Goal: Task Accomplishment & Management: Manage account settings

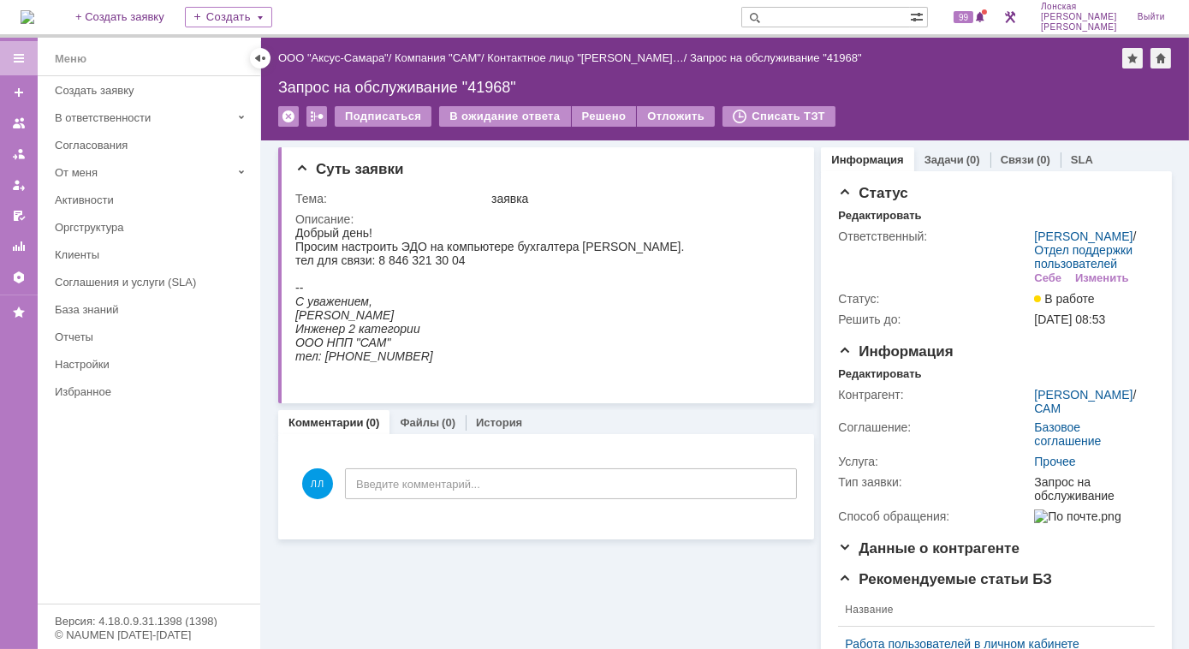
click at [34, 23] on img at bounding box center [28, 17] width 14 height 14
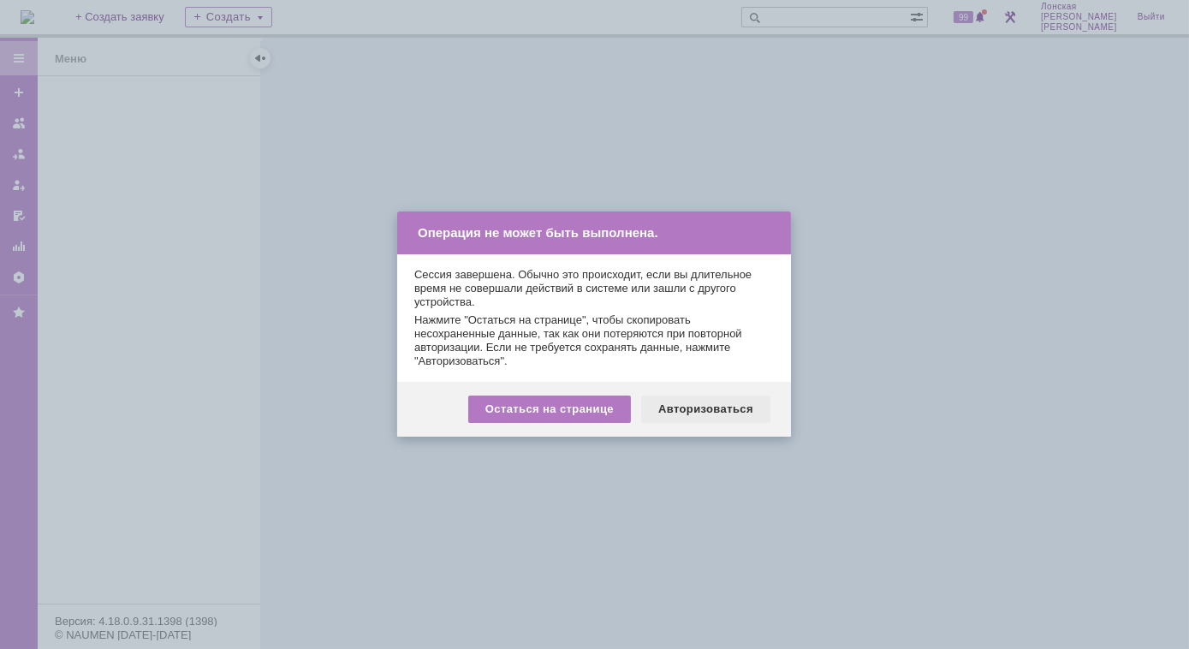
click at [667, 412] on div "Авторизоваться" at bounding box center [705, 408] width 129 height 27
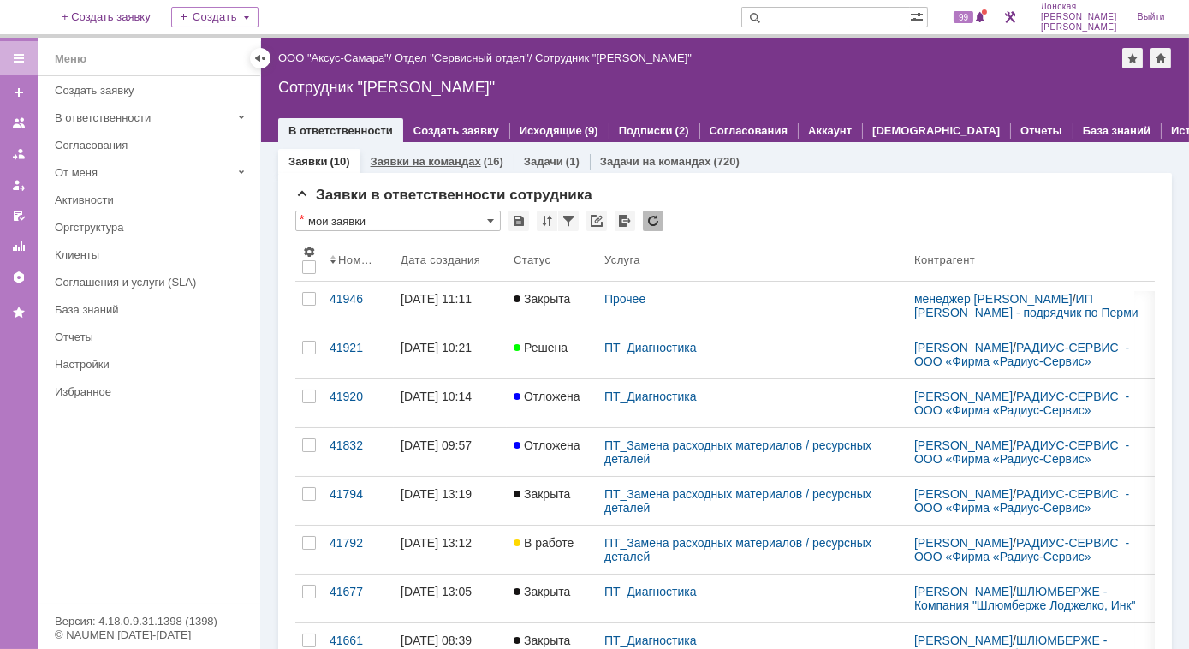
click at [457, 163] on link "Заявки на командах" at bounding box center [426, 161] width 110 height 13
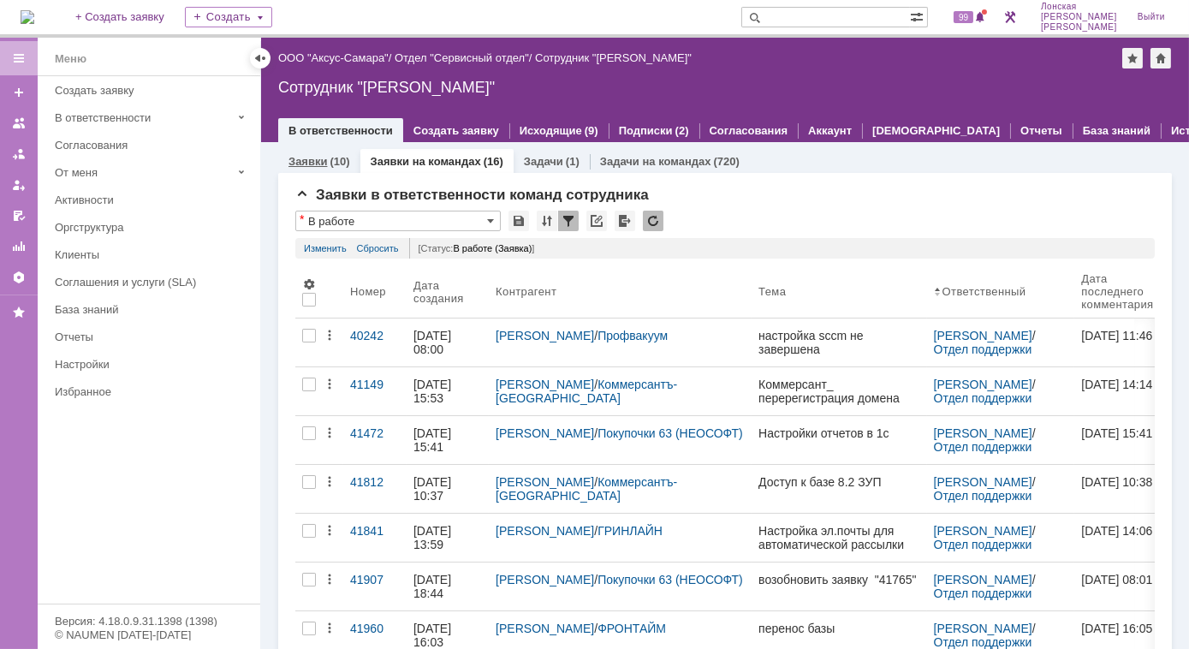
click at [337, 158] on div "(10)" at bounding box center [339, 161] width 20 height 13
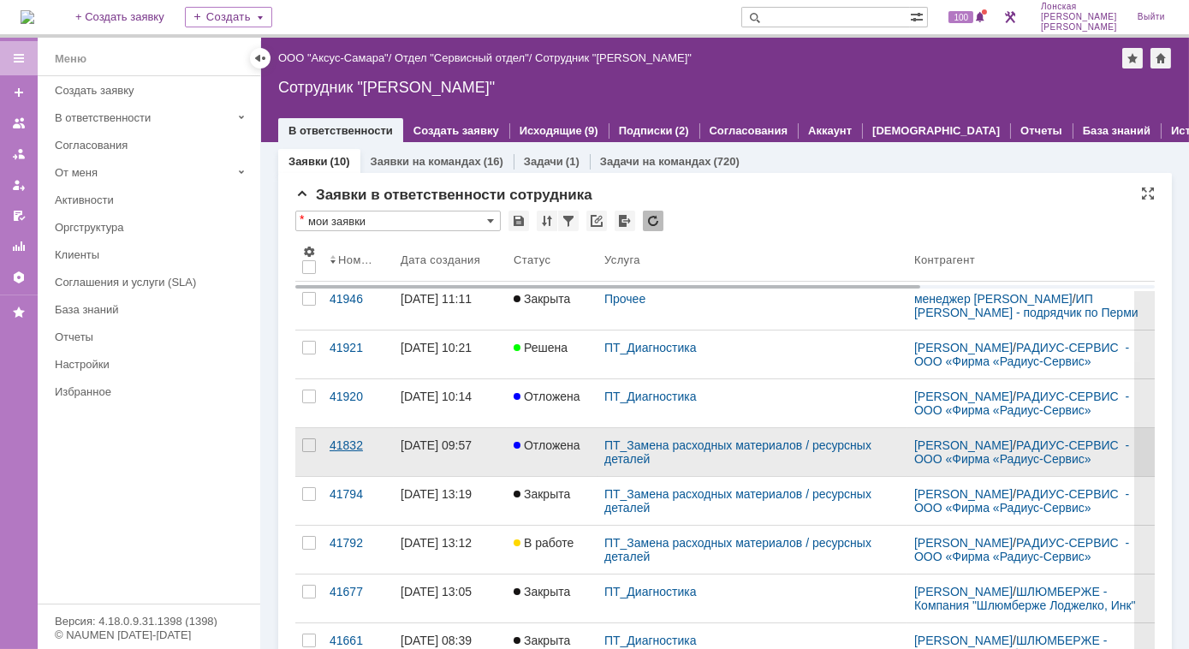
click at [352, 464] on link "41832" at bounding box center [358, 452] width 71 height 48
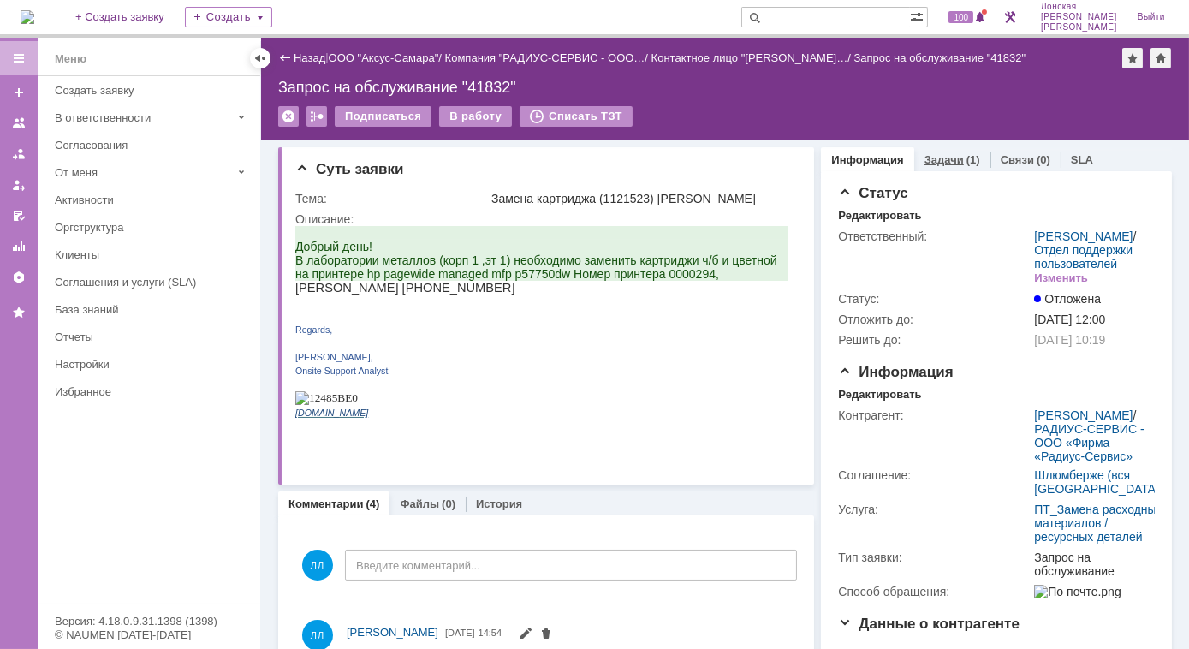
click at [940, 161] on link "Задачи" at bounding box center [943, 159] width 39 height 13
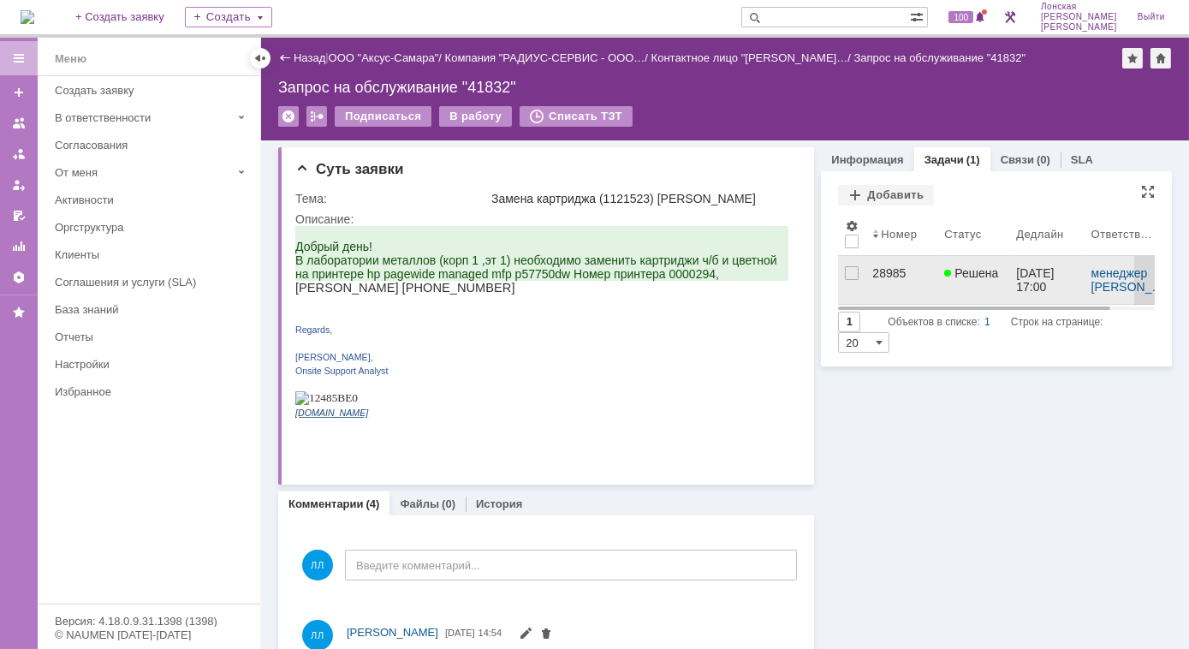
click at [887, 275] on div "28985" at bounding box center [901, 273] width 58 height 14
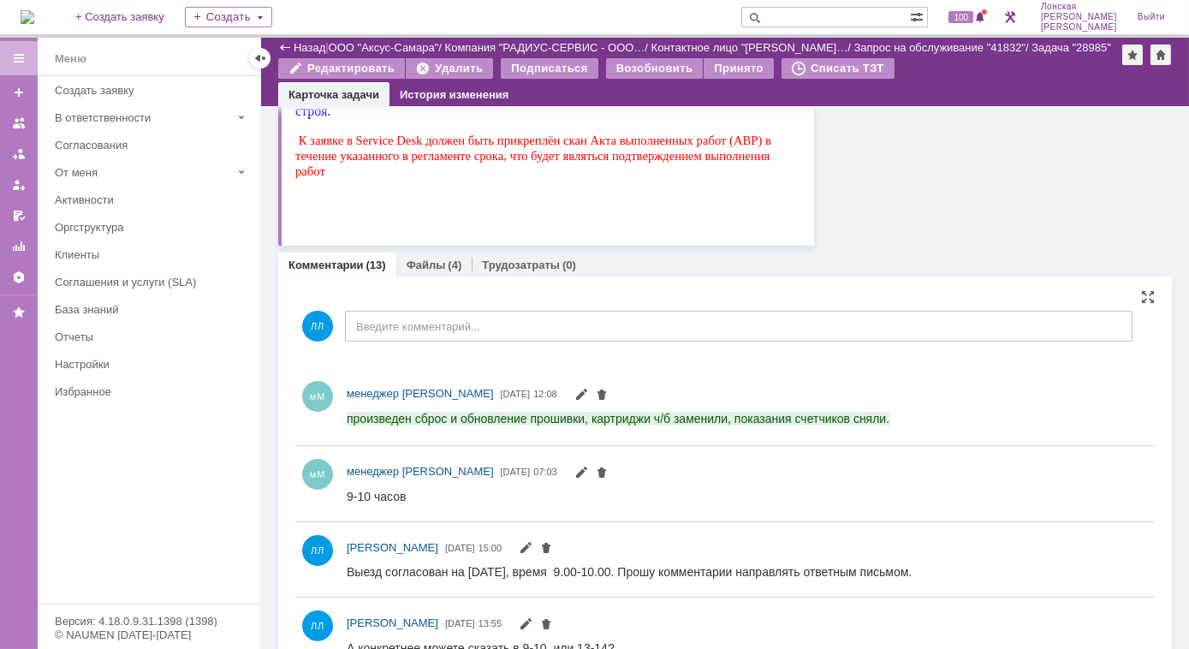
scroll to position [1088, 0]
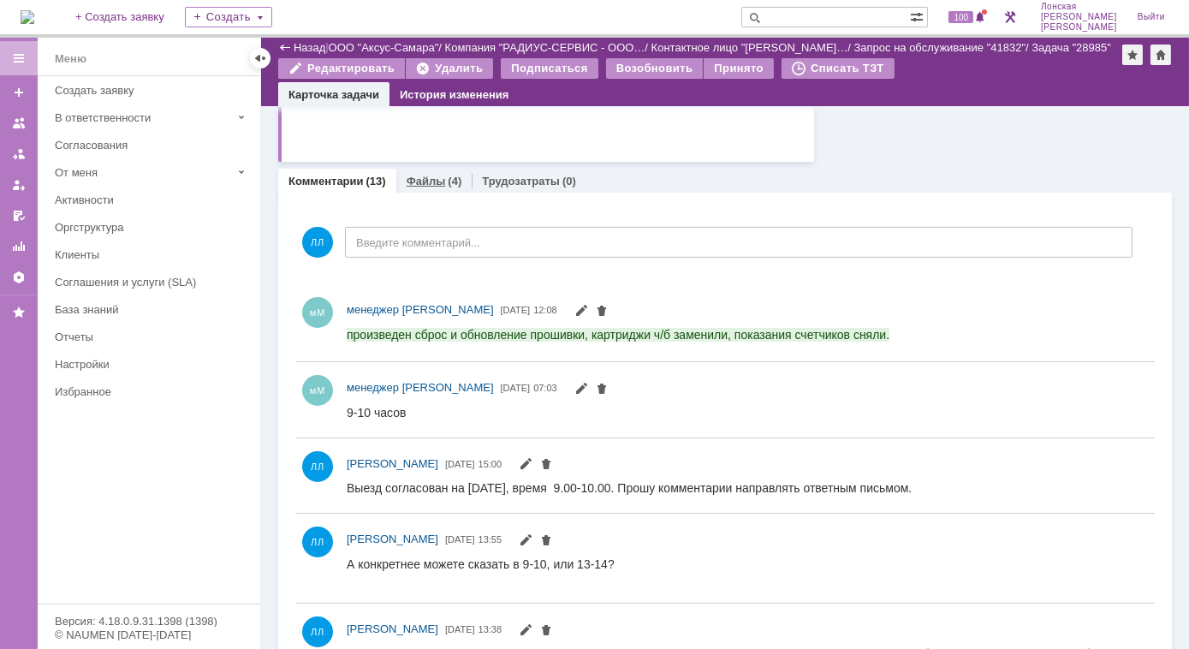
click at [424, 181] on link "Файлы" at bounding box center [425, 181] width 39 height 13
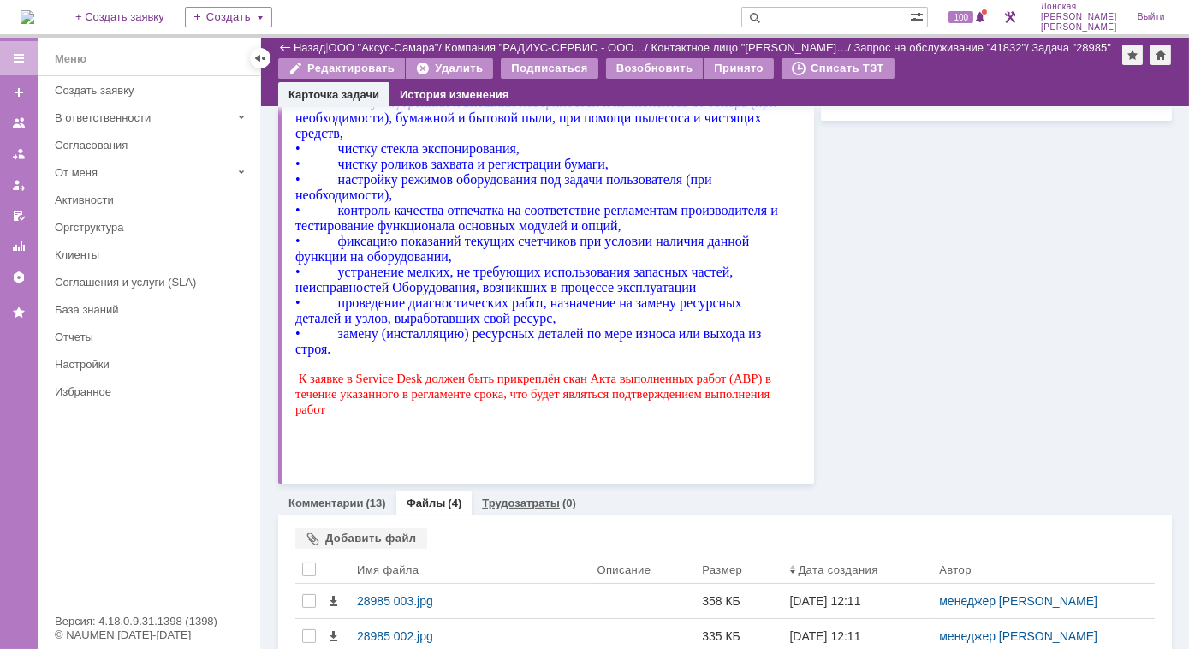
scroll to position [888, 0]
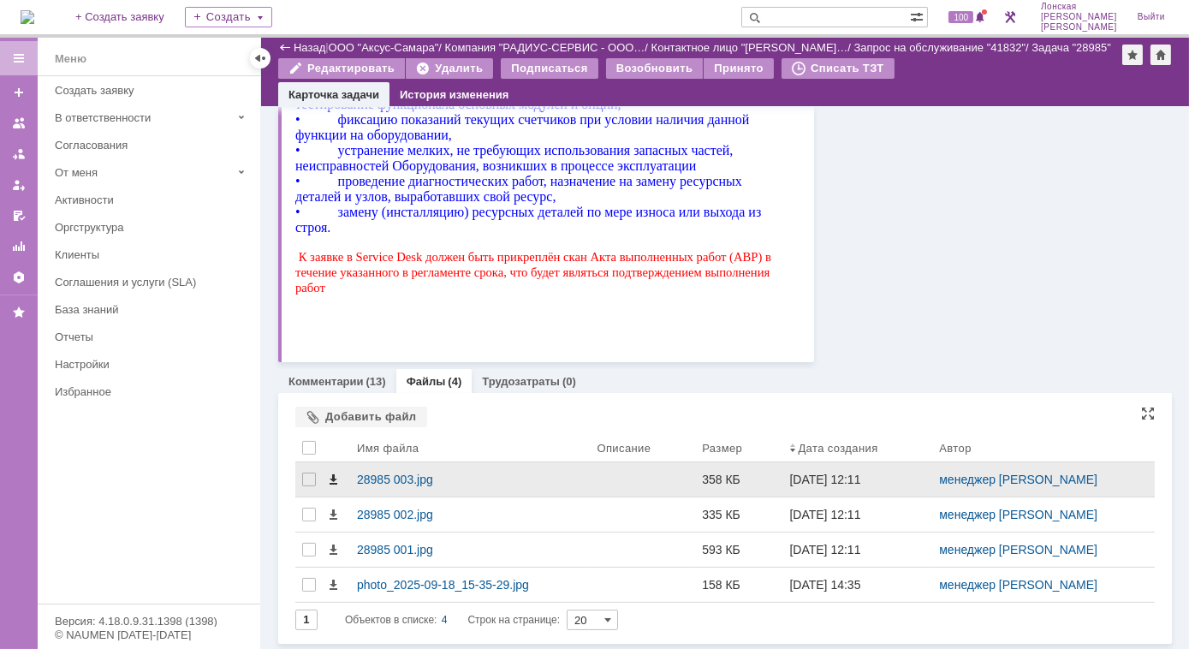
click at [335, 483] on span at bounding box center [333, 479] width 14 height 14
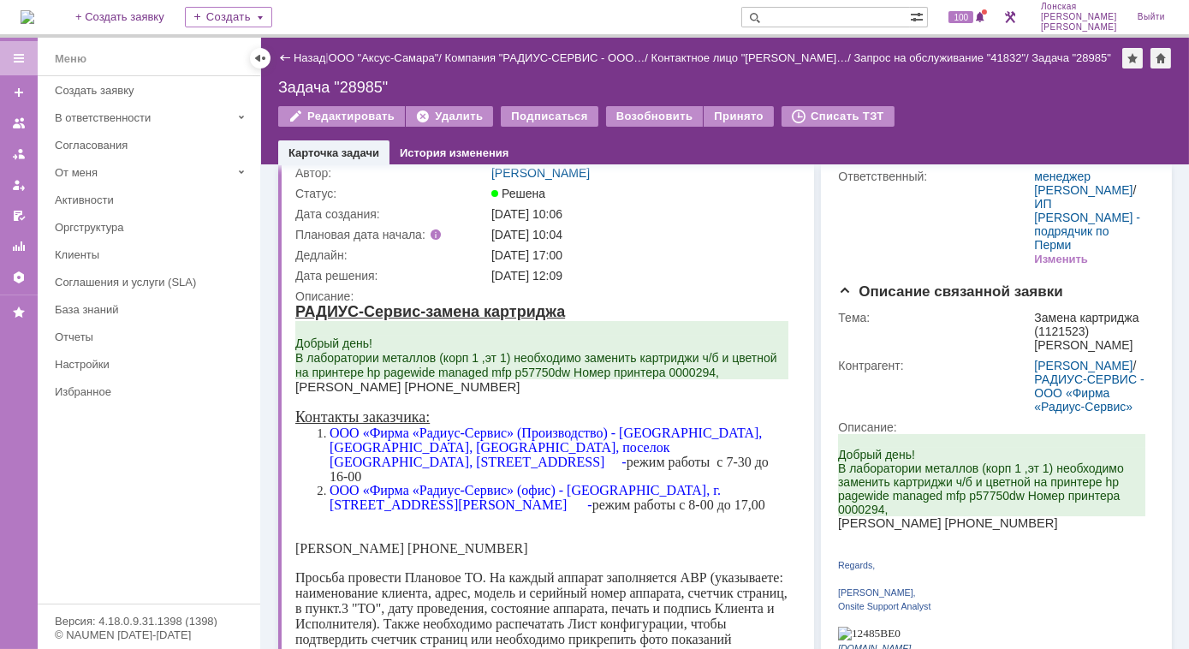
scroll to position [0, 0]
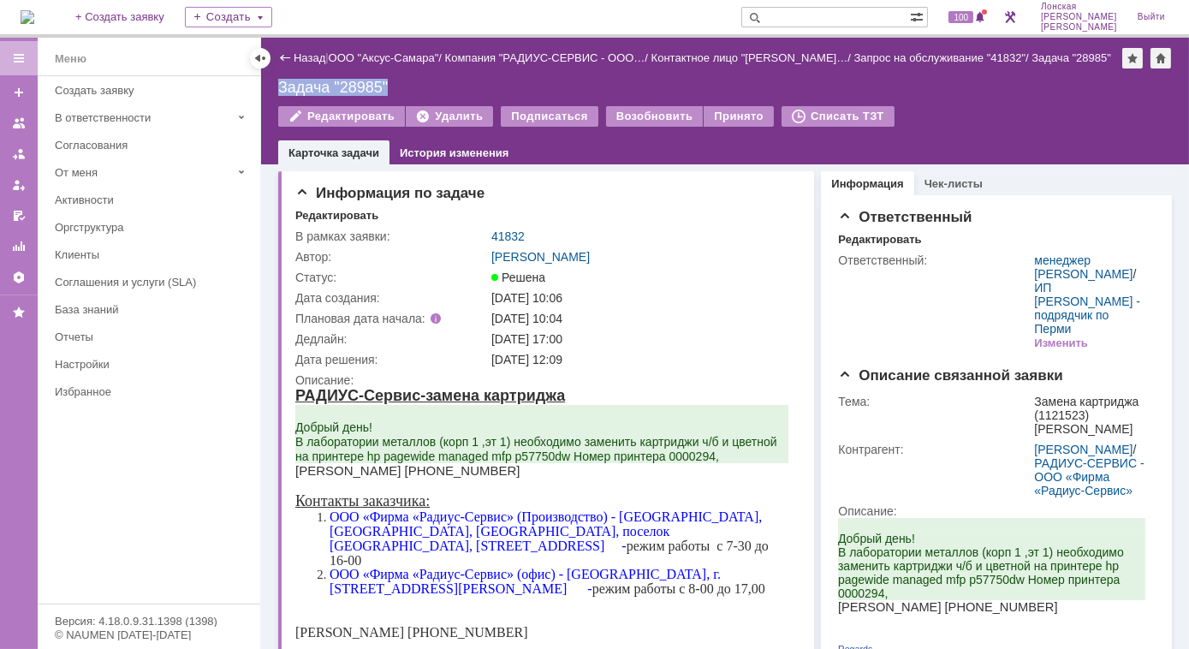
drag, startPoint x: 278, startPoint y: 86, endPoint x: 390, endPoint y: 91, distance: 112.2
click at [390, 91] on div "Задача "28985"" at bounding box center [724, 87] width 893 height 17
copy div "Задача "28985""
click at [513, 235] on link "41832" at bounding box center [507, 236] width 33 height 14
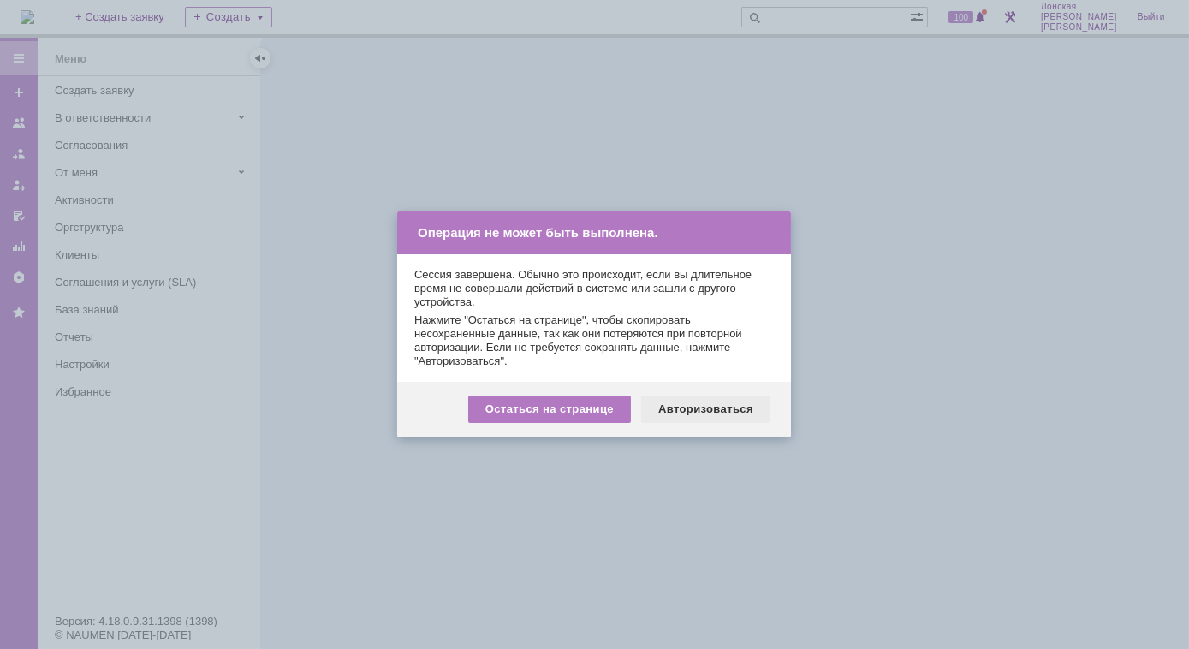
click at [668, 405] on div "Авторизоваться" at bounding box center [705, 408] width 129 height 27
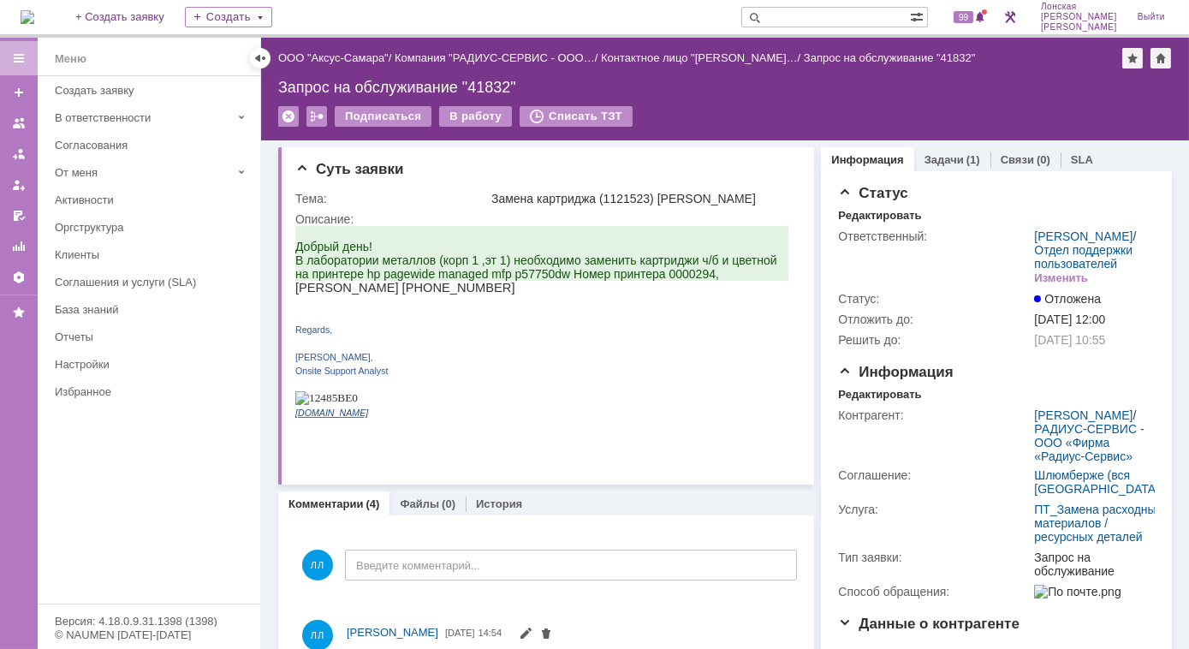
click at [34, 13] on img at bounding box center [28, 17] width 14 height 14
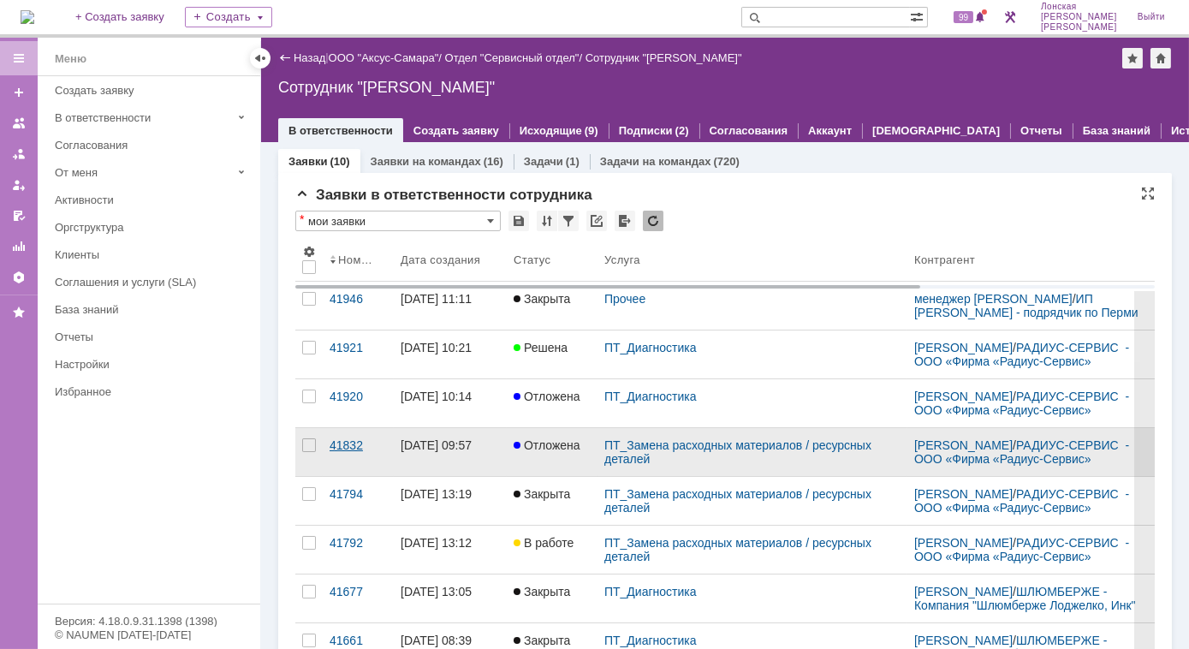
click at [349, 448] on div "41832" at bounding box center [357, 445] width 57 height 14
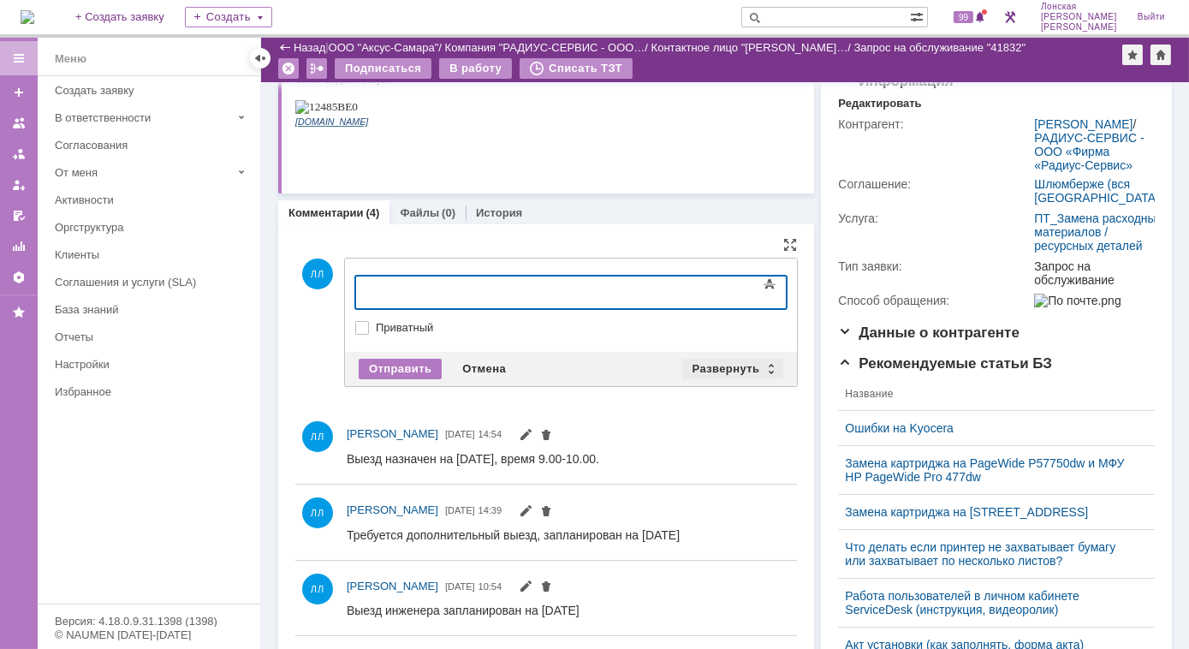
click at [762, 365] on div "Развернуть" at bounding box center [733, 369] width 102 height 21
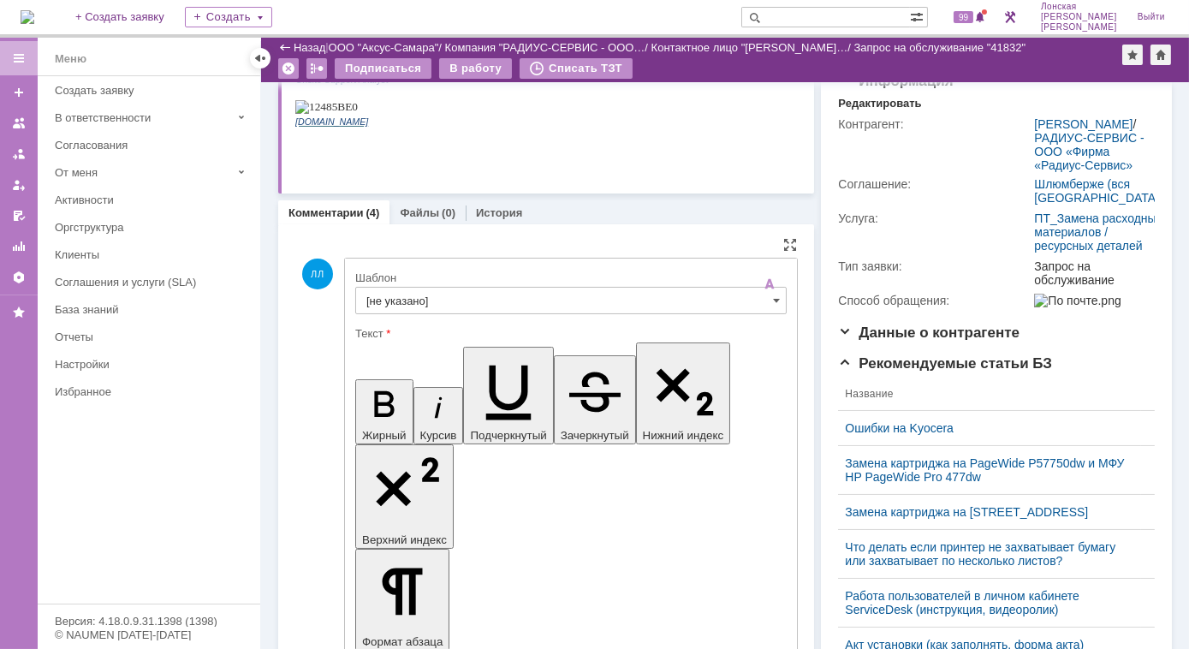
click at [452, 302] on input "[не указано]" at bounding box center [570, 300] width 431 height 27
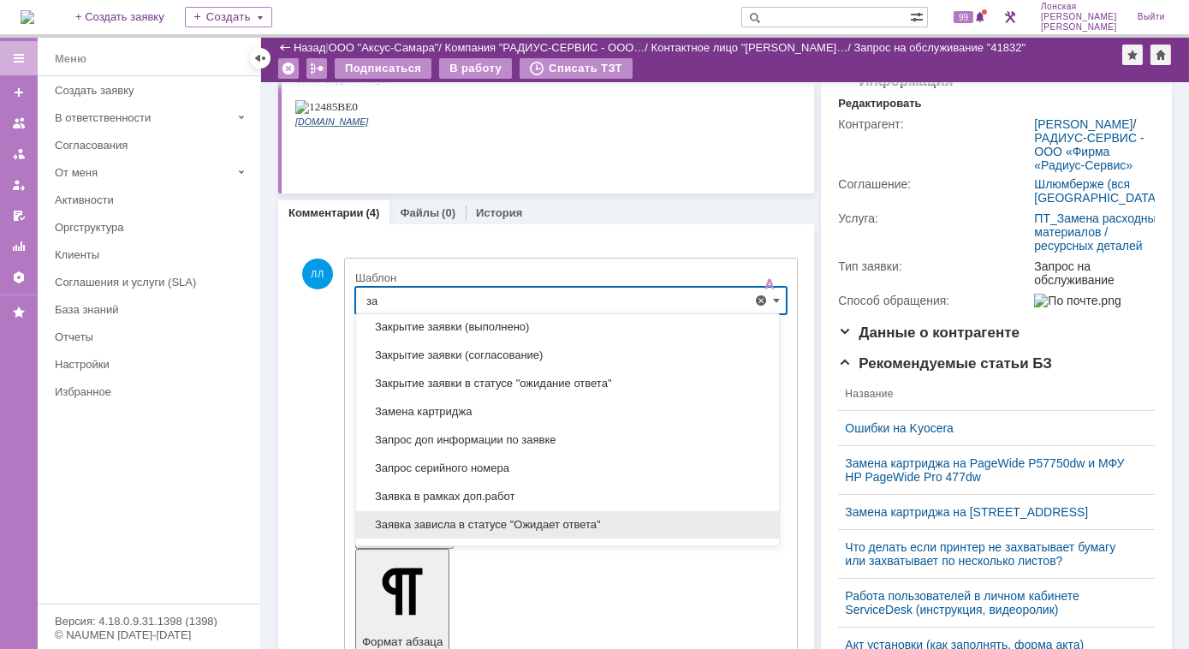
scroll to position [466, 0]
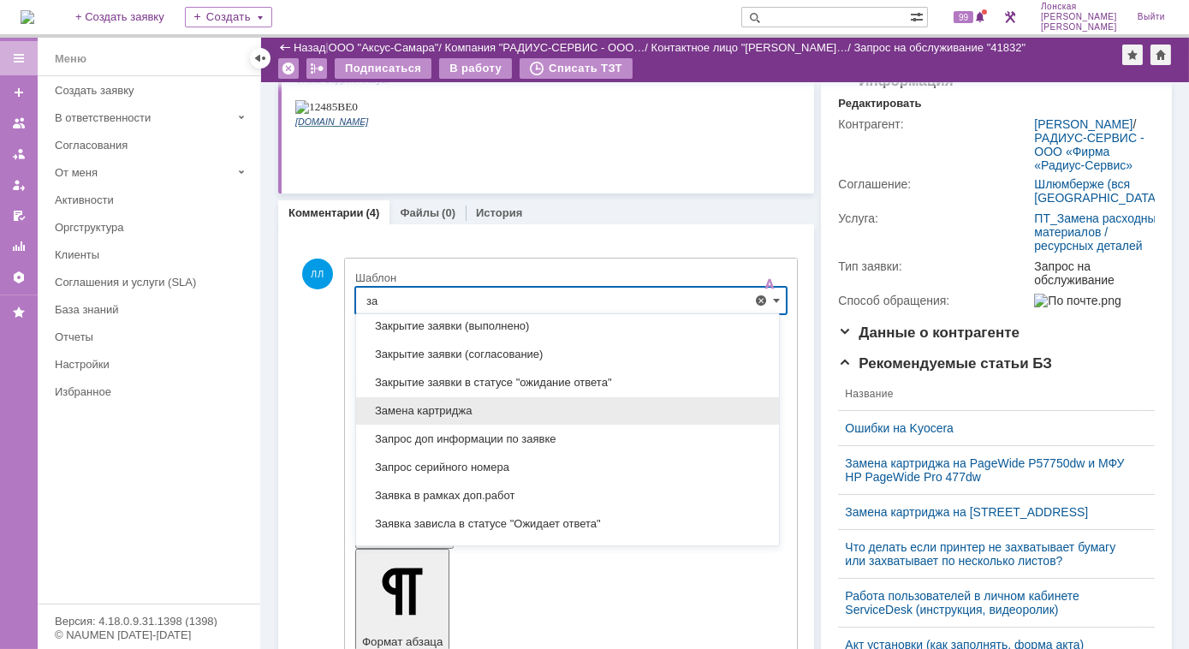
click at [474, 406] on span "Замена картриджа" at bounding box center [567, 411] width 402 height 14
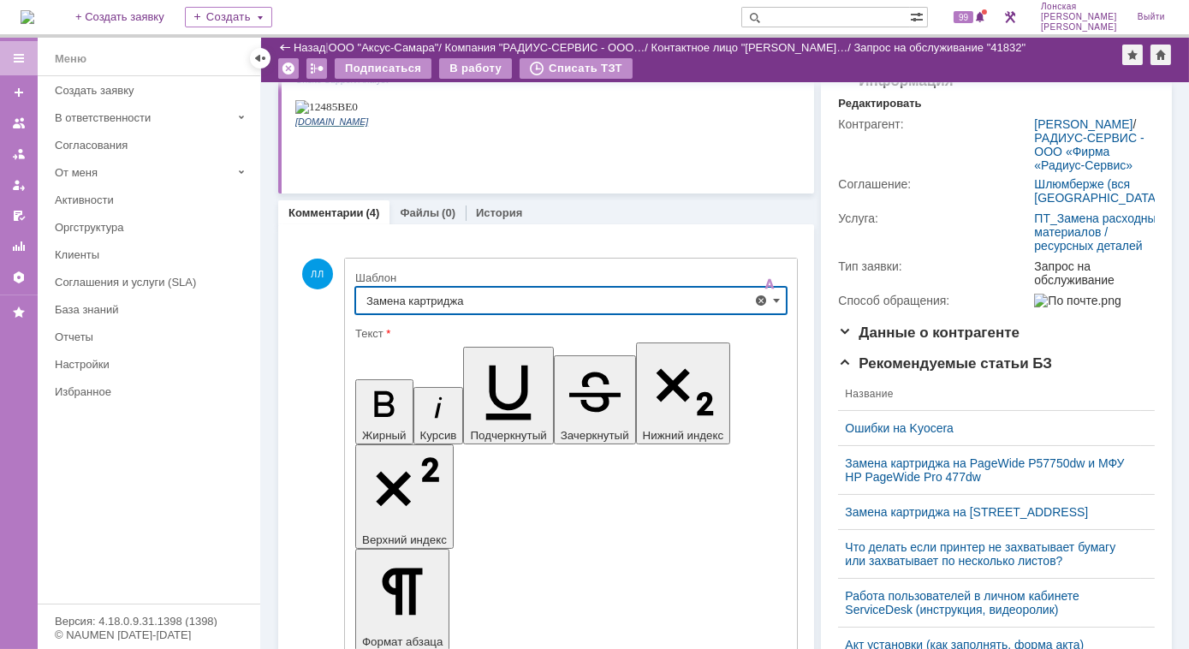
type input "Замена картриджа"
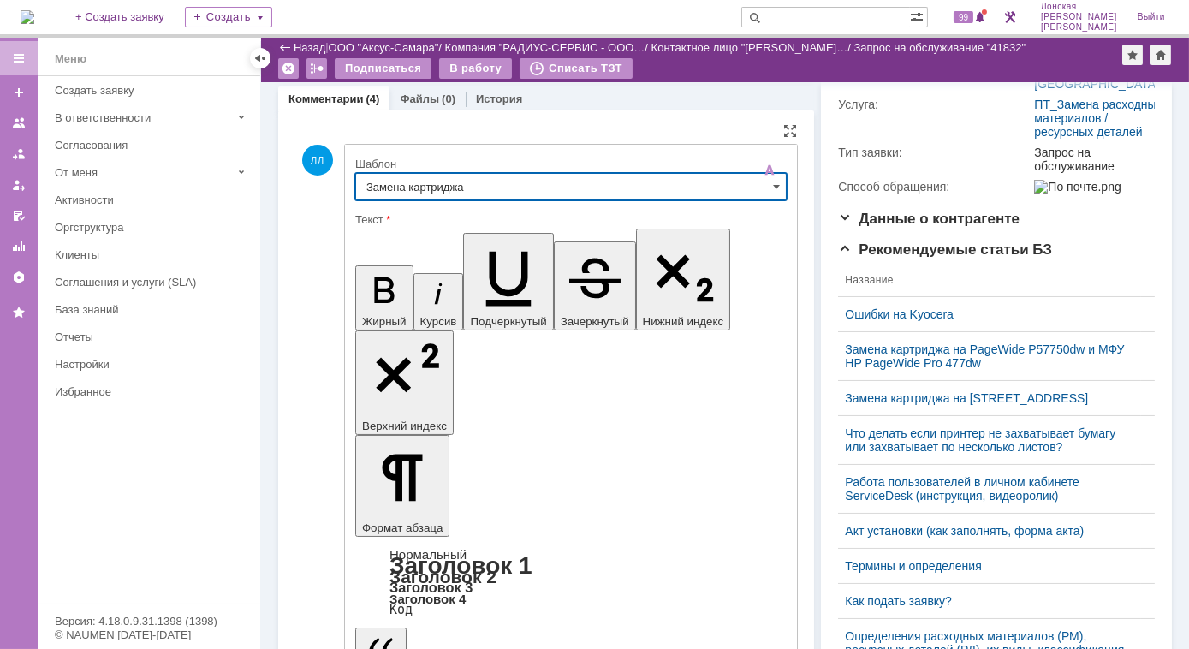
scroll to position [466, 0]
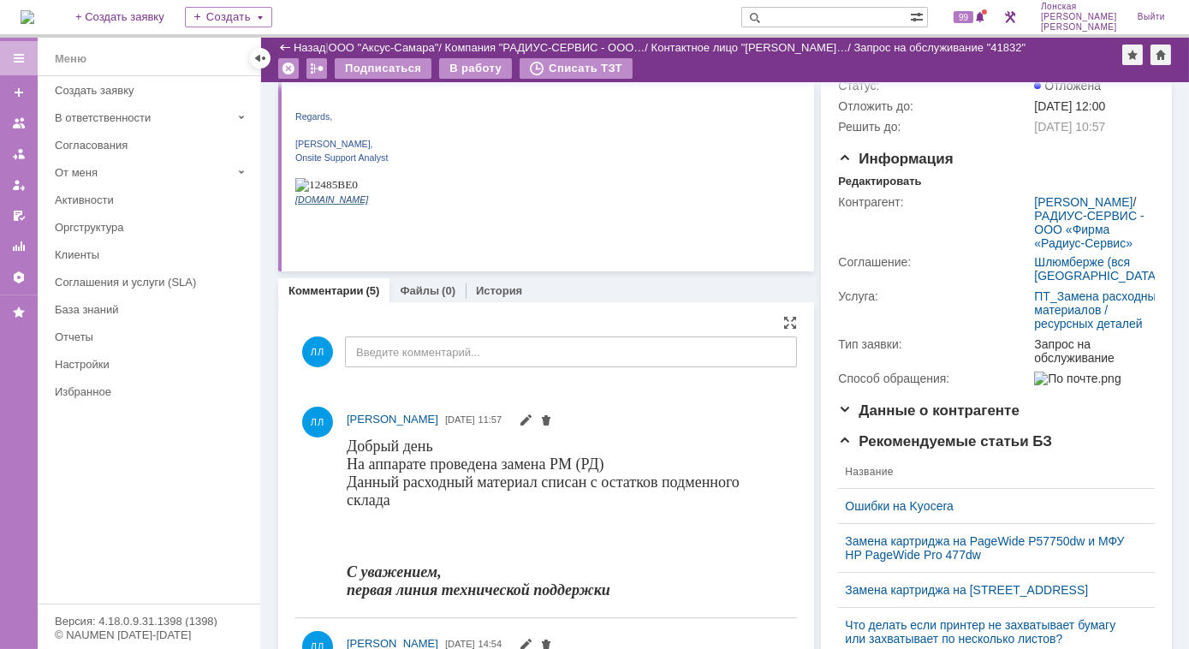
scroll to position [0, 0]
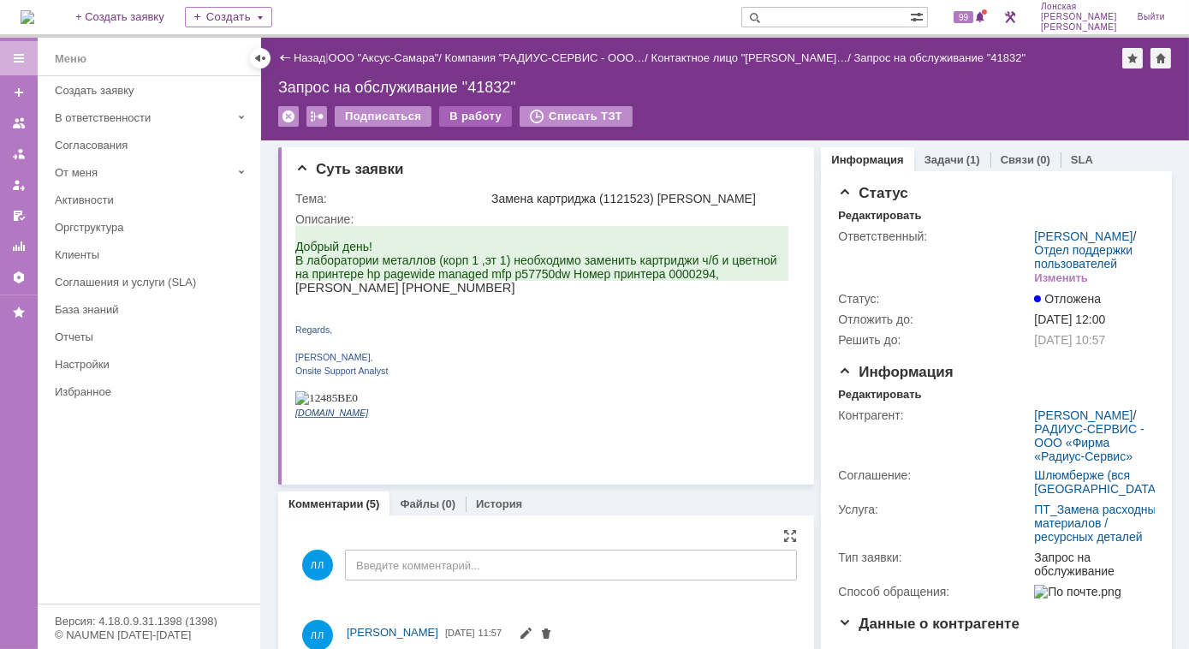
click at [465, 116] on div "В работу" at bounding box center [475, 116] width 73 height 21
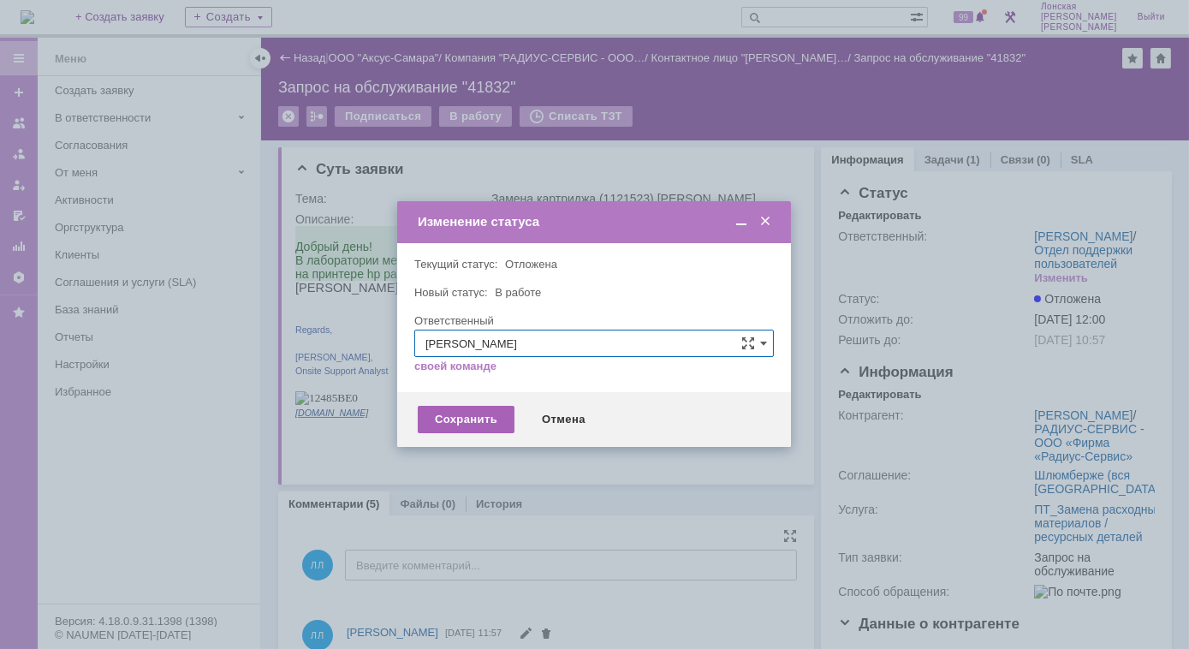
click at [456, 419] on div "Сохранить" at bounding box center [466, 419] width 97 height 27
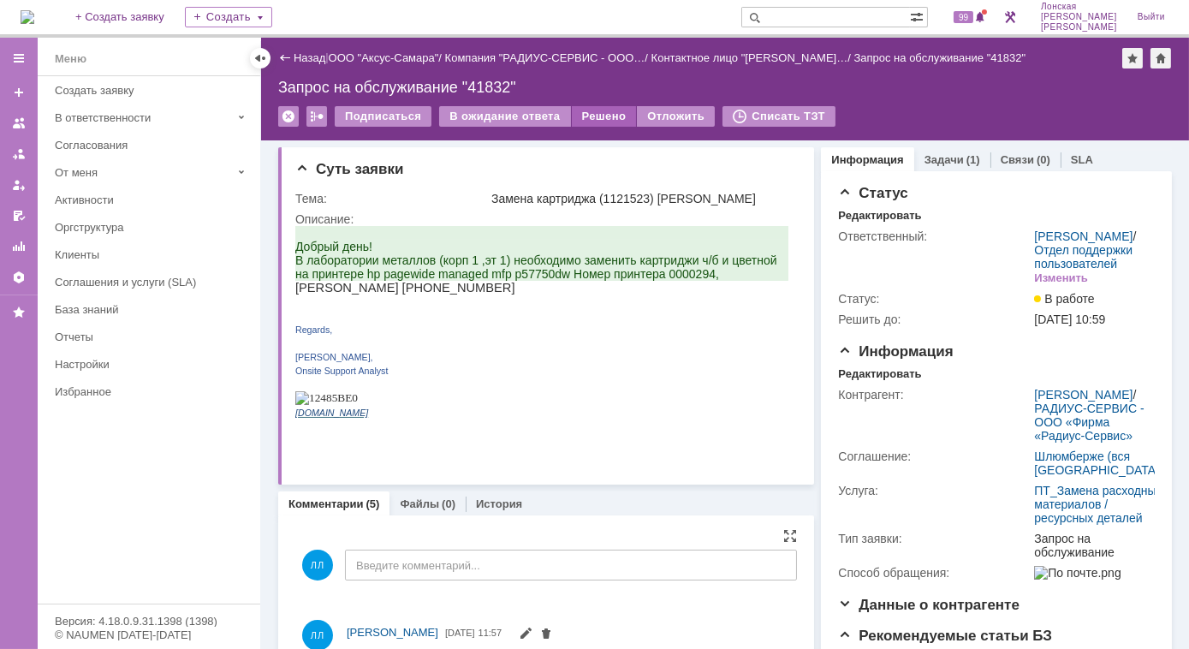
click at [584, 117] on div "Решено" at bounding box center [604, 116] width 65 height 21
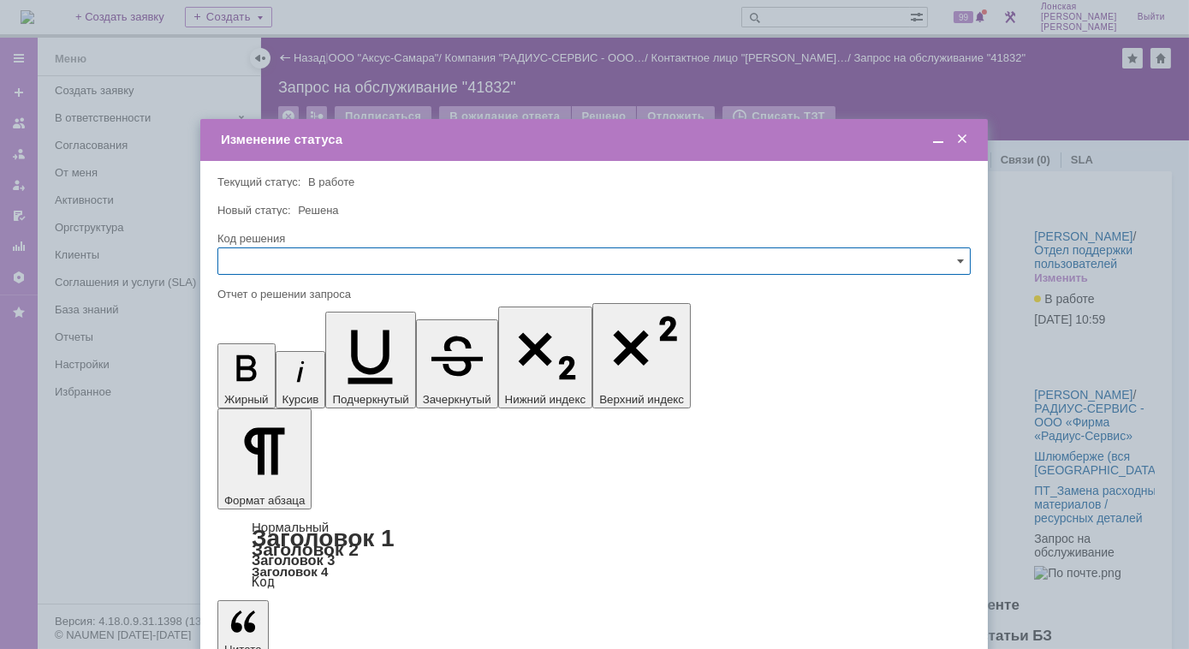
click at [961, 258] on span at bounding box center [960, 261] width 7 height 14
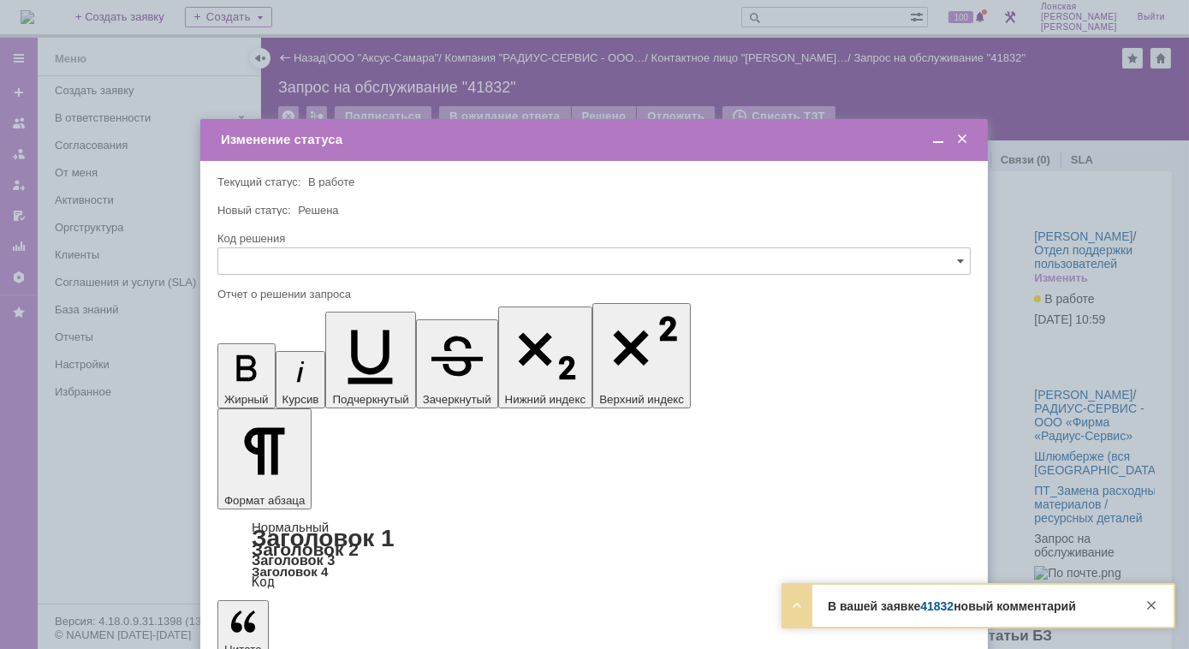
click at [263, 377] on span "Решено" at bounding box center [593, 378] width 731 height 14
type input "Решено"
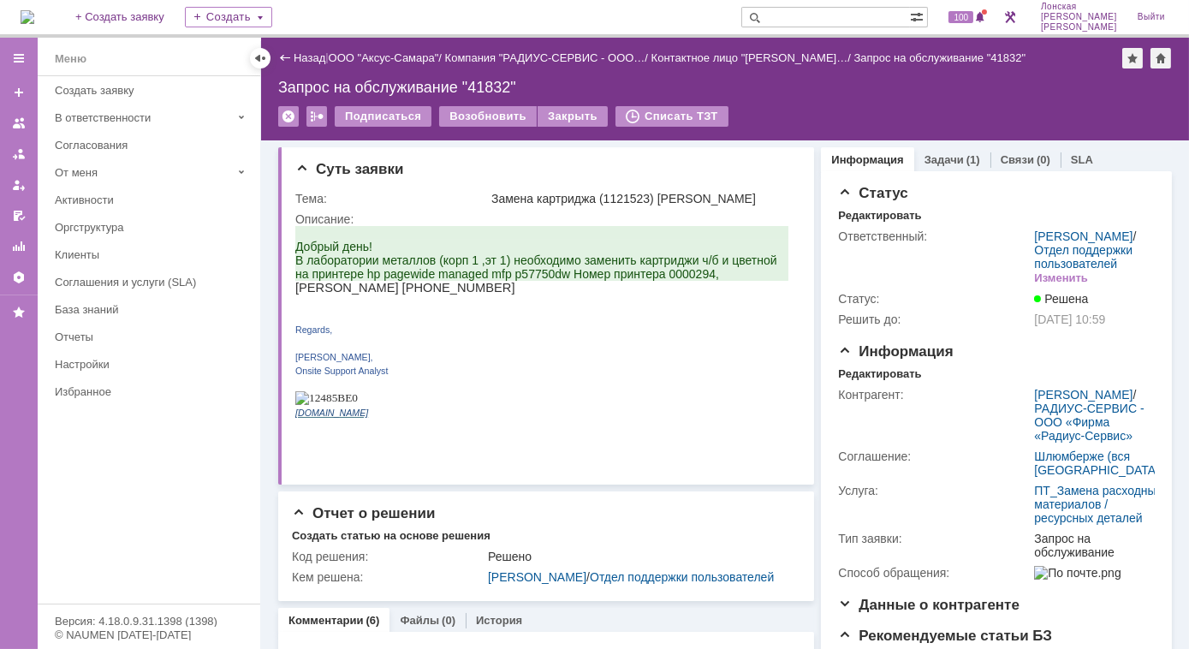
click at [34, 19] on img at bounding box center [28, 17] width 14 height 14
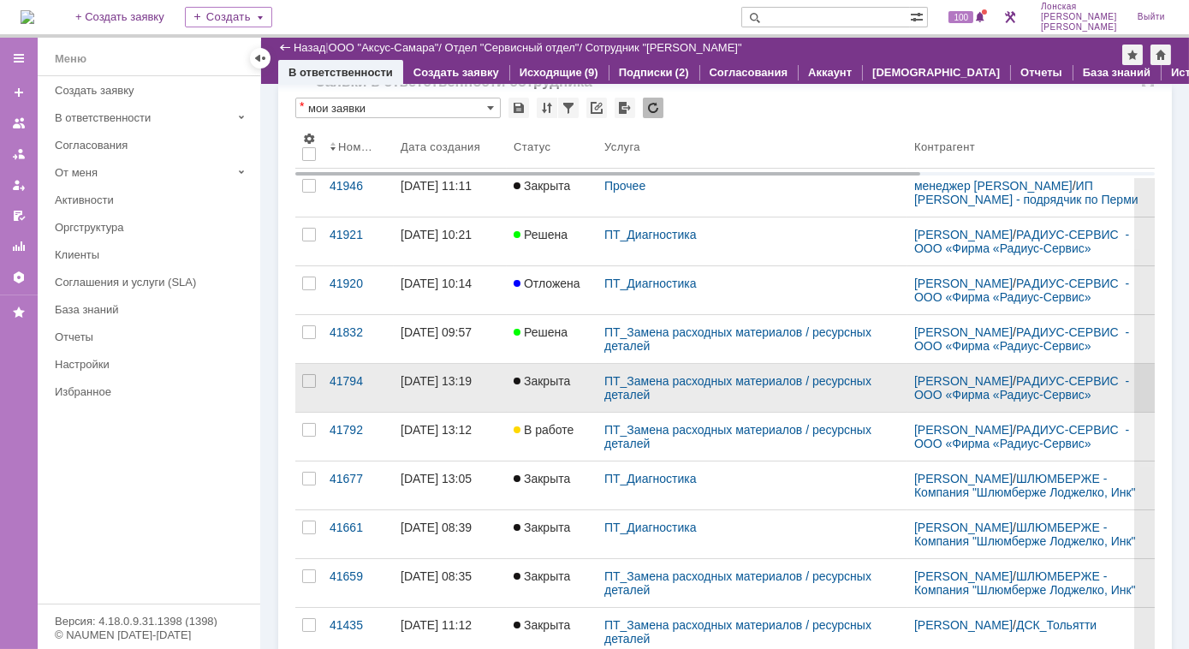
scroll to position [77, 0]
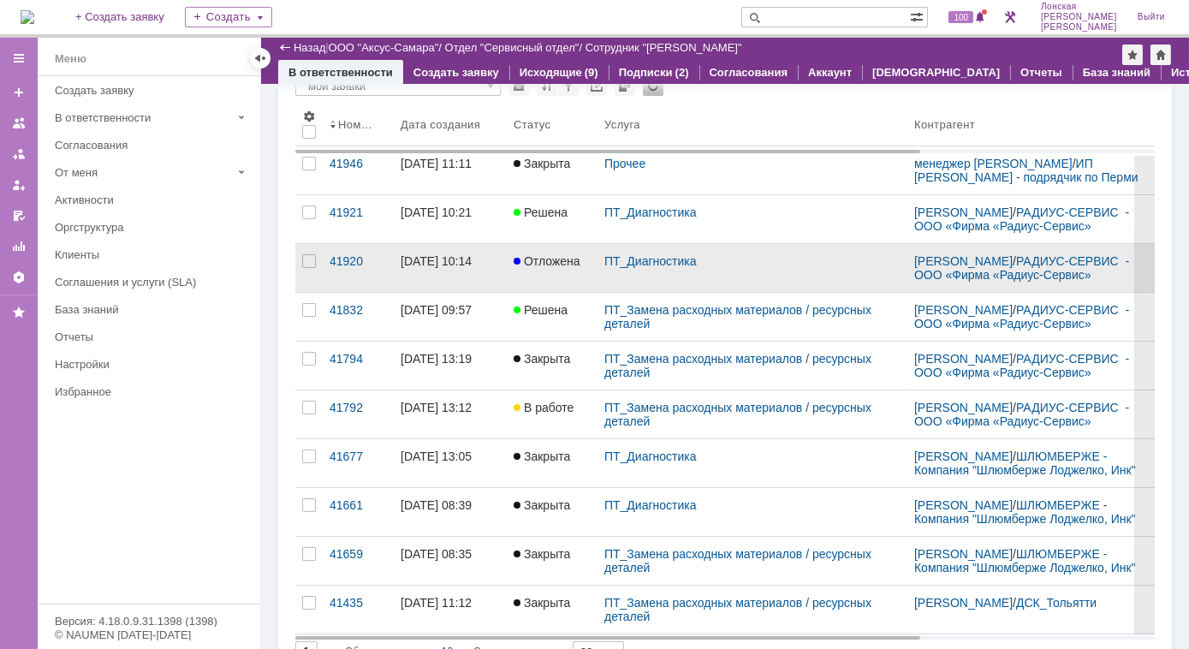
click at [409, 268] on div "[DATE] 10:14" at bounding box center [435, 261] width 71 height 14
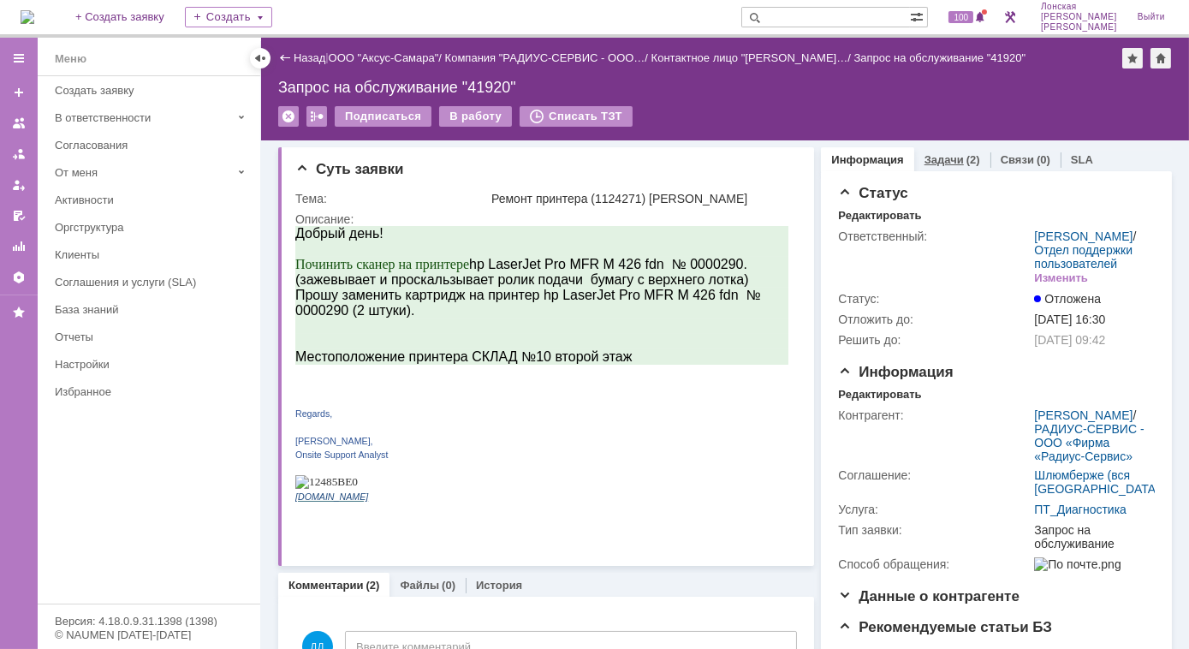
click at [949, 163] on link "Задачи" at bounding box center [943, 159] width 39 height 13
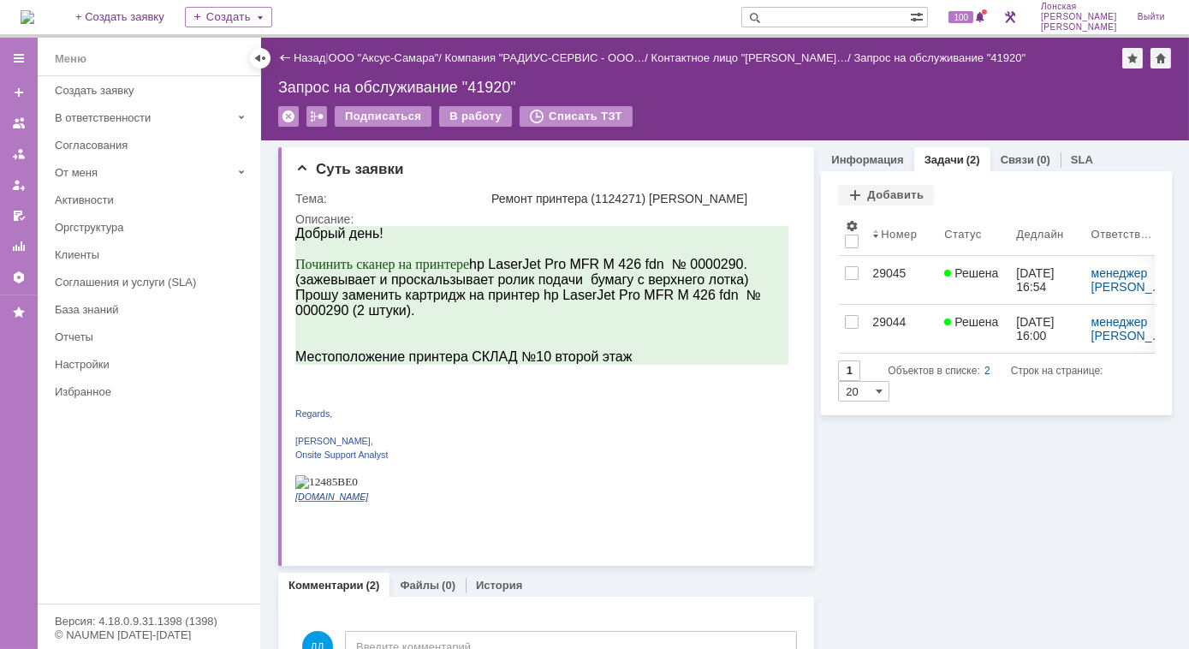
click at [34, 11] on img at bounding box center [28, 17] width 14 height 14
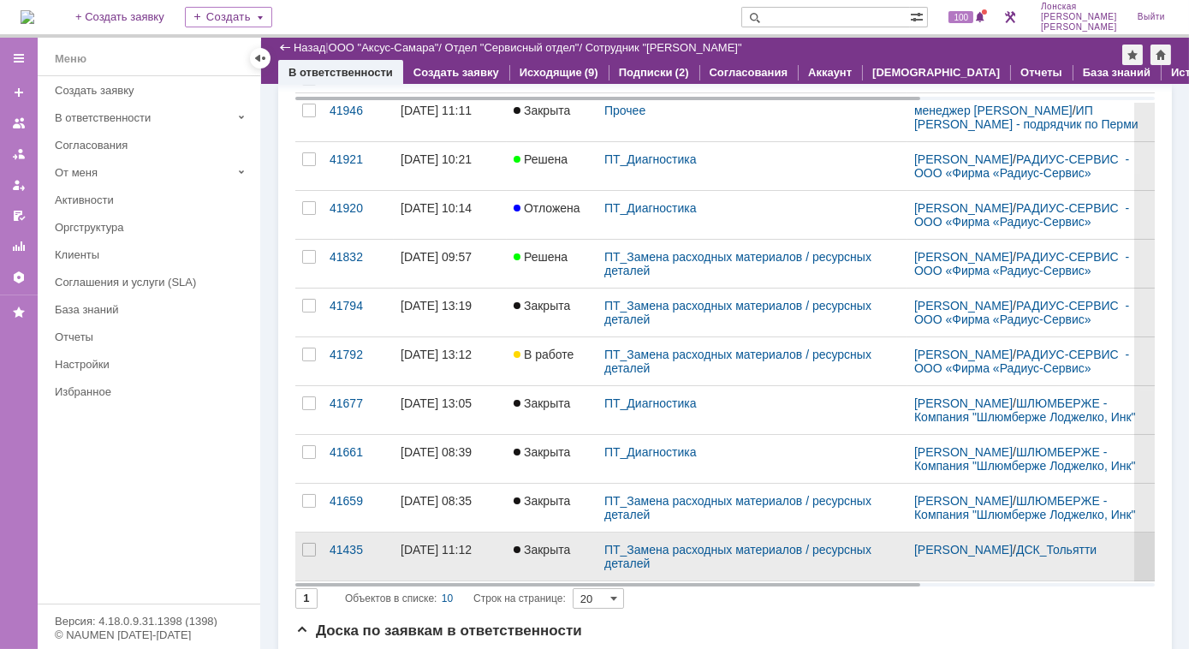
scroll to position [155, 0]
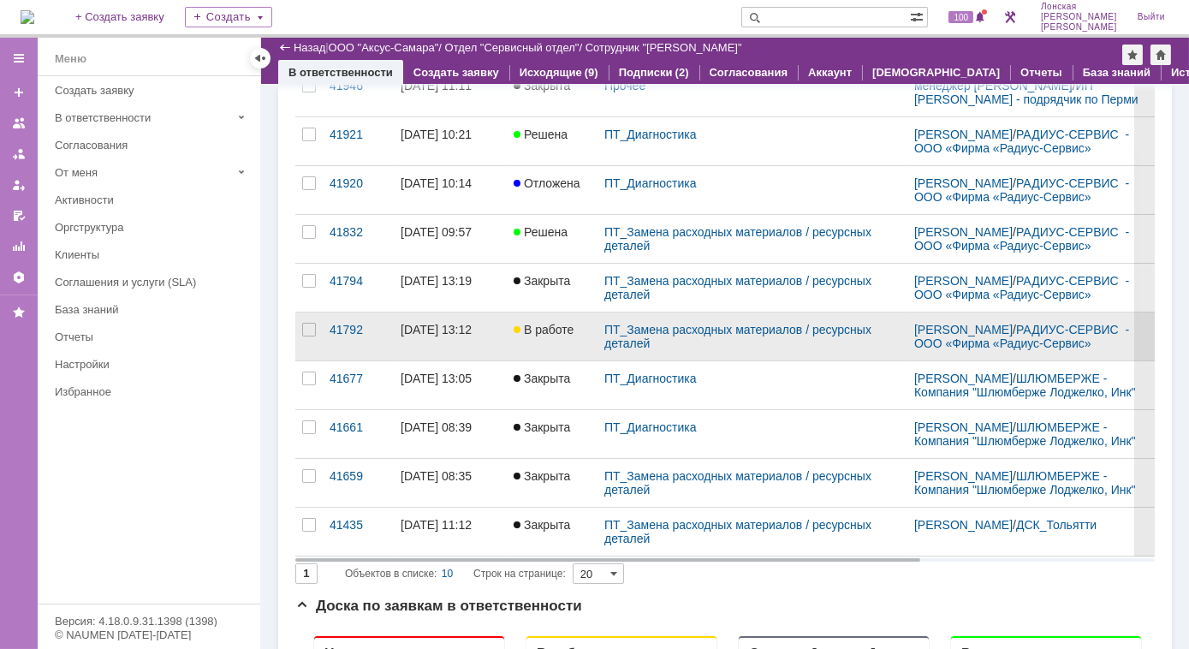
click at [537, 336] on span "В работе" at bounding box center [543, 330] width 60 height 14
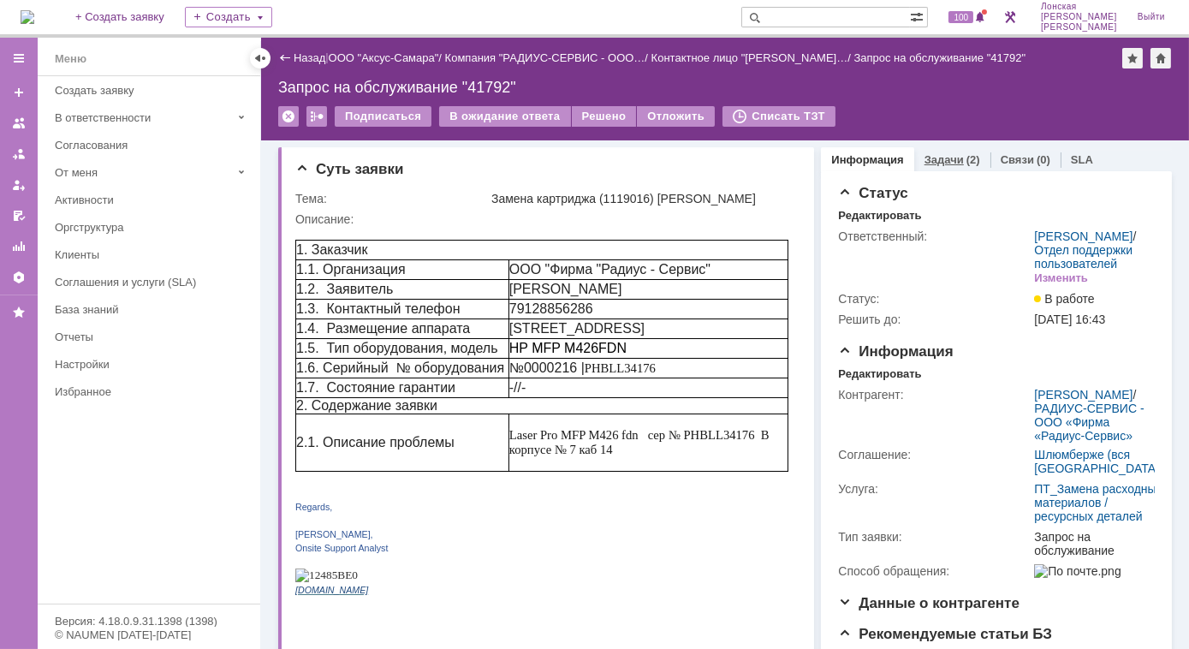
click at [933, 151] on div "Задачи (2)" at bounding box center [952, 159] width 76 height 25
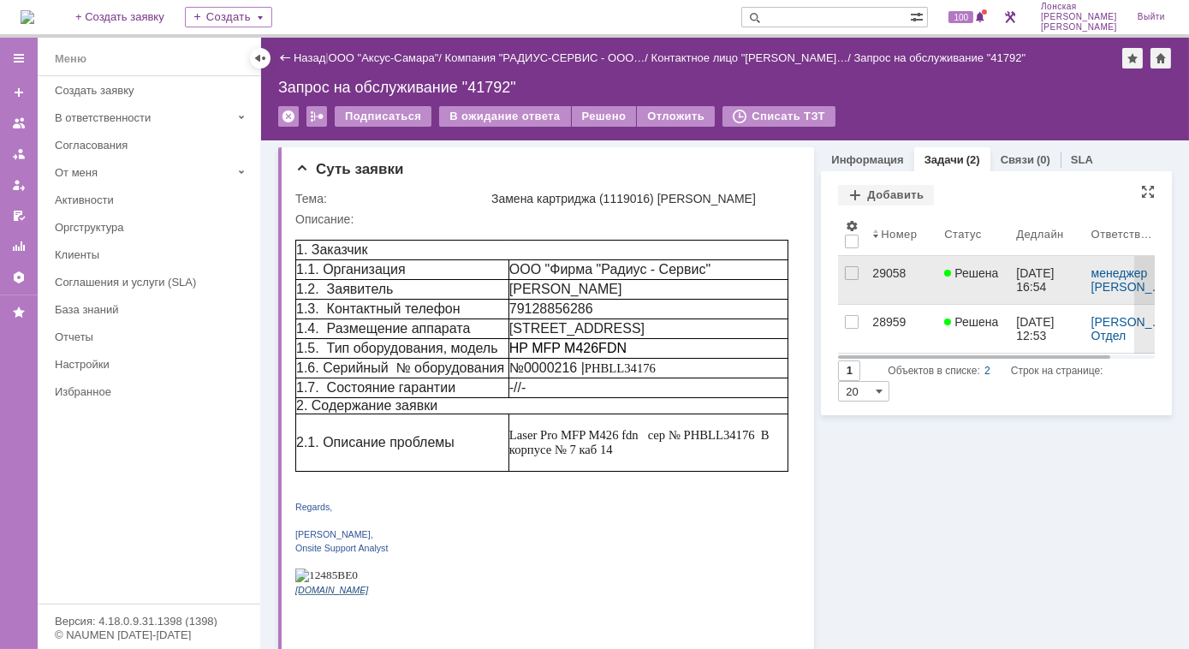
click at [872, 271] on div "29058" at bounding box center [901, 273] width 58 height 14
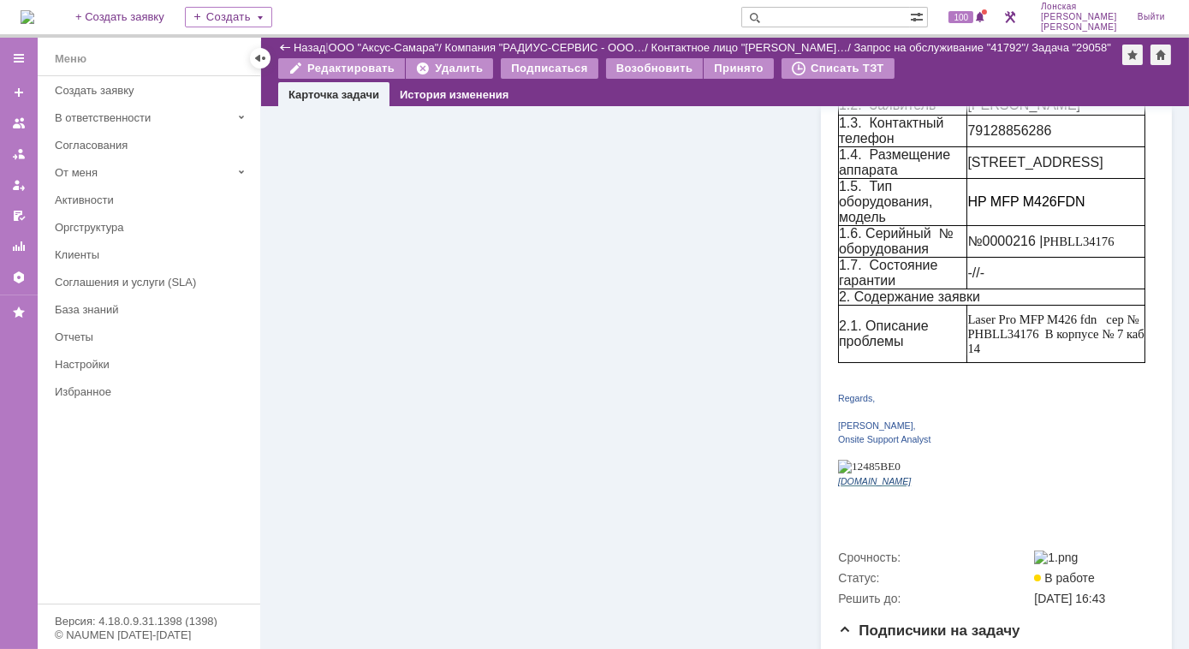
scroll to position [660, 0]
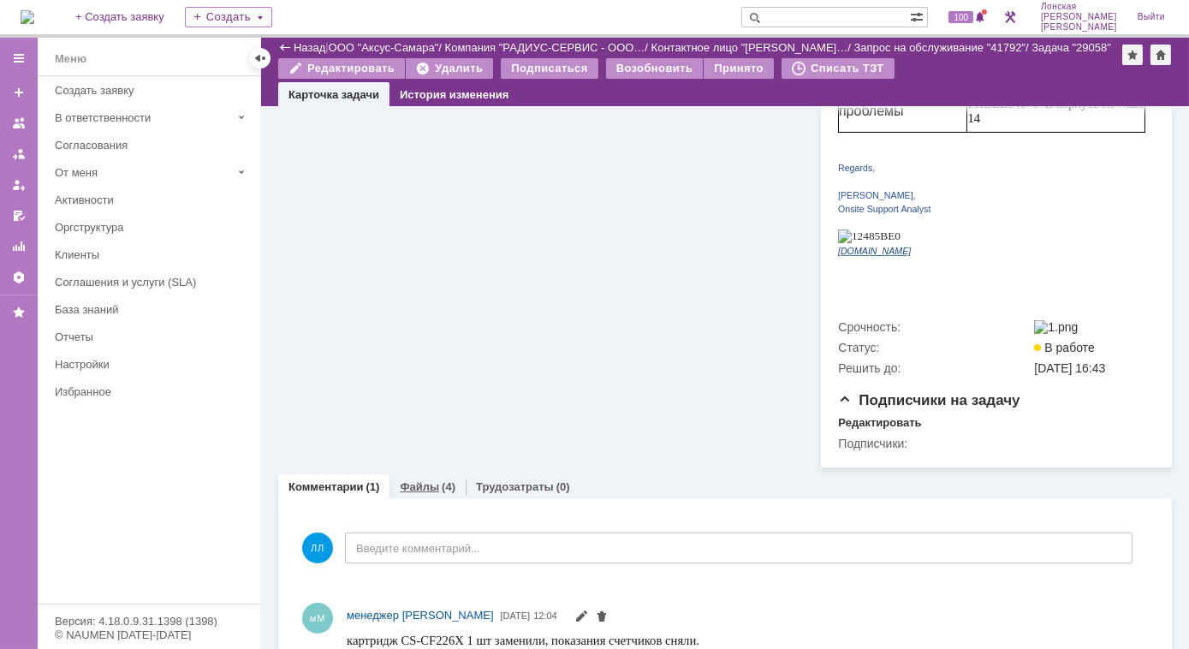
click at [431, 480] on link "Файлы" at bounding box center [419, 486] width 39 height 13
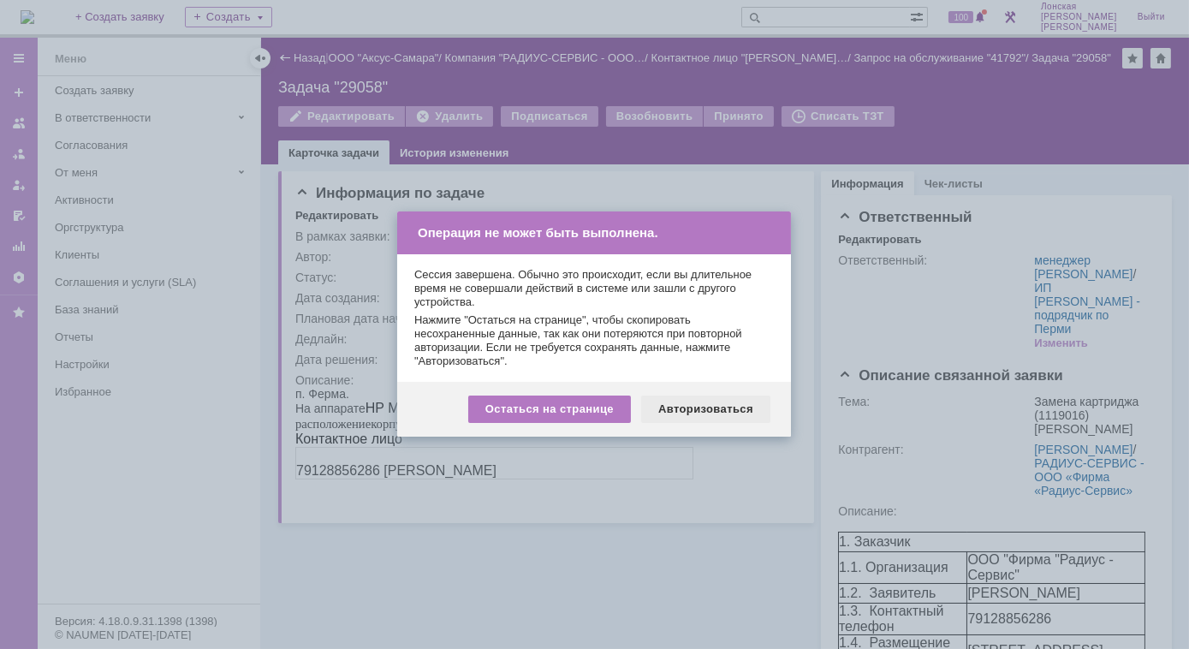
click at [714, 404] on div "Авторизоваться" at bounding box center [705, 408] width 129 height 27
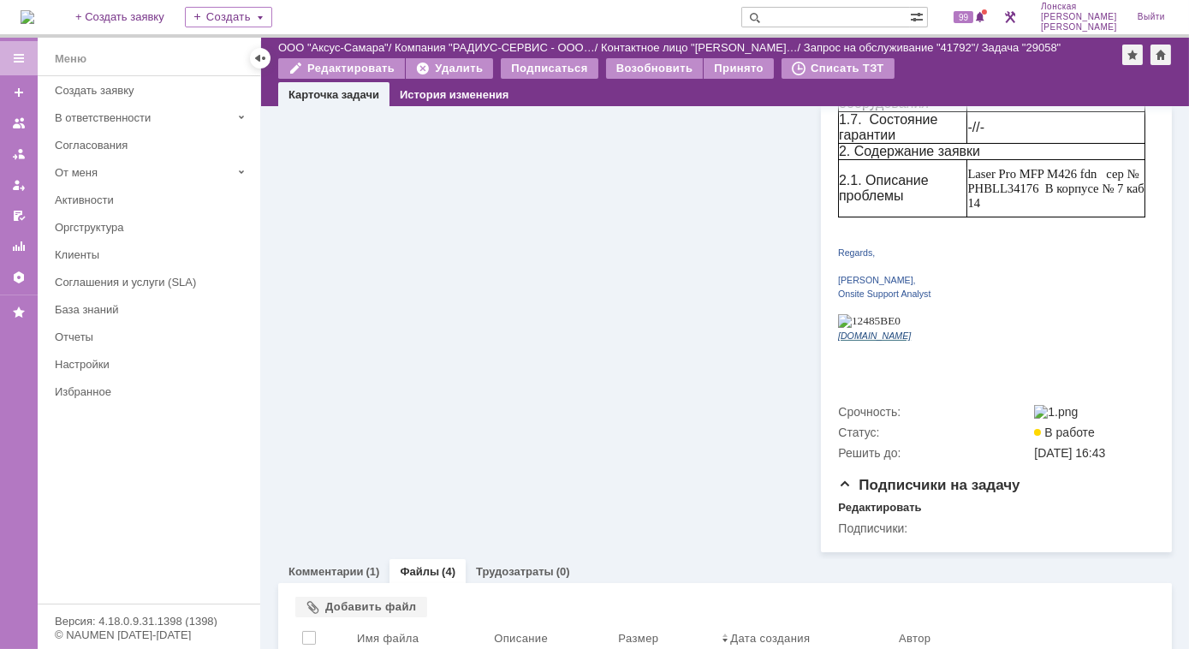
scroll to position [730, 0]
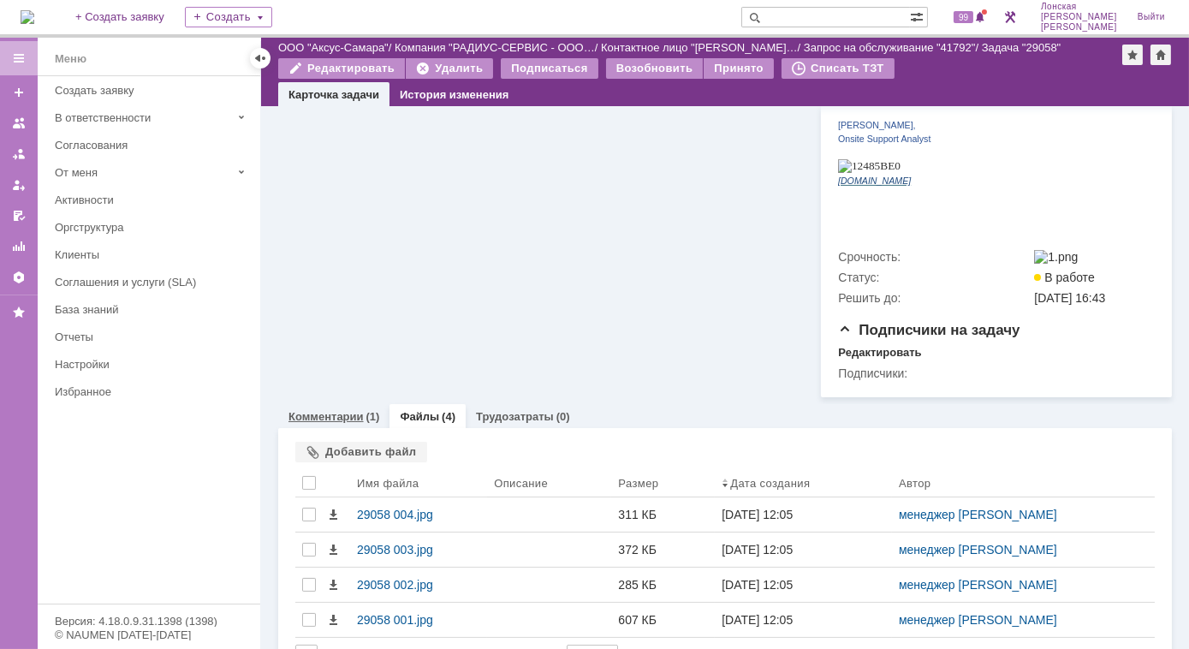
click at [359, 410] on link "Комментарии" at bounding box center [325, 416] width 75 height 13
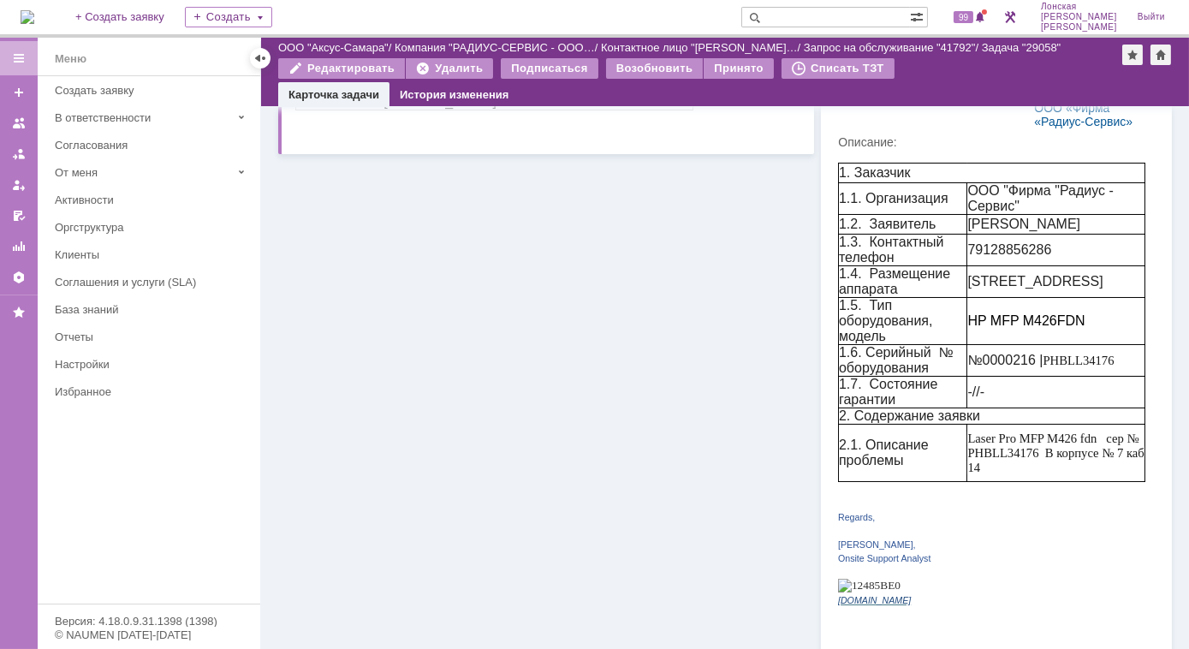
scroll to position [660, 0]
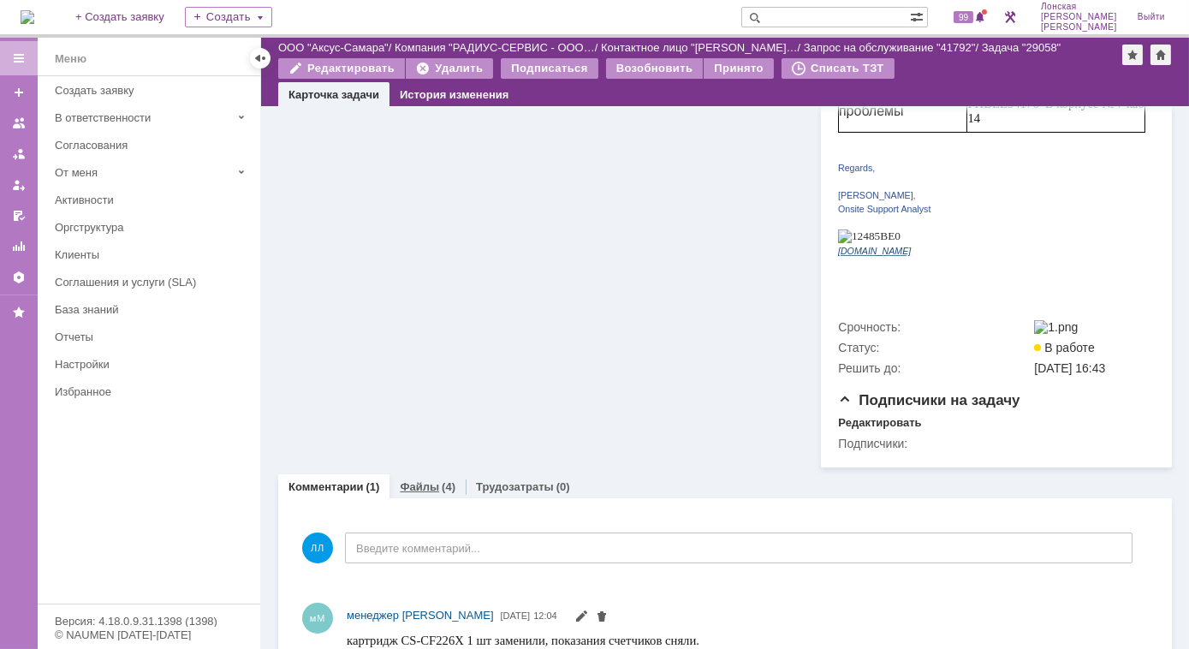
click at [424, 480] on link "Файлы" at bounding box center [419, 486] width 39 height 13
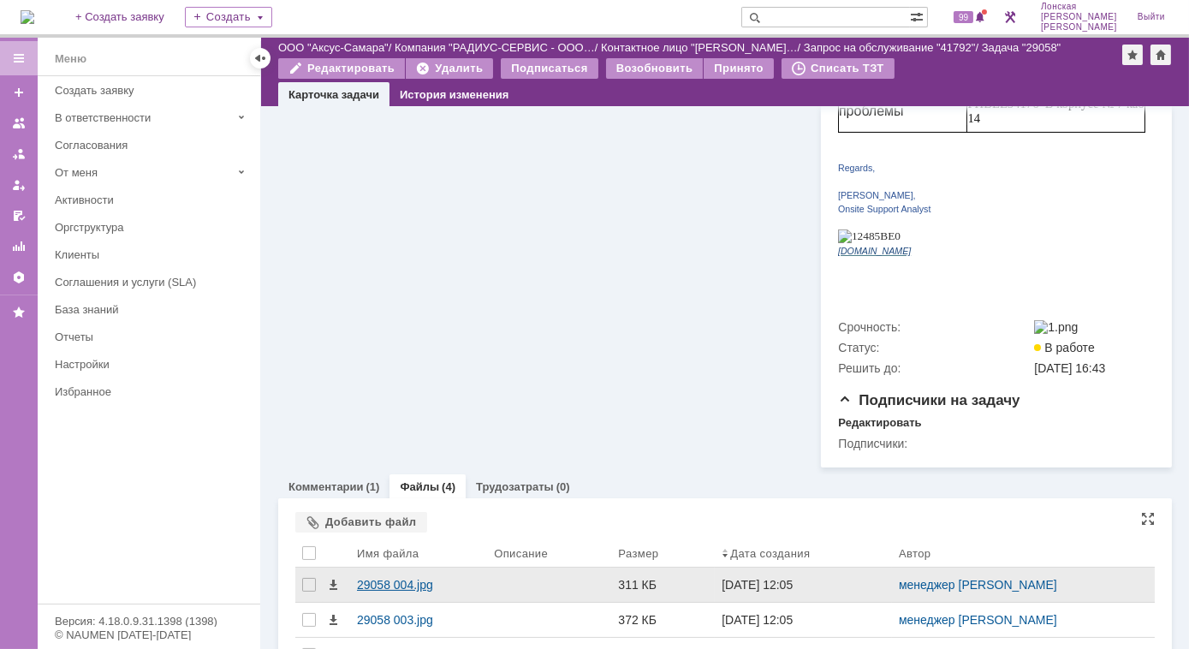
click at [395, 578] on div "29058 004.jpg" at bounding box center [418, 585] width 123 height 14
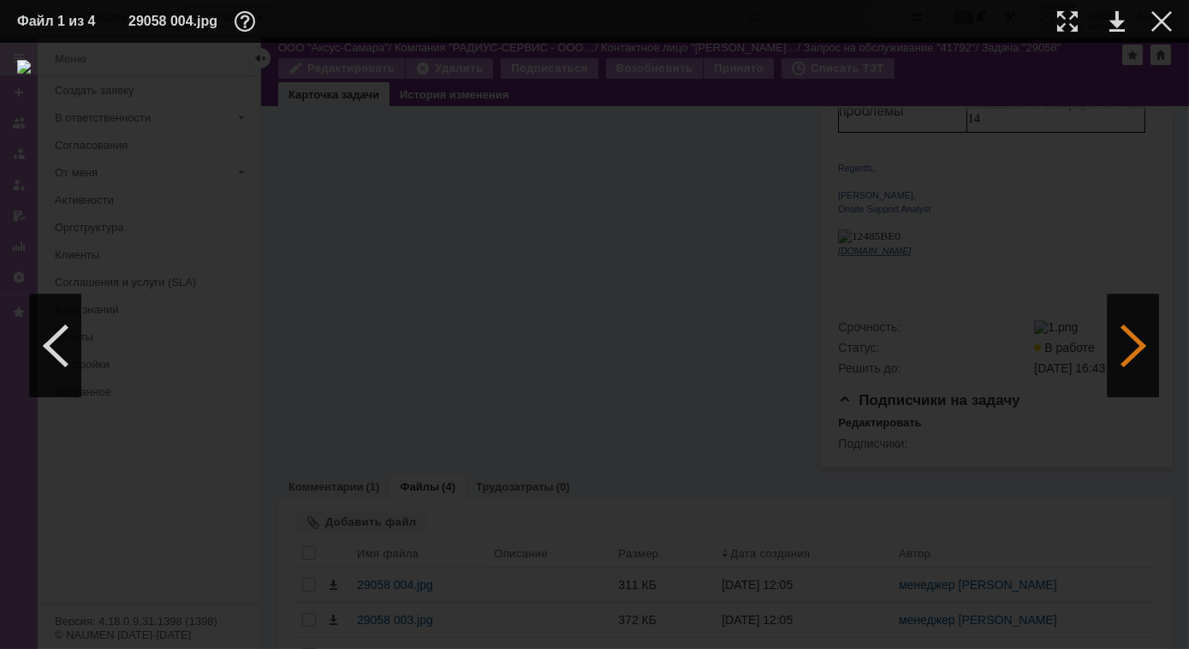
click at [1121, 354] on div at bounding box center [1132, 345] width 51 height 103
click at [1068, 25] on div at bounding box center [1067, 21] width 21 height 21
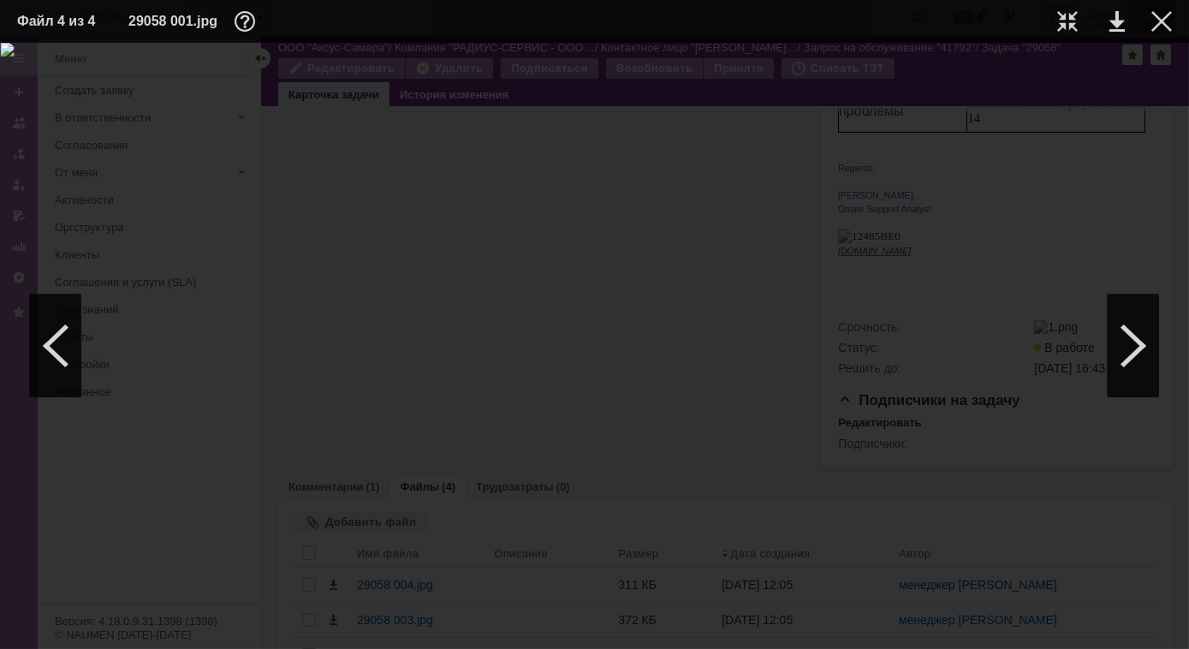
click at [1161, 27] on div at bounding box center [1161, 21] width 21 height 21
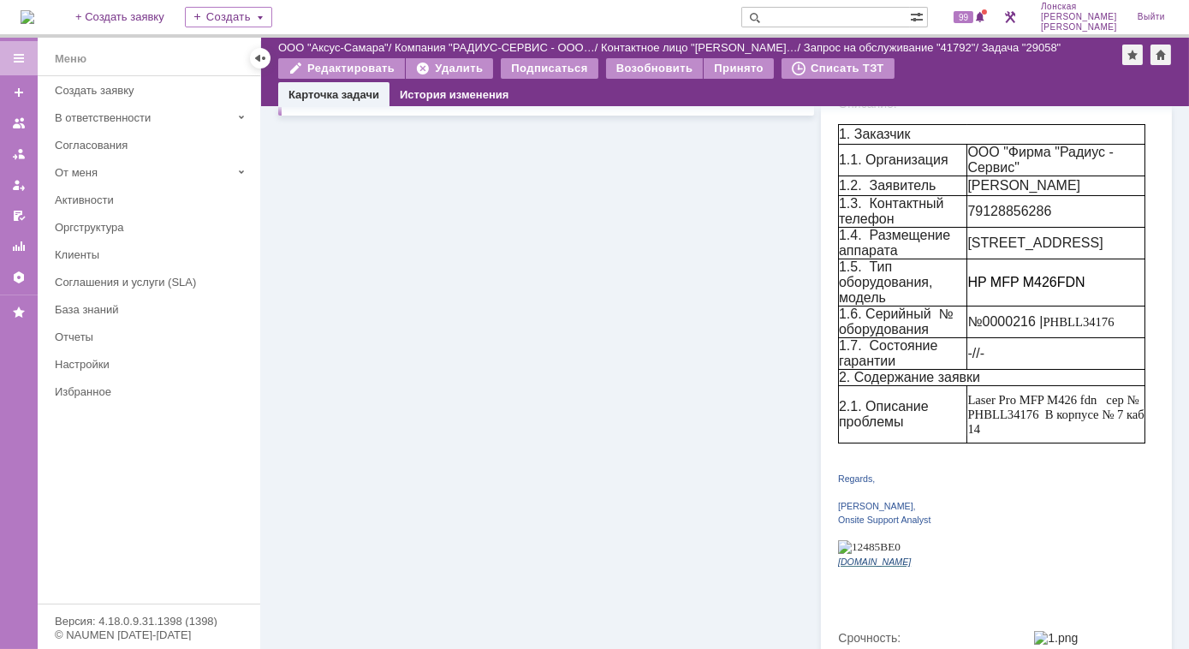
scroll to position [0, 0]
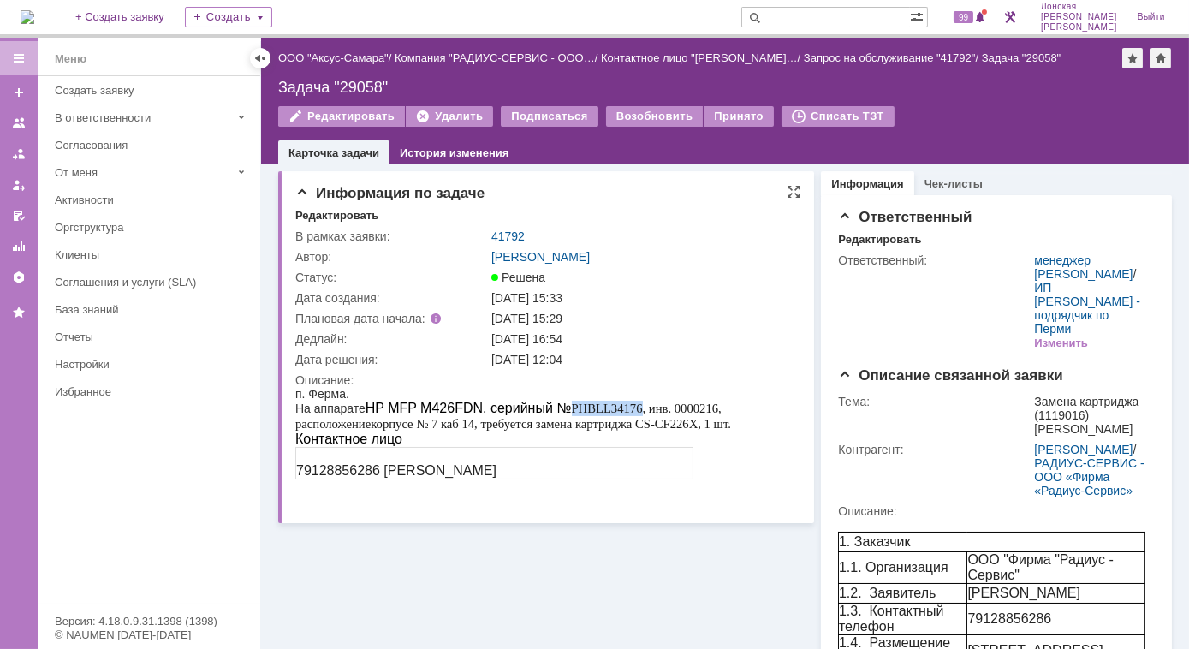
drag, startPoint x: 554, startPoint y: 410, endPoint x: 623, endPoint y: 413, distance: 69.4
click at [623, 413] on span "MFP M426FDN, серийный № PHBLL34176, инв. 0000216, расположение корпусе № 7 каб …" at bounding box center [512, 415] width 436 height 30
copy span "PHBLL34176"
click at [495, 229] on link "41792" at bounding box center [507, 236] width 33 height 14
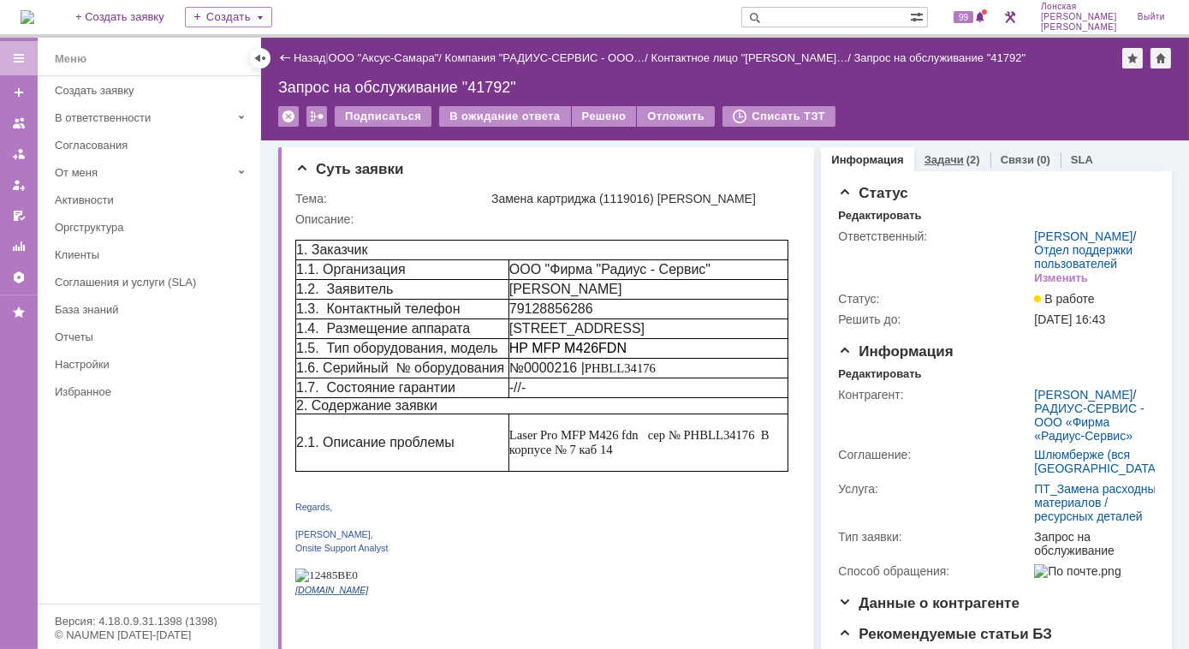
click at [930, 158] on link "Задачи" at bounding box center [943, 159] width 39 height 13
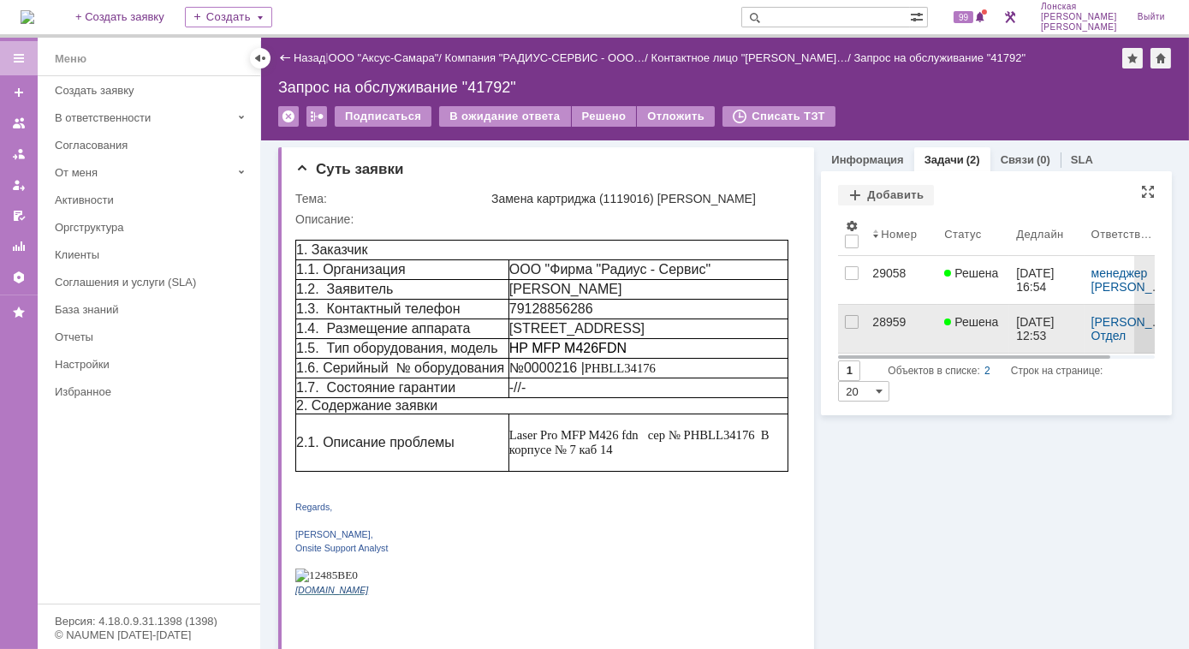
click at [878, 328] on link "28959" at bounding box center [901, 329] width 72 height 48
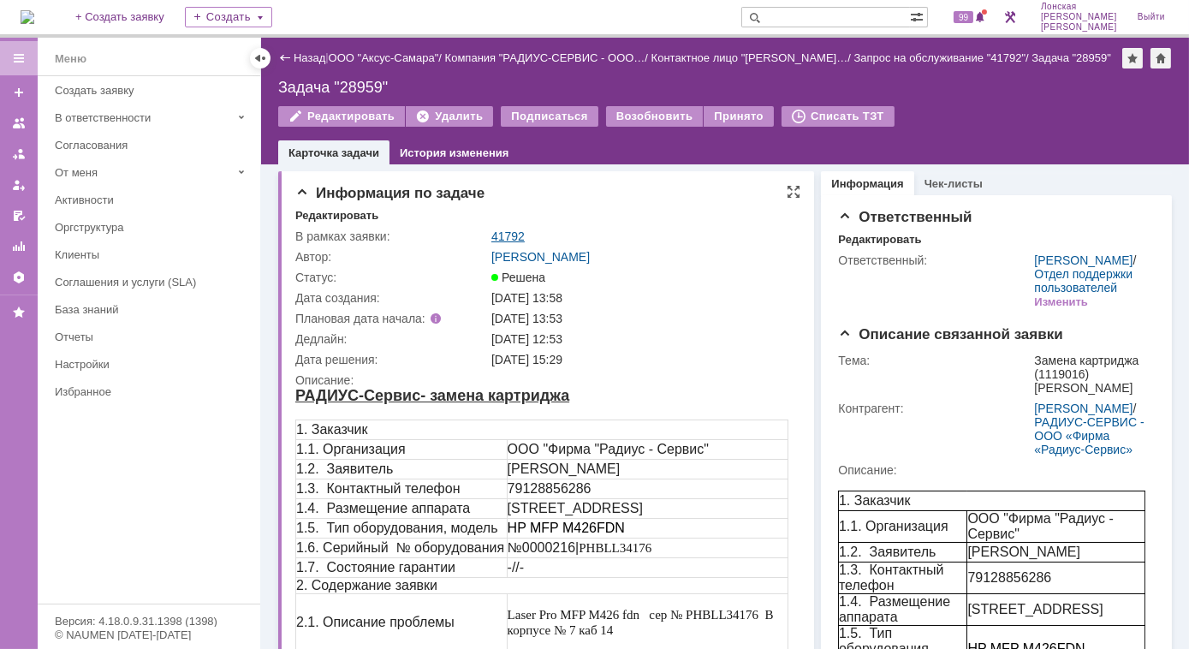
click at [497, 236] on link "41792" at bounding box center [507, 236] width 33 height 14
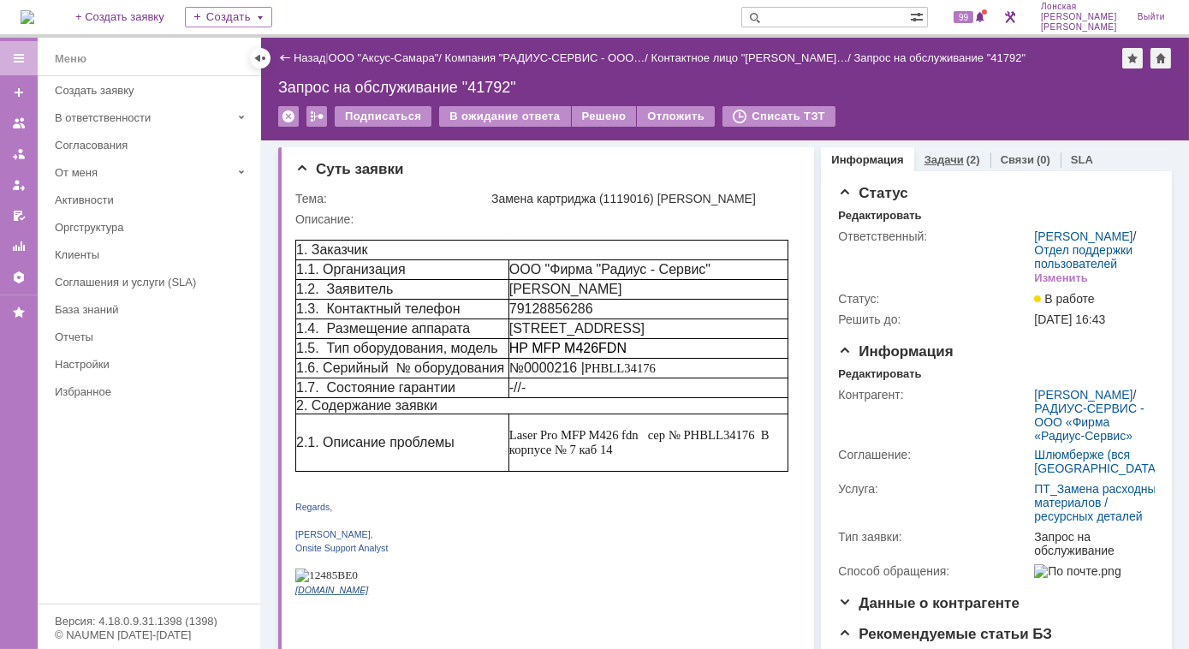
click at [938, 160] on link "Задачи" at bounding box center [943, 159] width 39 height 13
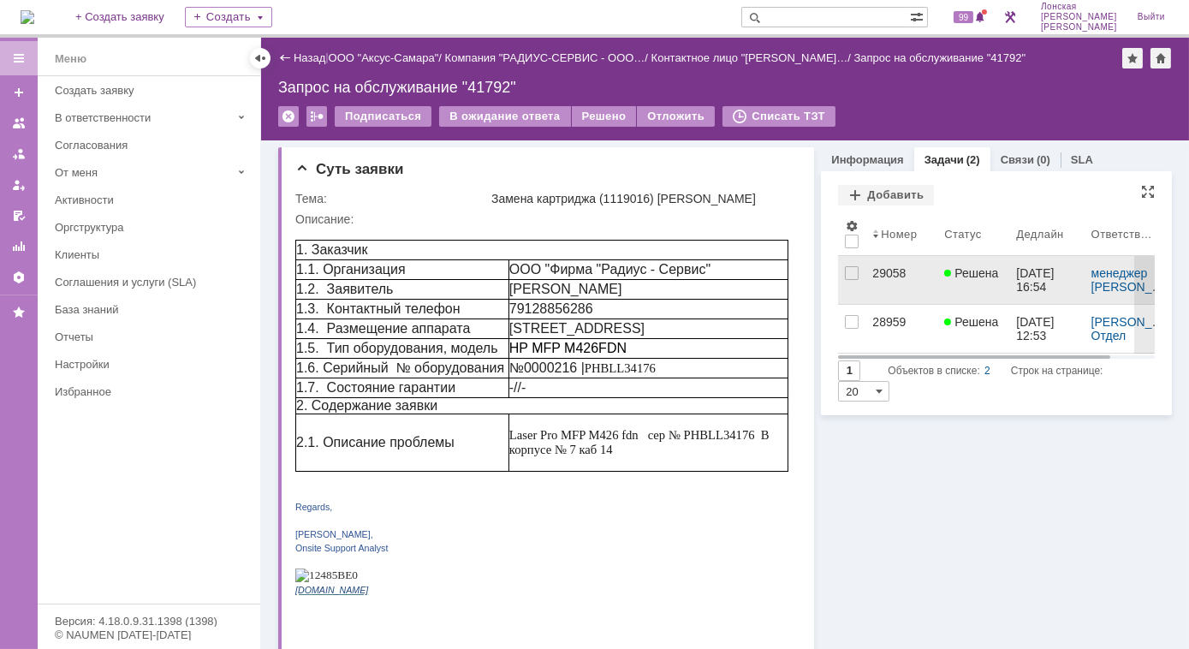
click at [885, 272] on div "29058" at bounding box center [901, 273] width 58 height 14
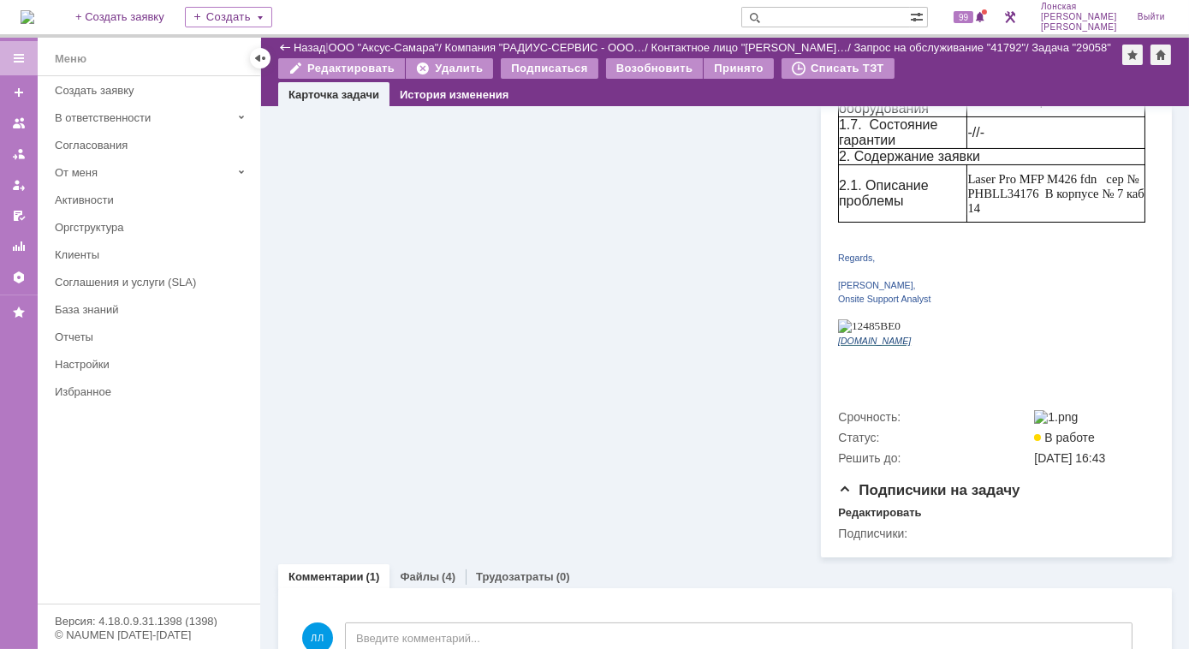
scroll to position [660, 0]
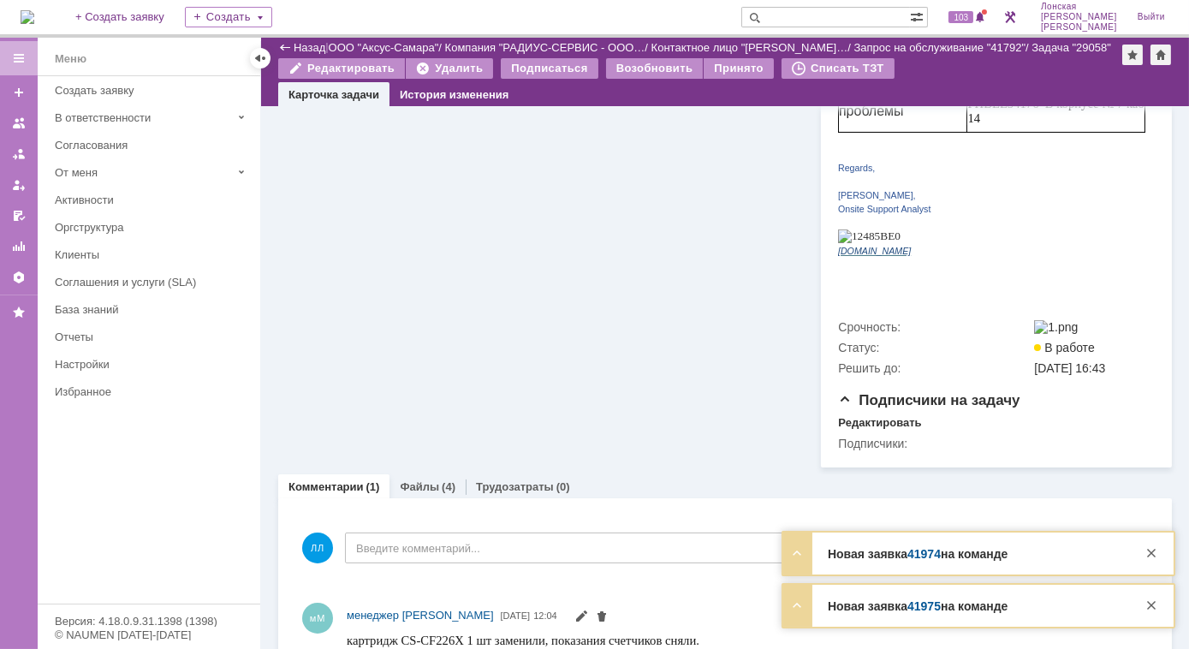
click at [910, 552] on link "41974" at bounding box center [923, 554] width 33 height 14
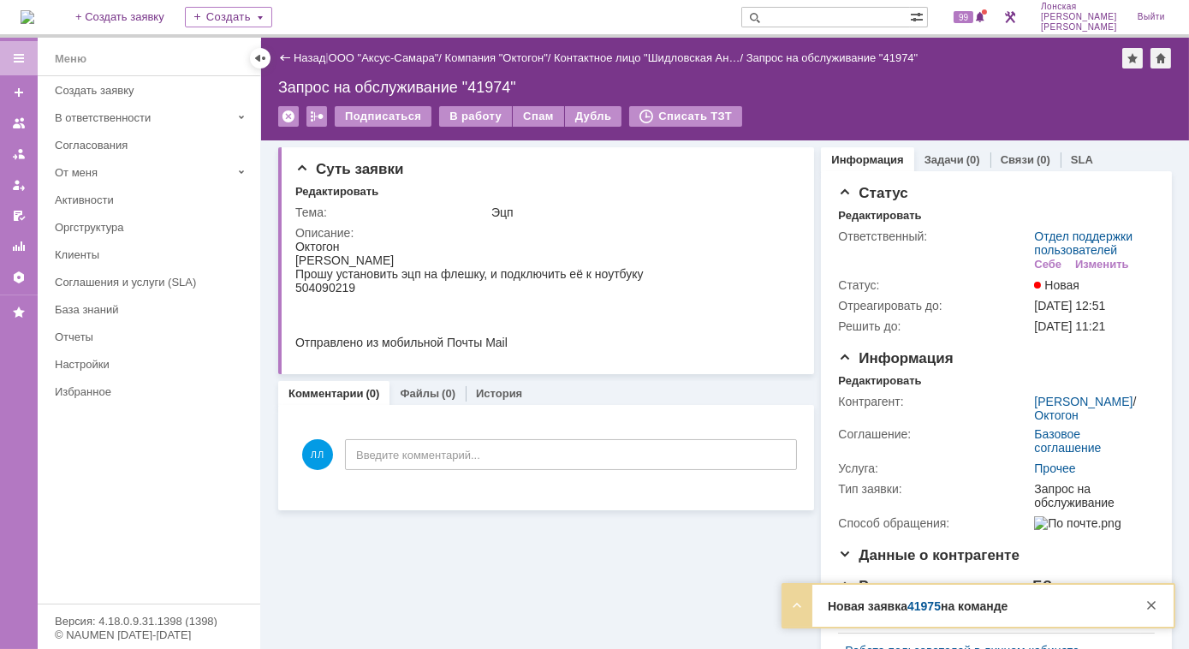
click at [34, 14] on img at bounding box center [28, 17] width 14 height 14
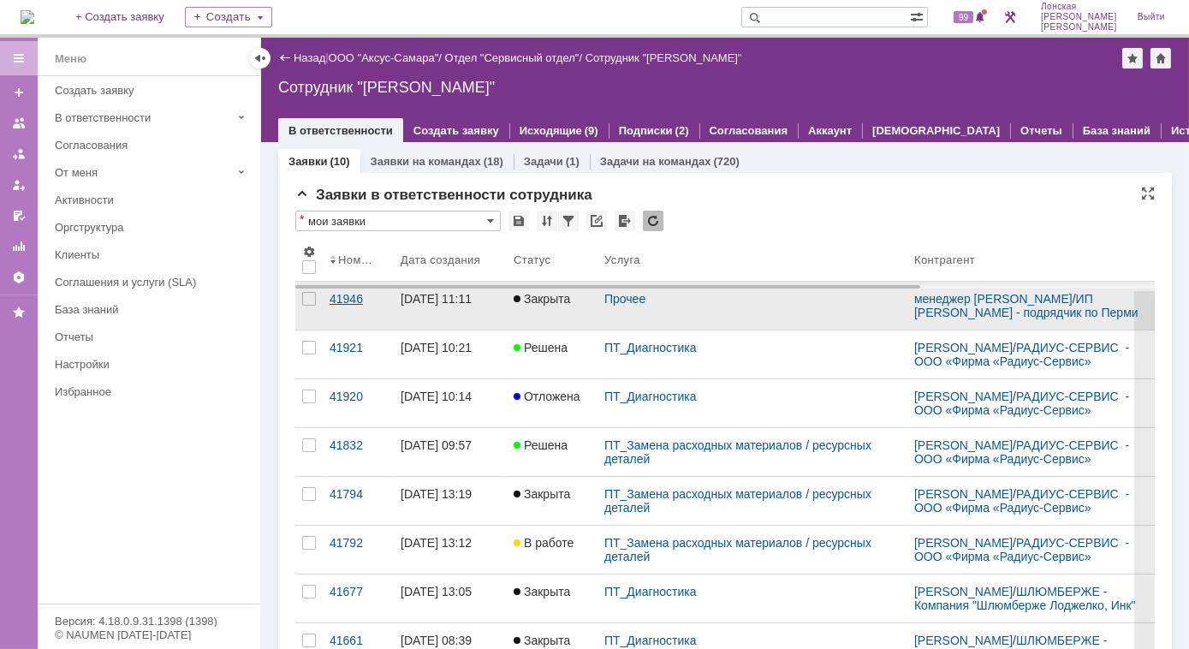
click at [353, 305] on div "41946" at bounding box center [357, 299] width 57 height 14
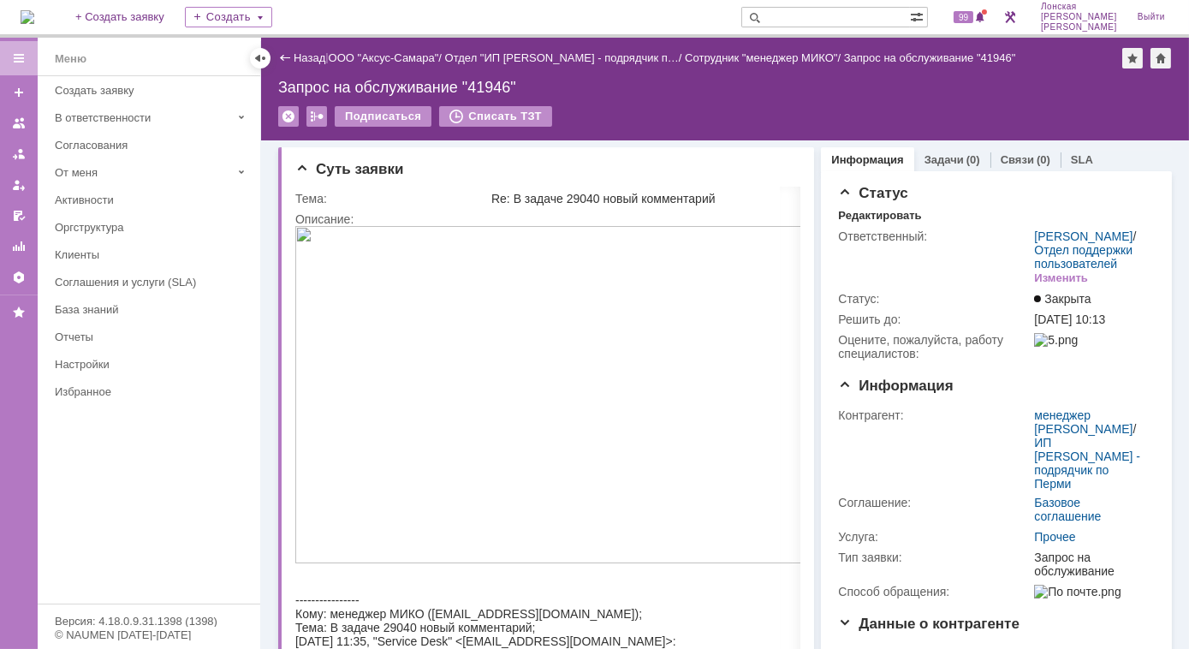
click at [34, 15] on img at bounding box center [28, 17] width 14 height 14
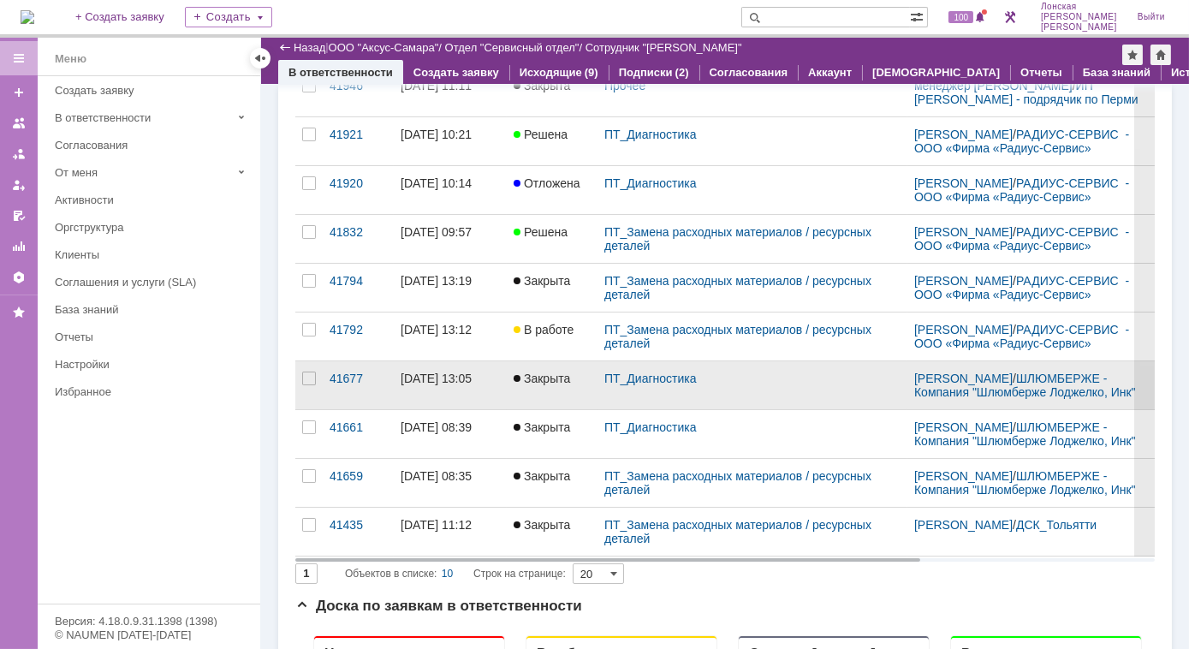
scroll to position [311, 0]
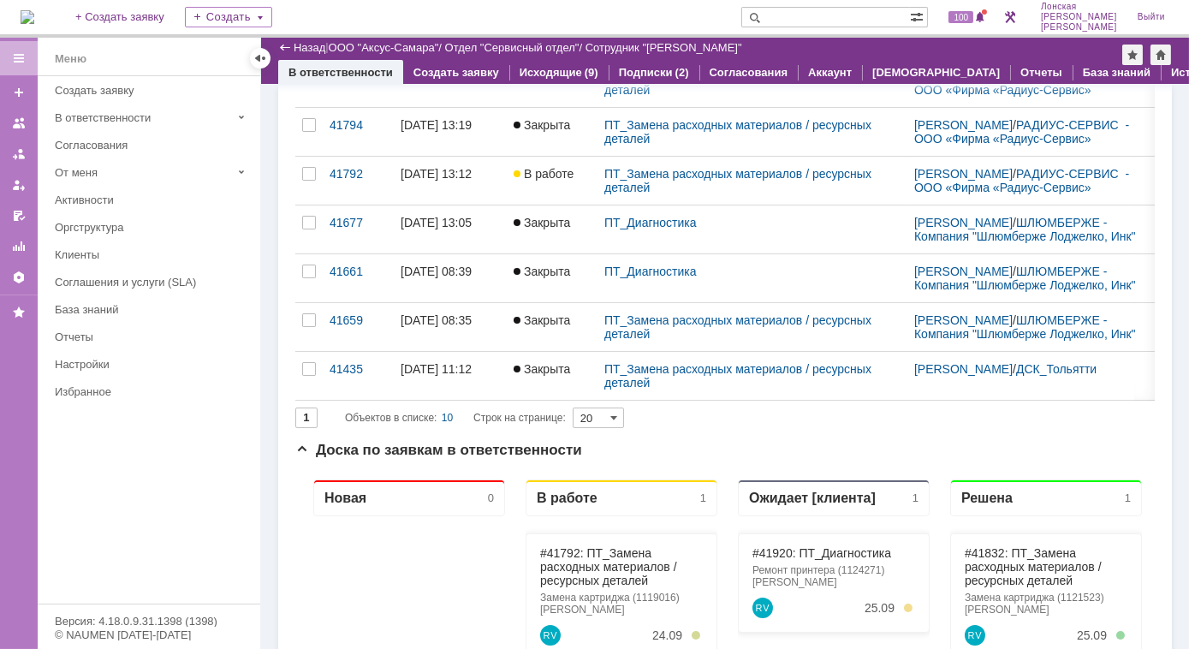
click at [347, 179] on div "41792" at bounding box center [357, 174] width 57 height 14
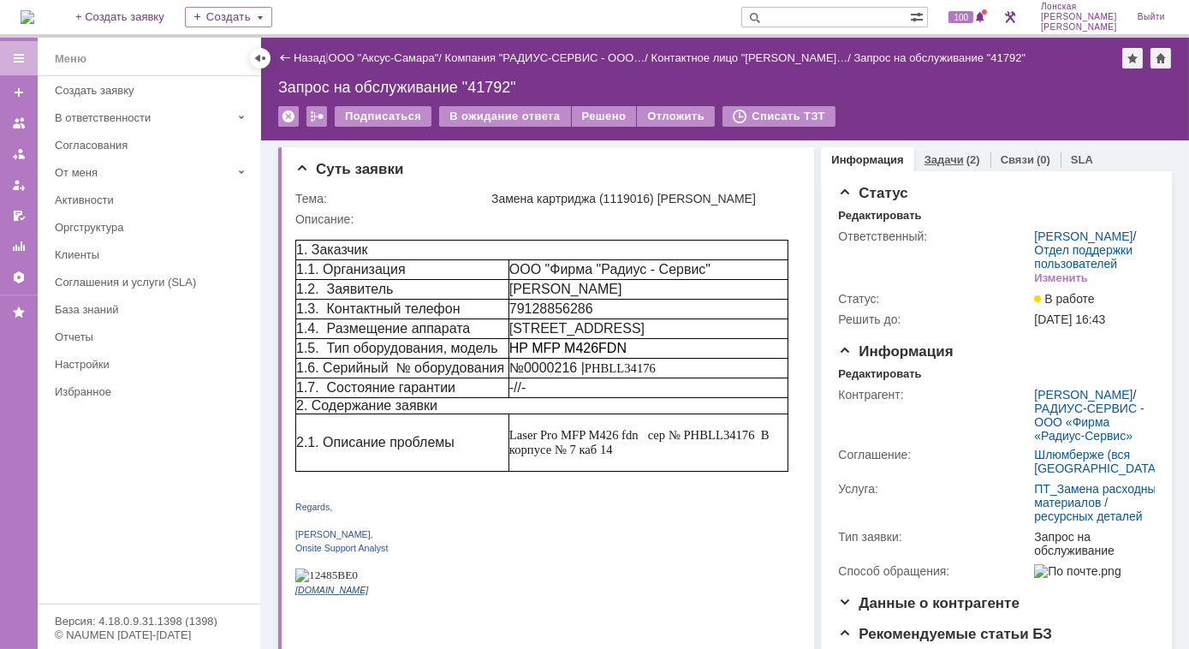
click at [924, 158] on link "Задачи" at bounding box center [943, 159] width 39 height 13
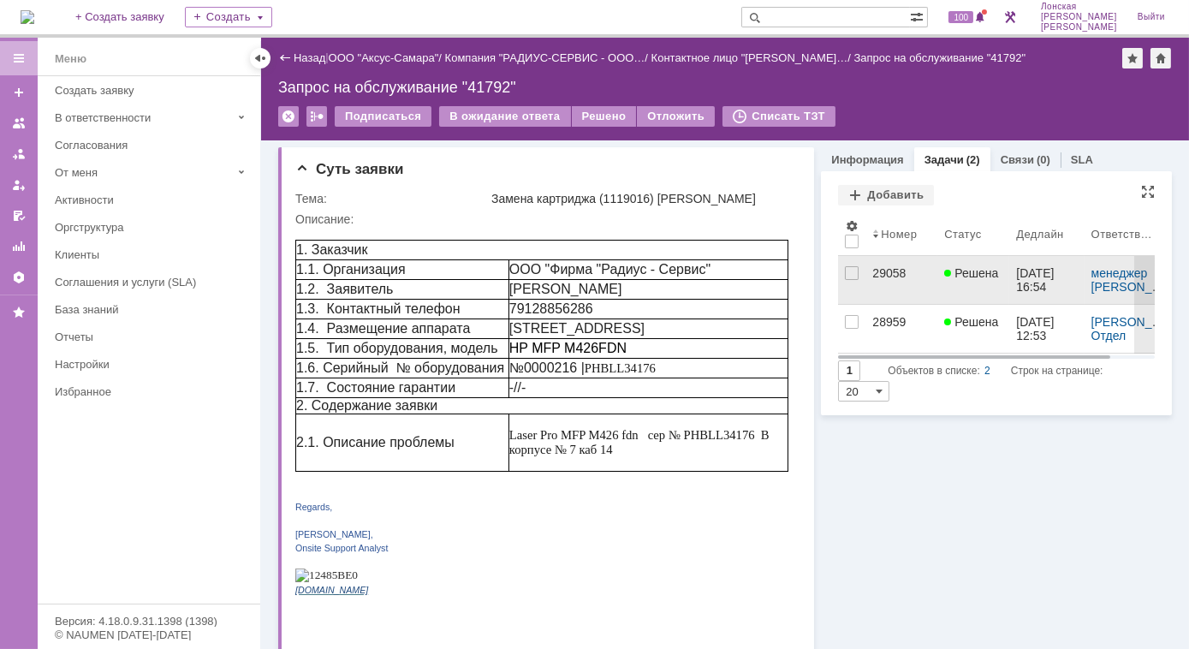
click at [883, 268] on div "29058" at bounding box center [901, 273] width 58 height 14
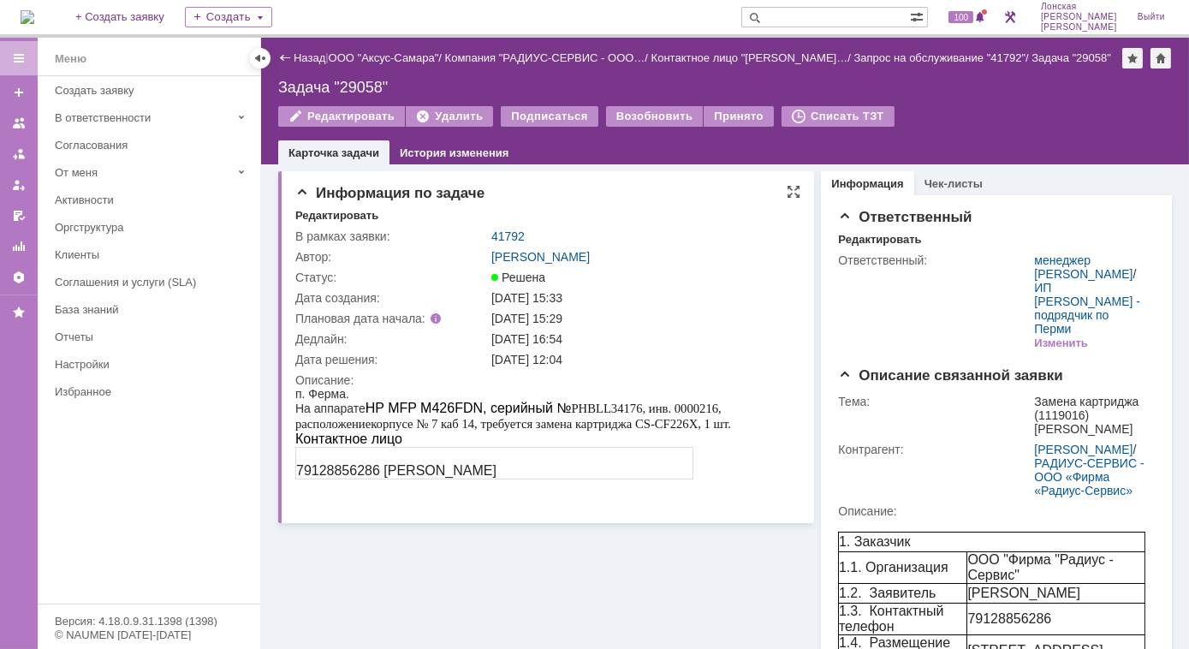
click at [579, 344] on div "[DATE] 16:54" at bounding box center [641, 339] width 300 height 14
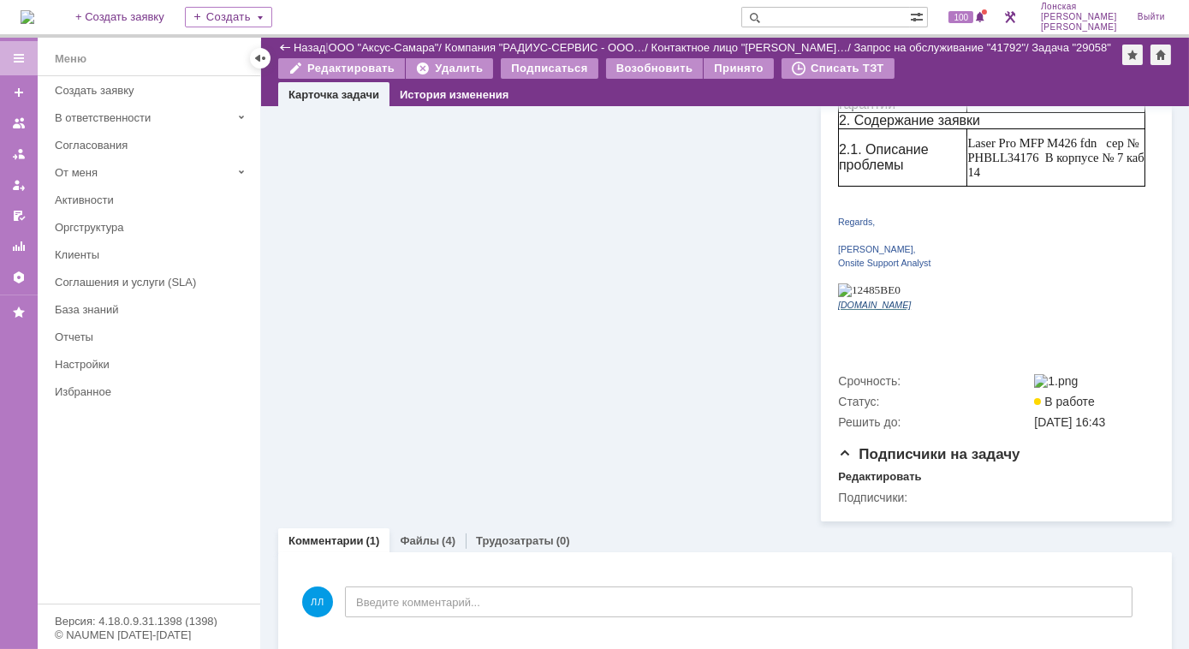
scroll to position [660, 0]
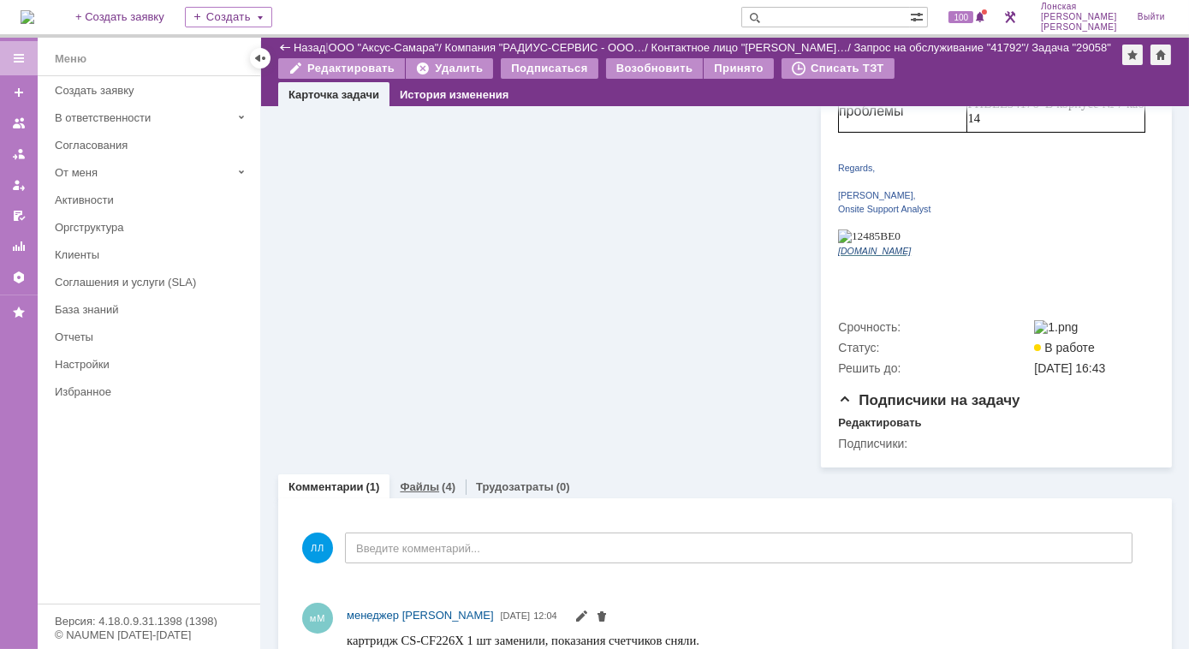
click at [442, 480] on div "(4)" at bounding box center [449, 486] width 14 height 13
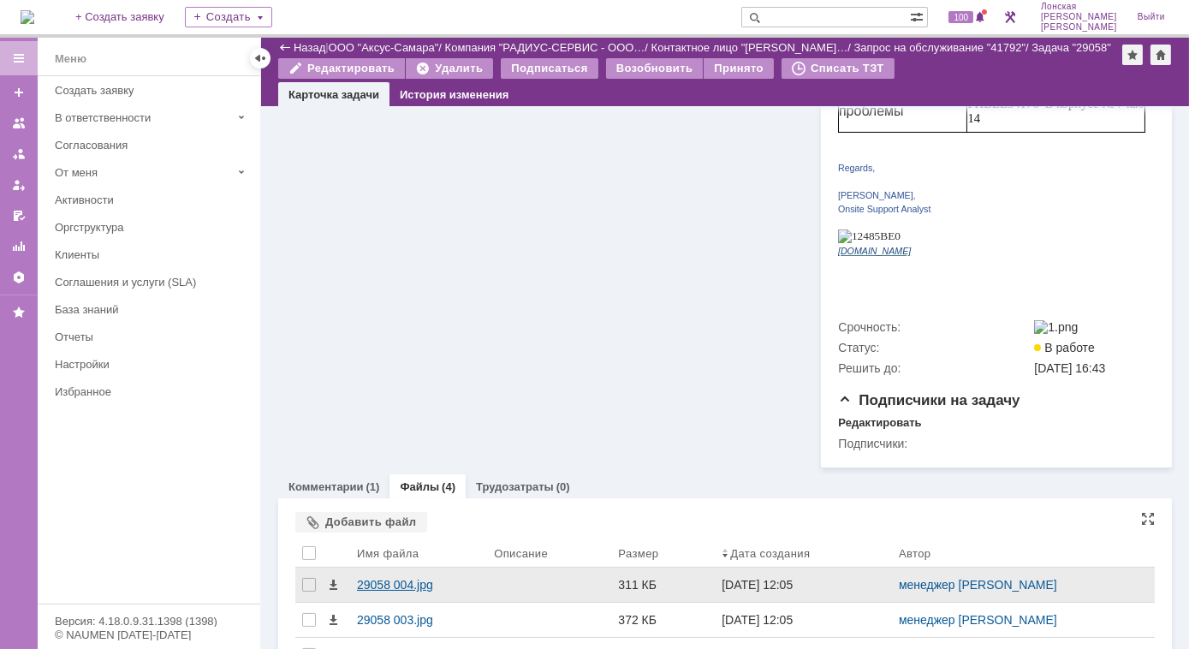
scroll to position [730, 0]
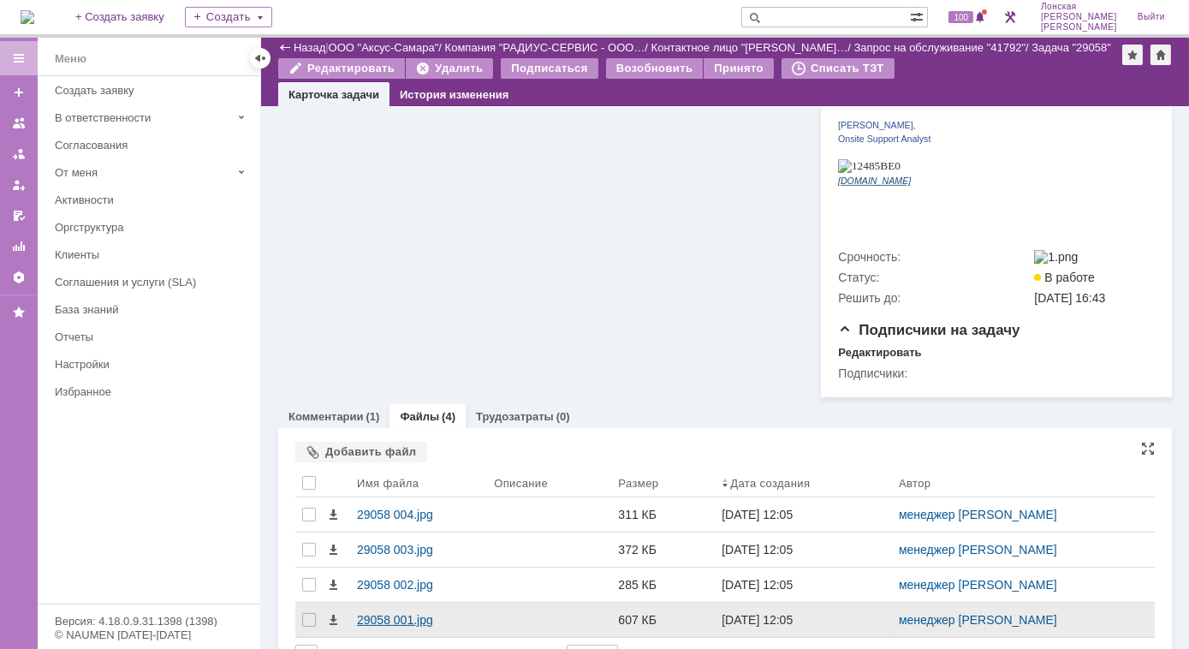
click at [397, 613] on div "29058 001.jpg" at bounding box center [418, 620] width 123 height 14
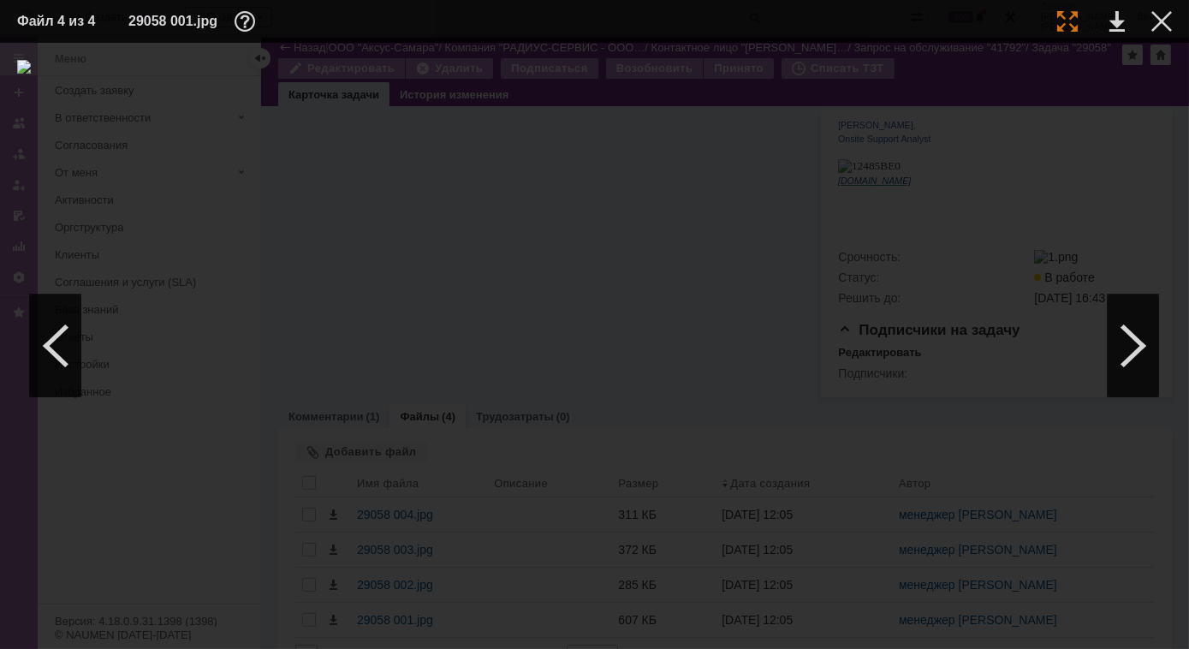
click at [1057, 23] on div at bounding box center [1067, 21] width 21 height 21
click at [1165, 18] on div at bounding box center [1161, 21] width 21 height 21
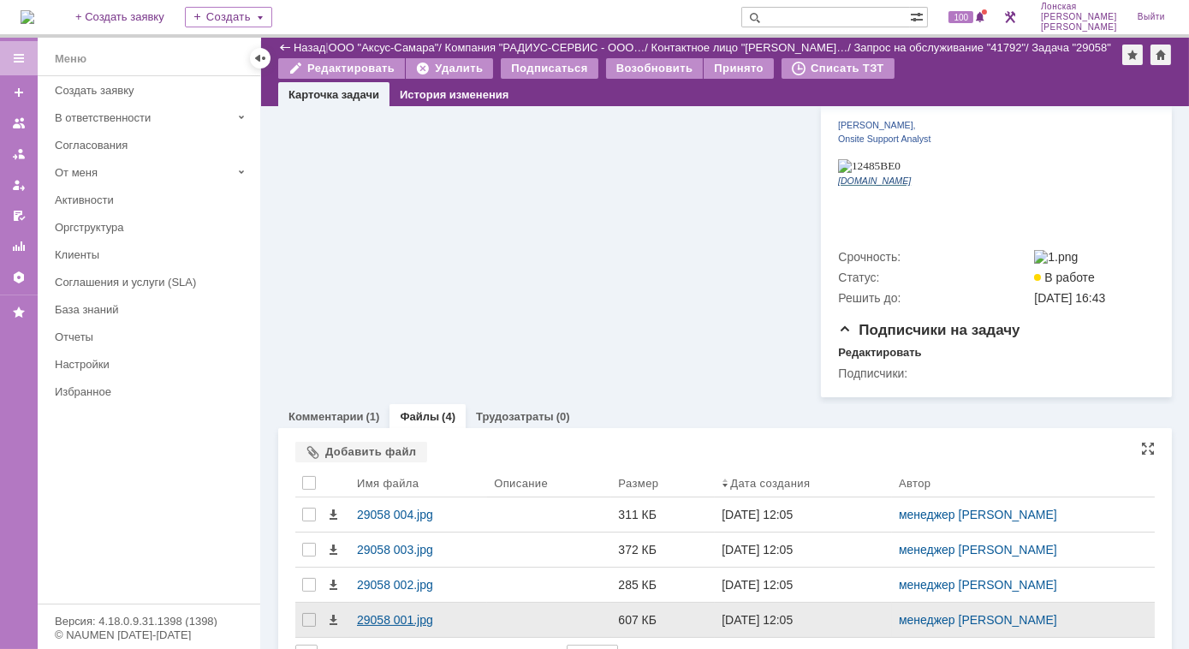
click at [381, 613] on div "29058 001.jpg" at bounding box center [418, 620] width 123 height 14
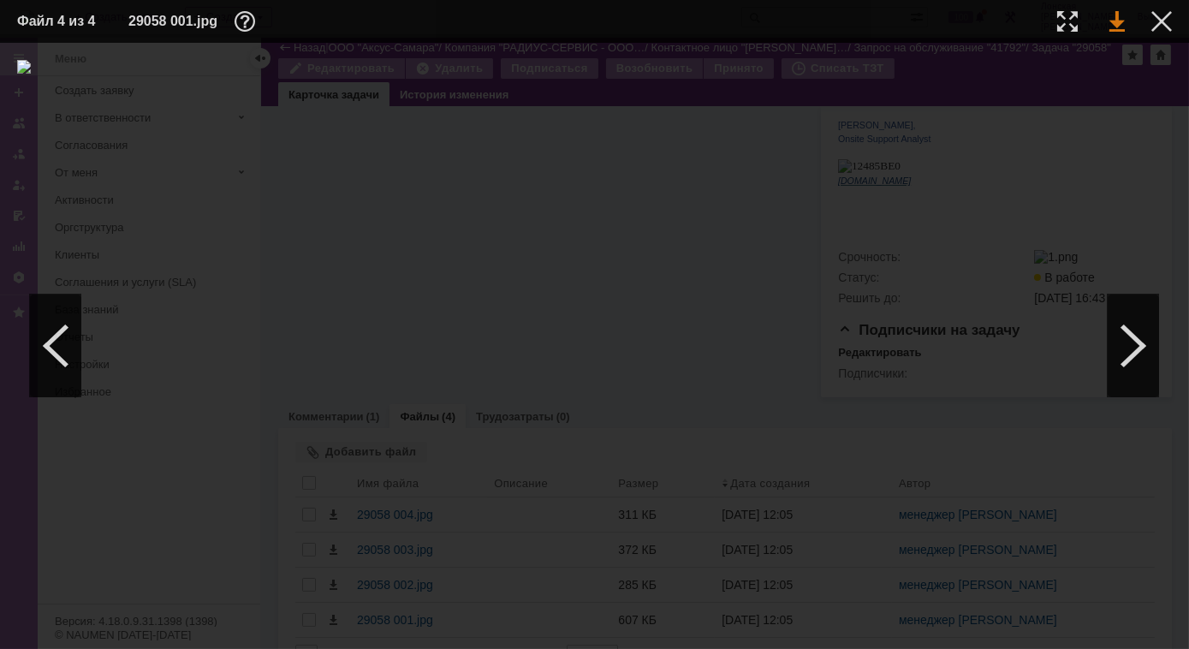
click at [1113, 25] on link at bounding box center [1116, 21] width 15 height 21
click at [1133, 353] on div at bounding box center [1132, 345] width 51 height 103
click at [1113, 21] on link at bounding box center [1116, 21] width 15 height 21
click at [1145, 361] on div at bounding box center [1132, 345] width 51 height 103
click at [1152, 343] on div at bounding box center [1132, 345] width 51 height 103
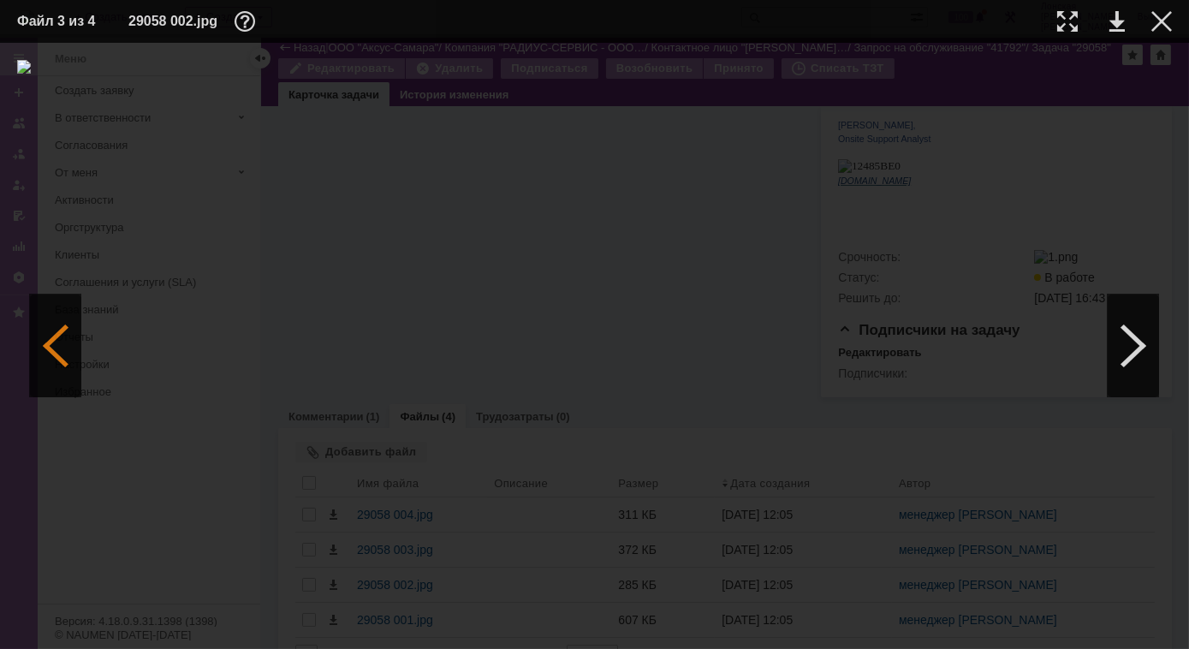
click at [68, 346] on div at bounding box center [55, 345] width 51 height 103
click at [1058, 12] on div at bounding box center [1067, 21] width 21 height 21
click at [1131, 353] on div at bounding box center [1132, 345] width 51 height 103
click at [1067, 21] on div at bounding box center [1067, 21] width 21 height 21
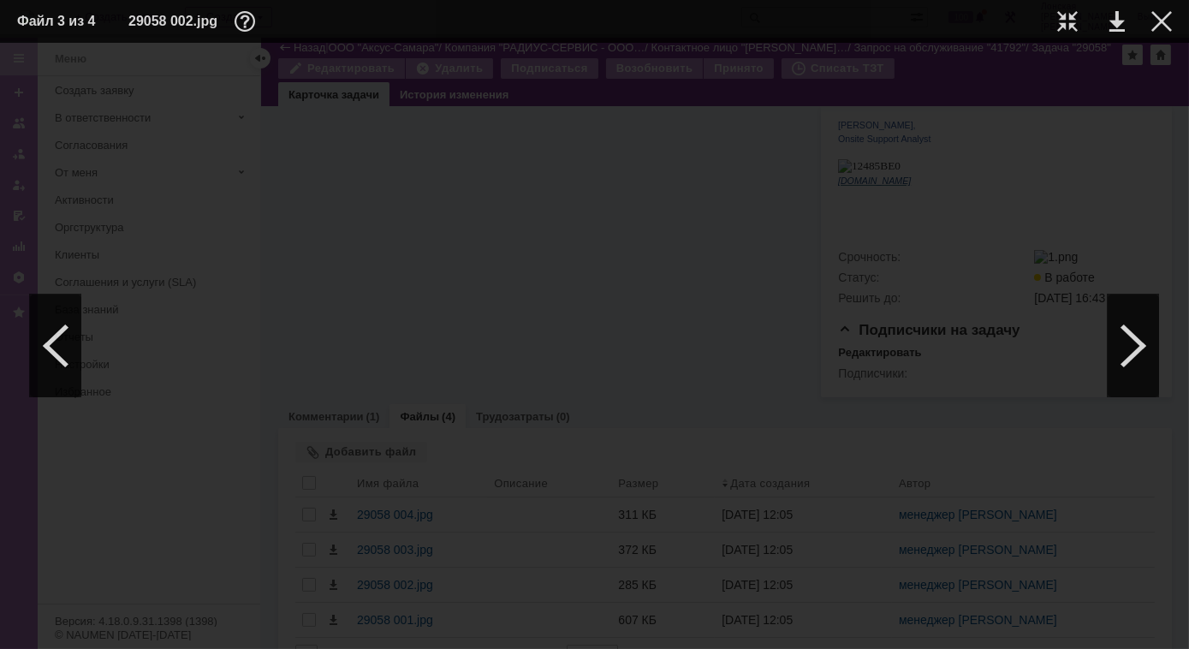
scroll to position [75, 0]
drag, startPoint x: 307, startPoint y: 640, endPoint x: 175, endPoint y: 635, distance: 131.9
click at [175, 635] on div at bounding box center [594, 346] width 1189 height 606
click at [1166, 21] on div at bounding box center [1161, 21] width 21 height 21
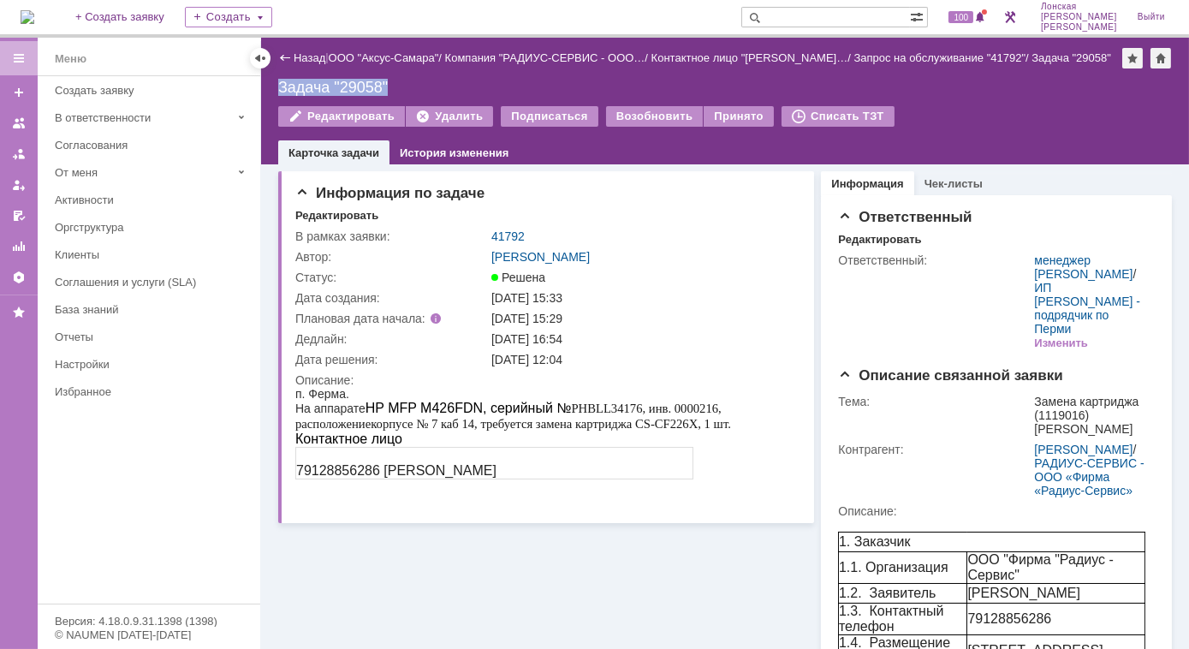
drag, startPoint x: 392, startPoint y: 86, endPoint x: 266, endPoint y: 92, distance: 126.0
click at [266, 92] on div "Назад | ООО "Аксус-Самара" / Компания "РАДИУС-СЕРВИС - ООО… / Контактное лицо "…" at bounding box center [725, 101] width 928 height 127
copy div "Задача "29058""
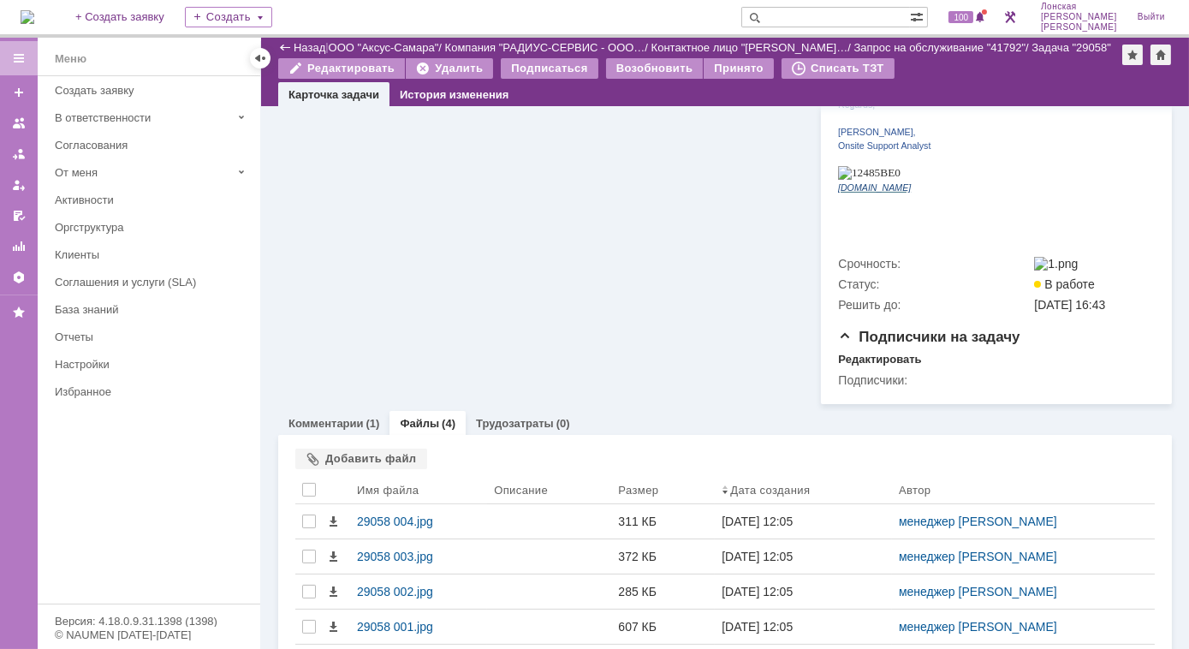
scroll to position [730, 0]
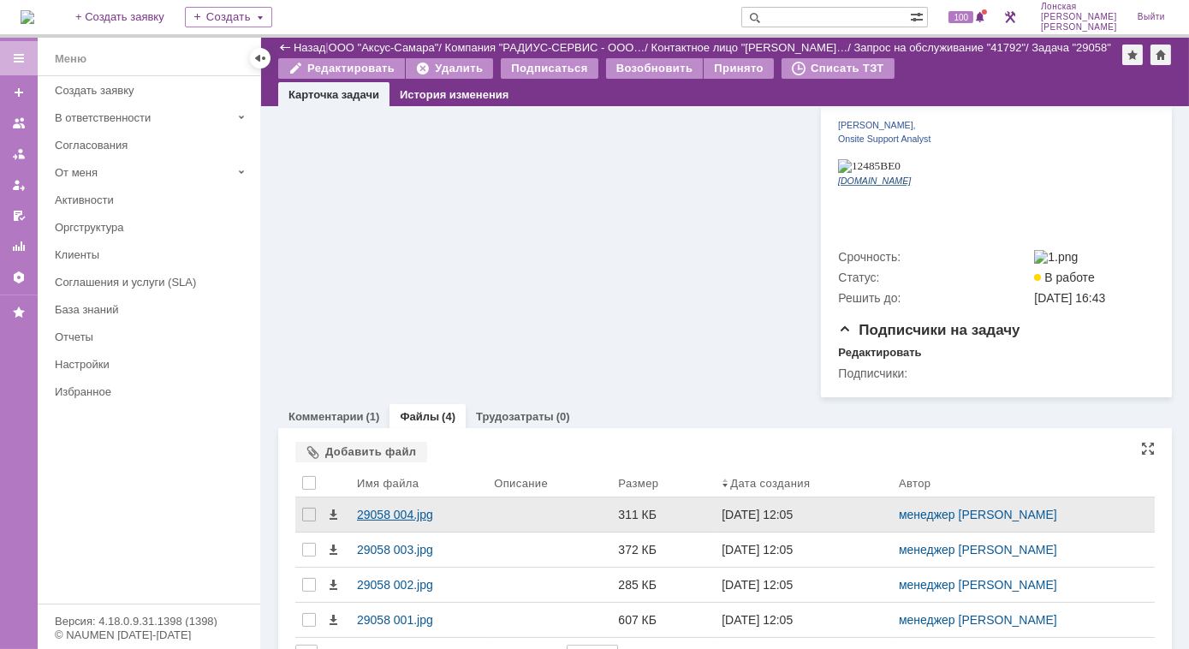
click at [406, 497] on div "29058 004.jpg" at bounding box center [418, 514] width 137 height 34
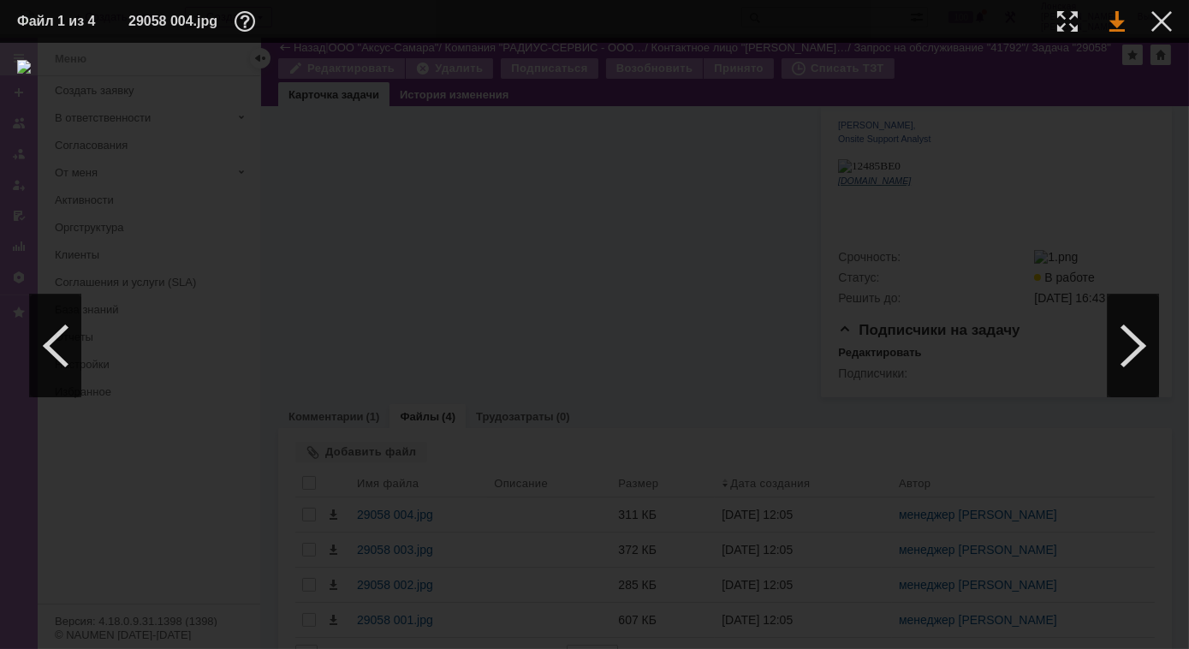
click at [1117, 15] on link at bounding box center [1116, 21] width 15 height 21
click at [570, 250] on img at bounding box center [594, 346] width 1154 height 572
click at [1066, 27] on div at bounding box center [1067, 21] width 21 height 21
drag, startPoint x: 1159, startPoint y: 14, endPoint x: 1144, endPoint y: 21, distance: 16.1
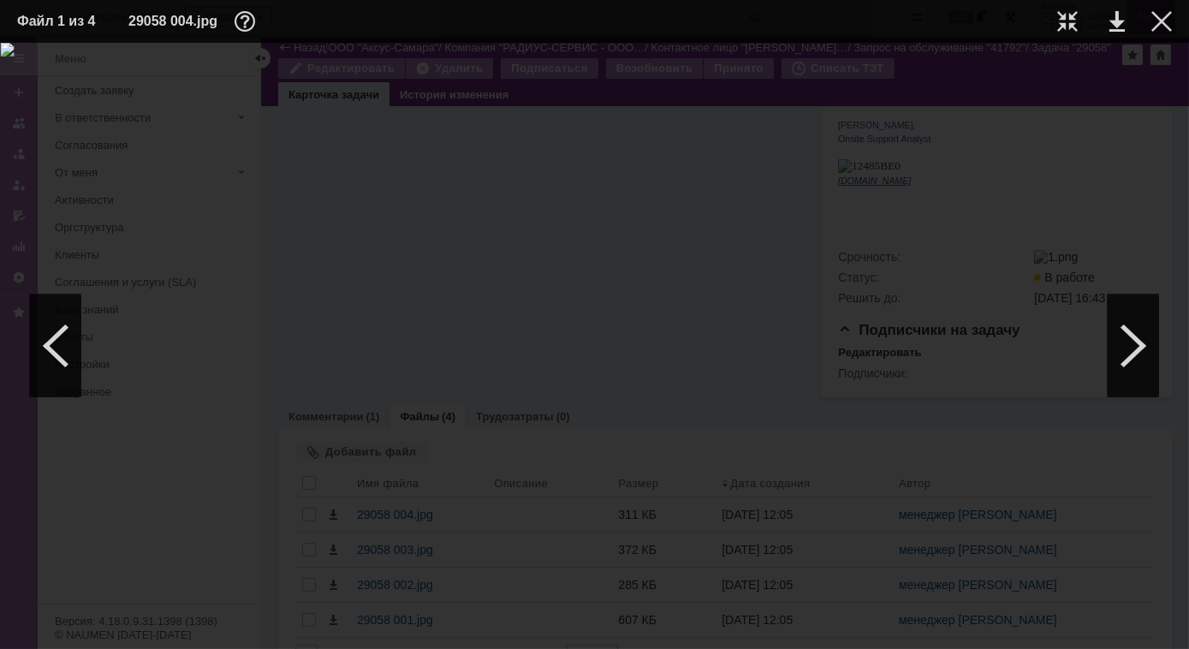
click at [1159, 15] on div at bounding box center [1161, 21] width 21 height 21
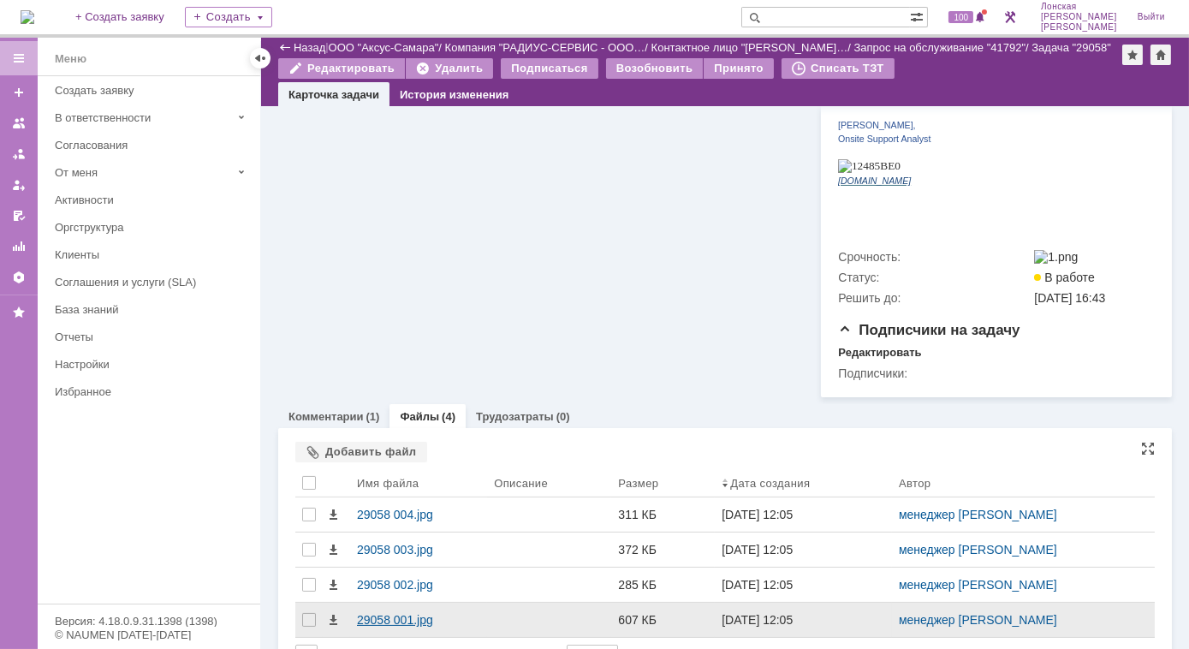
click at [412, 613] on div "29058 001.jpg" at bounding box center [418, 620] width 123 height 14
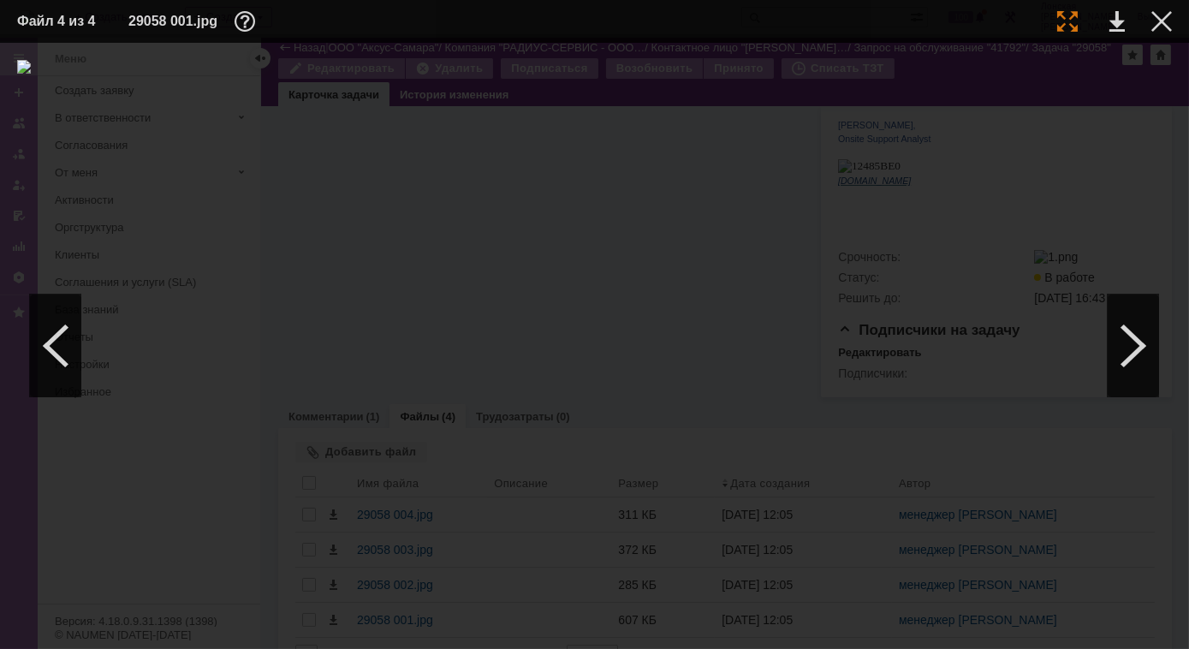
click at [1072, 14] on div at bounding box center [1067, 21] width 21 height 21
click at [1149, 26] on td at bounding box center [1147, 22] width 47 height 26
click at [1159, 27] on div at bounding box center [1161, 21] width 21 height 21
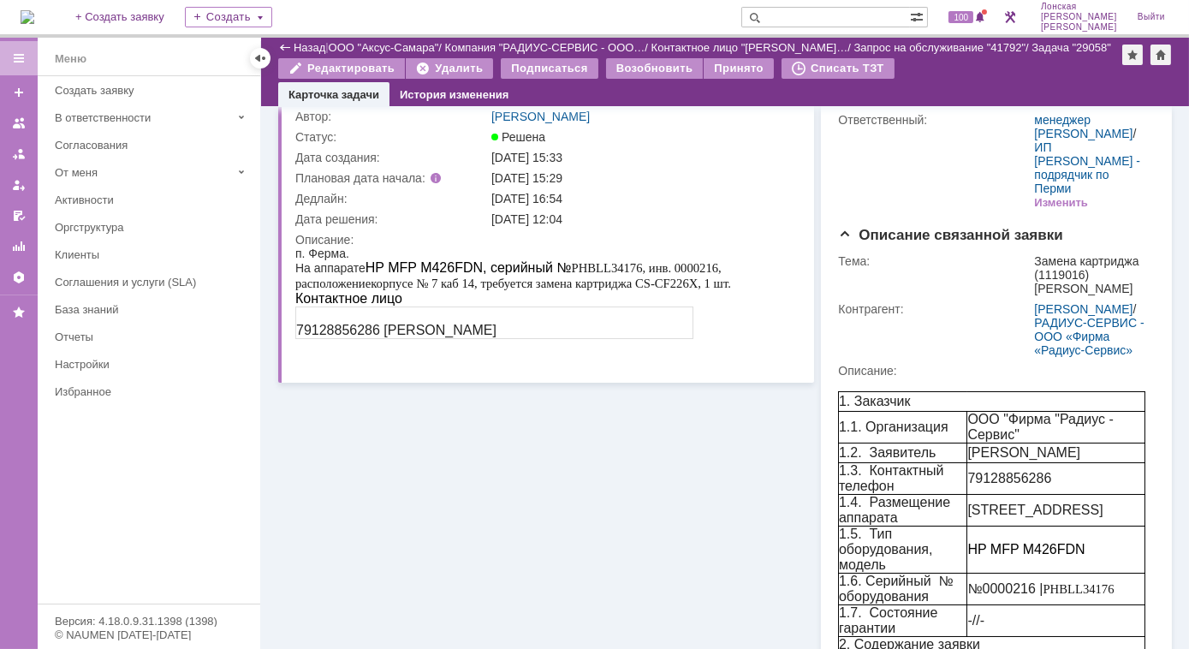
scroll to position [0, 0]
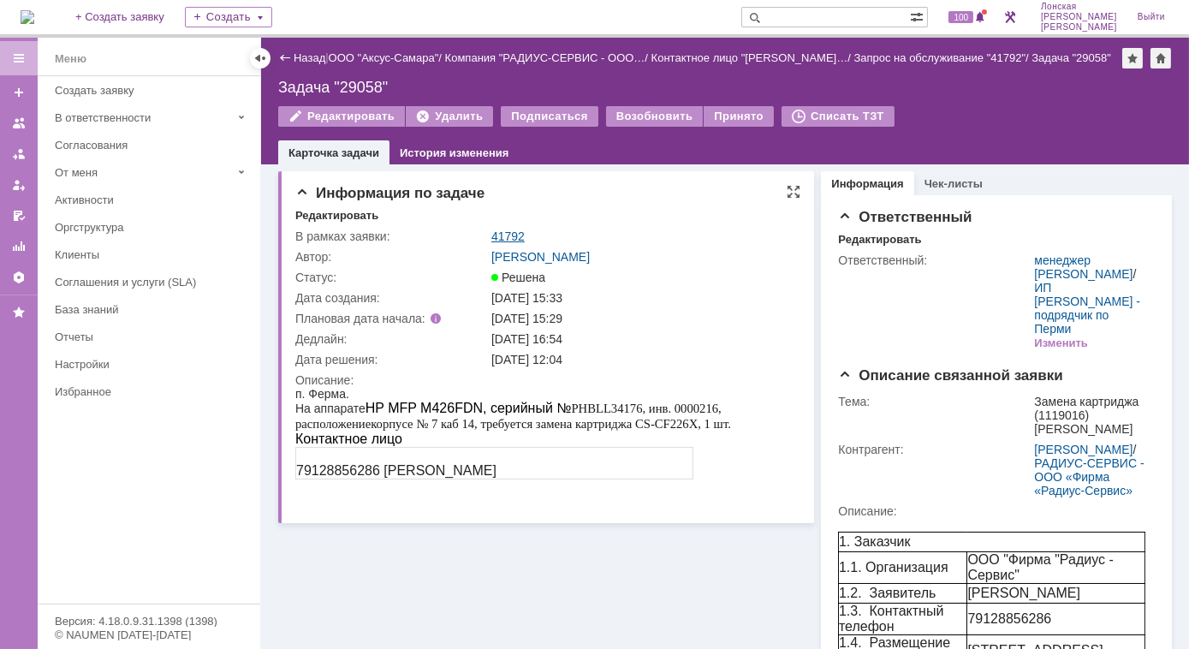
click at [501, 238] on link "41792" at bounding box center [507, 236] width 33 height 14
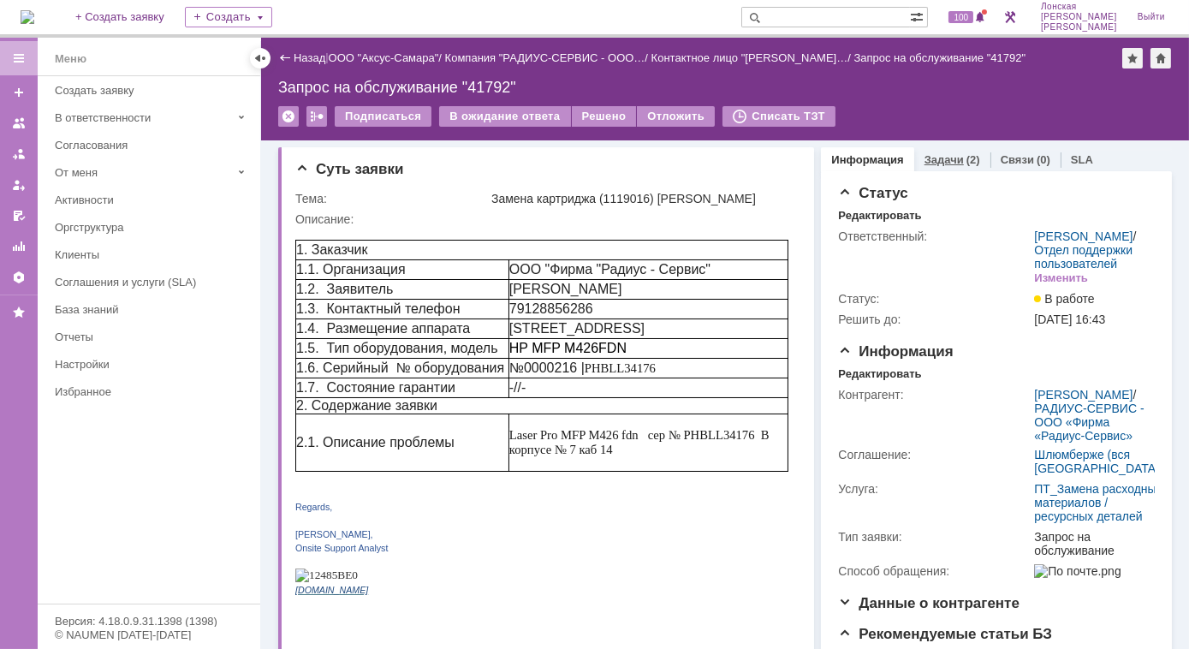
click at [950, 158] on link "Задачи" at bounding box center [943, 159] width 39 height 13
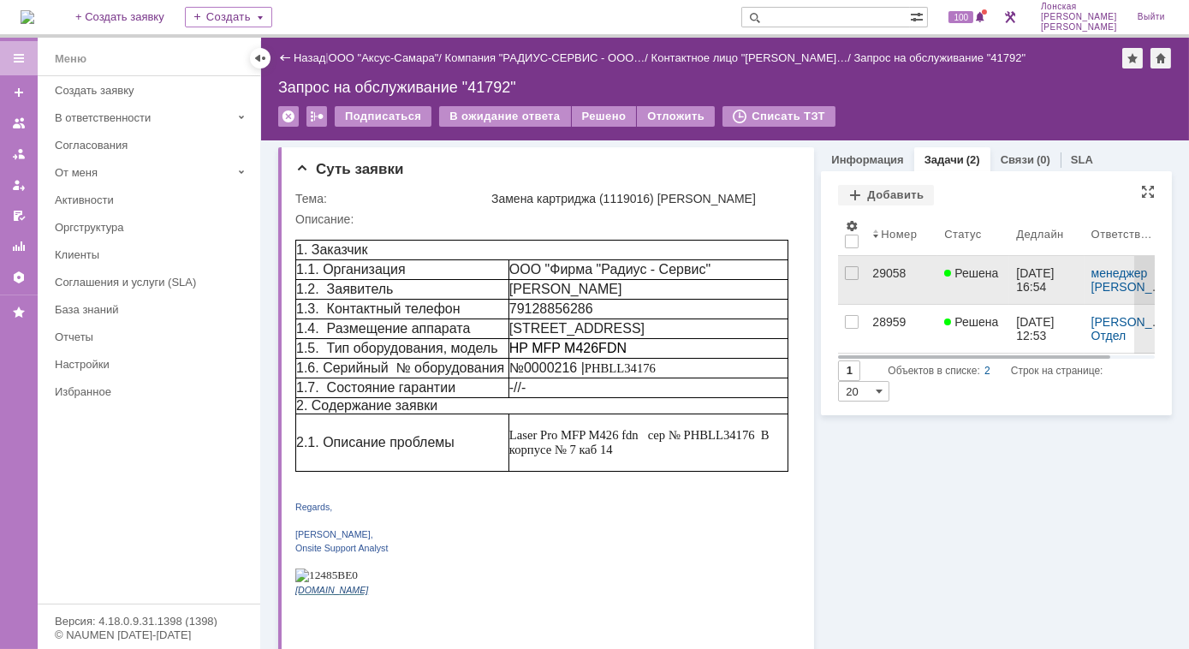
click at [887, 270] on div "29058" at bounding box center [901, 273] width 58 height 14
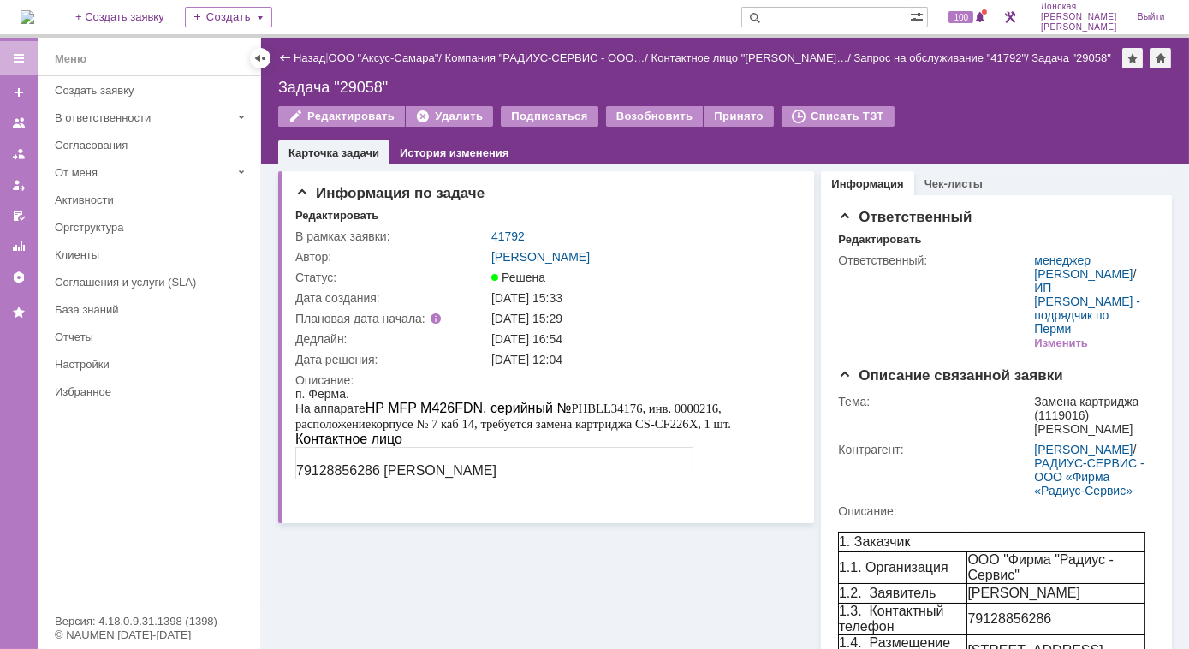
click at [296, 56] on link "Назад" at bounding box center [310, 57] width 32 height 13
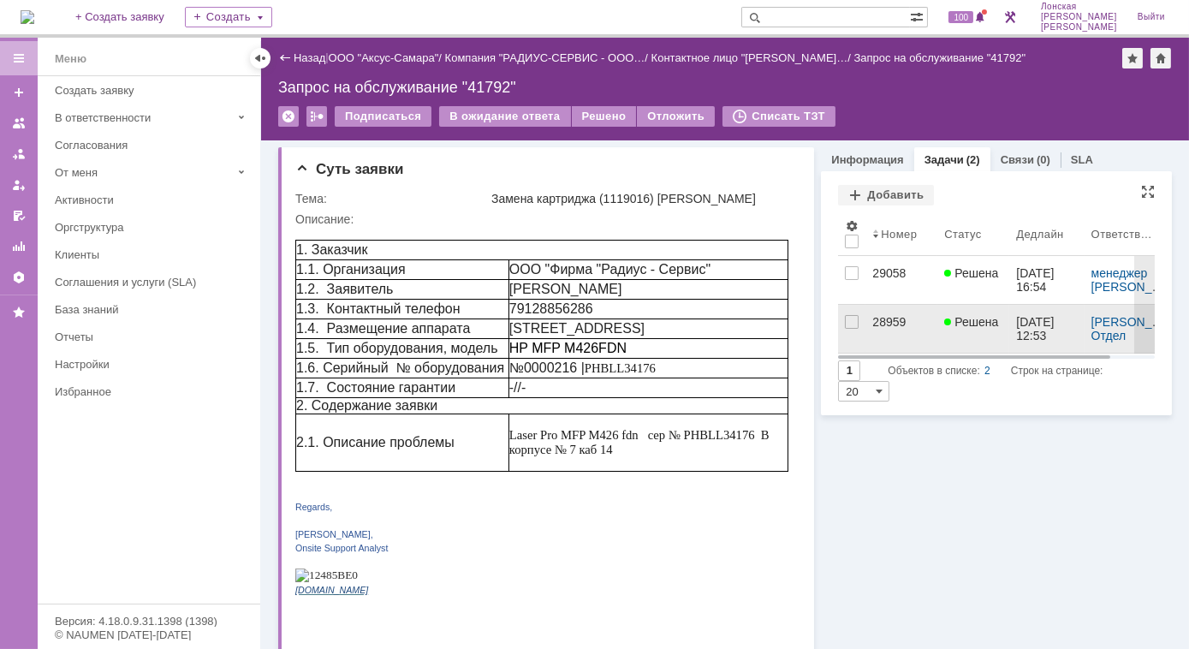
click at [892, 323] on div "28959" at bounding box center [901, 322] width 58 height 14
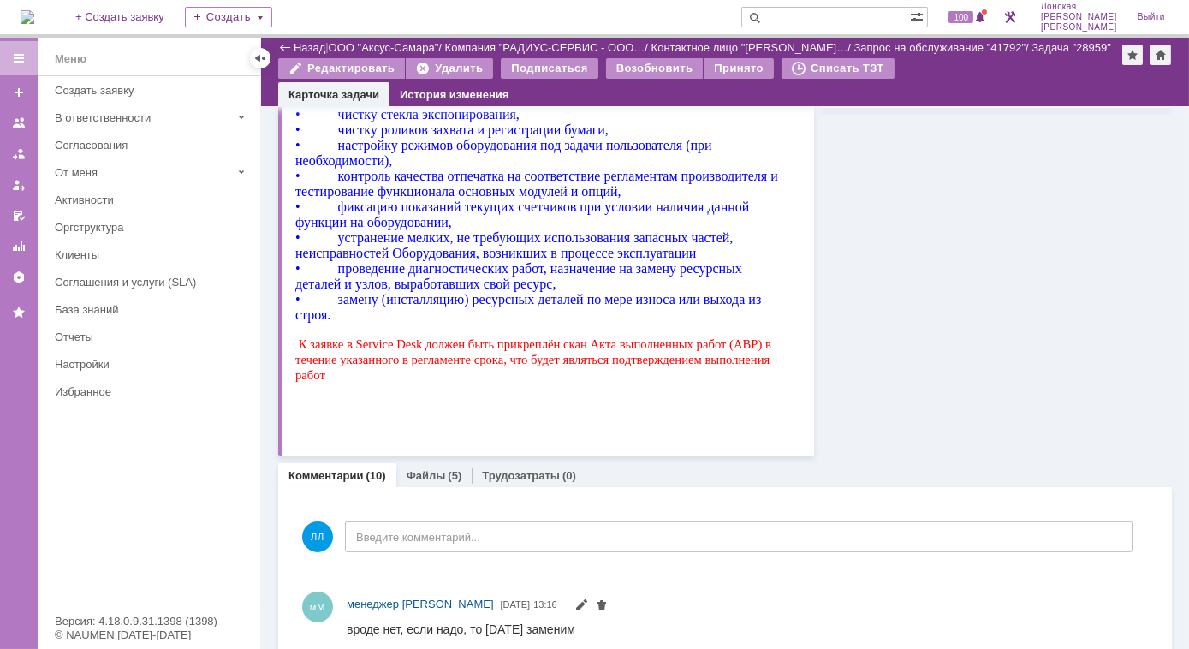
scroll to position [1088, 0]
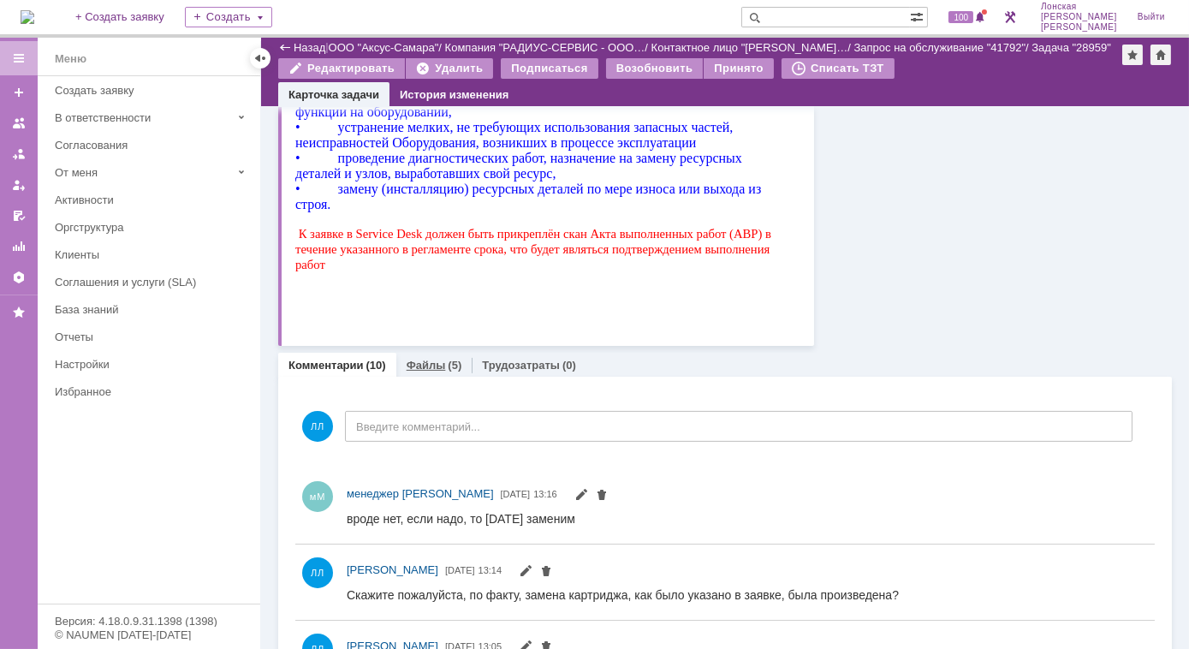
click at [424, 367] on link "Файлы" at bounding box center [425, 365] width 39 height 13
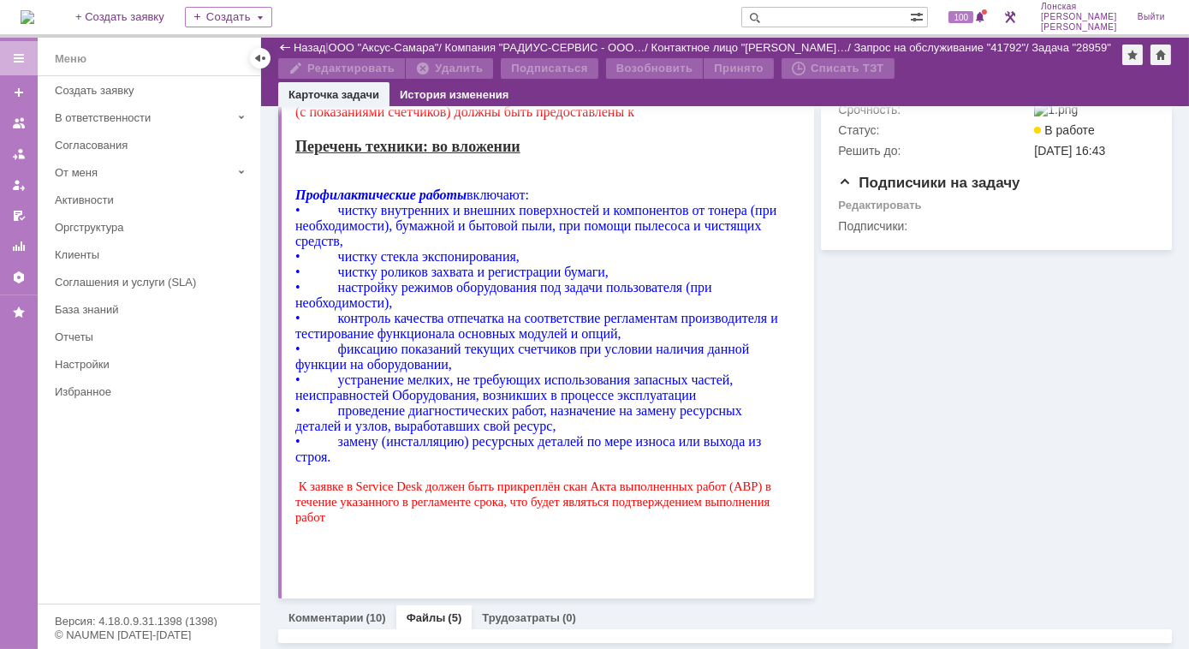
scroll to position [1088, 0]
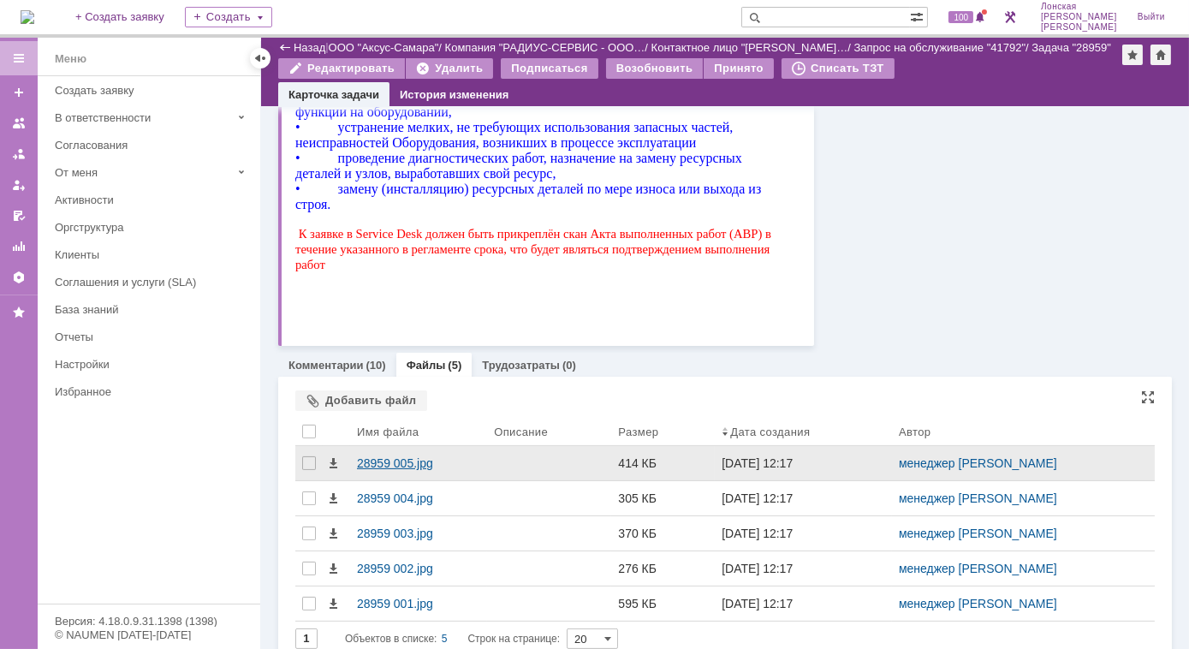
click at [420, 465] on div "28959 005.jpg" at bounding box center [418, 463] width 123 height 14
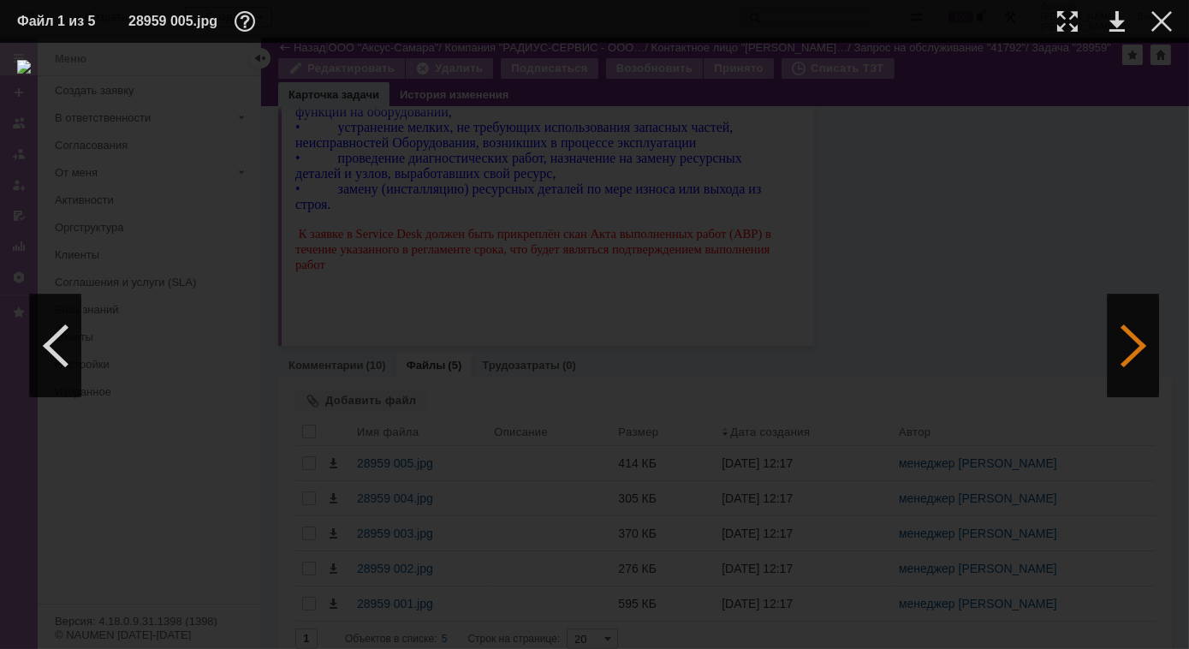
click at [1131, 337] on div at bounding box center [1132, 345] width 51 height 103
click at [1130, 335] on div at bounding box center [1132, 345] width 51 height 103
click at [1068, 19] on div at bounding box center [1067, 21] width 21 height 21
click at [1163, 21] on div at bounding box center [1161, 21] width 21 height 21
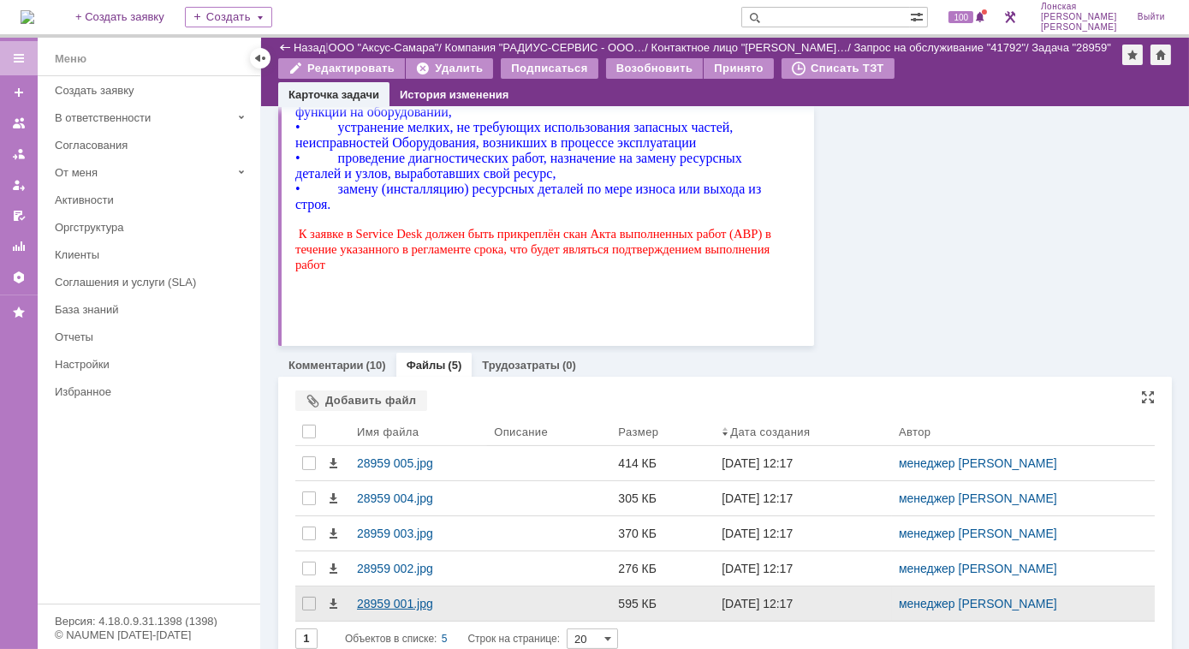
click at [430, 608] on div "28959 001.jpg" at bounding box center [418, 603] width 123 height 14
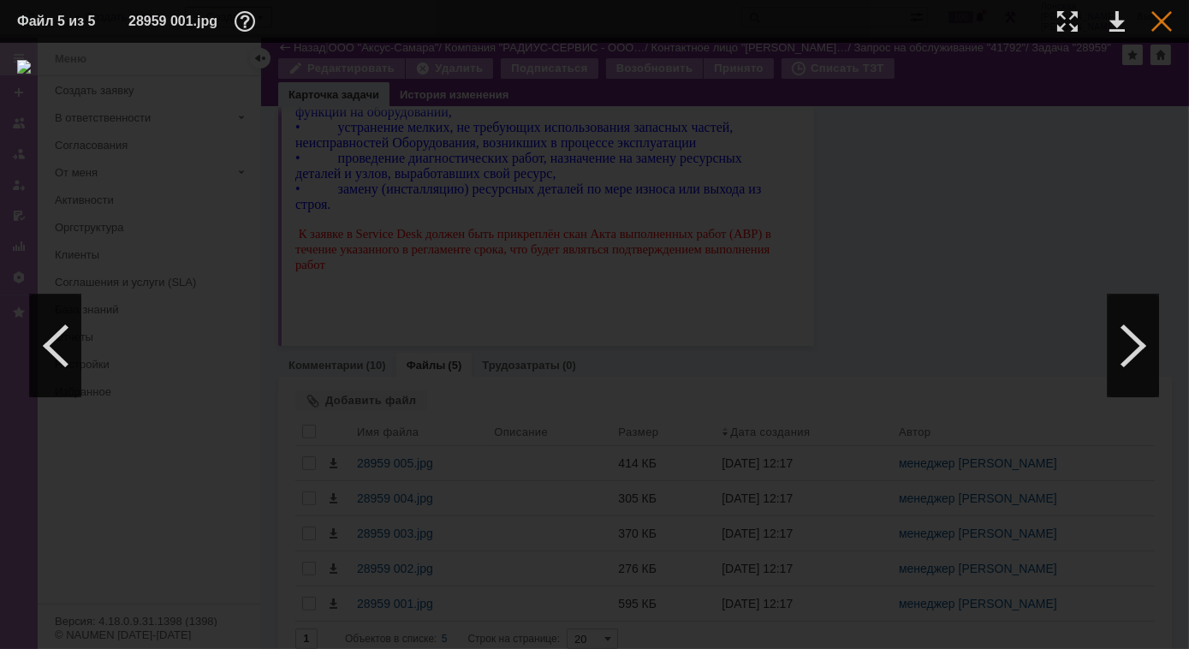
click at [1162, 18] on div at bounding box center [1161, 21] width 21 height 21
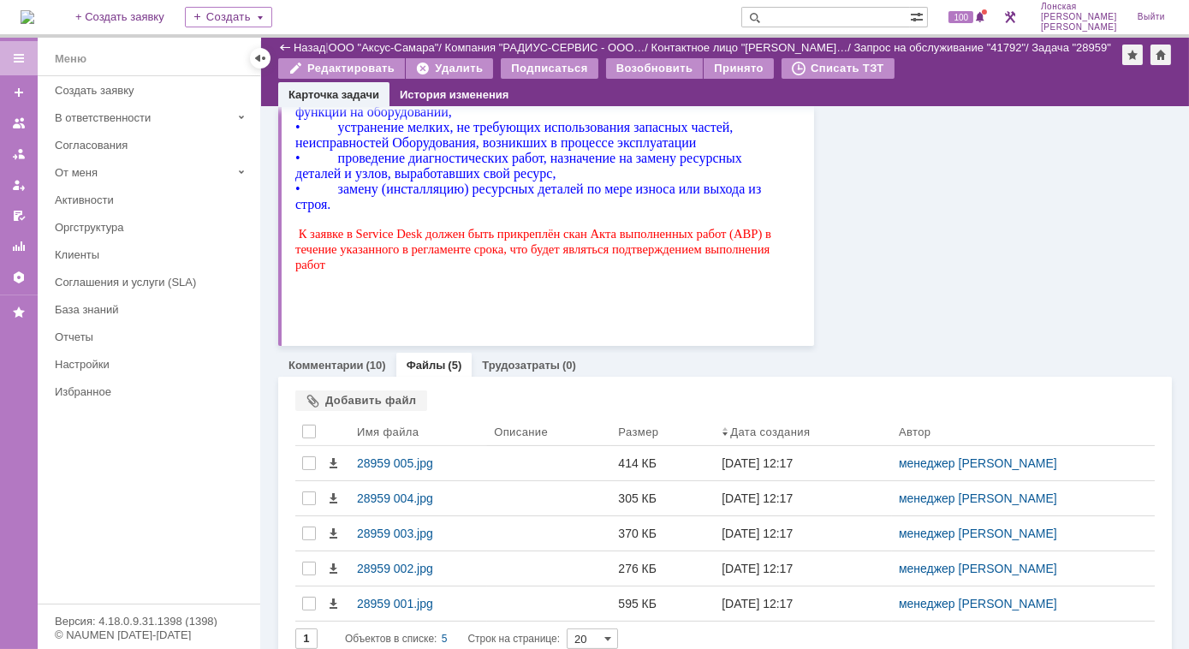
scroll to position [622, 0]
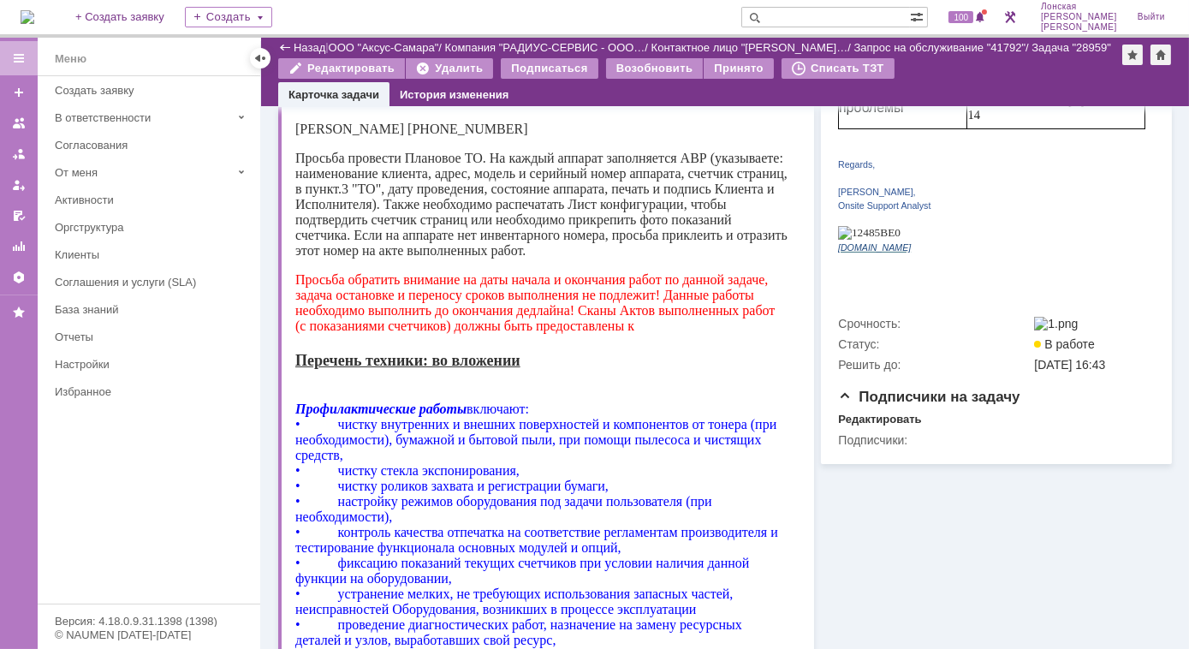
click at [34, 15] on img at bounding box center [28, 17] width 14 height 14
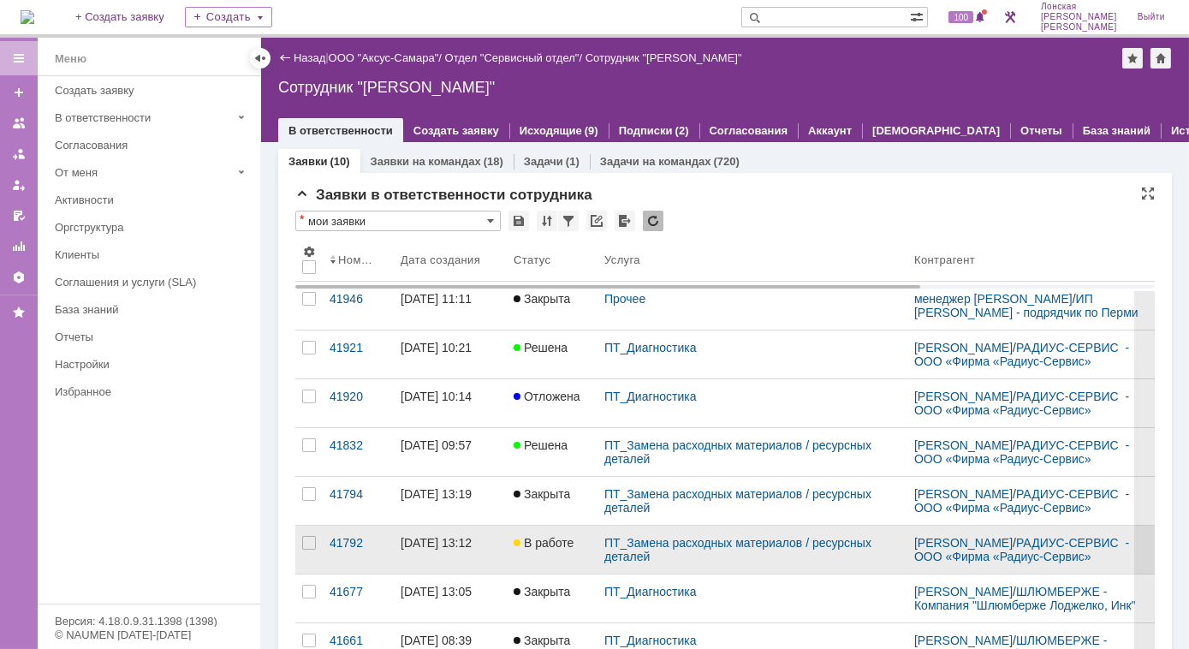
click at [471, 549] on div "[DATE] 13:12" at bounding box center [435, 543] width 71 height 14
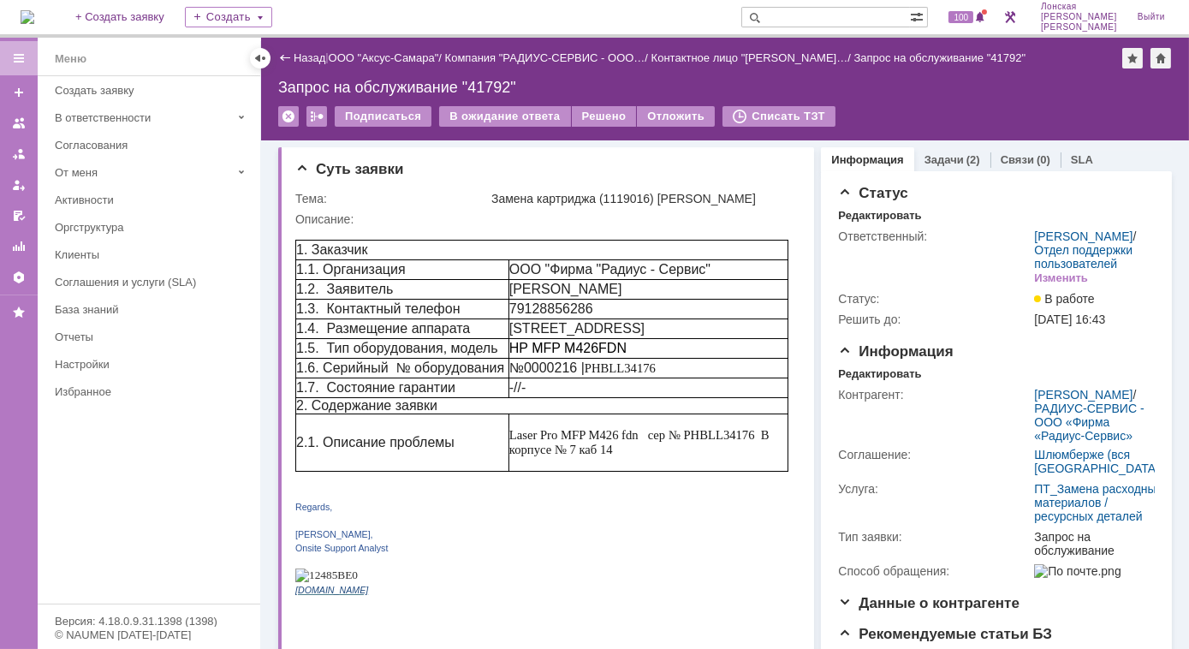
click at [478, 116] on div "В ожидание ответа" at bounding box center [504, 116] width 131 height 21
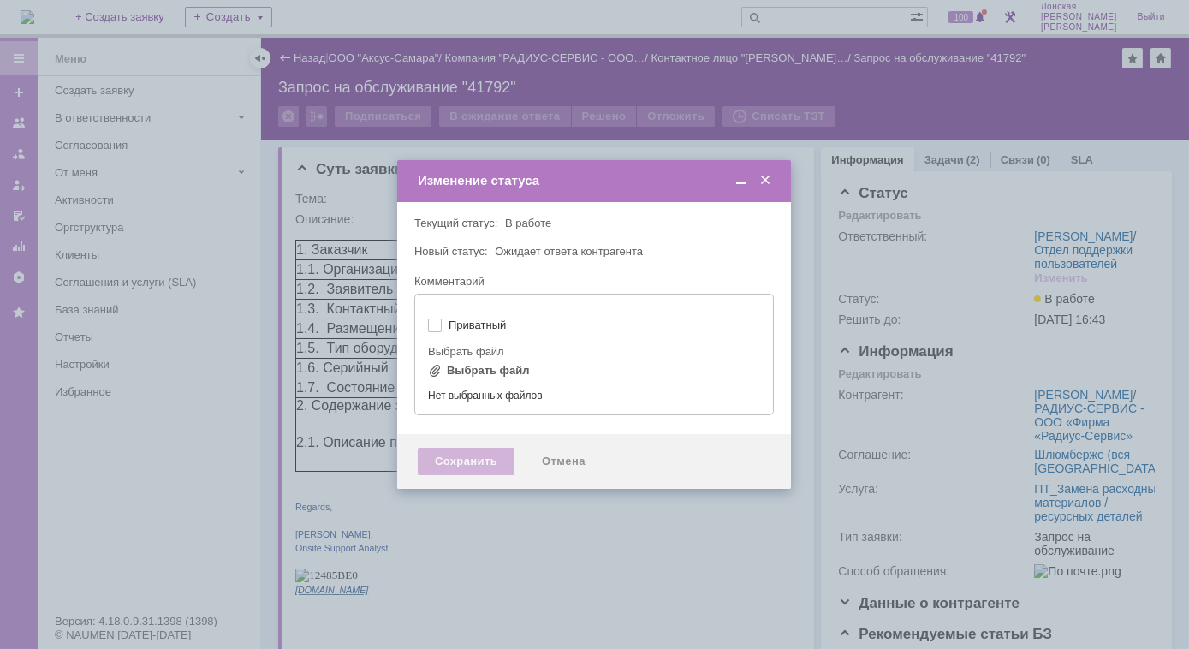
type input "[не указано]"
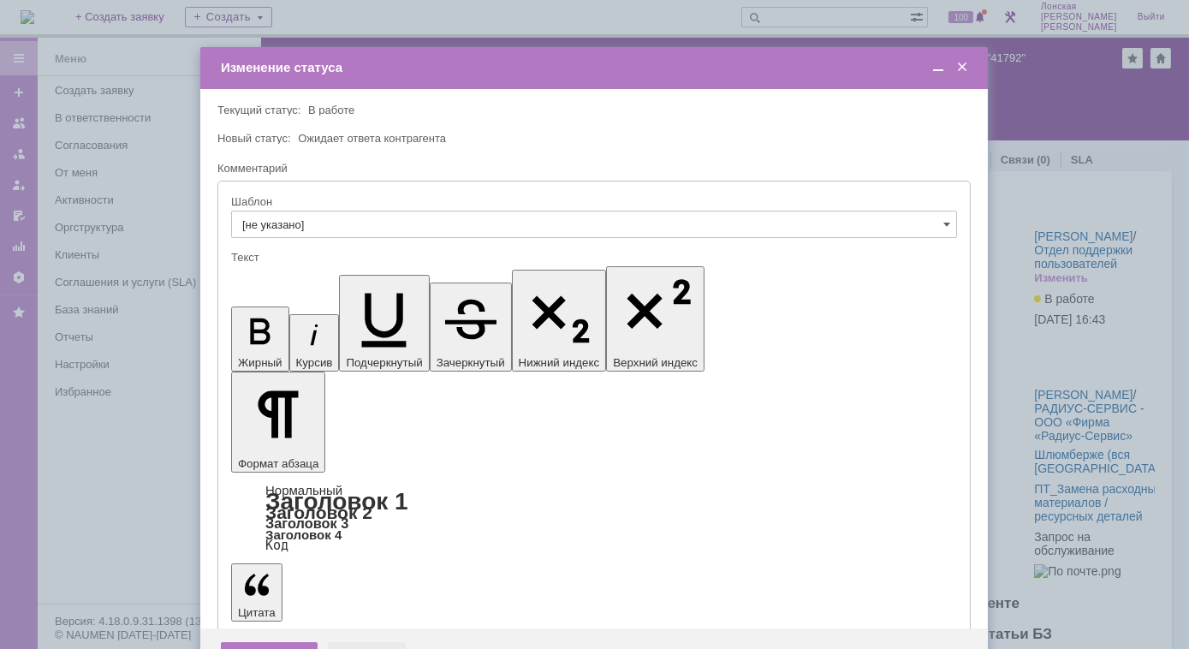
click at [360, 642] on div "Отмена" at bounding box center [367, 655] width 78 height 27
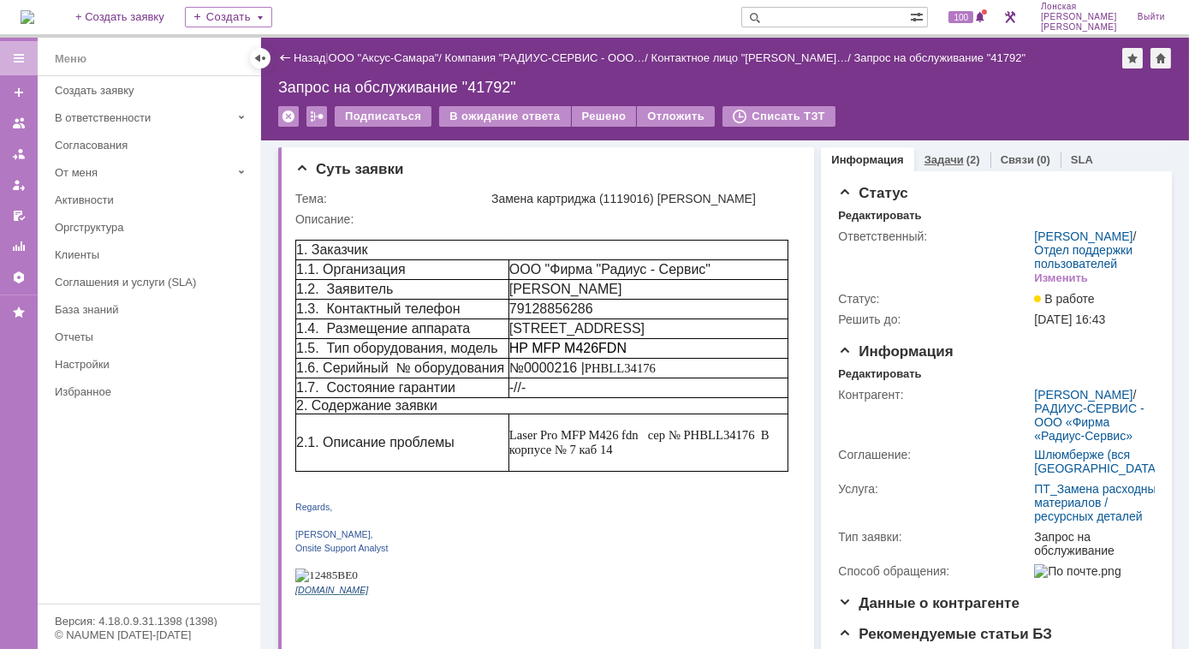
click at [947, 163] on link "Задачи" at bounding box center [943, 159] width 39 height 13
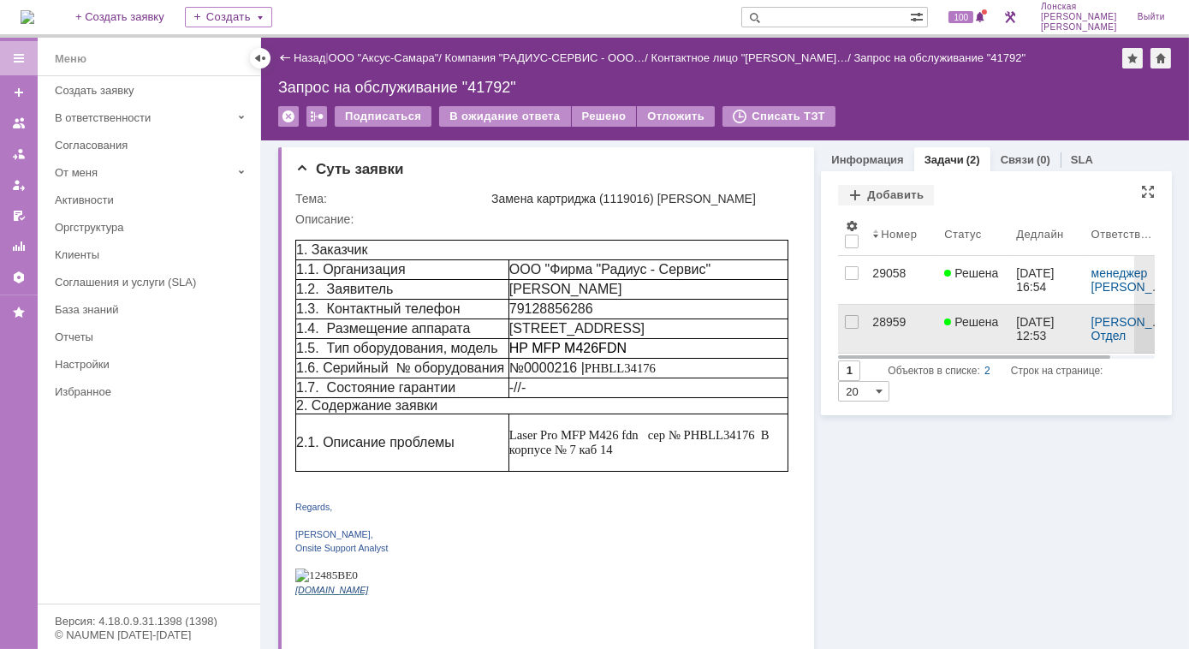
click at [875, 320] on div "28959" at bounding box center [901, 322] width 58 height 14
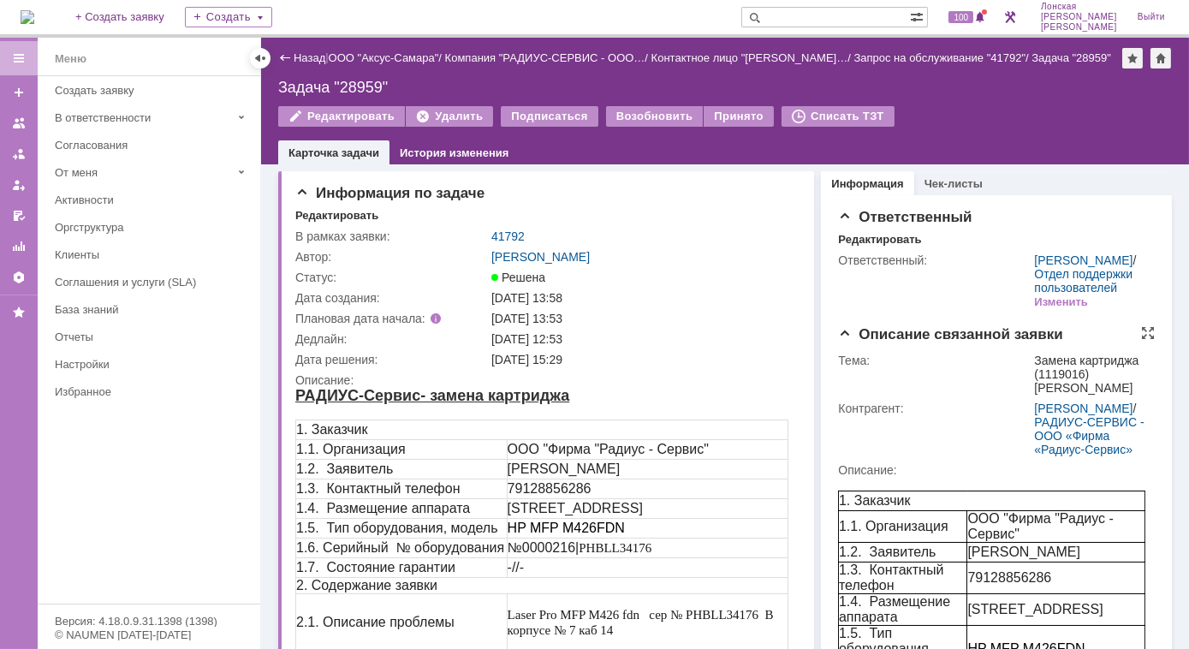
click at [958, 410] on div "Контрагент:" at bounding box center [934, 408] width 193 height 14
drag, startPoint x: 337, startPoint y: 83, endPoint x: 388, endPoint y: 86, distance: 50.6
click at [388, 86] on div "Задача "28959"" at bounding box center [724, 87] width 893 height 17
click at [388, 83] on div "Назад | ООО "Аксус-Самара" / Компания "РАДИУС-СЕРВИС - ООО… / Контактное лицо "…" at bounding box center [725, 101] width 928 height 127
copy div "Задача "28959""
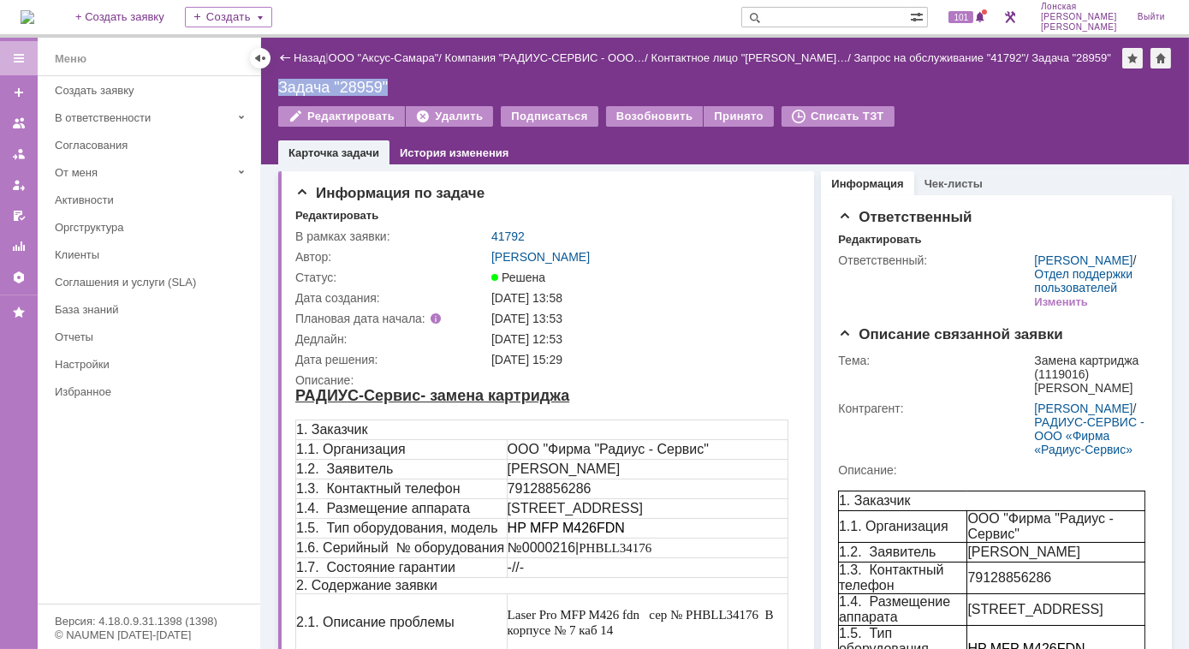
click at [408, 80] on div "Задача "28959"" at bounding box center [724, 87] width 893 height 17
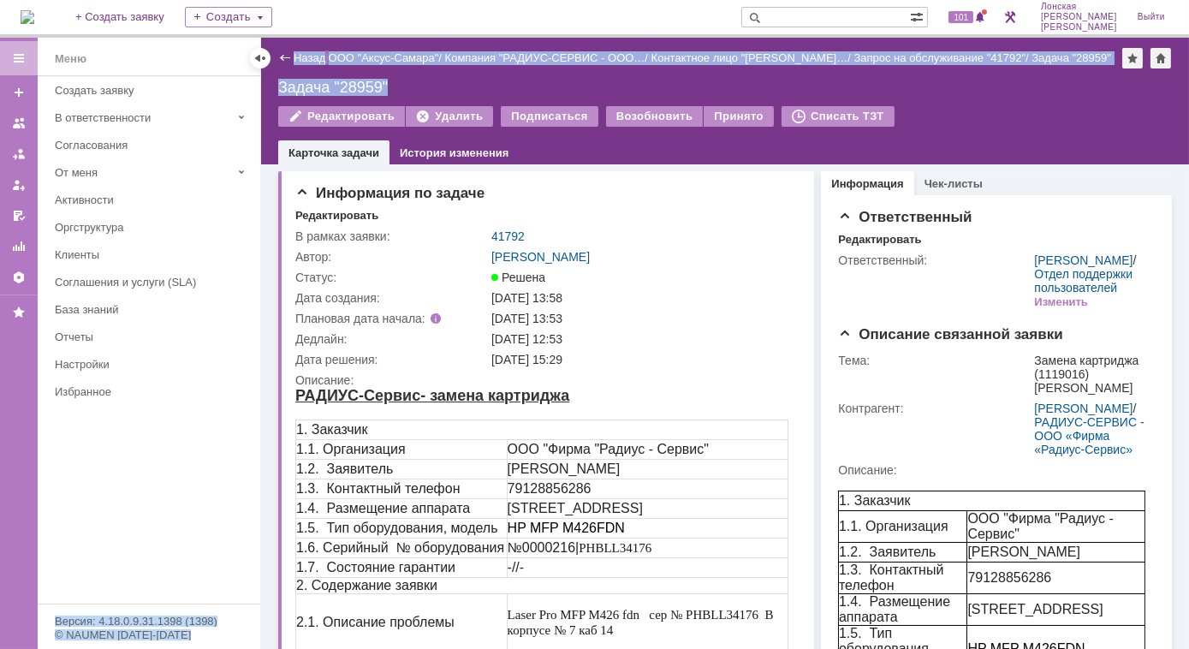
drag, startPoint x: 408, startPoint y: 80, endPoint x: 253, endPoint y: 74, distance: 155.0
click at [253, 74] on div "Меню Меню Создать заявку В ответственности Согласования От меня Активности Оргс…" at bounding box center [594, 343] width 1189 height 611
copy div "Меню Меню Создать заявку В ответственности Согласования От меня Активности Оргс…"
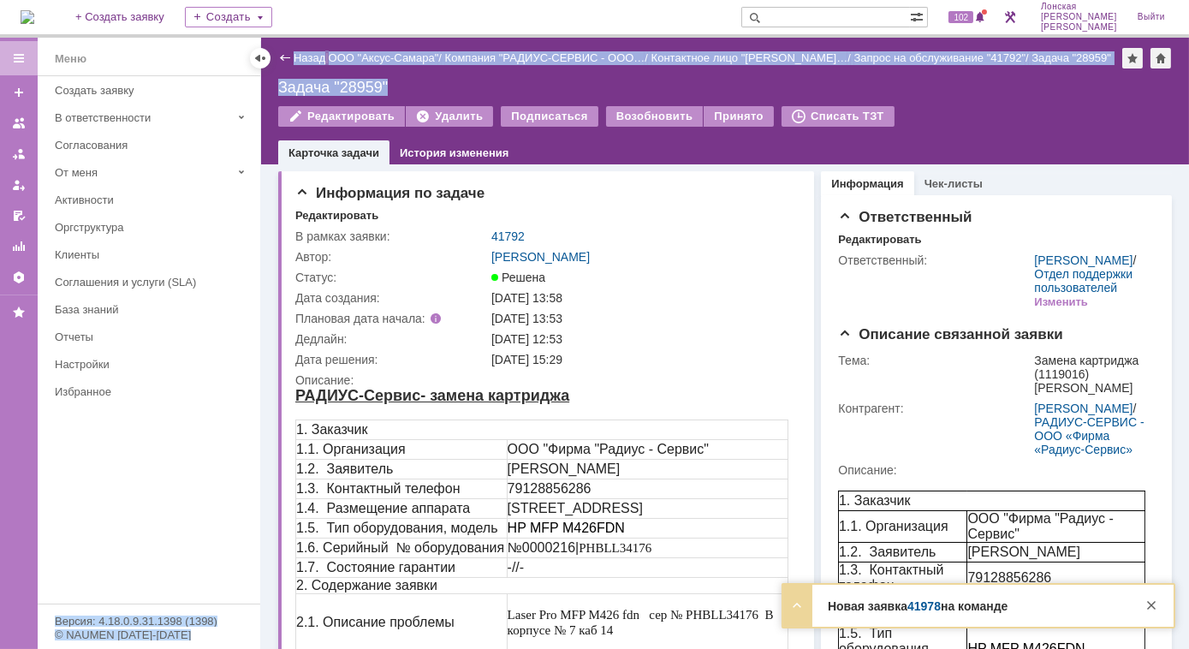
click at [416, 88] on div "Задача "28959"" at bounding box center [724, 87] width 893 height 17
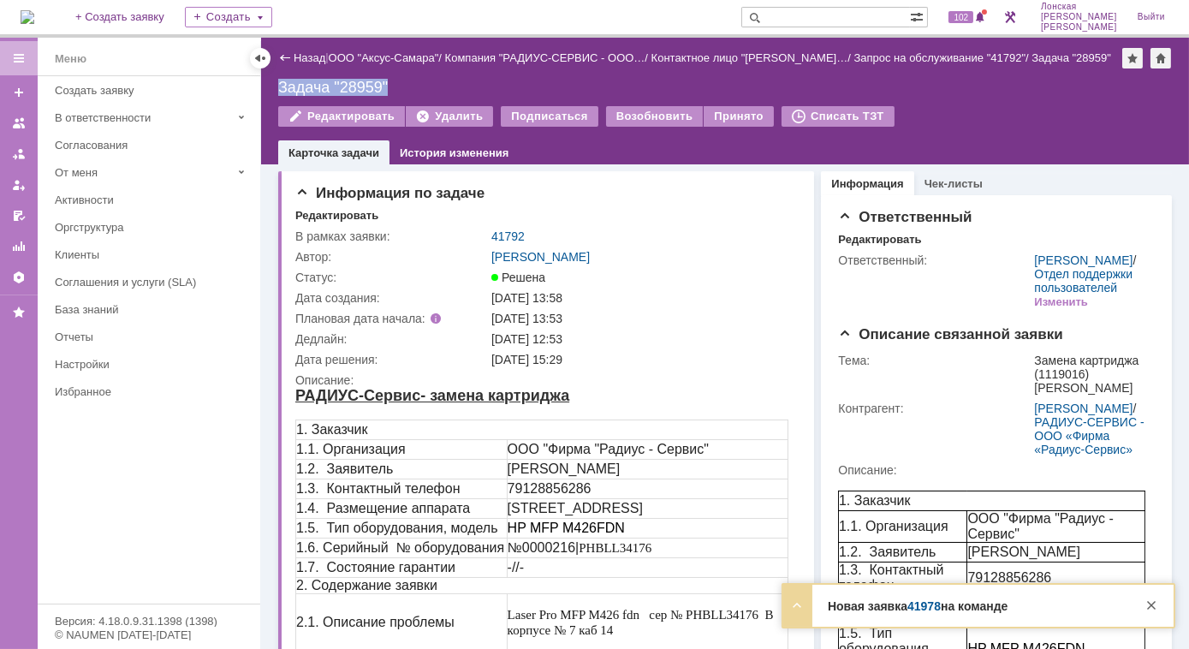
drag, startPoint x: 415, startPoint y: 88, endPoint x: 277, endPoint y: 89, distance: 137.8
click at [278, 89] on div "Задача "28959"" at bounding box center [724, 87] width 893 height 17
copy div "Задача "28959""
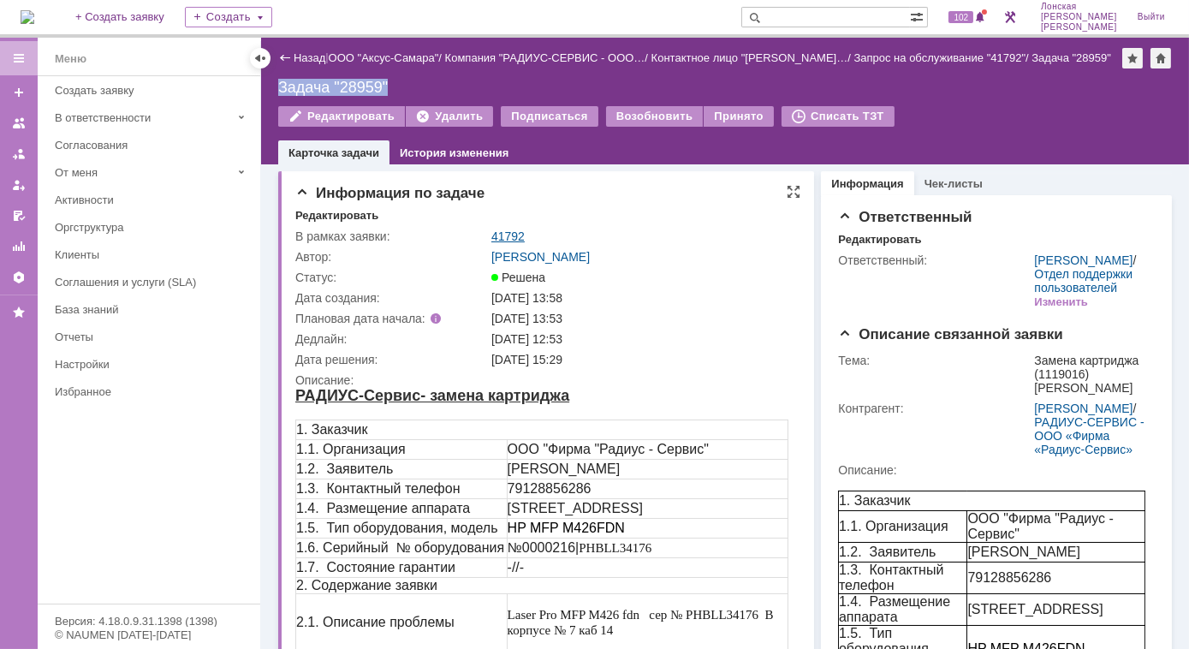
click at [507, 229] on link "41792" at bounding box center [507, 236] width 33 height 14
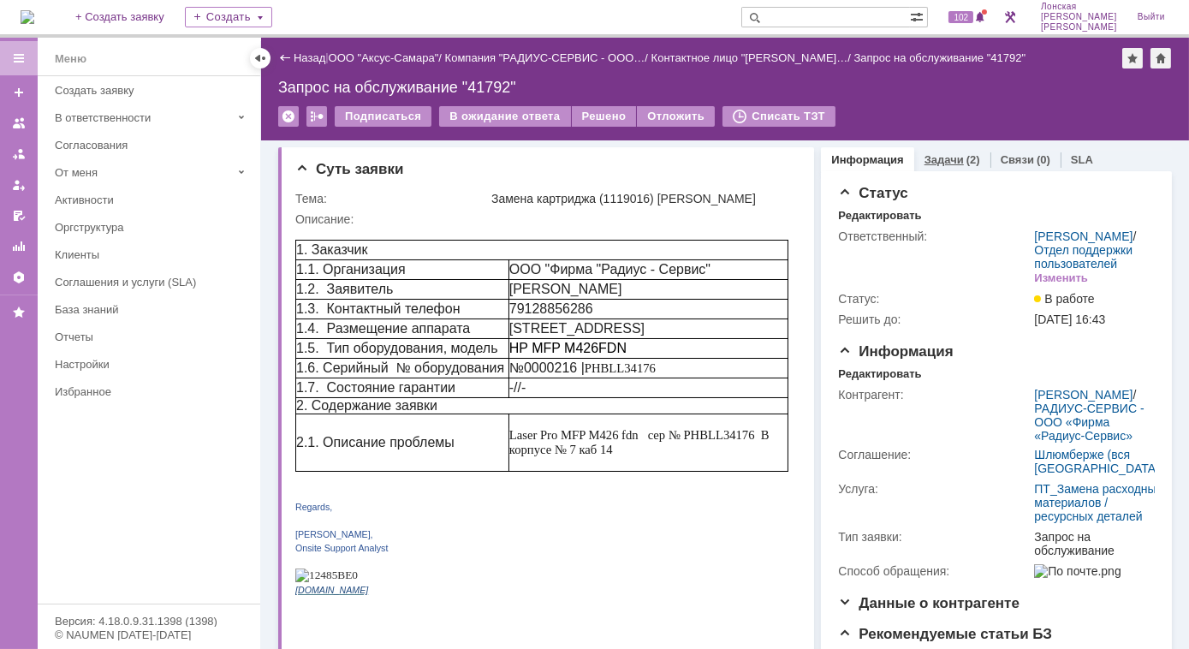
click at [928, 156] on link "Задачи" at bounding box center [943, 159] width 39 height 13
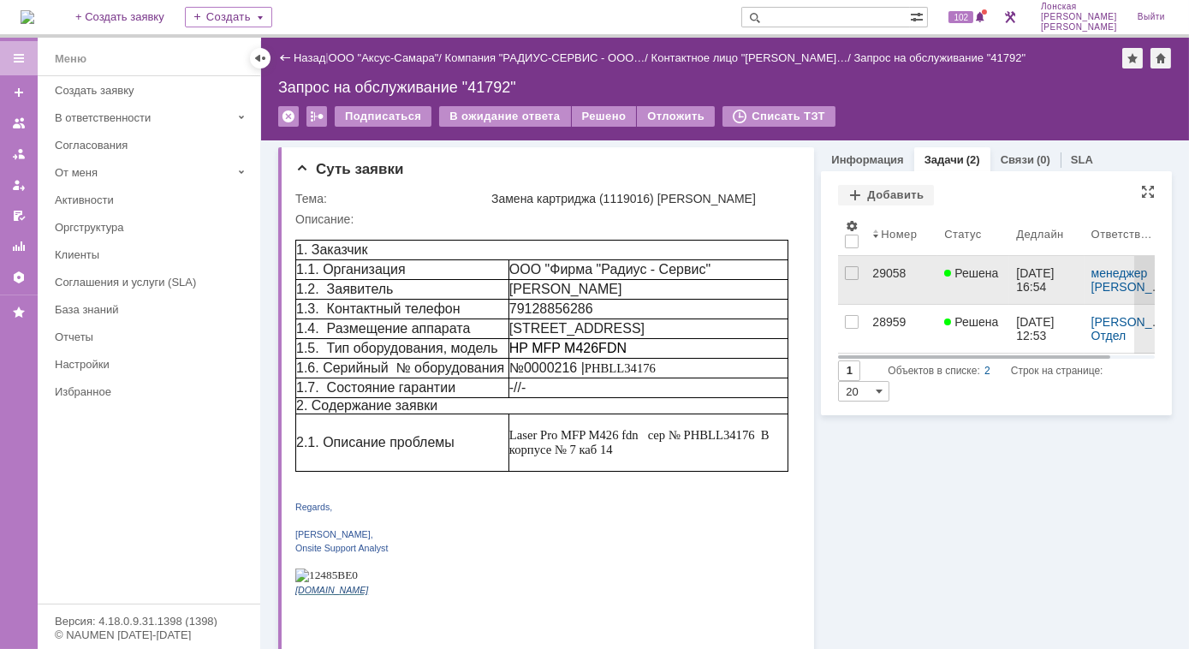
click at [882, 274] on div "29058" at bounding box center [901, 273] width 58 height 14
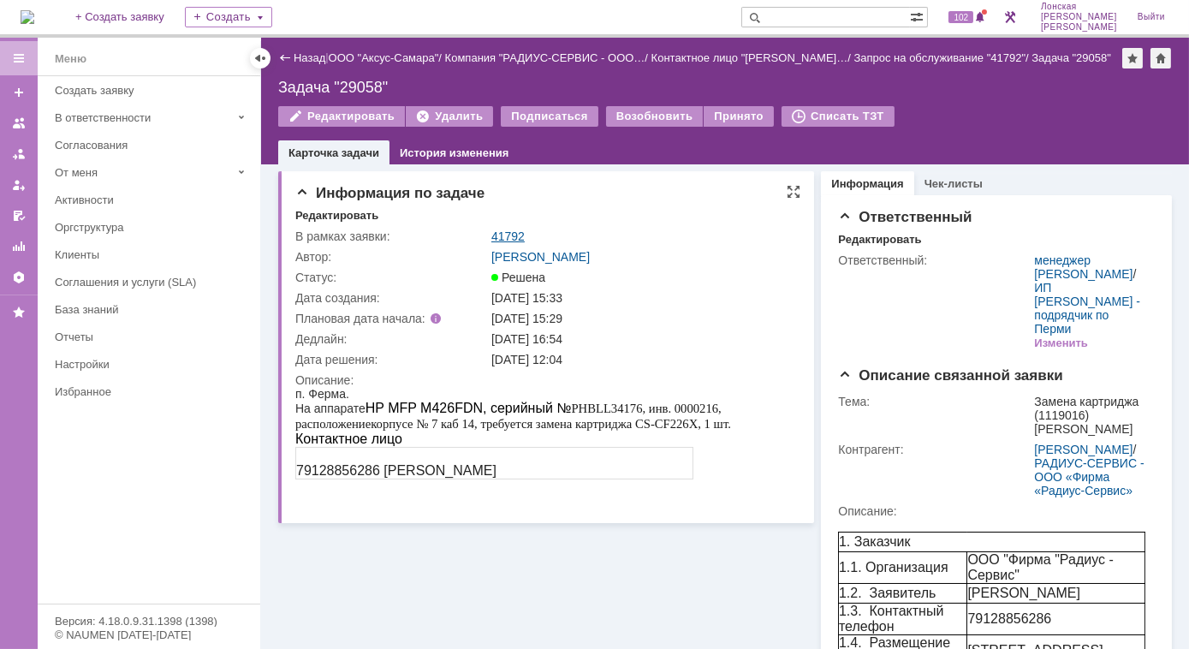
click at [504, 236] on link "41792" at bounding box center [507, 236] width 33 height 14
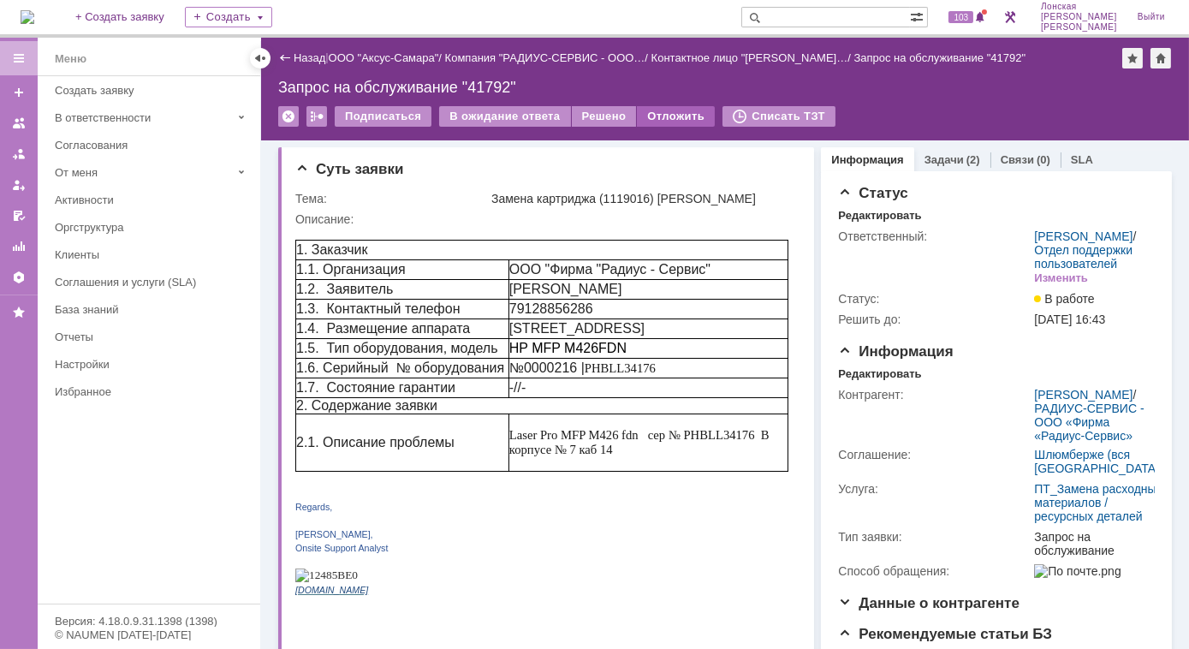
click at [651, 113] on div "Отложить" at bounding box center [676, 116] width 78 height 21
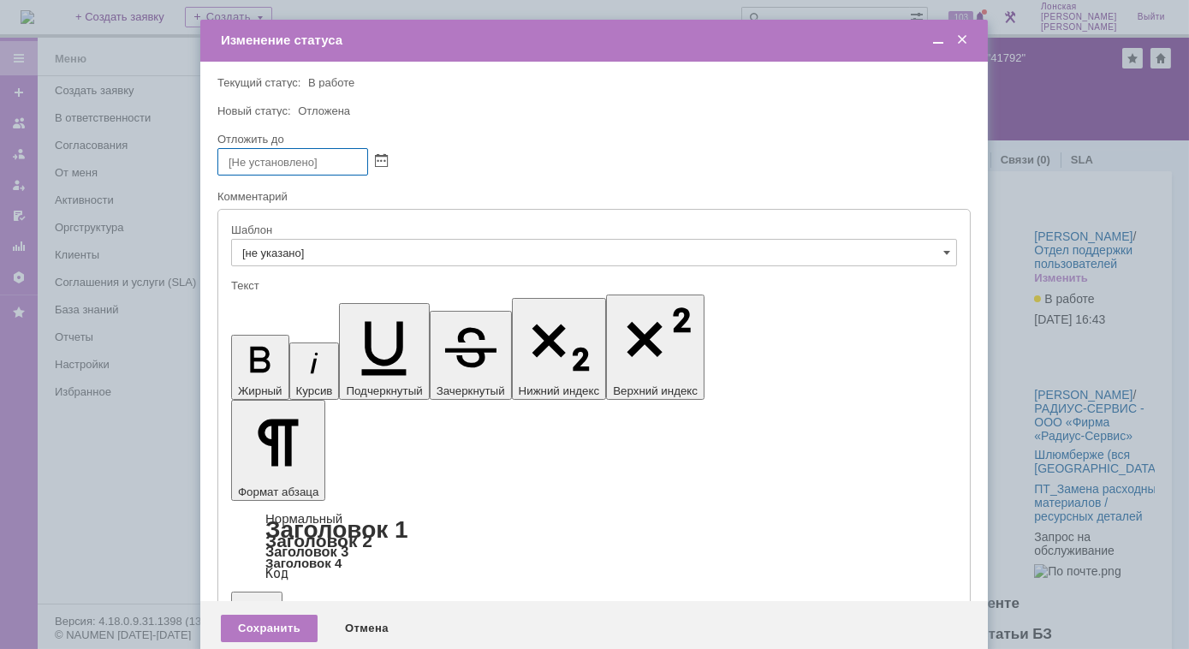
click at [963, 39] on span at bounding box center [961, 40] width 17 height 15
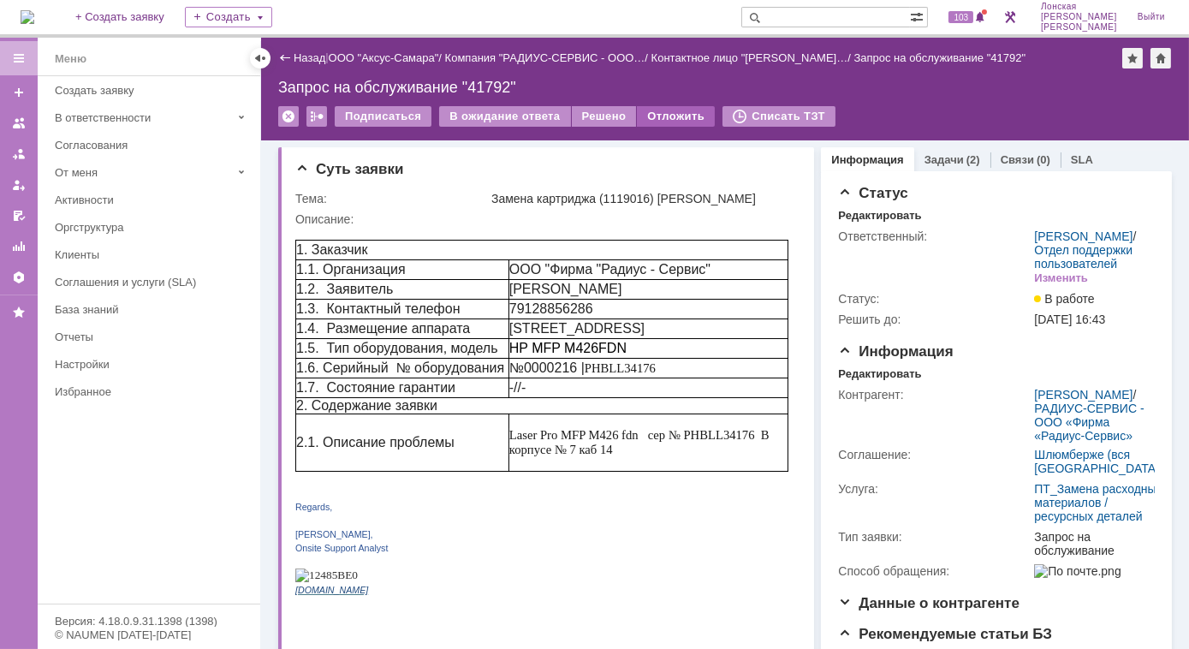
click at [671, 117] on div "Отложить" at bounding box center [676, 116] width 78 height 21
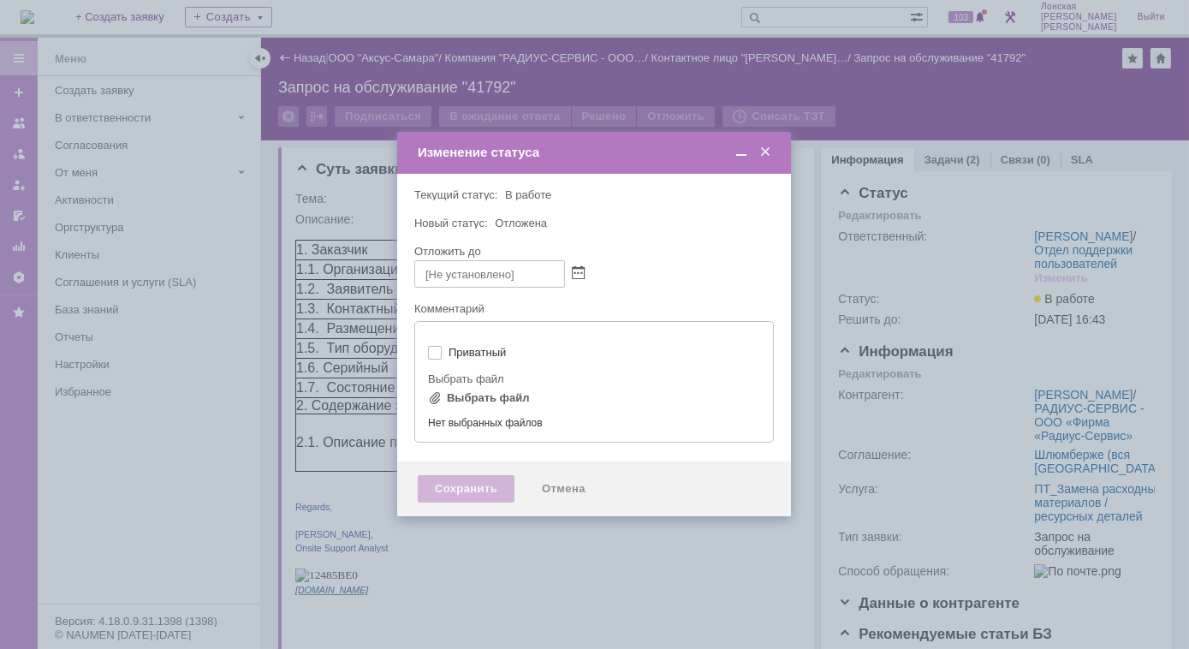
type input "[не указано]"
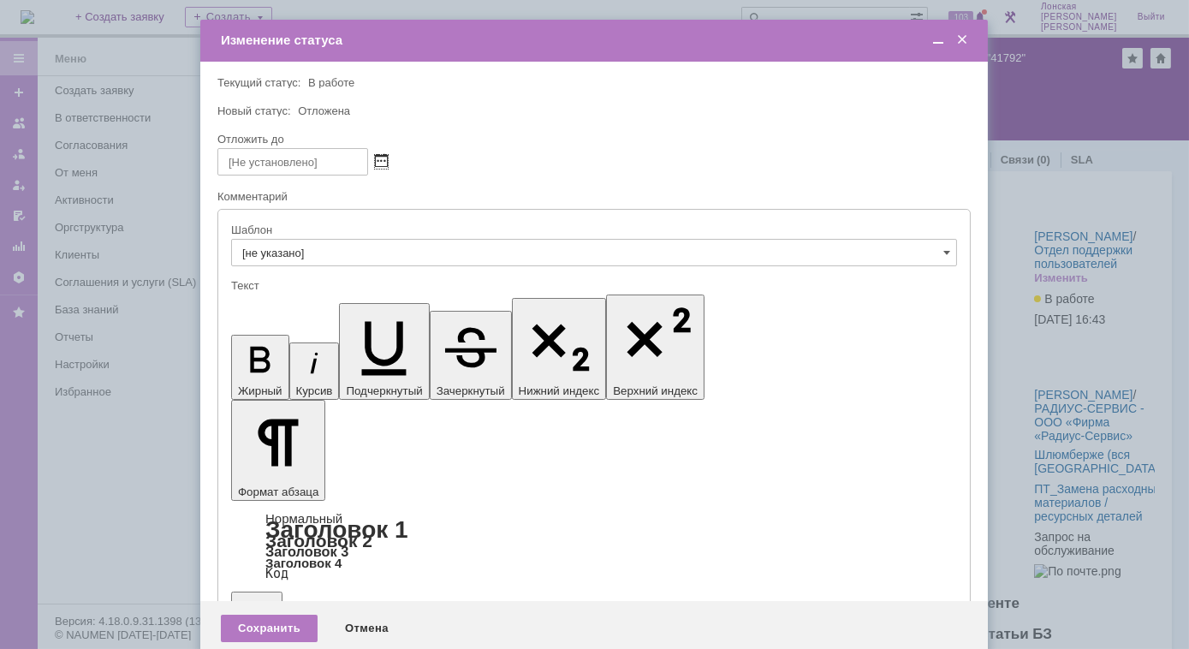
click at [382, 163] on span at bounding box center [381, 162] width 13 height 14
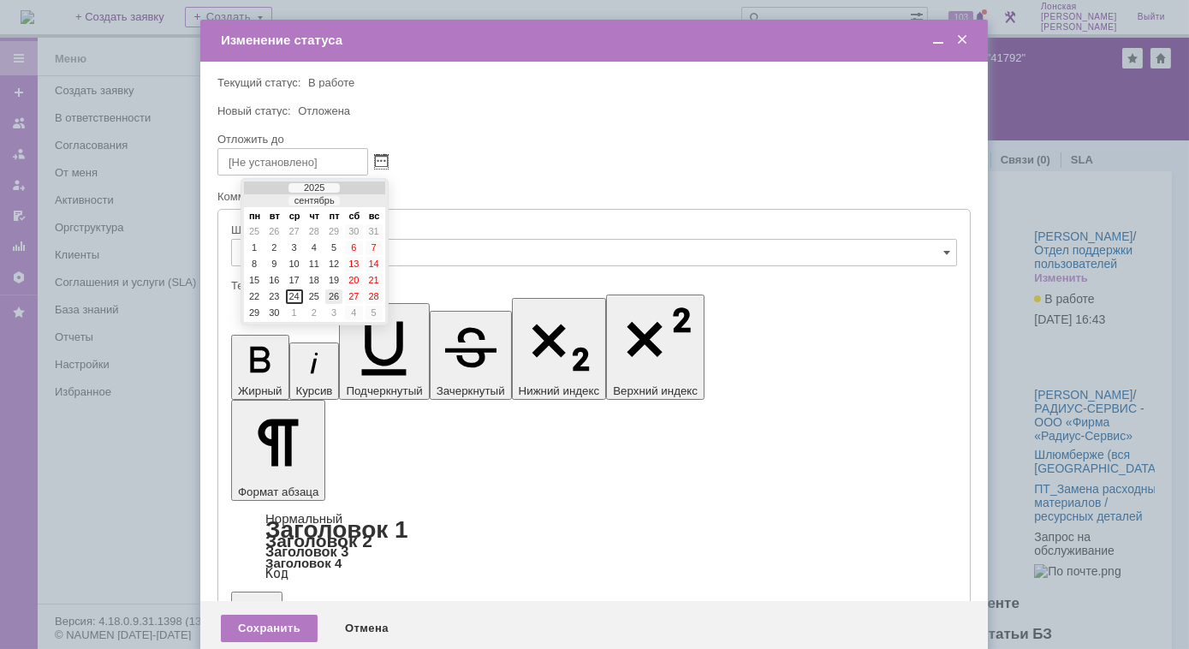
click at [333, 293] on div "26" at bounding box center [333, 296] width 17 height 15
type input "26.09.2025 13:57"
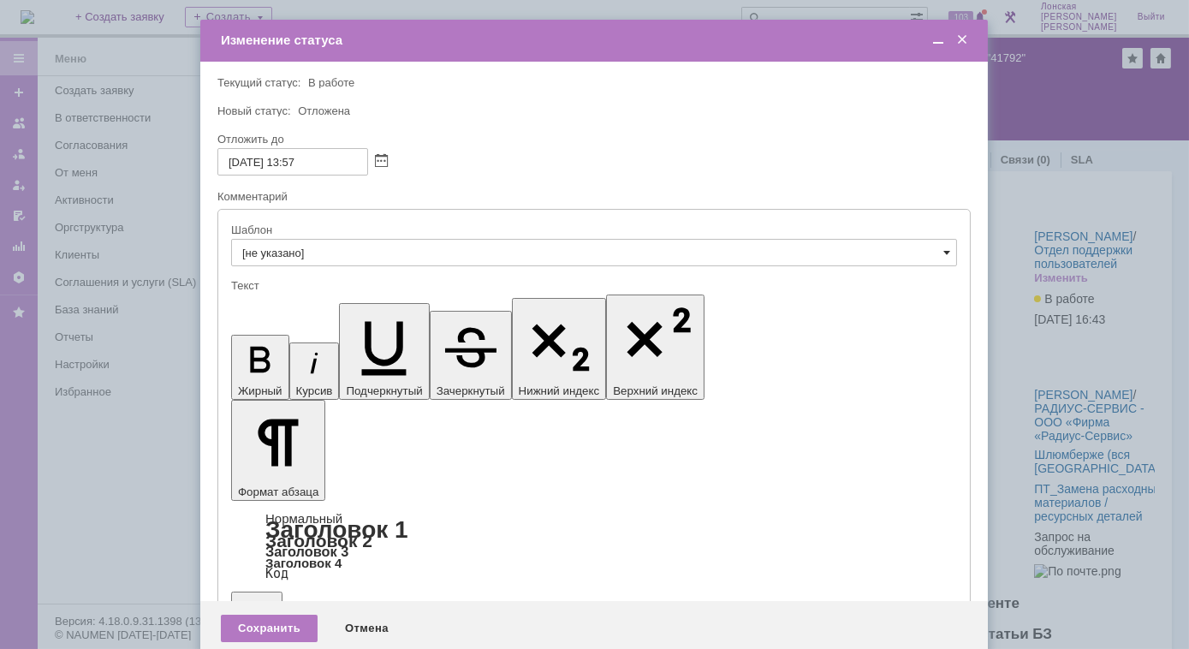
click at [947, 248] on span at bounding box center [946, 253] width 7 height 14
click at [377, 614] on div "Отмена" at bounding box center [367, 627] width 78 height 27
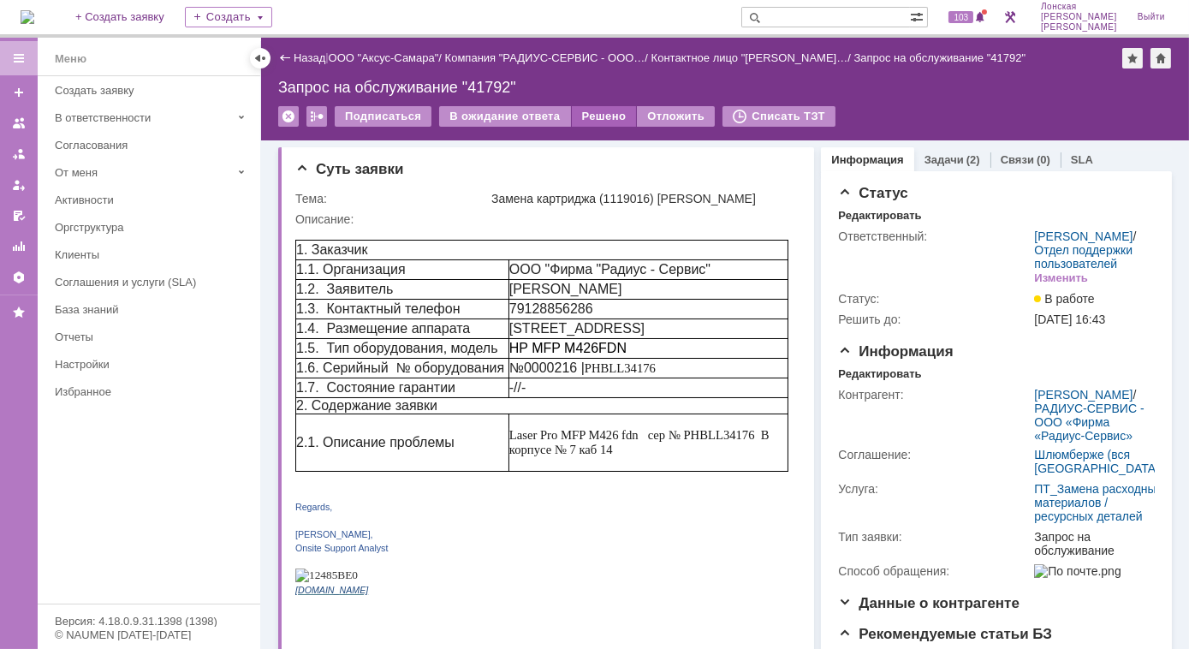
click at [604, 115] on div "Решено" at bounding box center [604, 116] width 65 height 21
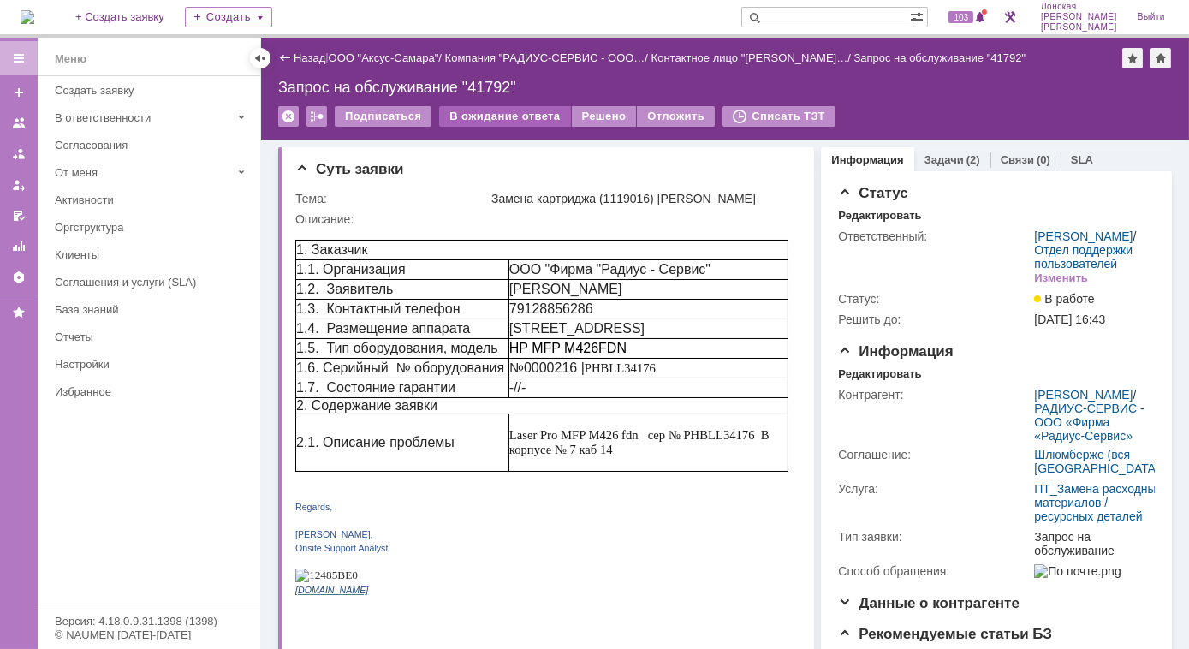
click at [507, 111] on div "В ожидание ответа" at bounding box center [504, 116] width 131 height 21
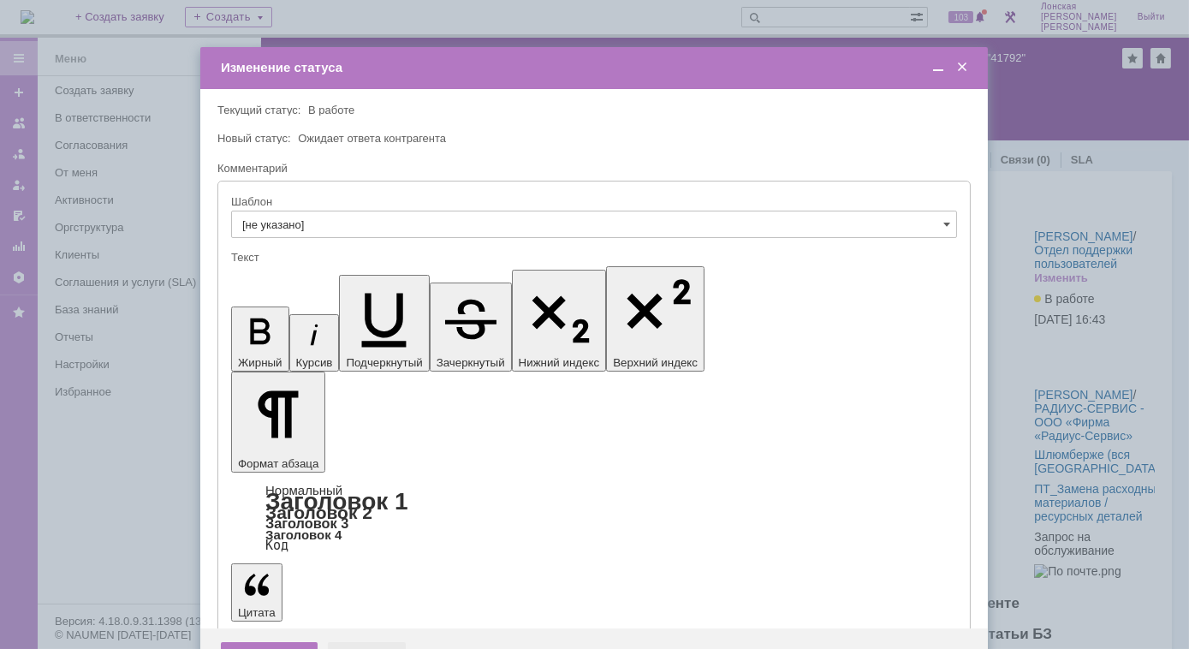
drag, startPoint x: 377, startPoint y: 572, endPoint x: 89, endPoint y: 334, distance: 373.7
click at [377, 642] on div "Отмена" at bounding box center [367, 655] width 78 height 27
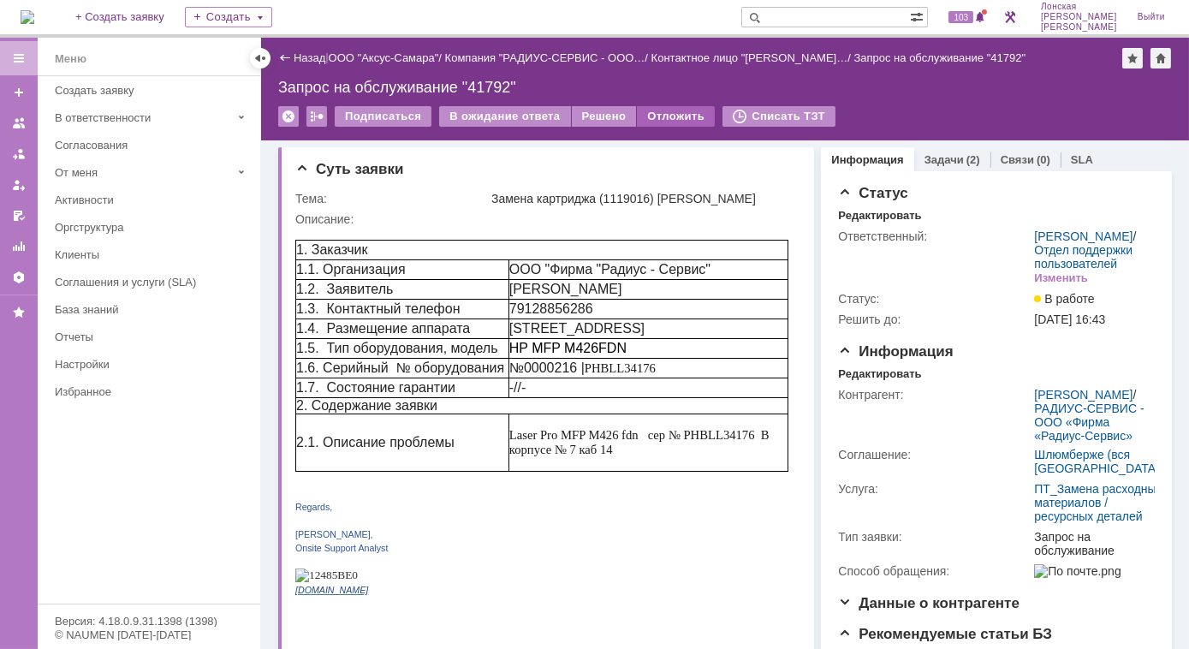
click at [664, 121] on div "Отложить" at bounding box center [676, 116] width 78 height 21
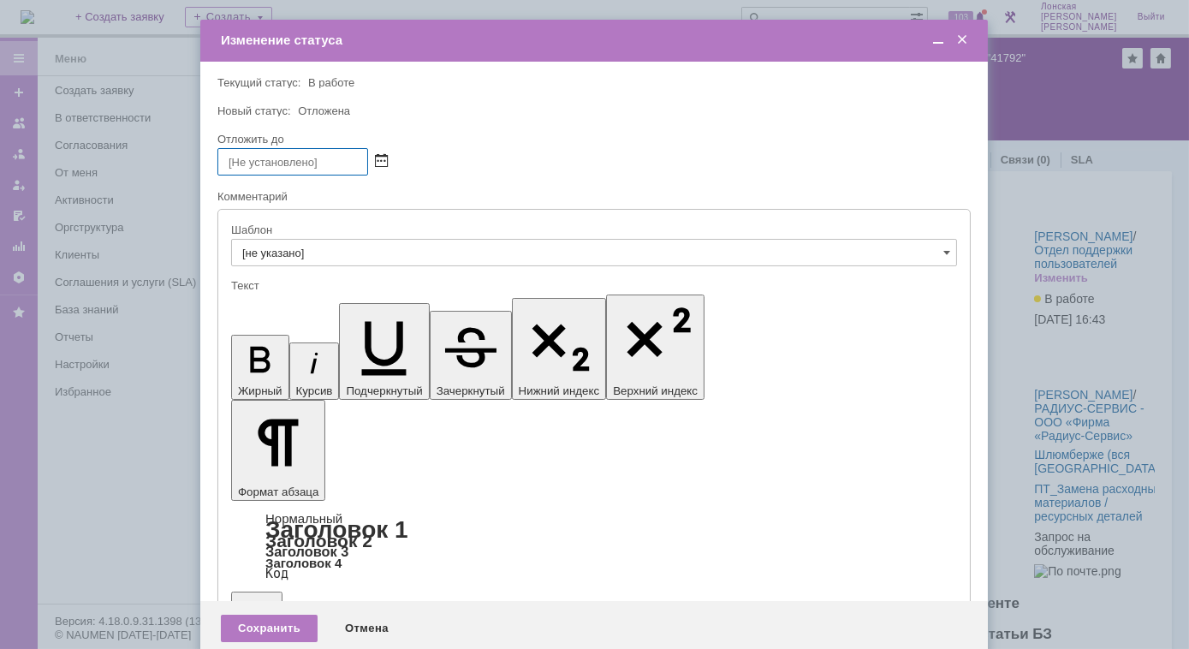
click at [381, 163] on span at bounding box center [381, 162] width 13 height 14
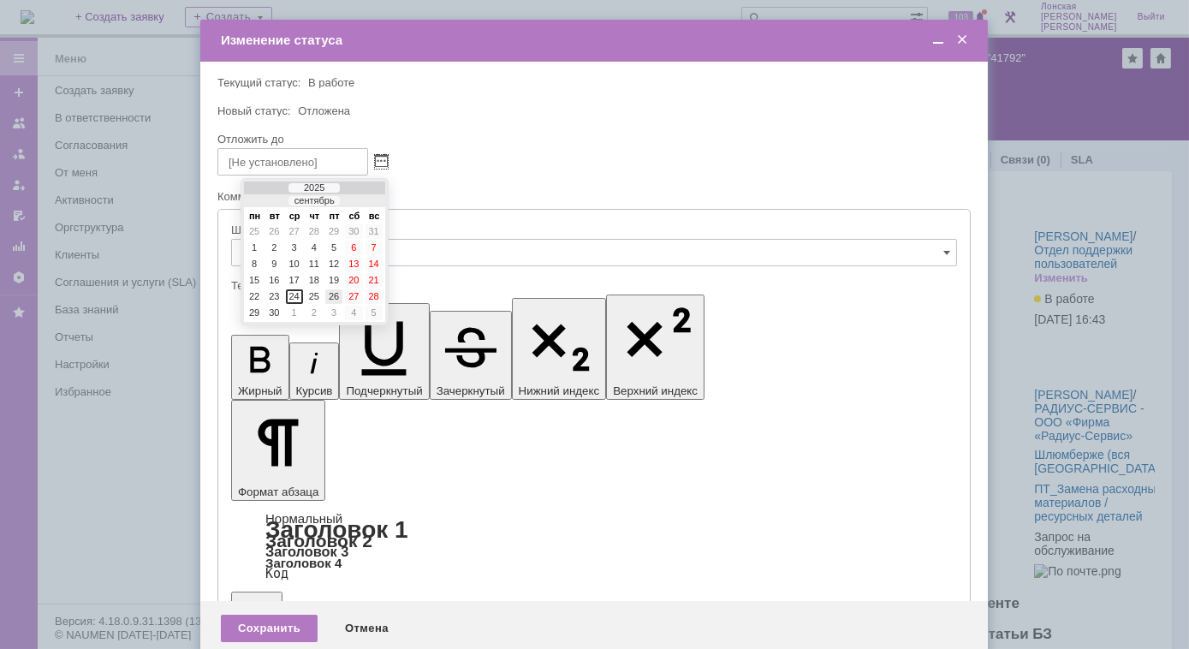
click at [332, 294] on div "26" at bounding box center [333, 296] width 17 height 15
type input "26.09.2025 13:58"
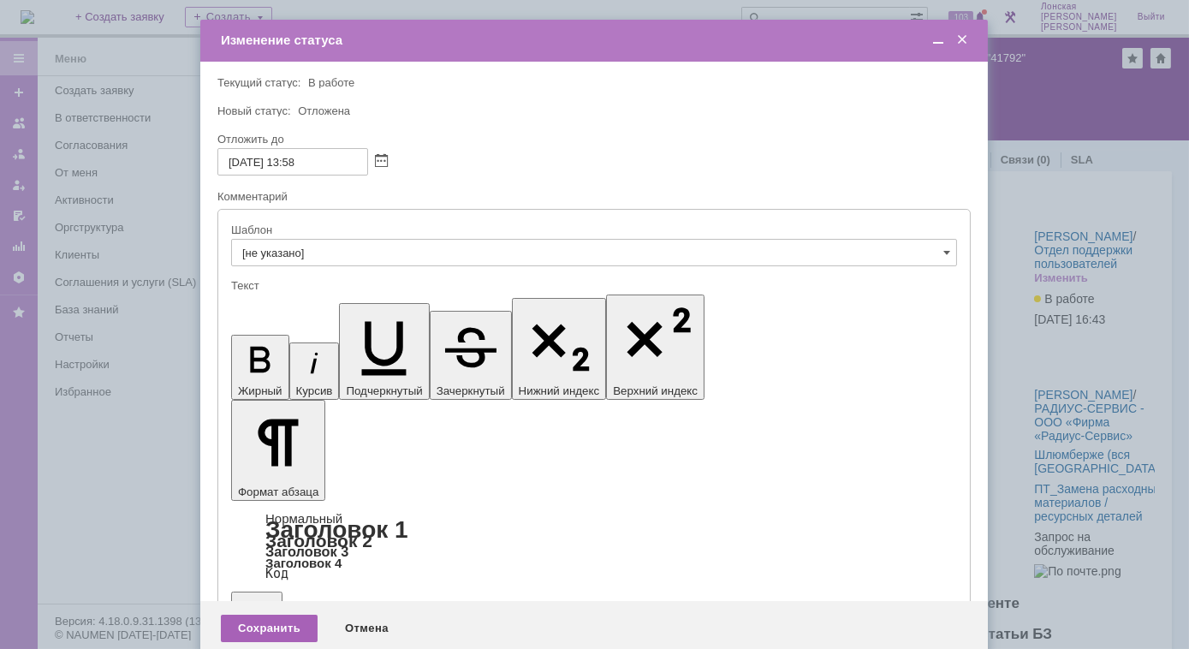
click at [264, 614] on div "Сохранить" at bounding box center [269, 627] width 97 height 27
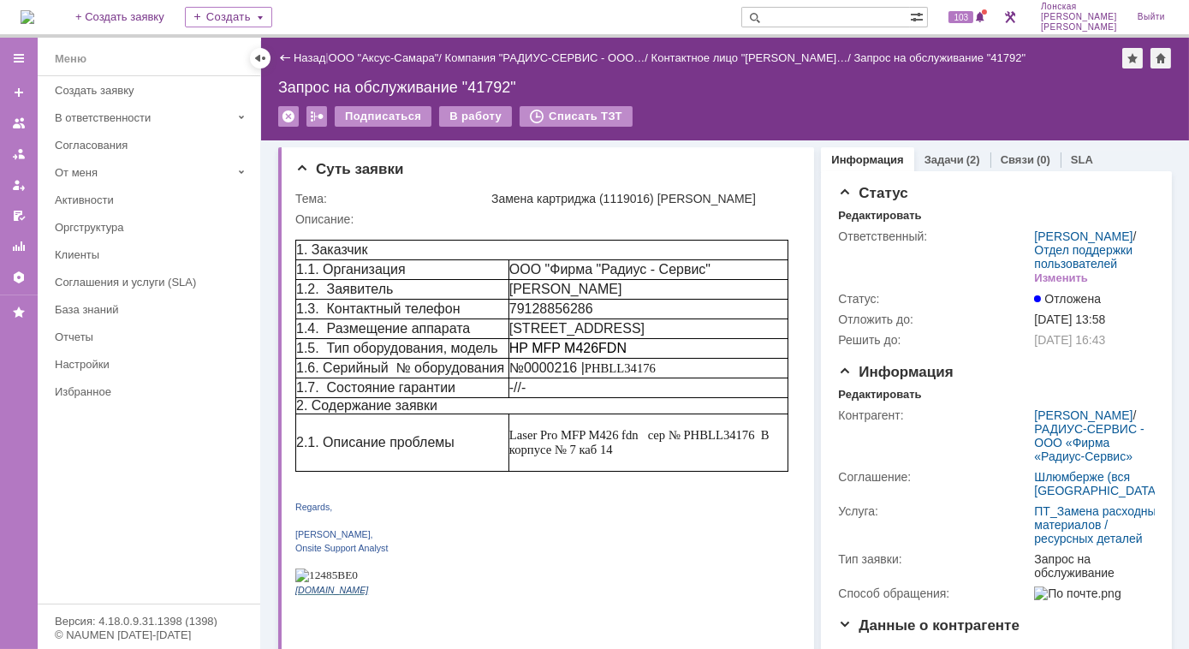
click at [34, 17] on img at bounding box center [28, 17] width 14 height 14
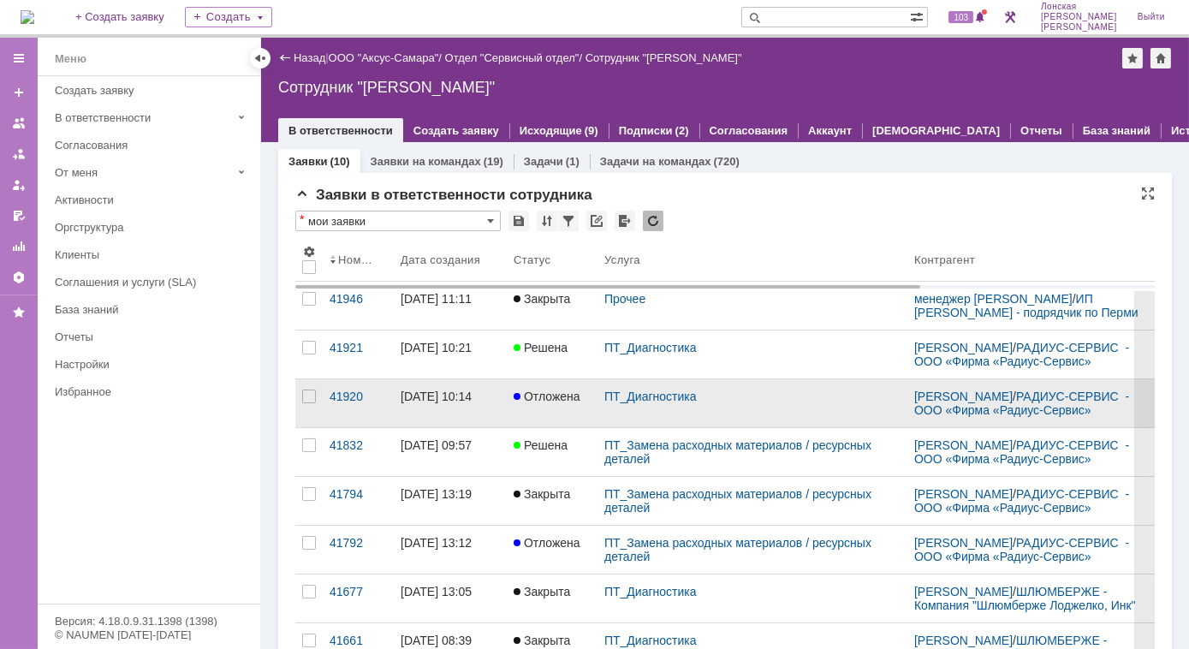
click at [430, 402] on div "[DATE] 10:14" at bounding box center [435, 396] width 71 height 14
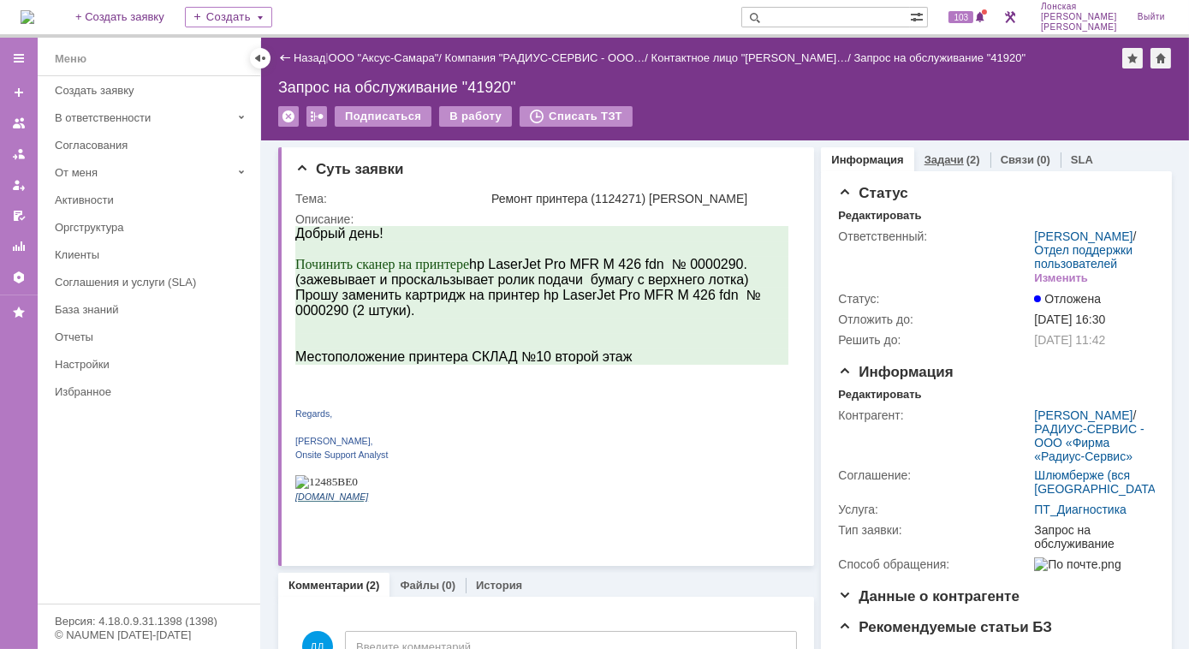
click at [966, 158] on div "(2)" at bounding box center [973, 159] width 14 height 13
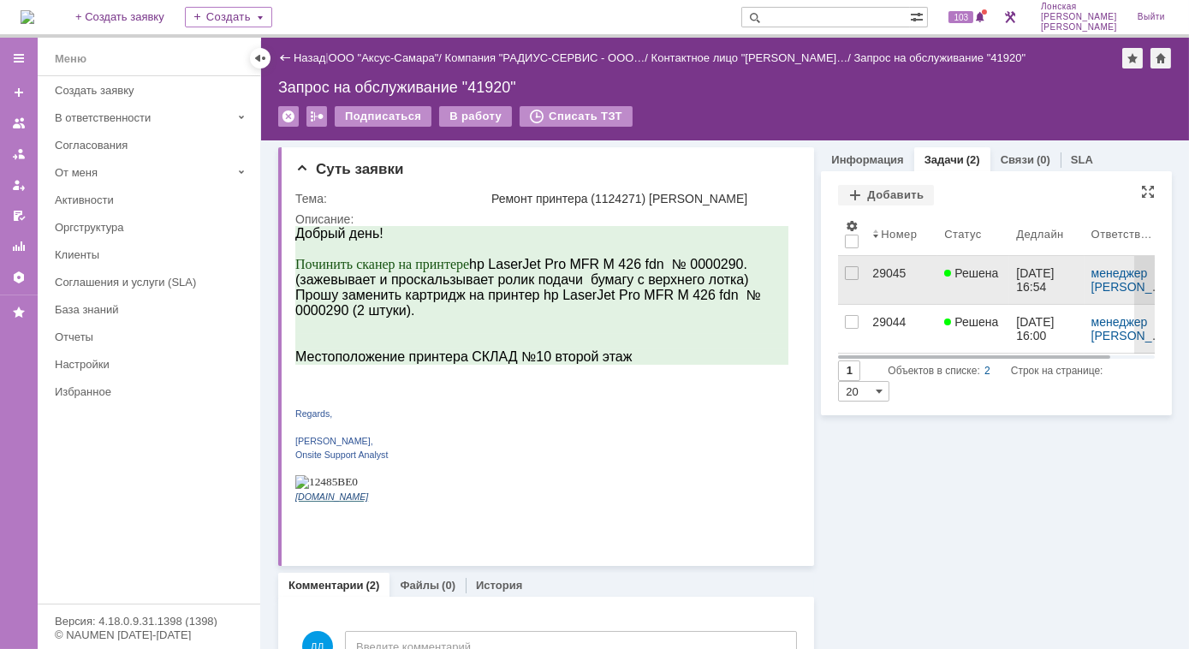
click at [875, 275] on div "29045" at bounding box center [901, 273] width 58 height 14
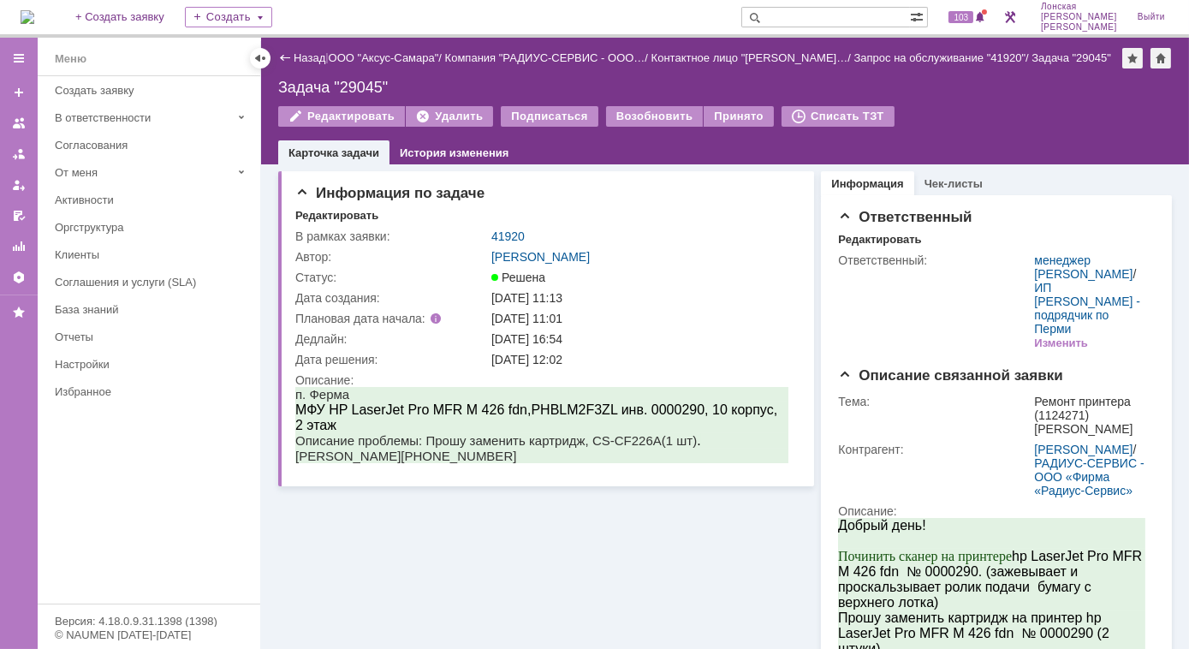
click at [283, 62] on div "Назад" at bounding box center [301, 57] width 47 height 13
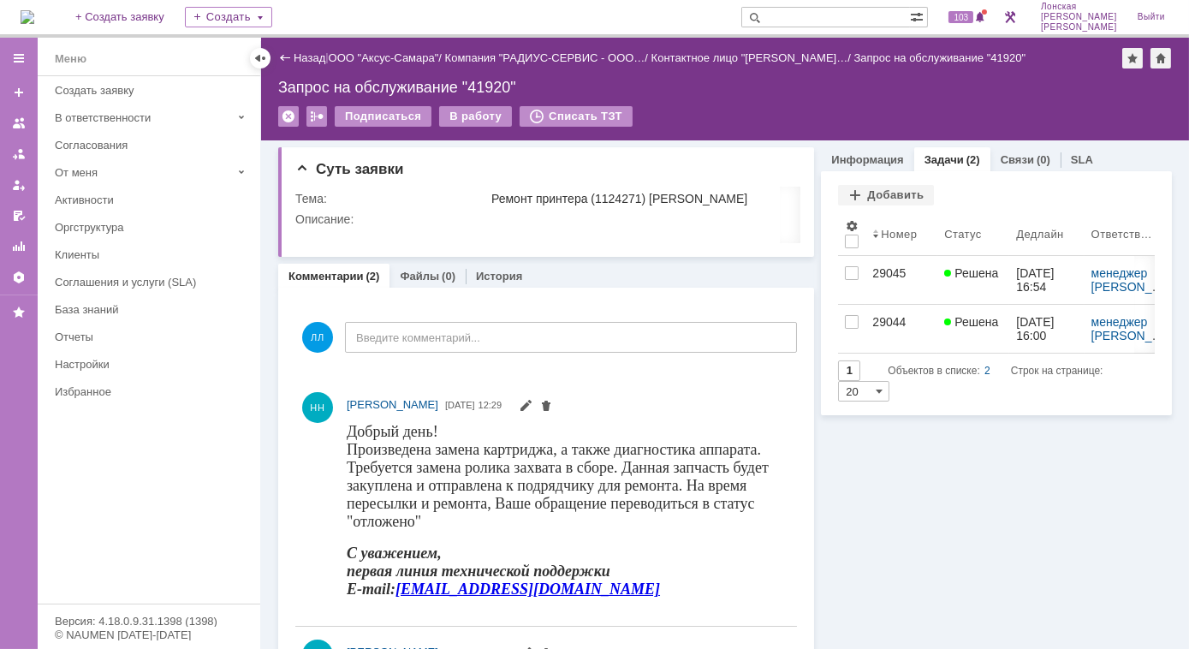
click at [951, 160] on link "Задачи" at bounding box center [943, 159] width 39 height 13
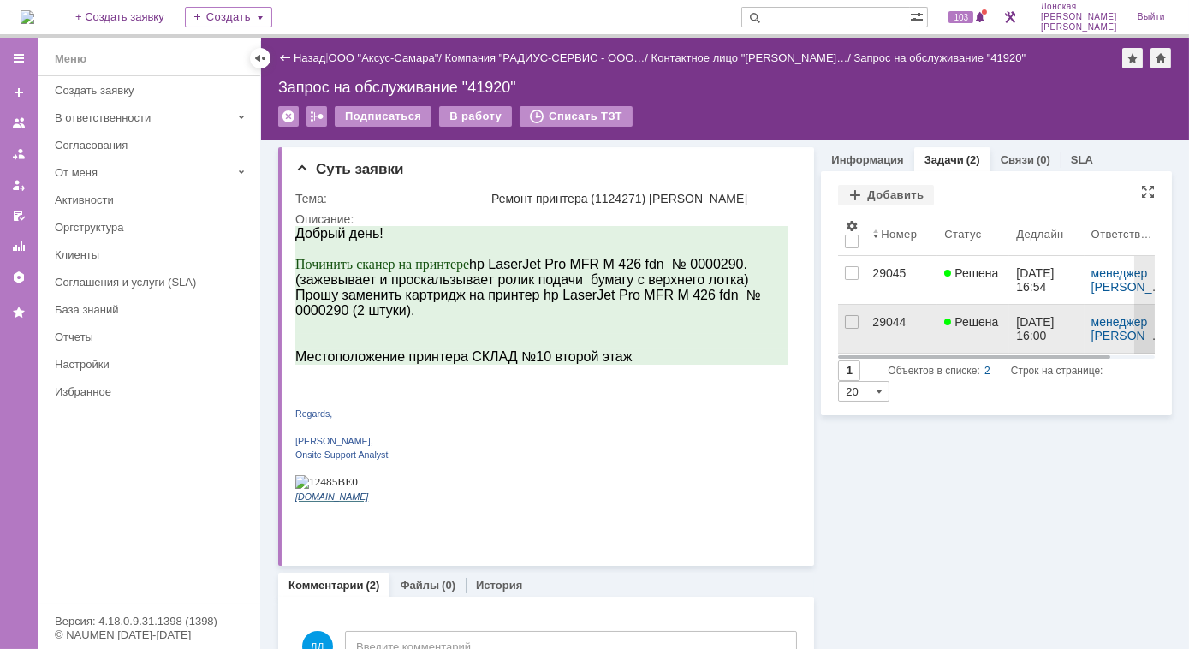
click at [891, 323] on div "29044" at bounding box center [901, 322] width 58 height 14
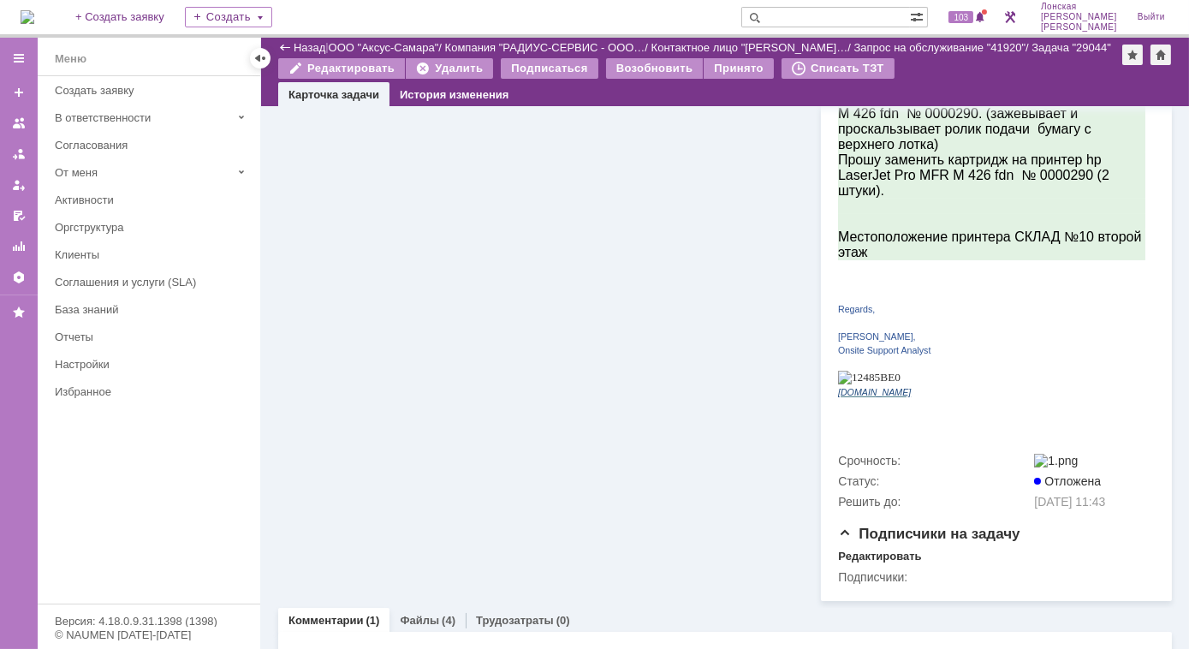
scroll to position [534, 0]
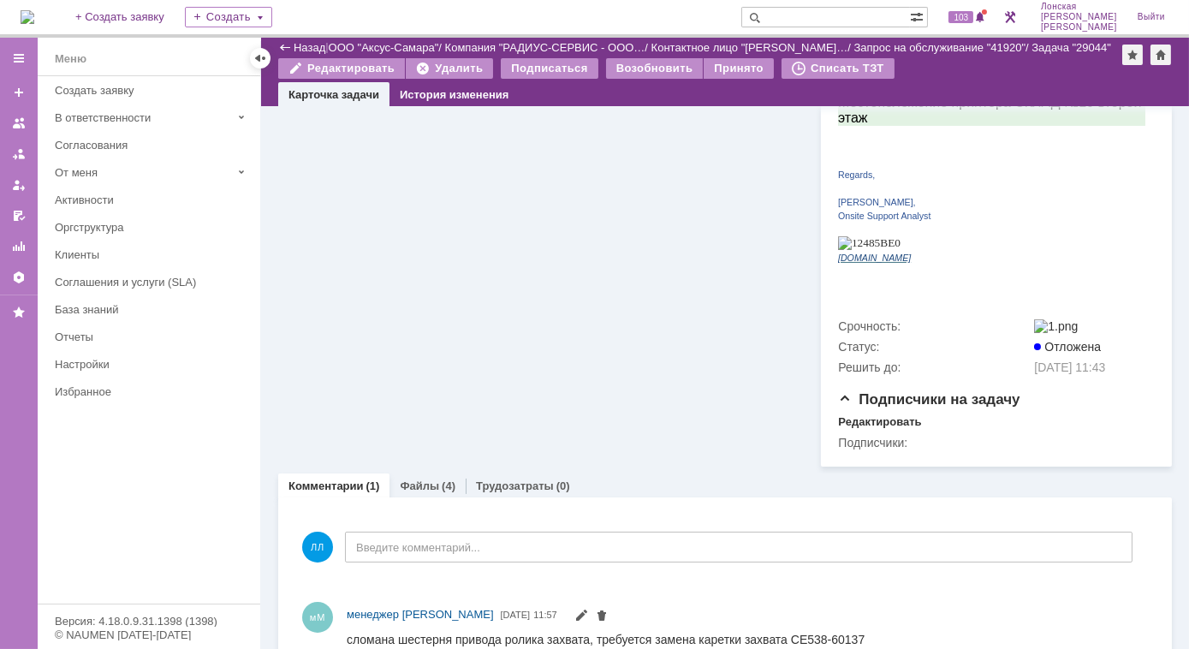
click at [34, 21] on img at bounding box center [28, 17] width 14 height 14
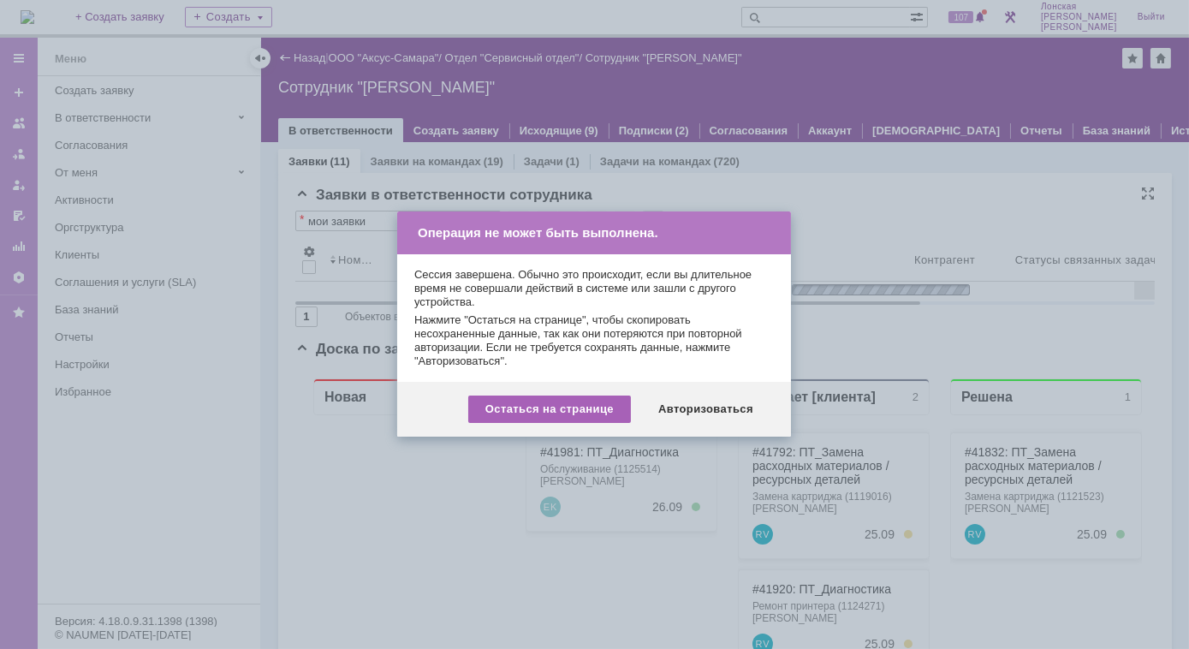
click at [578, 417] on div "Остаться на странице" at bounding box center [549, 408] width 163 height 27
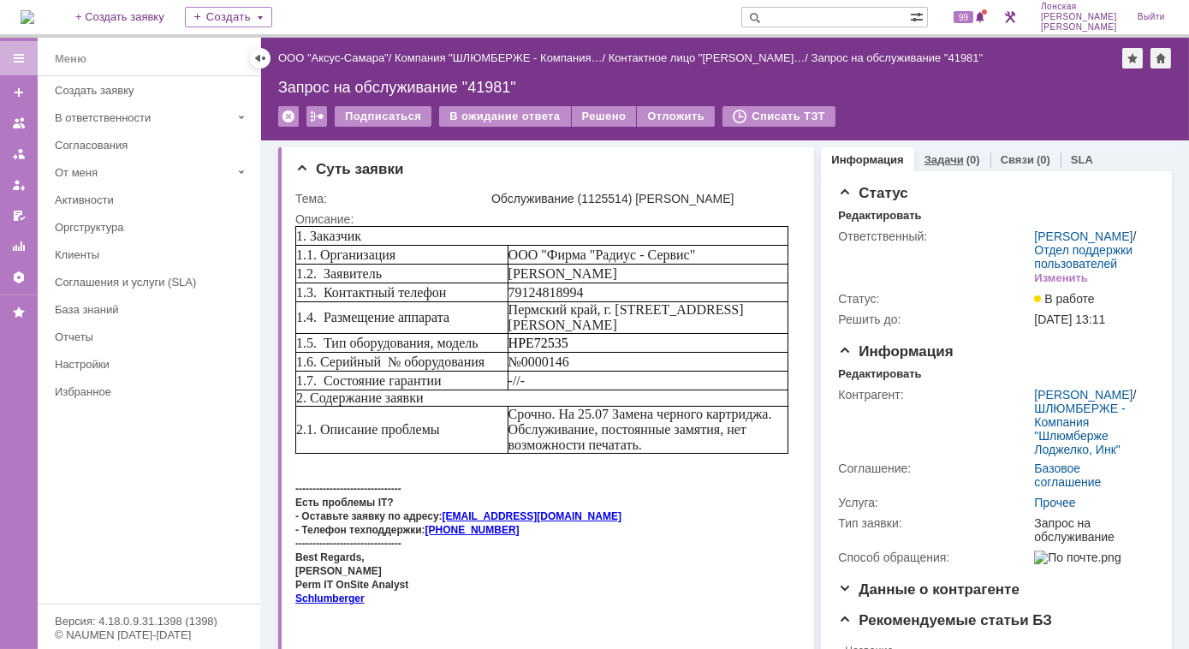
click at [924, 163] on link "Задачи" at bounding box center [943, 159] width 39 height 13
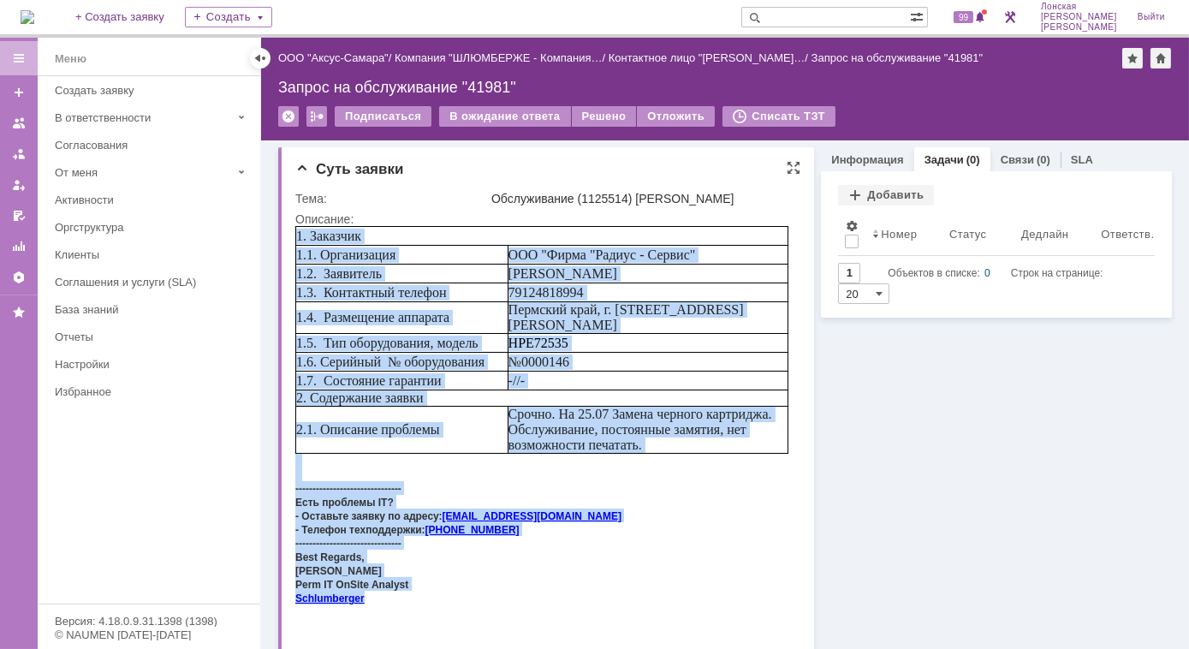
drag, startPoint x: 390, startPoint y: 615, endPoint x: 288, endPoint y: 157, distance: 469.8
click at [294, 225] on html "1. Заказчик 1.1. Организация ООО "Фирма "Радиус - Сервис" 1.2. Заявитель Olga G…" at bounding box center [540, 421] width 493 height 392
copy body "1. Заказчик 1.1. Организация ООО "Фирма "Радиус - Сервис" 1.2. Заявитель Olga G…"
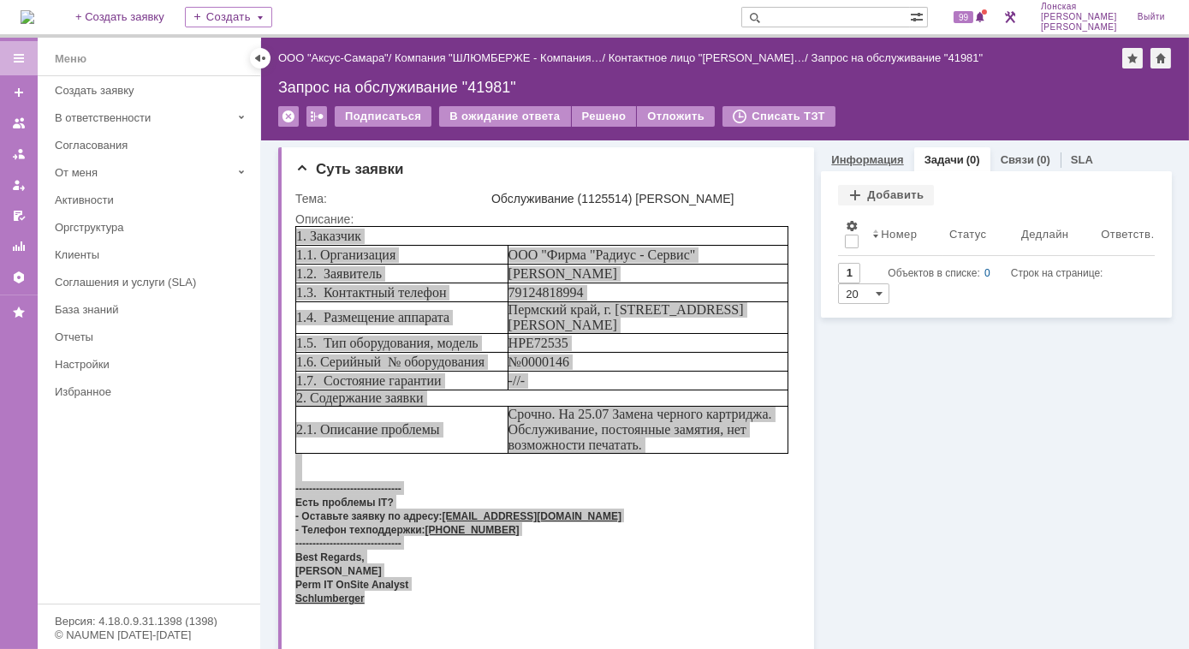
click at [890, 157] on link "Информация" at bounding box center [867, 159] width 72 height 13
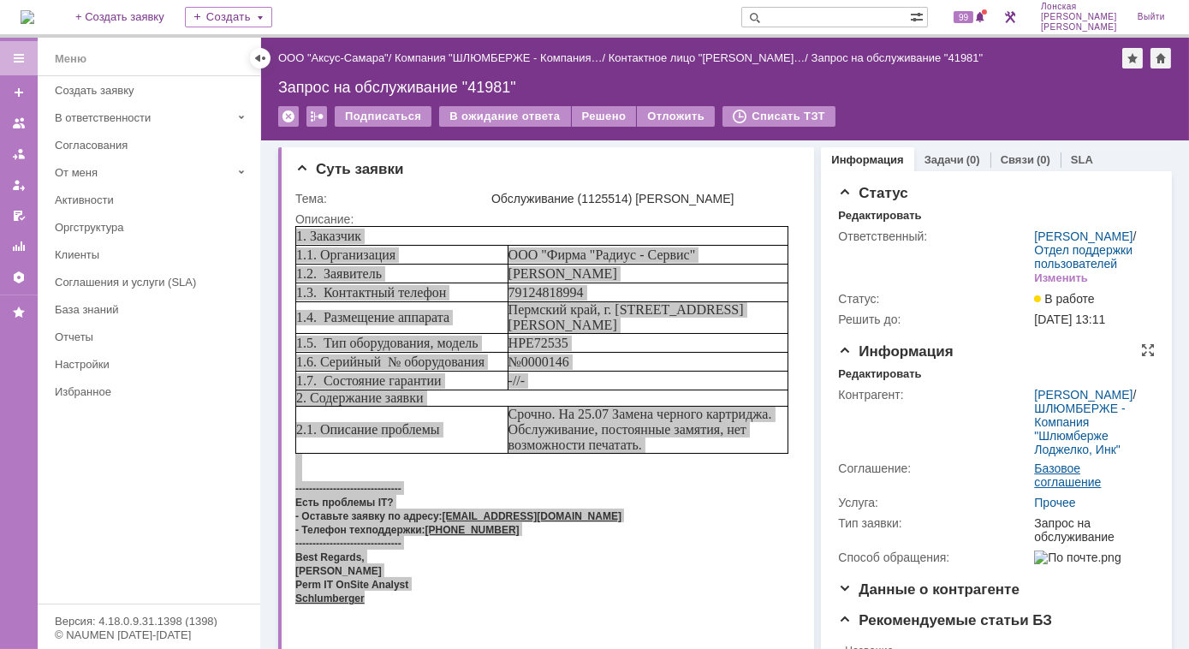
click at [1036, 485] on link "Базовое соглашение" at bounding box center [1067, 474] width 67 height 27
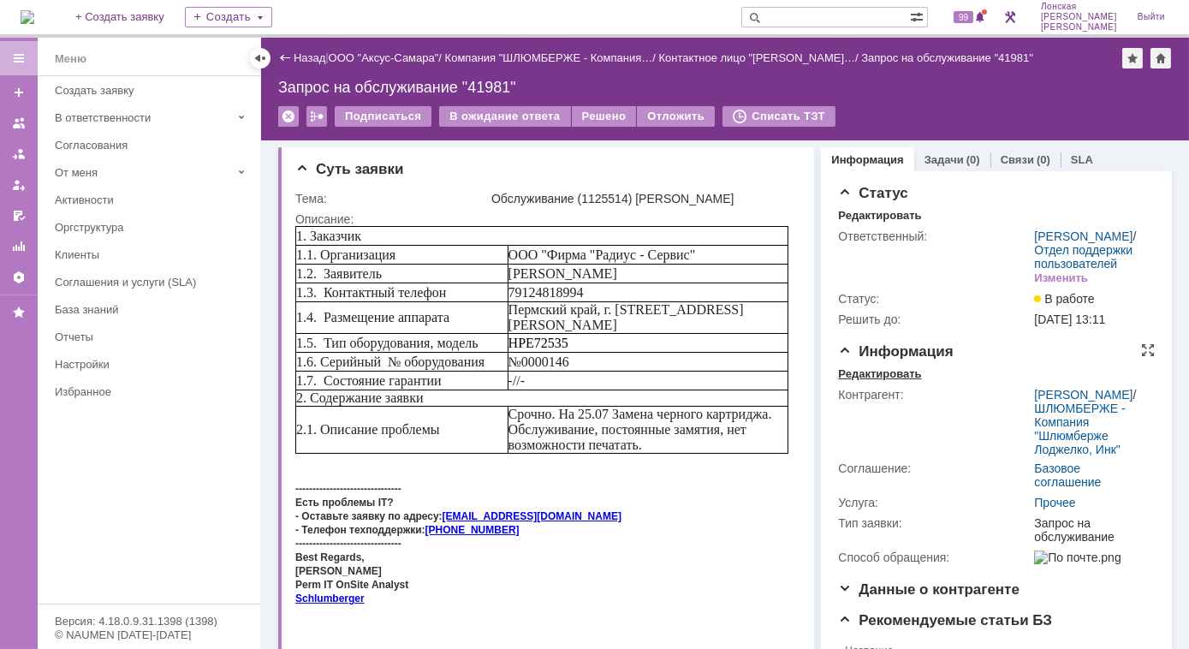
click at [874, 381] on div "Редактировать" at bounding box center [879, 374] width 83 height 14
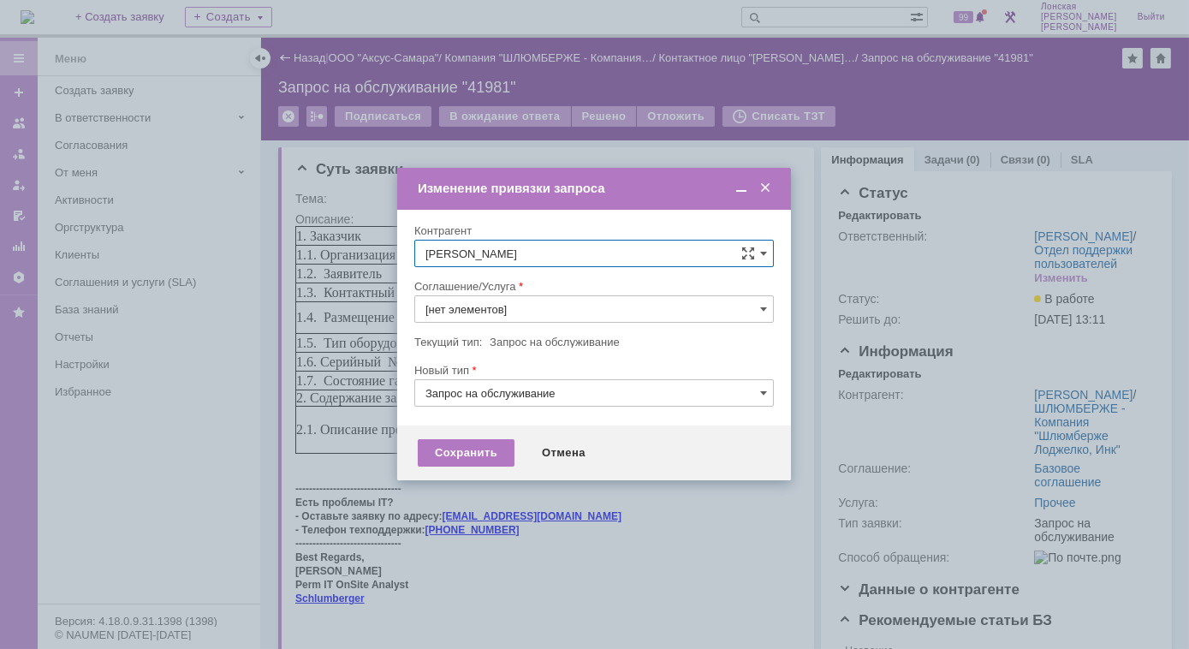
type input "Прочее"
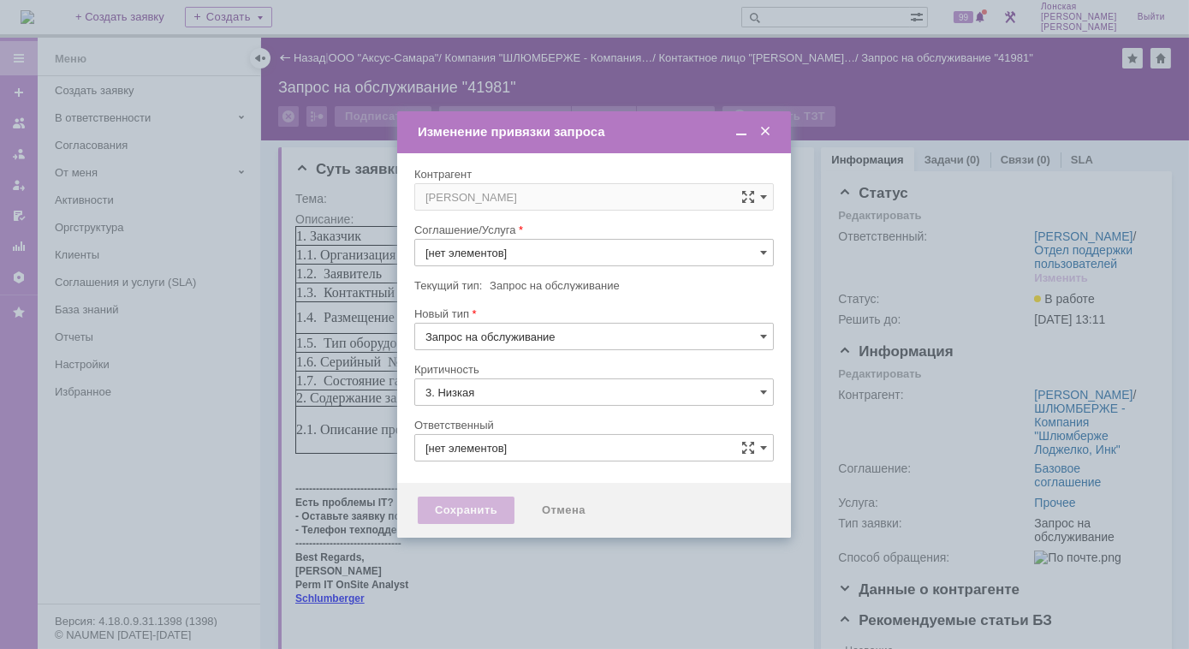
type input "Прочее"
type input "[PERSON_NAME]"
type input "[не указано]"
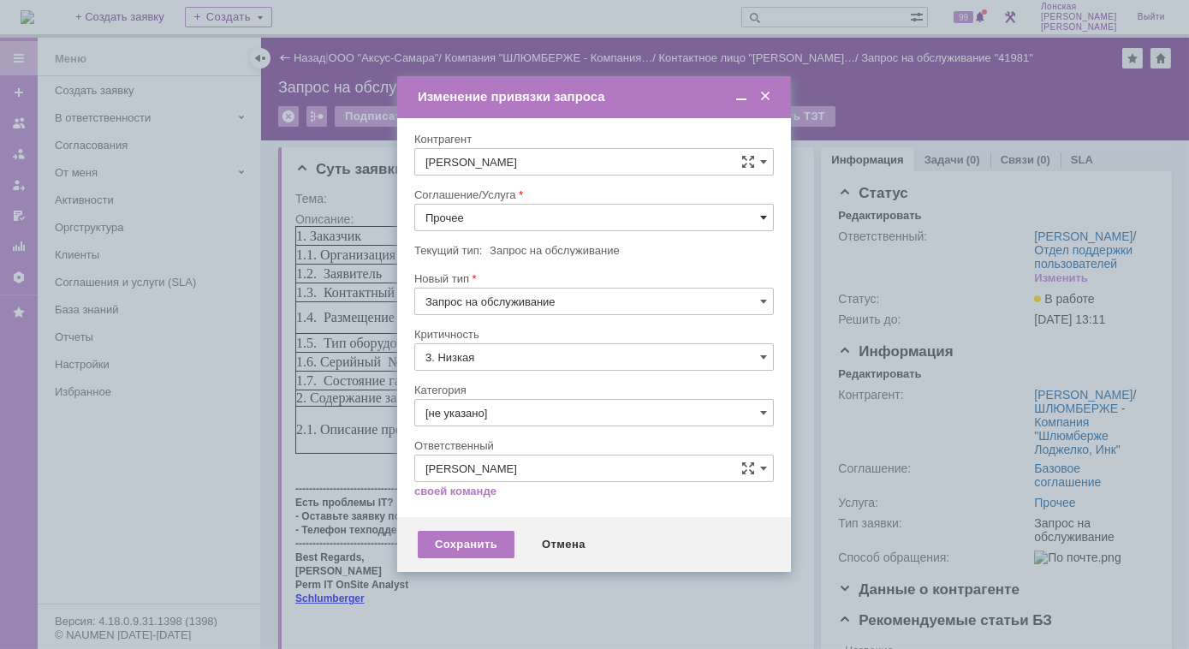
click at [762, 216] on span at bounding box center [763, 218] width 7 height 14
click at [618, 257] on span "ПТ_Гарантийный ремонт" at bounding box center [593, 259] width 337 height 14
click at [759, 218] on div "ПТ_Гарантийный ремонт" at bounding box center [593, 217] width 359 height 27
click at [764, 218] on span at bounding box center [763, 218] width 7 height 14
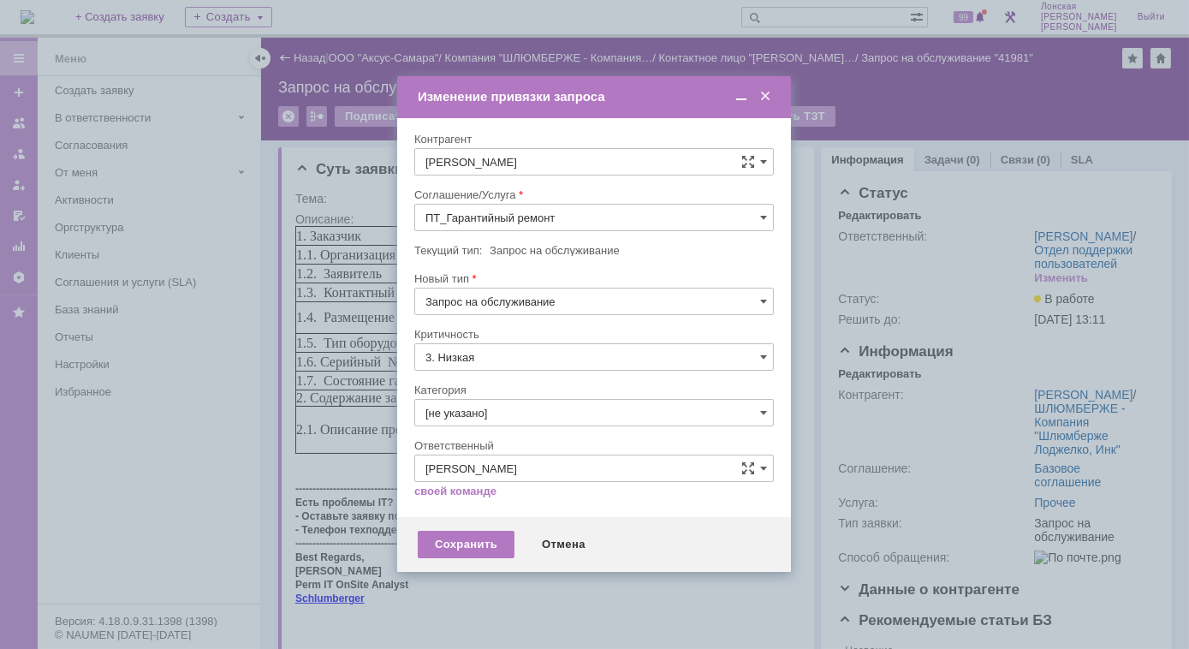
click at [486, 288] on span "ПТ_Диагностика" at bounding box center [593, 288] width 337 height 14
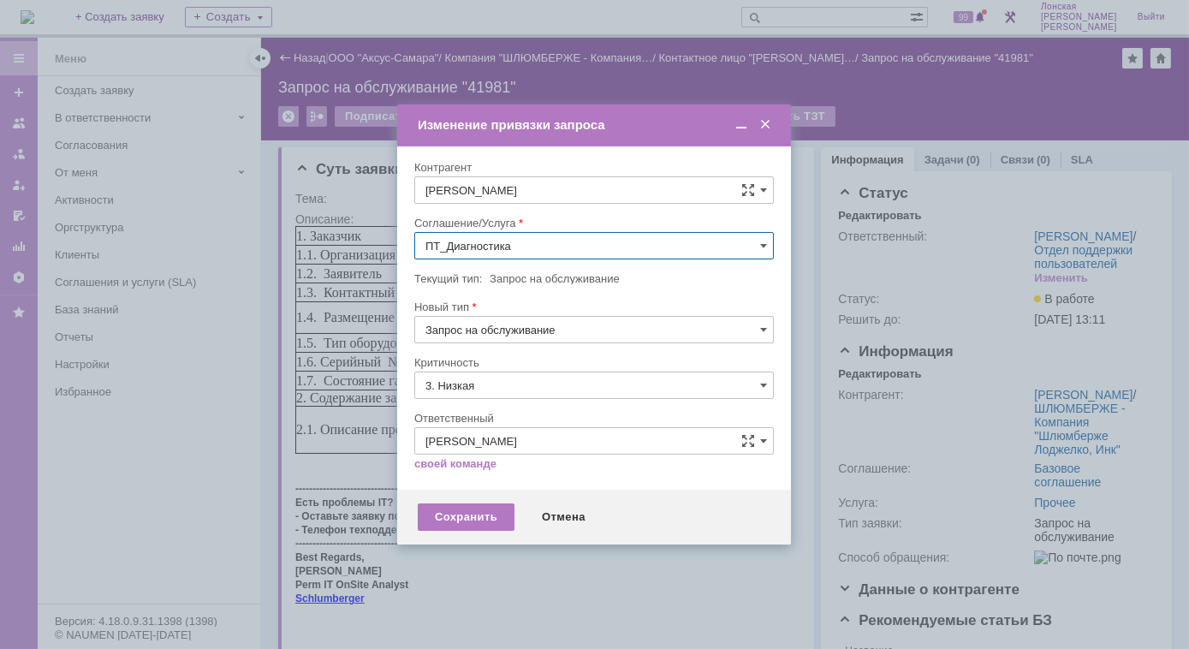
type input "ПТ_Диагностика"
click at [476, 525] on div "Сохранить" at bounding box center [466, 516] width 97 height 27
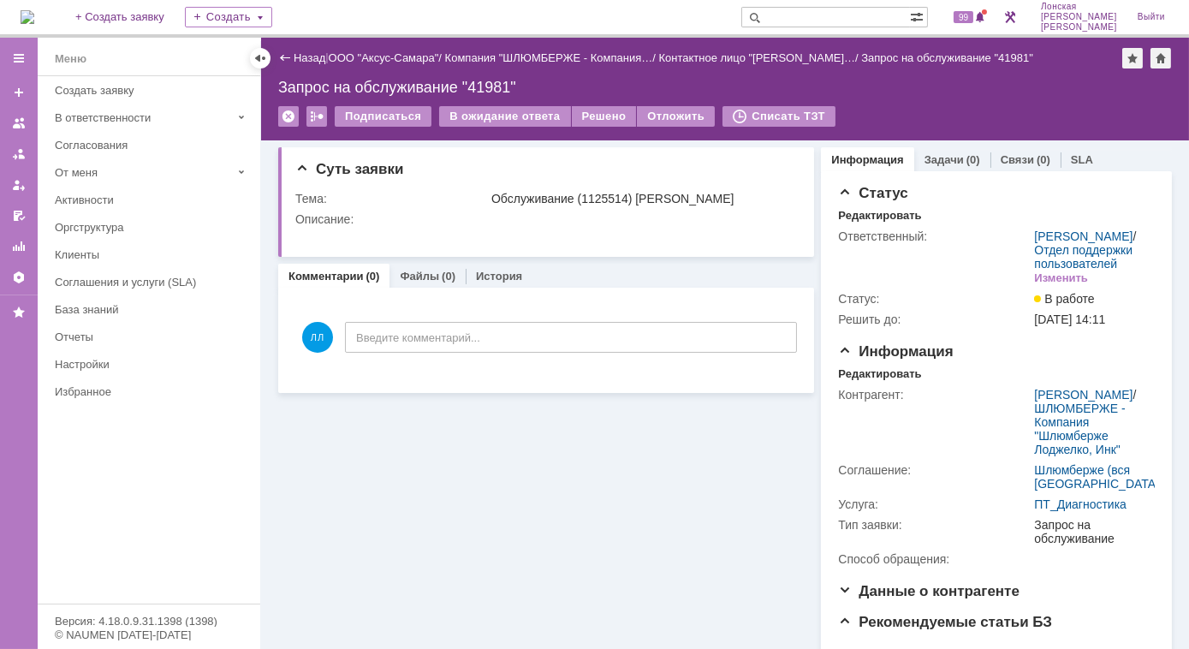
scroll to position [0, 0]
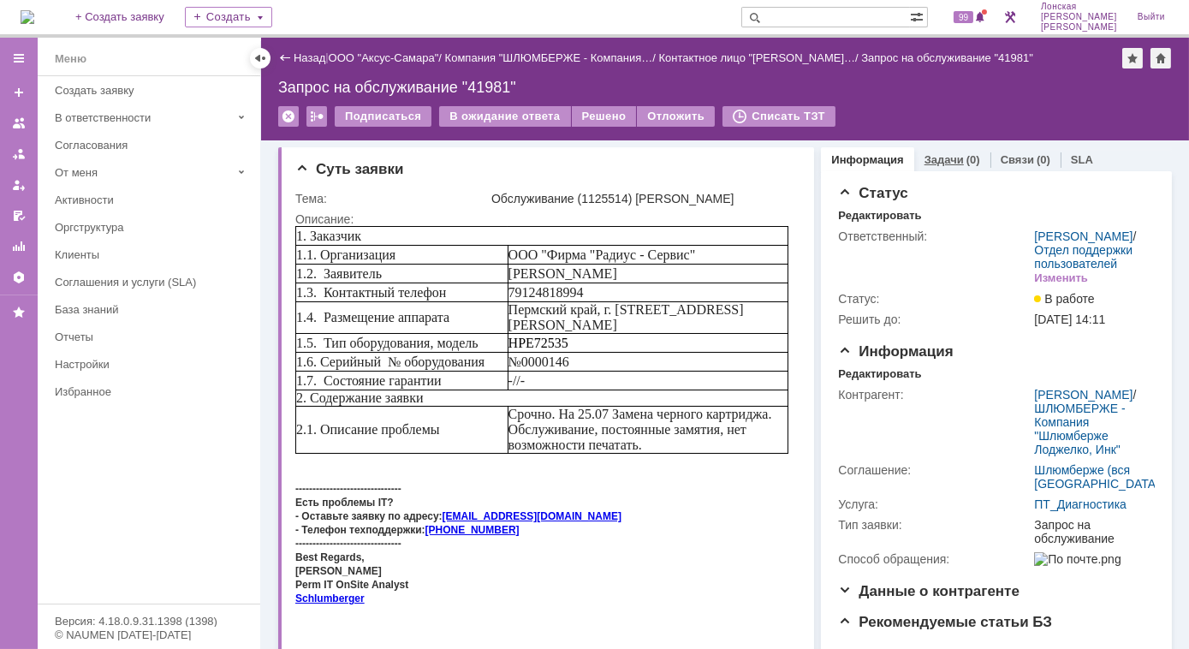
click at [924, 153] on link "Задачи" at bounding box center [943, 159] width 39 height 13
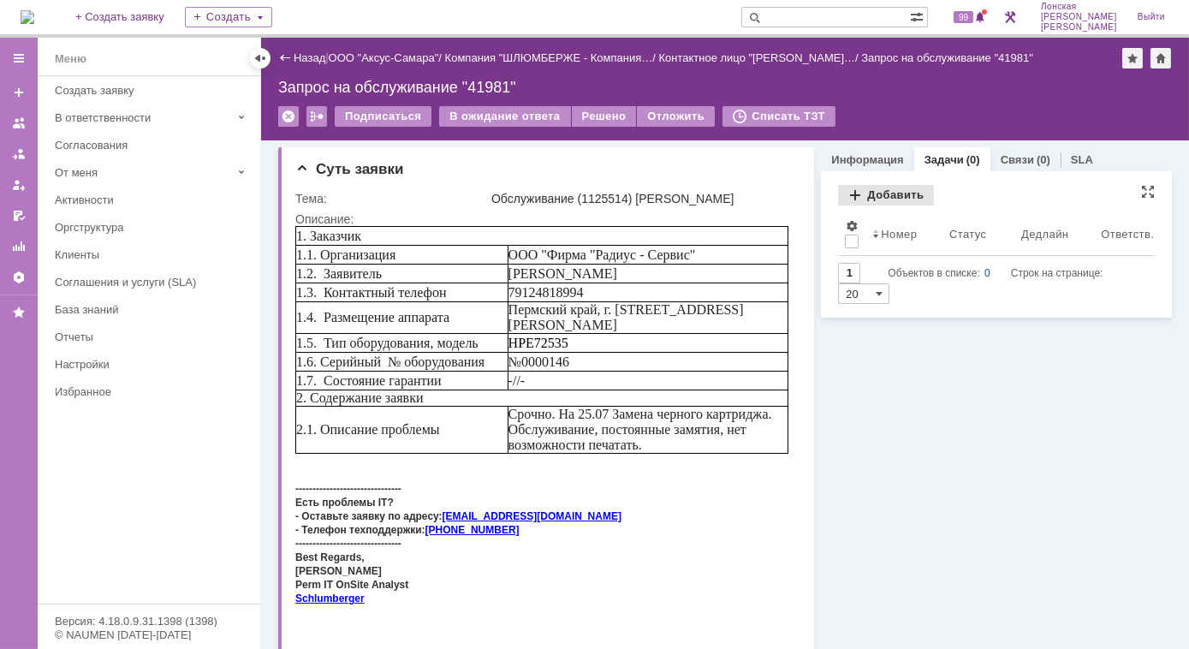
click at [851, 197] on div "Добавить" at bounding box center [886, 195] width 96 height 21
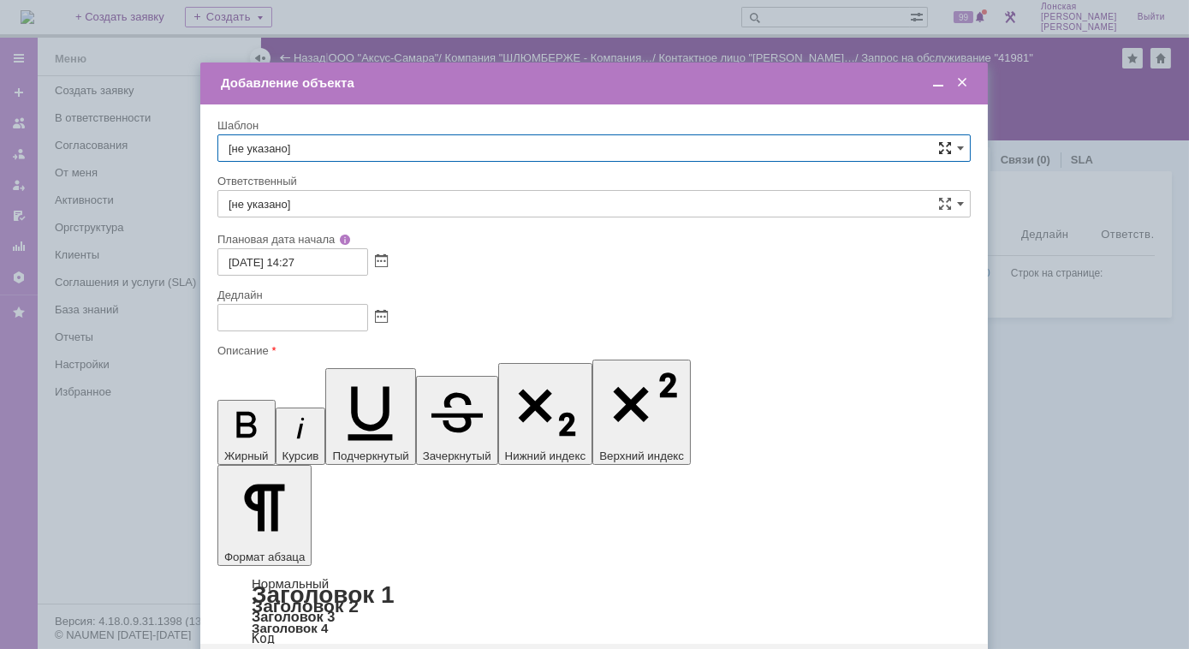
click at [944, 150] on span at bounding box center [945, 148] width 14 height 14
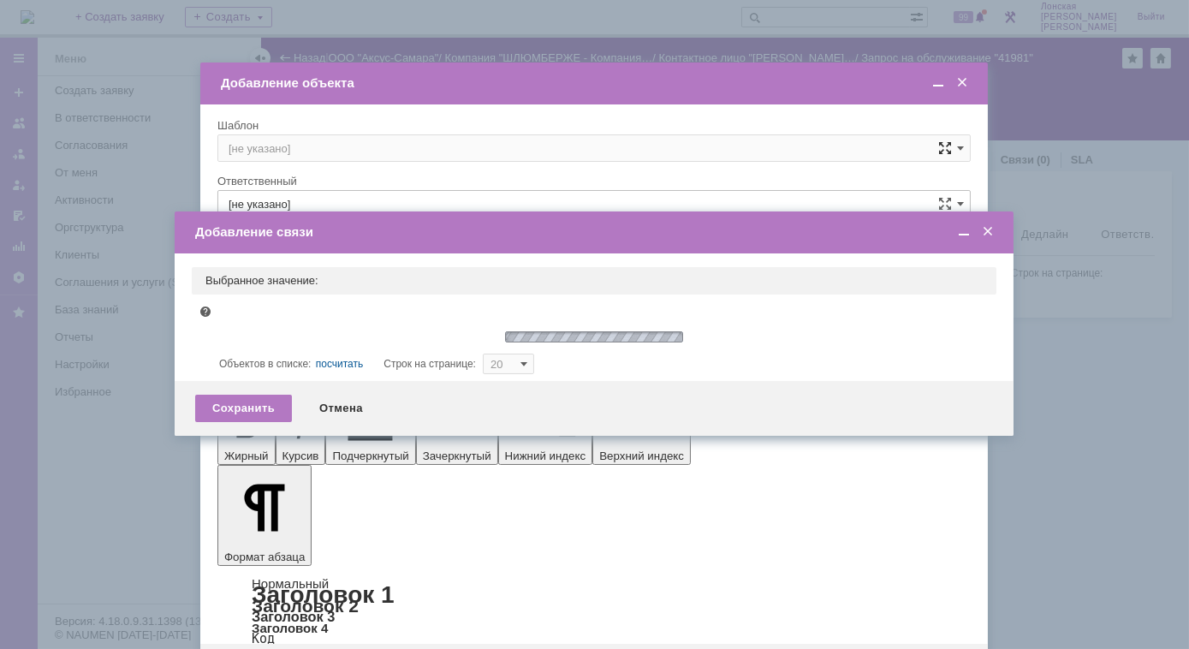
type input "10"
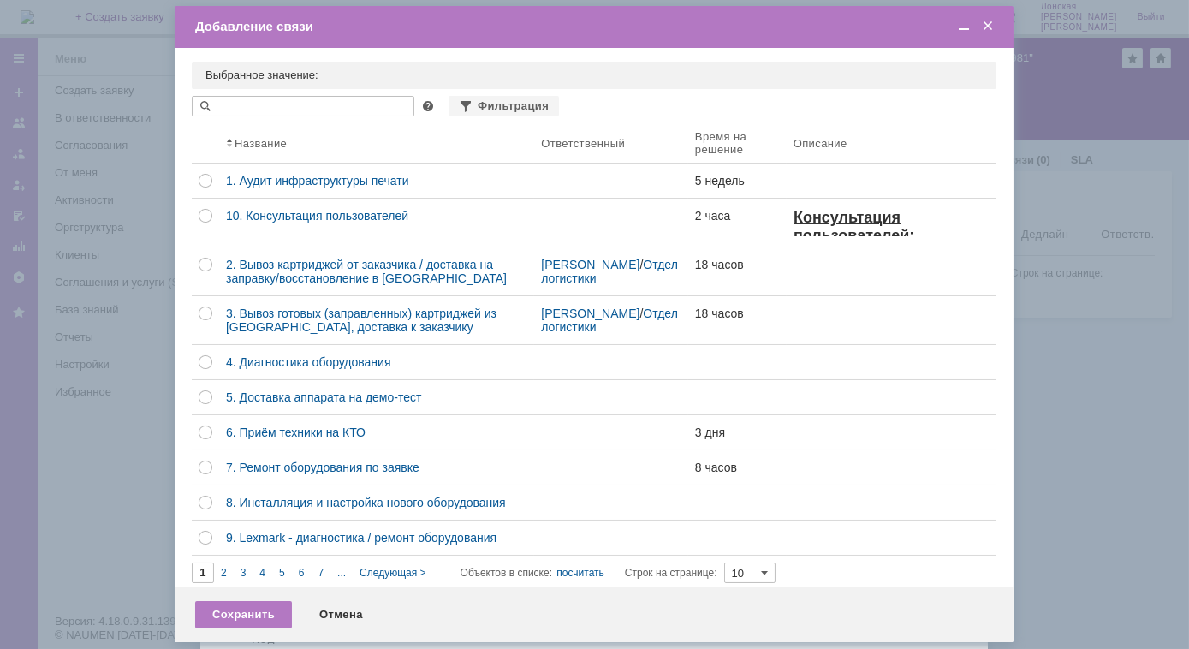
click at [996, 28] on div "Добавление связи" at bounding box center [594, 27] width 839 height 20
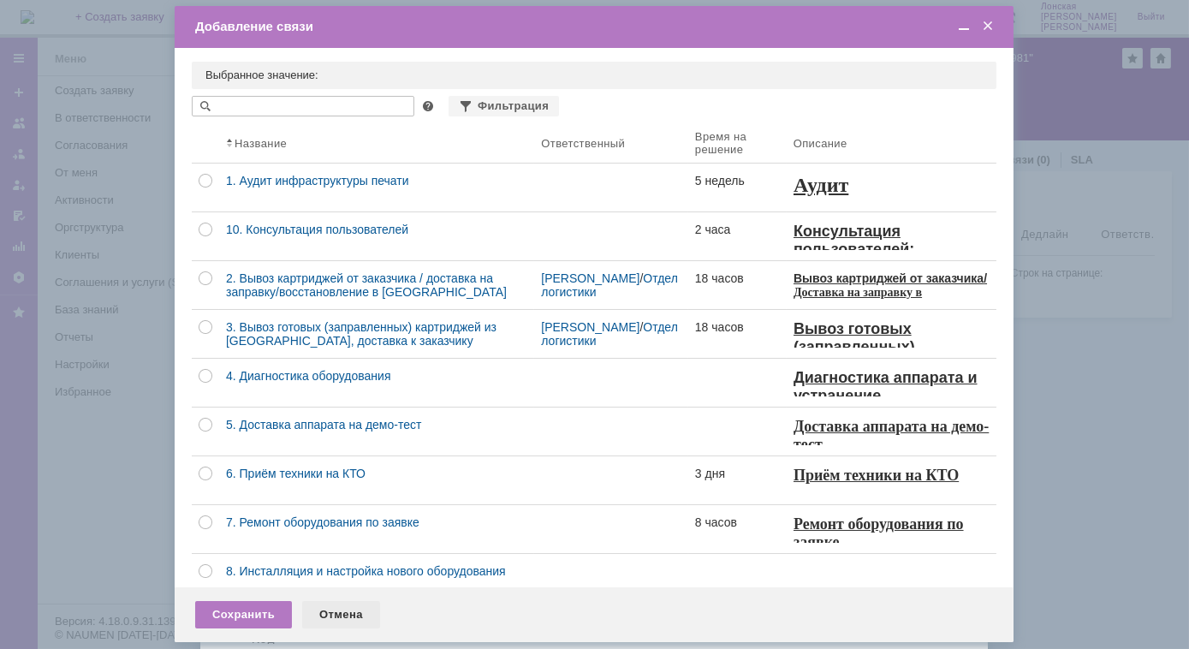
click at [344, 613] on div "Отмена" at bounding box center [341, 614] width 78 height 27
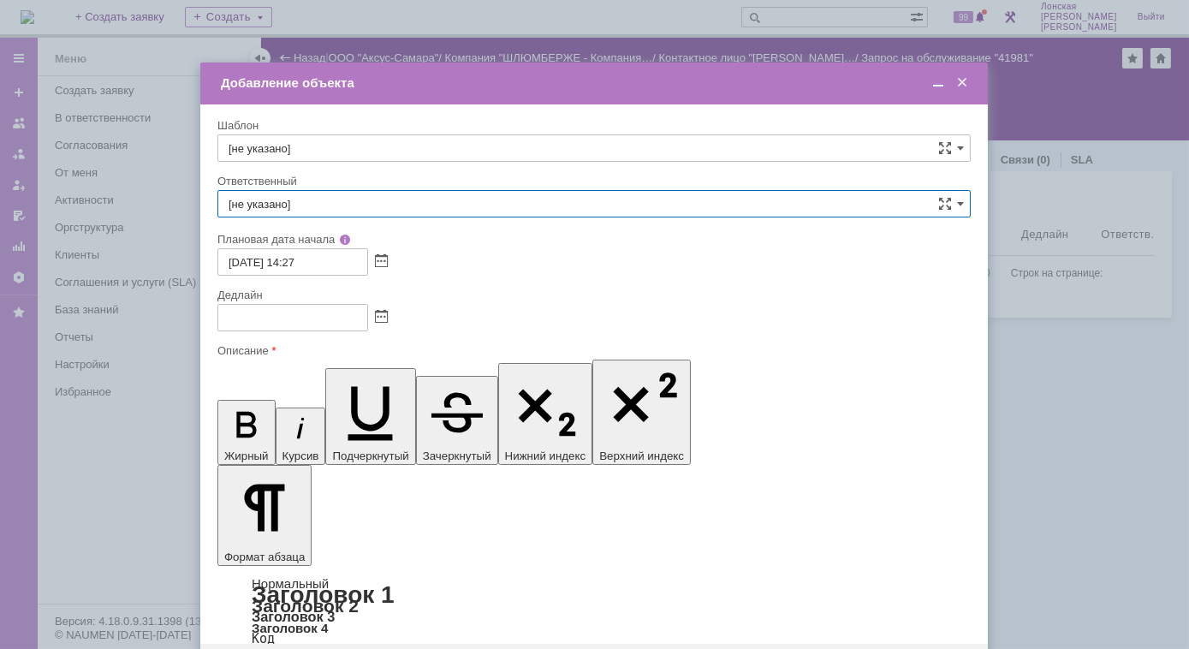
click at [338, 211] on input "[не указано]" at bounding box center [593, 203] width 753 height 27
click at [323, 305] on span "ИП [PERSON_NAME] - подрядчик по Перми" at bounding box center [593, 301] width 731 height 14
type input "ИП [PERSON_NAME] - подрядчик по Перми"
click at [381, 318] on span at bounding box center [381, 318] width 13 height 14
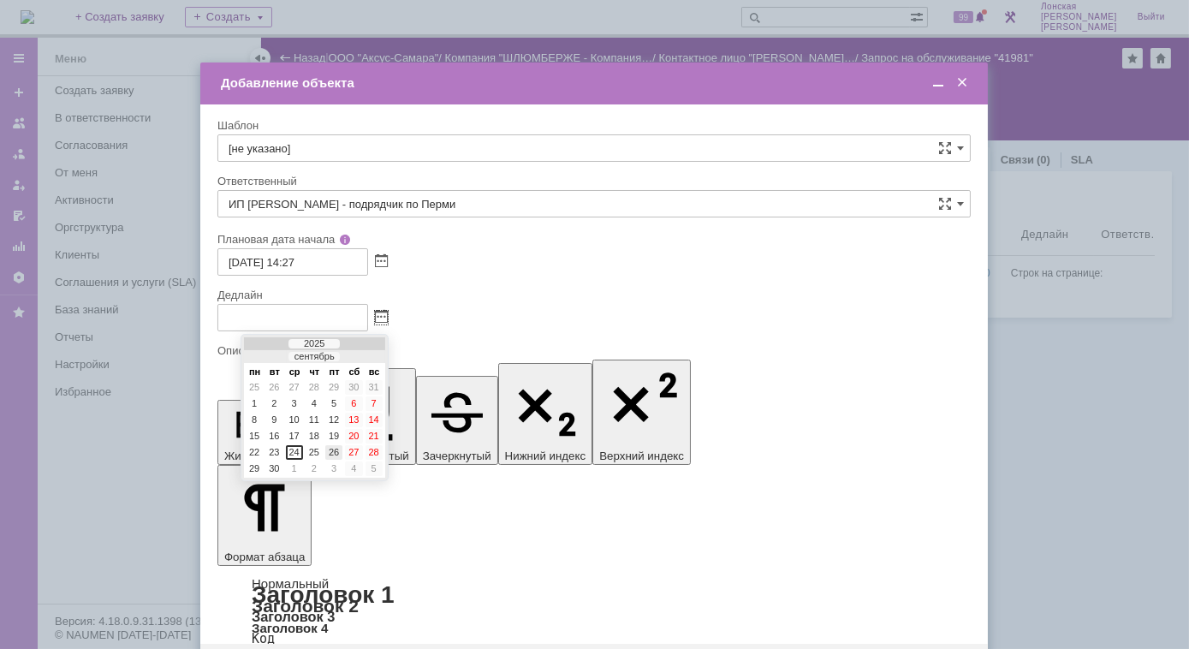
click at [333, 445] on div "26" at bounding box center [333, 452] width 17 height 15
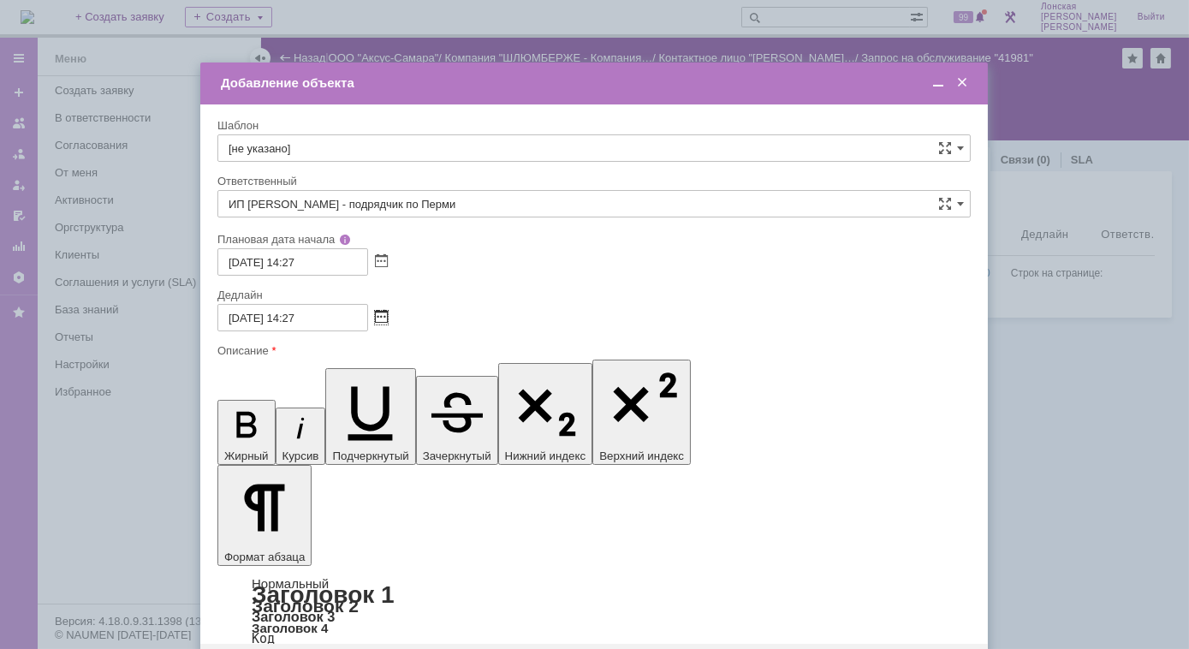
click at [384, 323] on span at bounding box center [381, 318] width 13 height 14
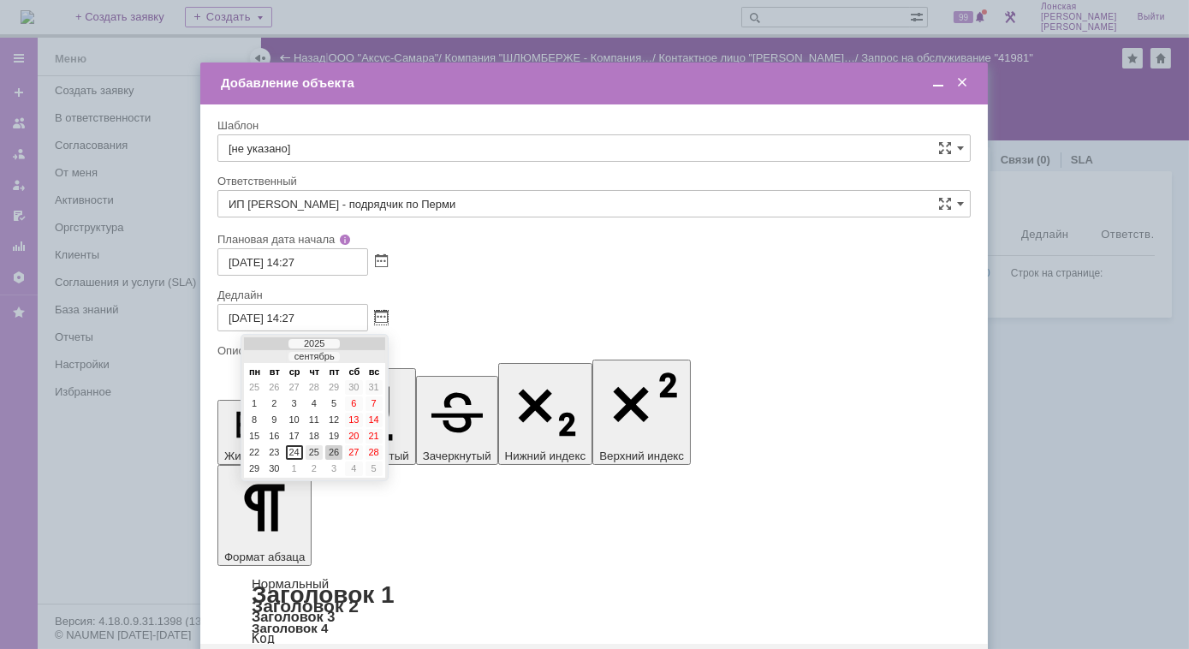
click at [315, 448] on div "25" at bounding box center [313, 452] width 17 height 15
type input "25.09.2025 14:27"
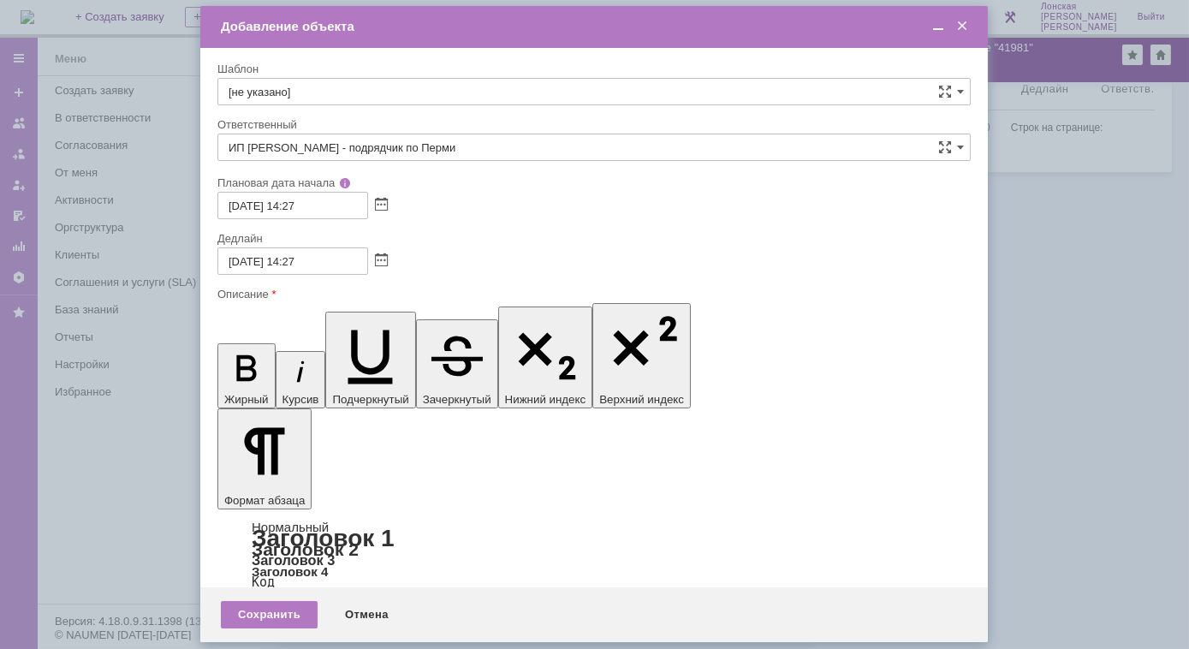
scroll to position [18, 0]
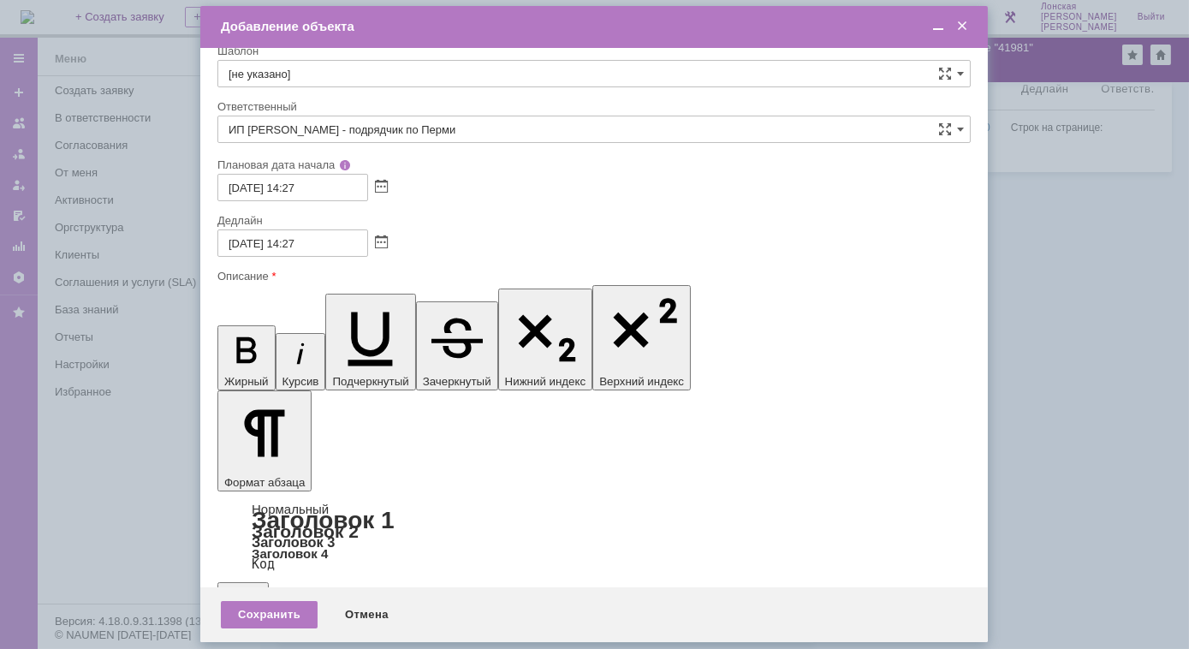
click at [281, 611] on div "Сохранить" at bounding box center [269, 614] width 97 height 27
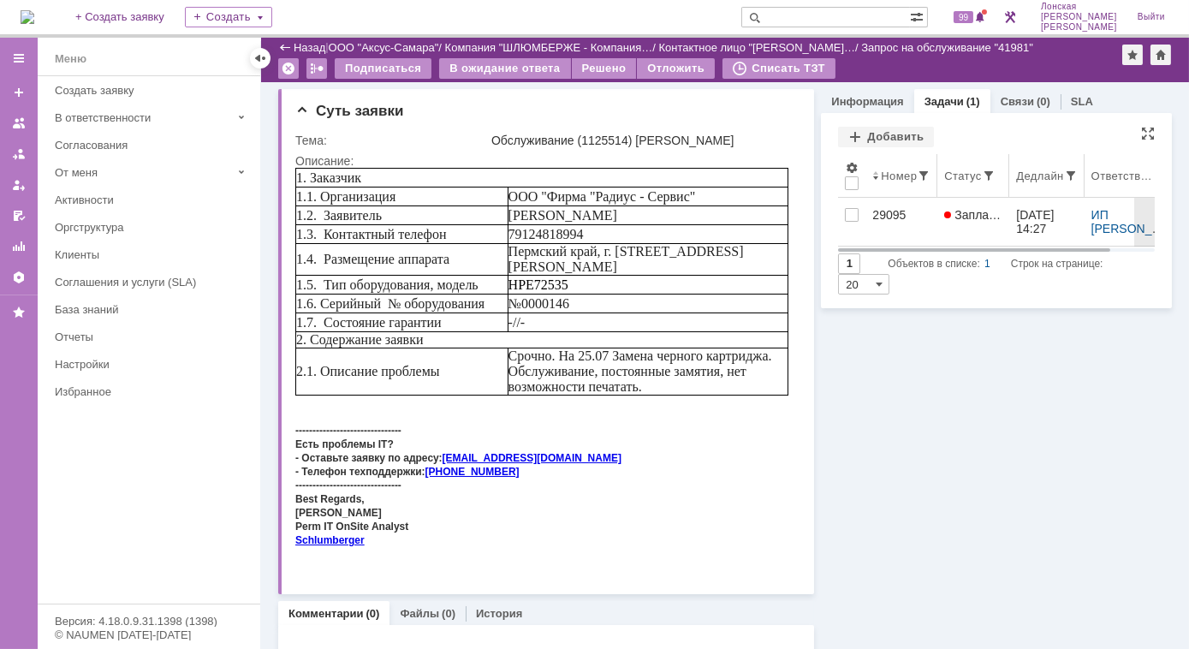
scroll to position [0, 0]
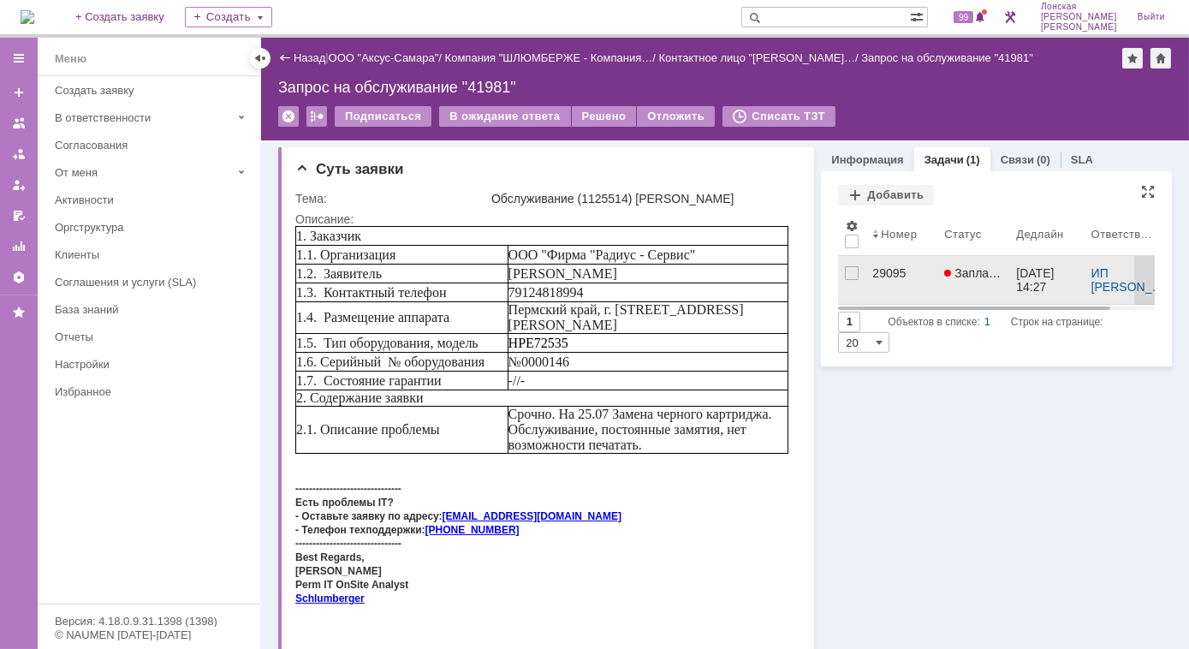
click at [881, 276] on div "29095" at bounding box center [901, 273] width 58 height 14
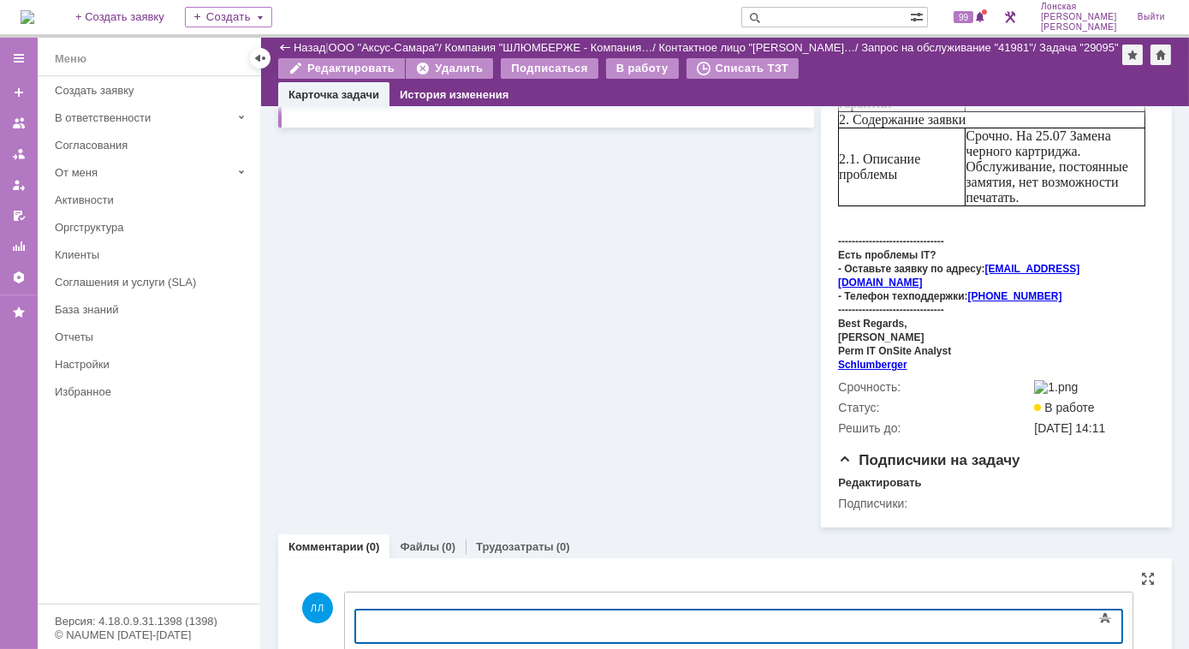
click at [413, 629] on div at bounding box center [493, 623] width 243 height 14
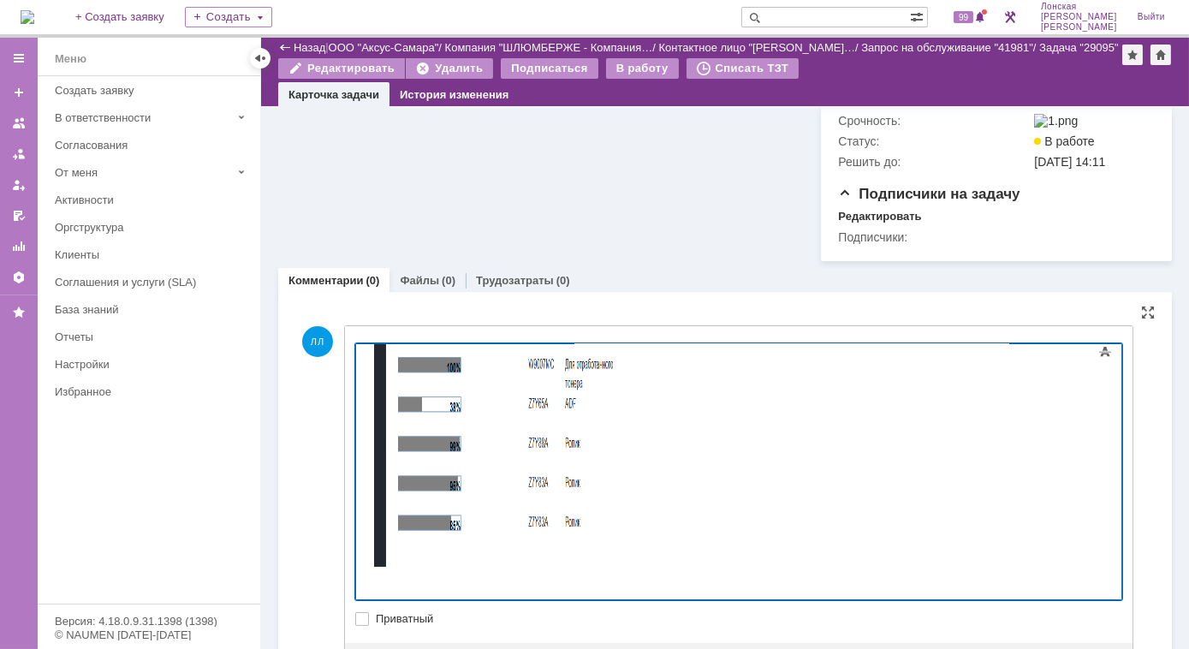
scroll to position [908, 0]
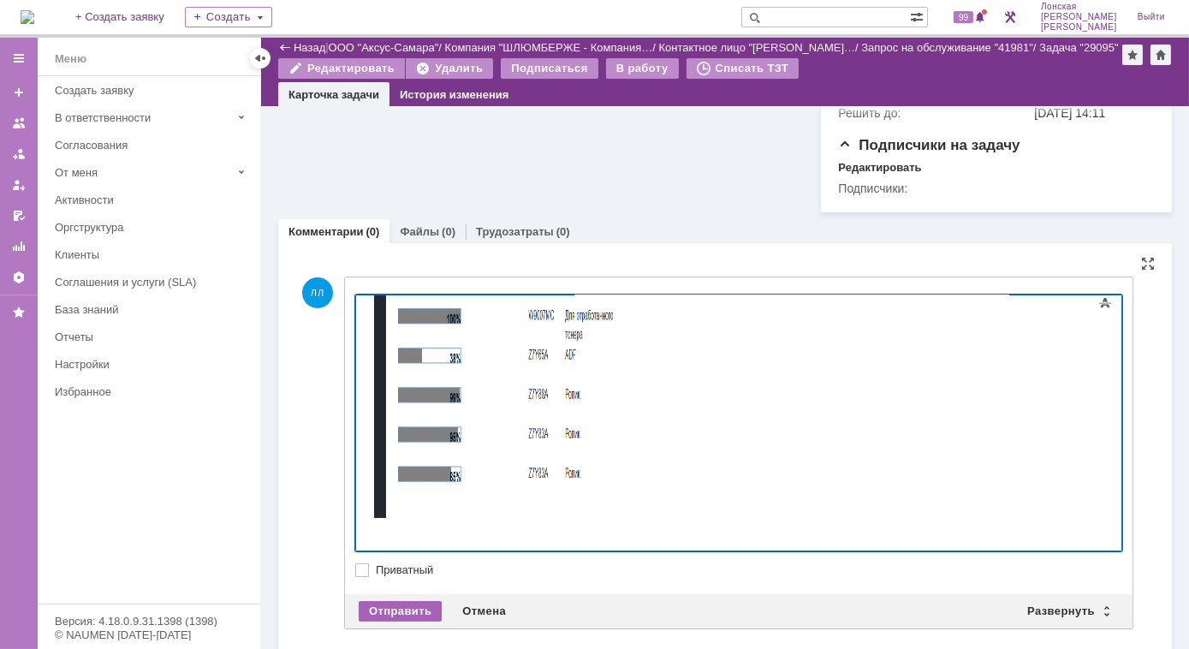
click at [389, 601] on div "Отправить" at bounding box center [400, 611] width 83 height 21
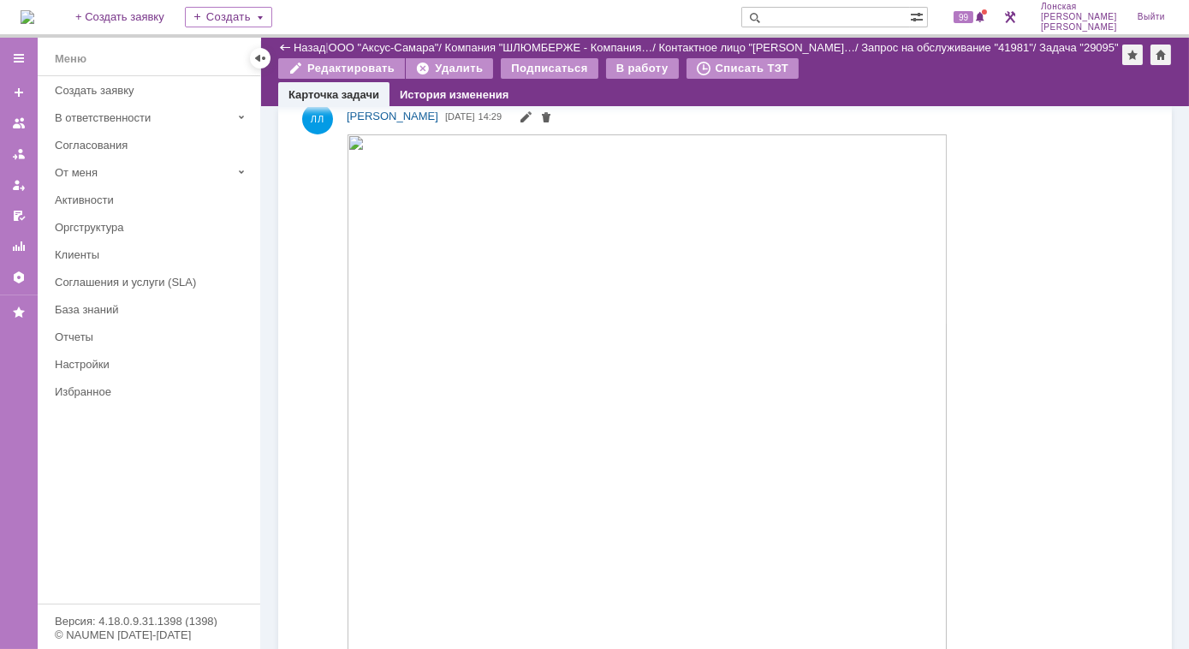
scroll to position [856, 0]
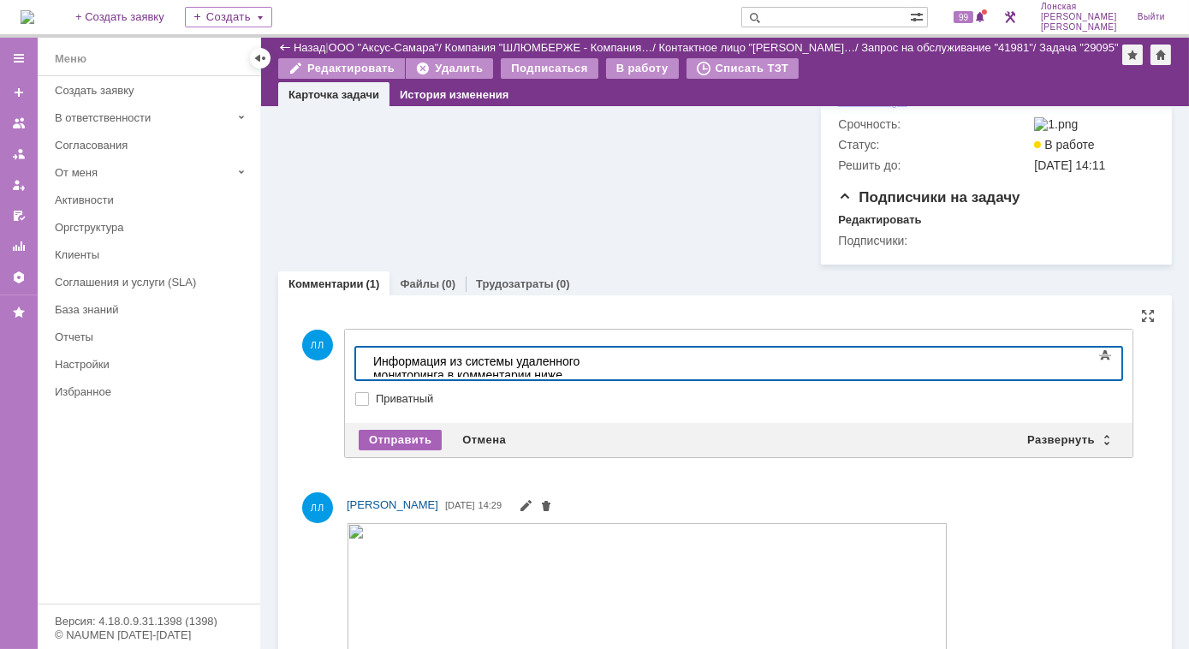
click at [406, 430] on div "Отправить" at bounding box center [400, 440] width 83 height 21
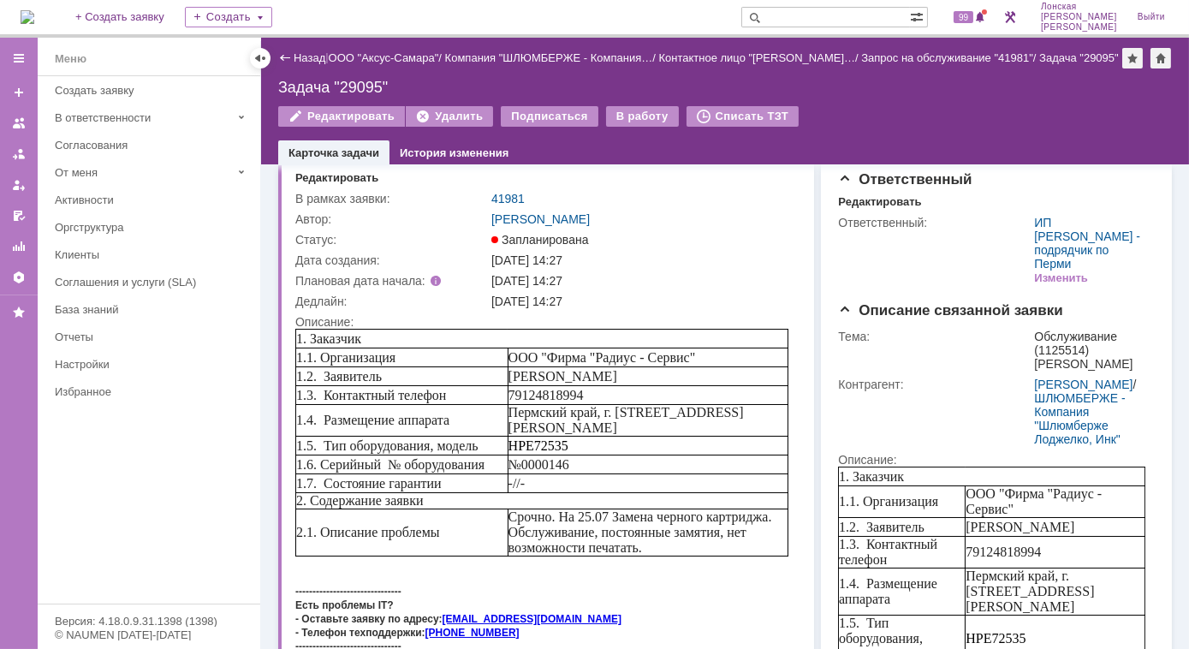
scroll to position [0, 0]
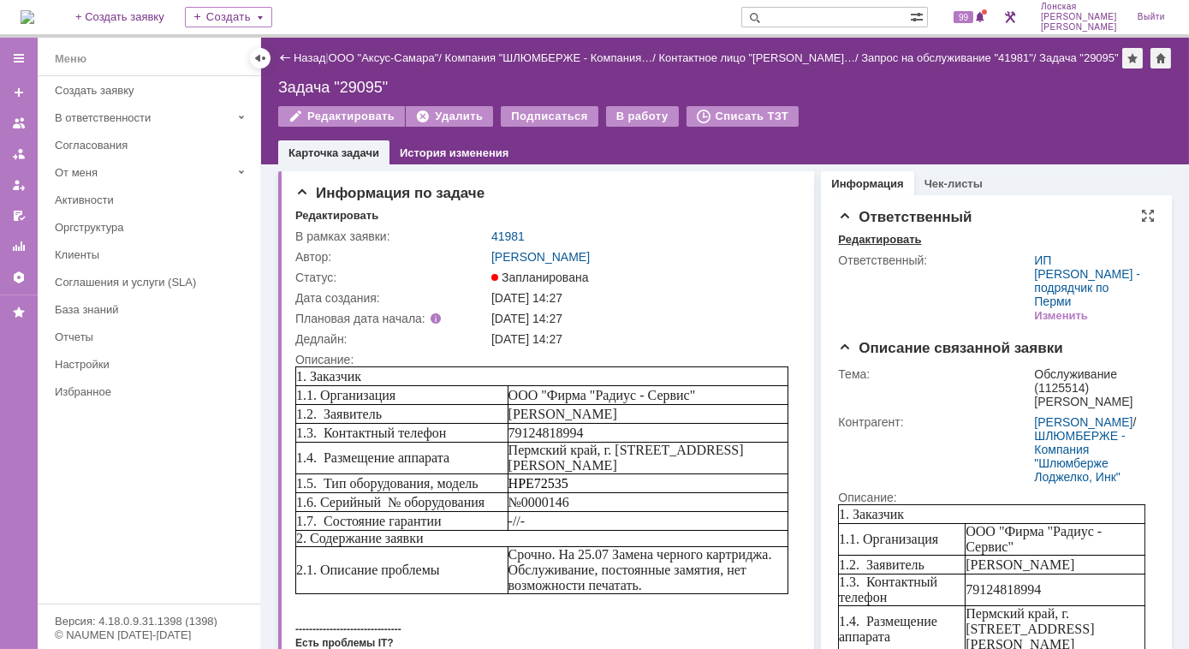
click at [869, 243] on div "Редактировать" at bounding box center [879, 240] width 83 height 14
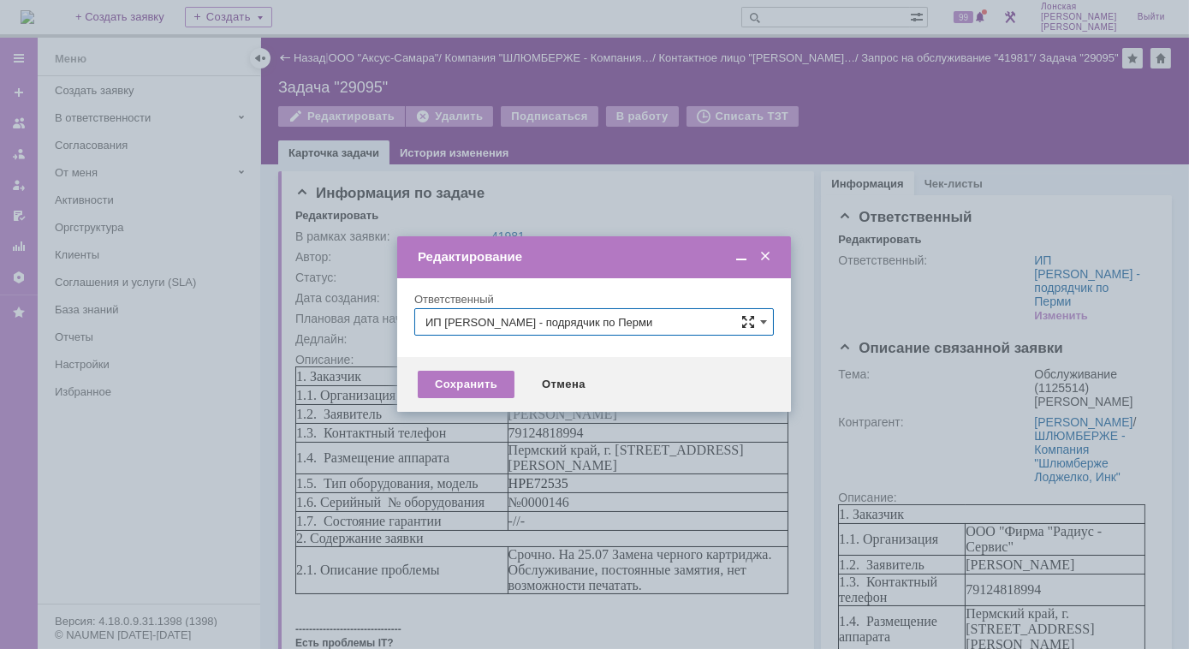
click at [747, 324] on span at bounding box center [748, 322] width 14 height 14
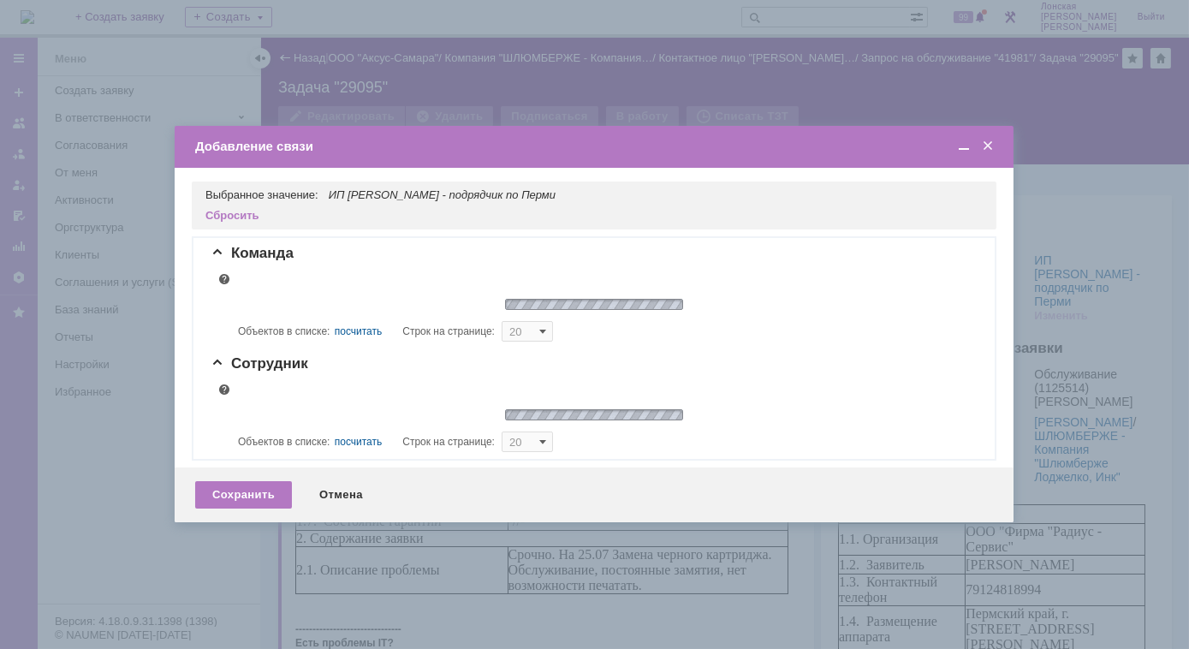
type input "5"
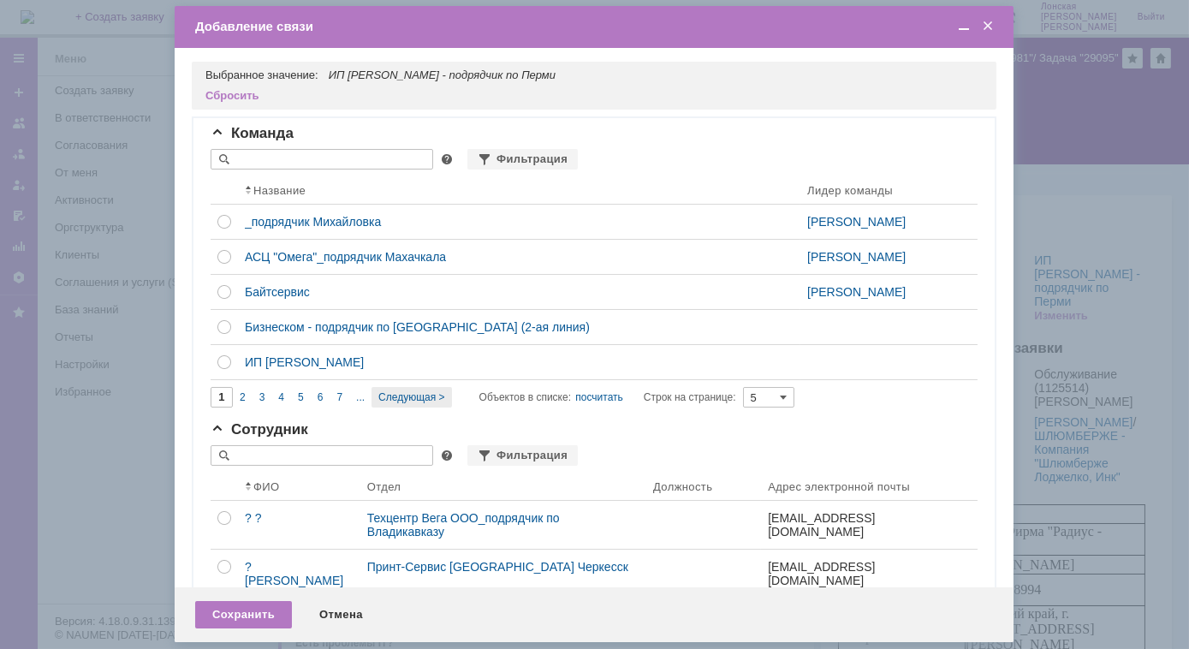
scroll to position [128, 0]
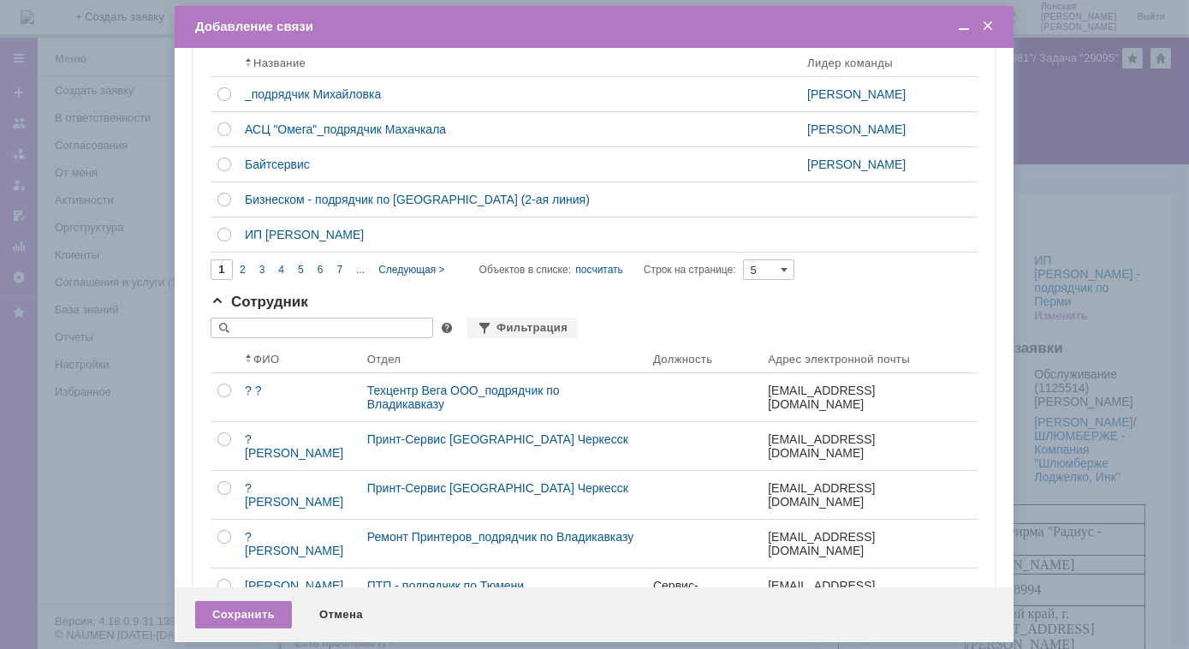
click at [340, 325] on input "text" at bounding box center [322, 327] width 222 height 21
type input "м"
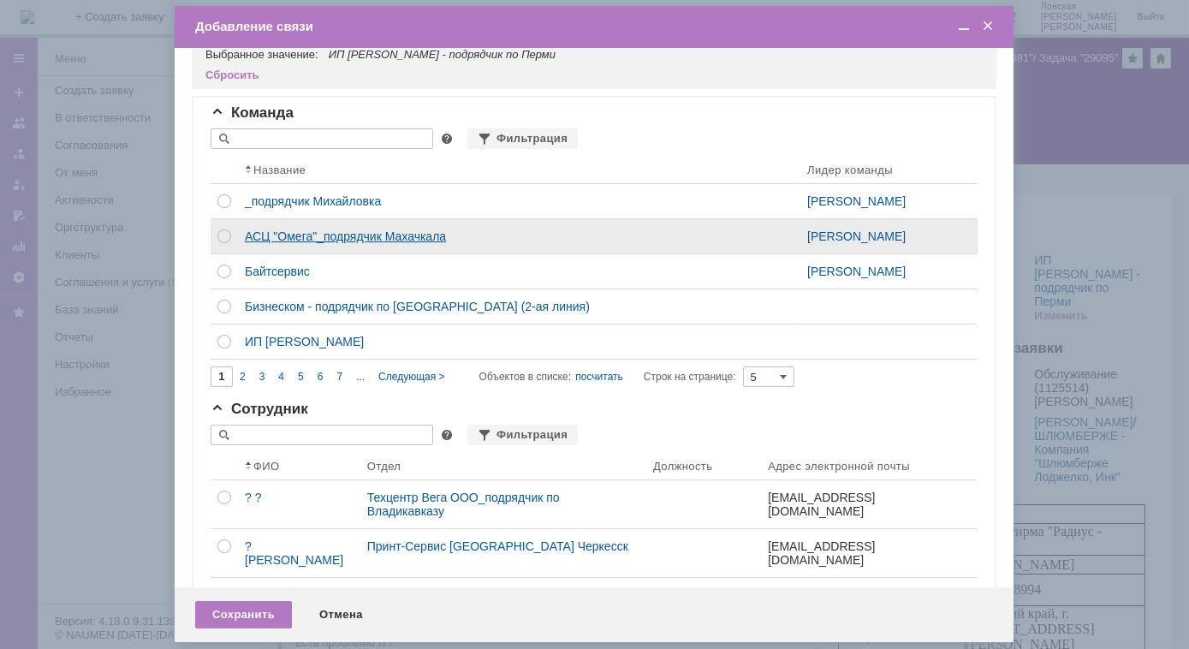
scroll to position [0, 0]
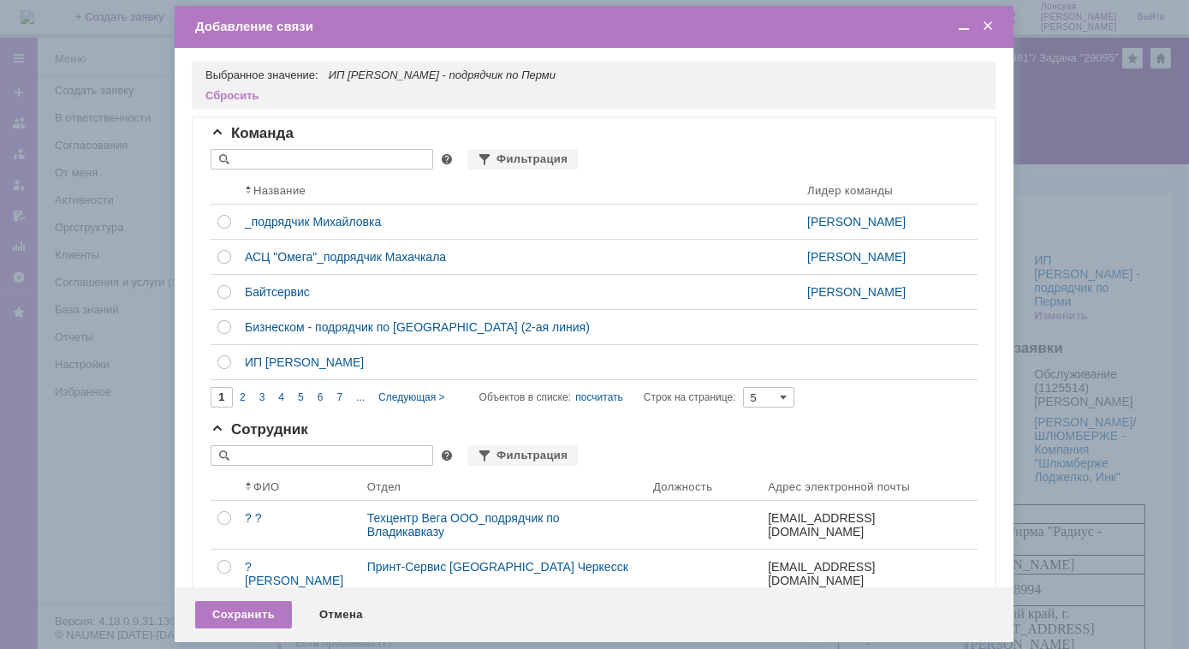
click at [985, 27] on span at bounding box center [987, 26] width 17 height 15
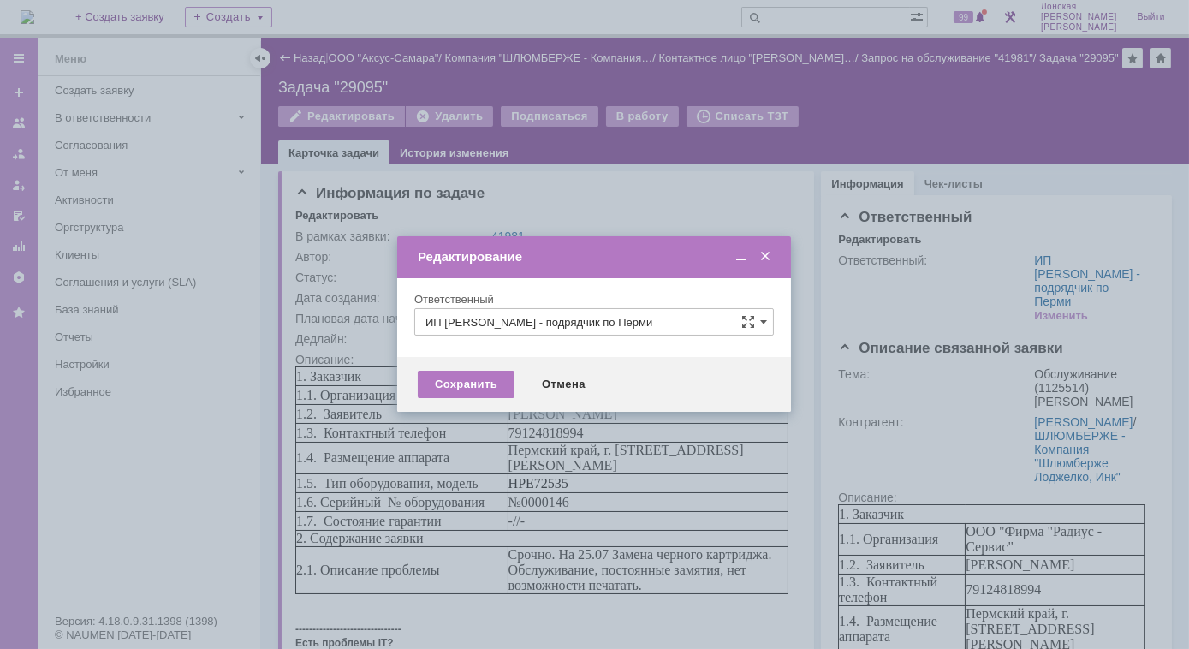
click at [673, 323] on input "ИП [PERSON_NAME] - подрядчик по Перми" at bounding box center [593, 321] width 359 height 27
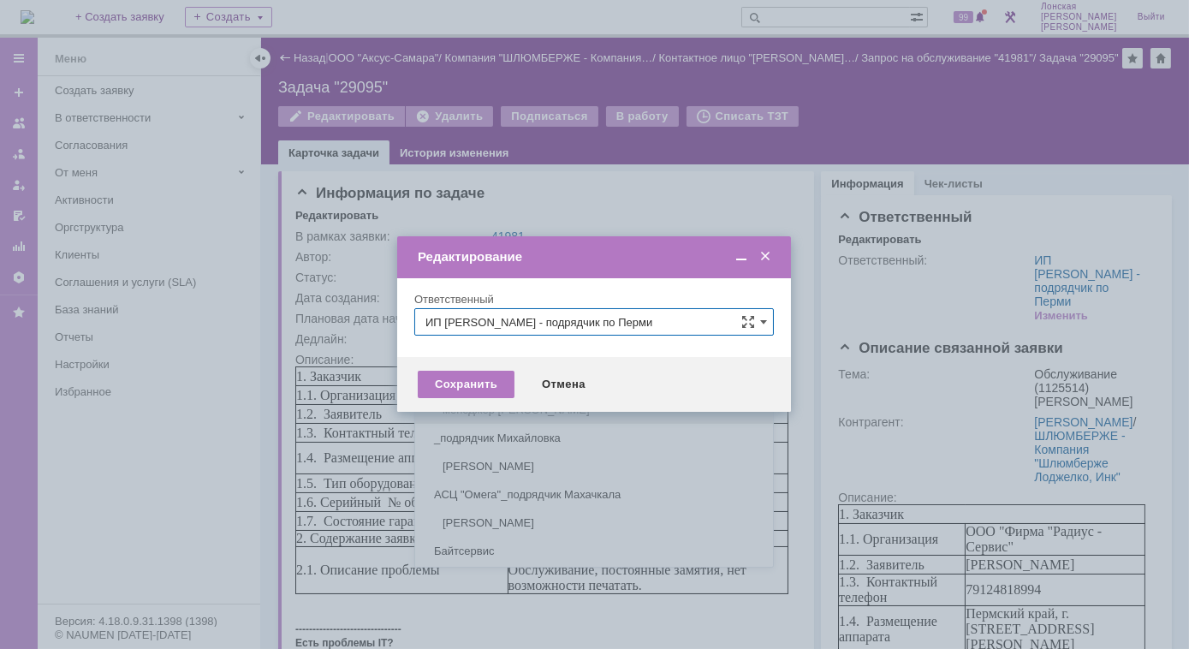
click at [486, 405] on span "менеджер [PERSON_NAME]" at bounding box center [593, 410] width 337 height 14
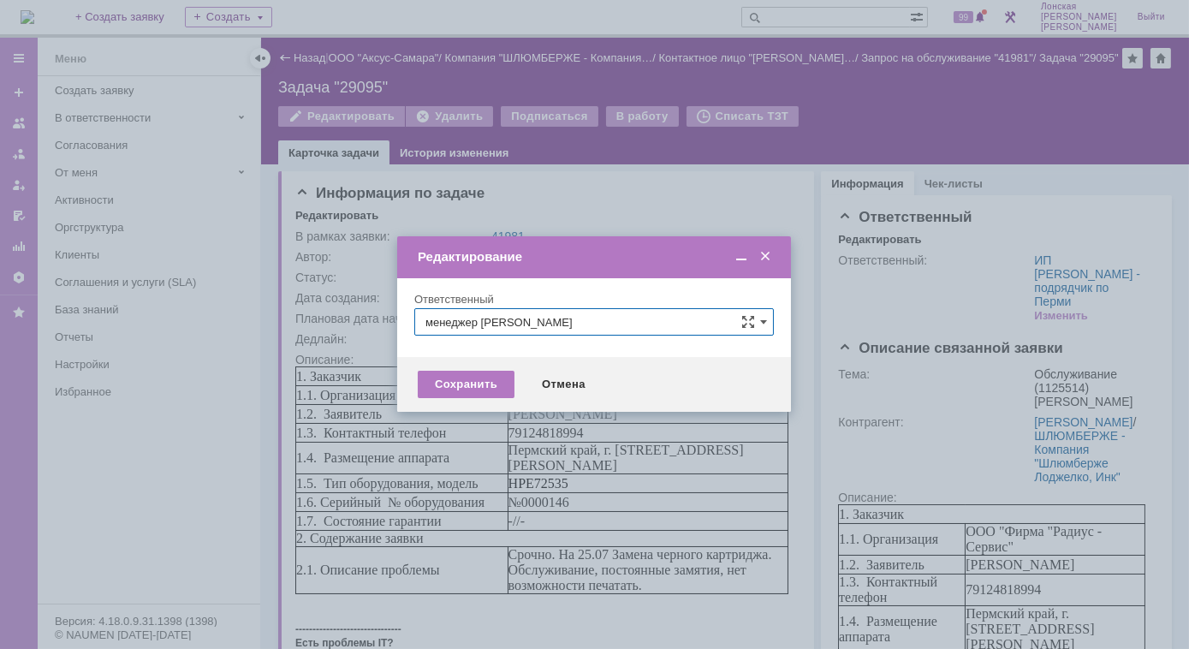
type input "менеджер [PERSON_NAME]"
click at [465, 386] on div "Сохранить" at bounding box center [466, 384] width 97 height 27
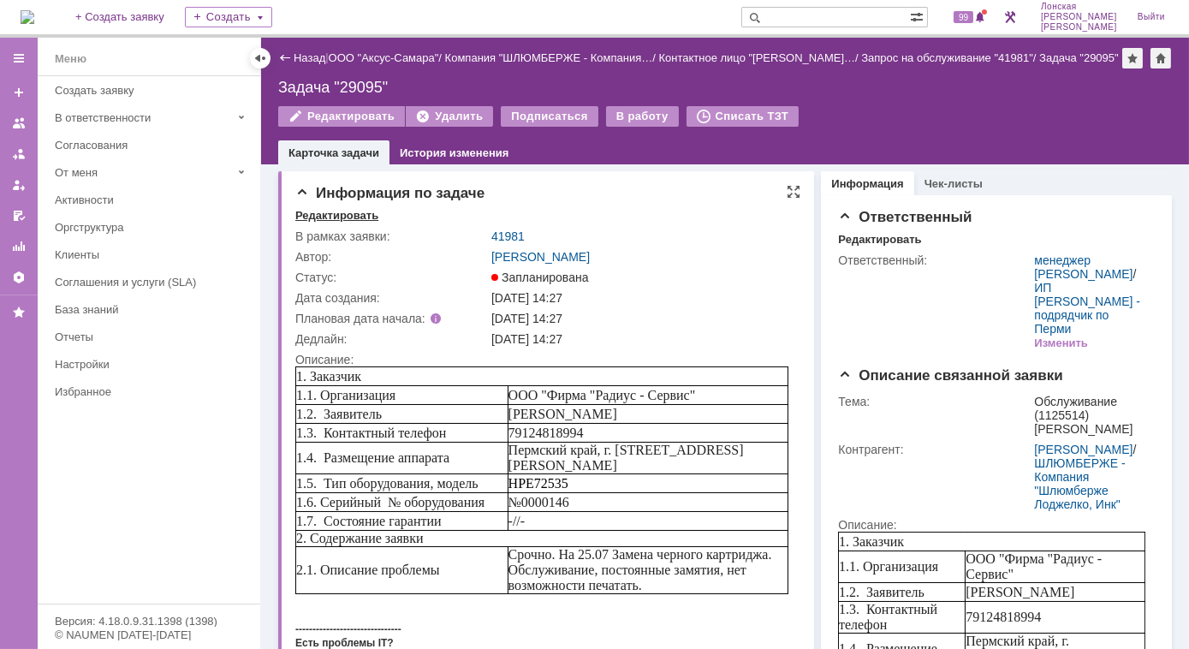
click at [354, 215] on div "Редактировать" at bounding box center [336, 216] width 83 height 14
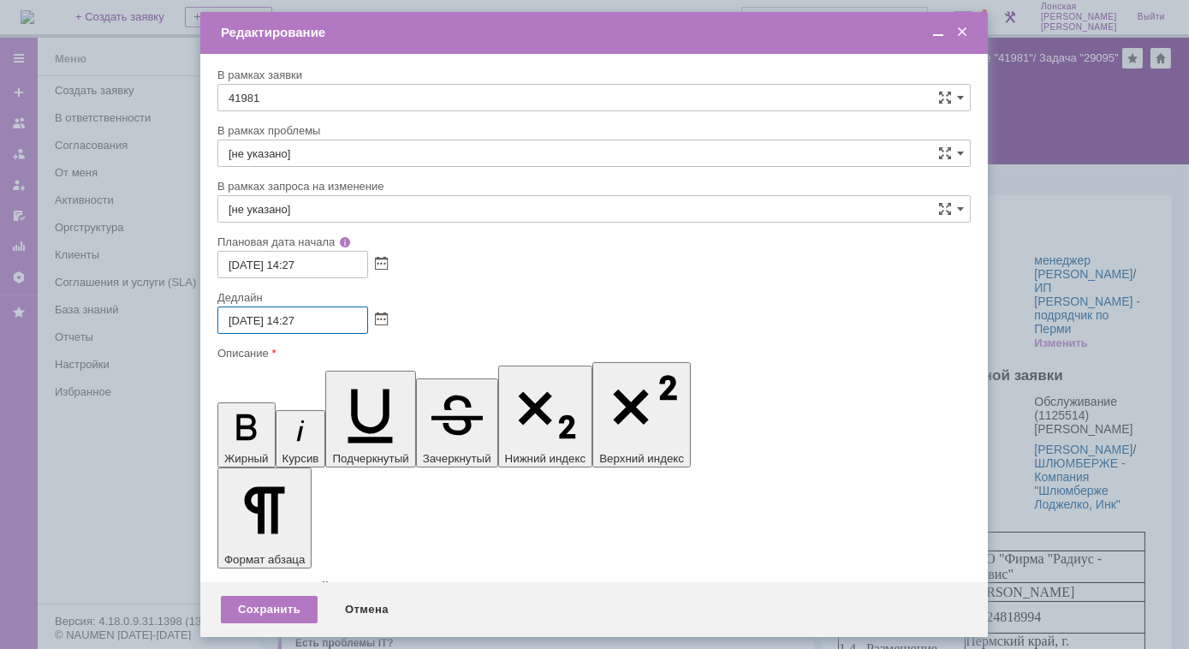
click at [319, 322] on input "25.09.2025 14:27" at bounding box center [292, 319] width 151 height 27
drag, startPoint x: 293, startPoint y: 318, endPoint x: 317, endPoint y: 322, distance: 24.2
click at [317, 322] on input "25.09.2025 14:27" at bounding box center [292, 319] width 151 height 27
type input "[DATE] 16:00"
click at [272, 610] on div "Сохранить" at bounding box center [269, 609] width 97 height 27
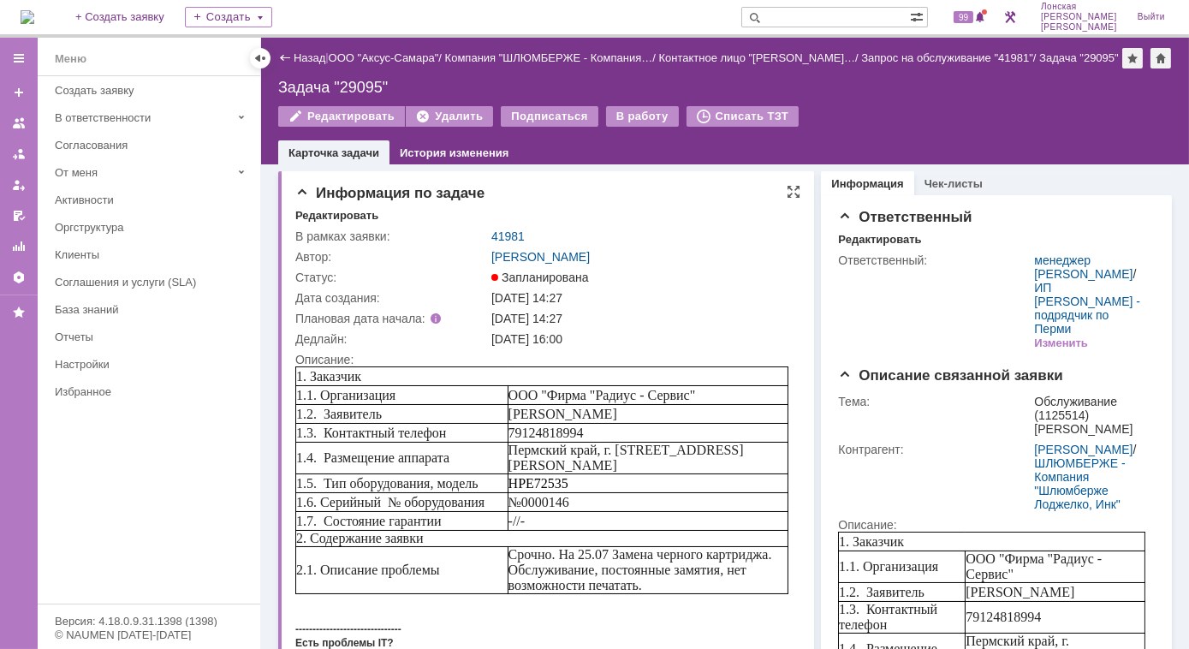
click at [620, 318] on div "[DATE] 14:27" at bounding box center [641, 318] width 300 height 14
click at [648, 324] on div "[DATE] 14:27" at bounding box center [641, 318] width 300 height 14
drag, startPoint x: 614, startPoint y: 558, endPoint x: 776, endPoint y: 583, distance: 164.5
click at [776, 583] on td "Срочно. На 25.07 Замена черного картриджа. Обслуживание, постоянные замятия, не…" at bounding box center [647, 569] width 280 height 47
click at [663, 533] on td "2. Содержание заявки" at bounding box center [541, 538] width 492 height 16
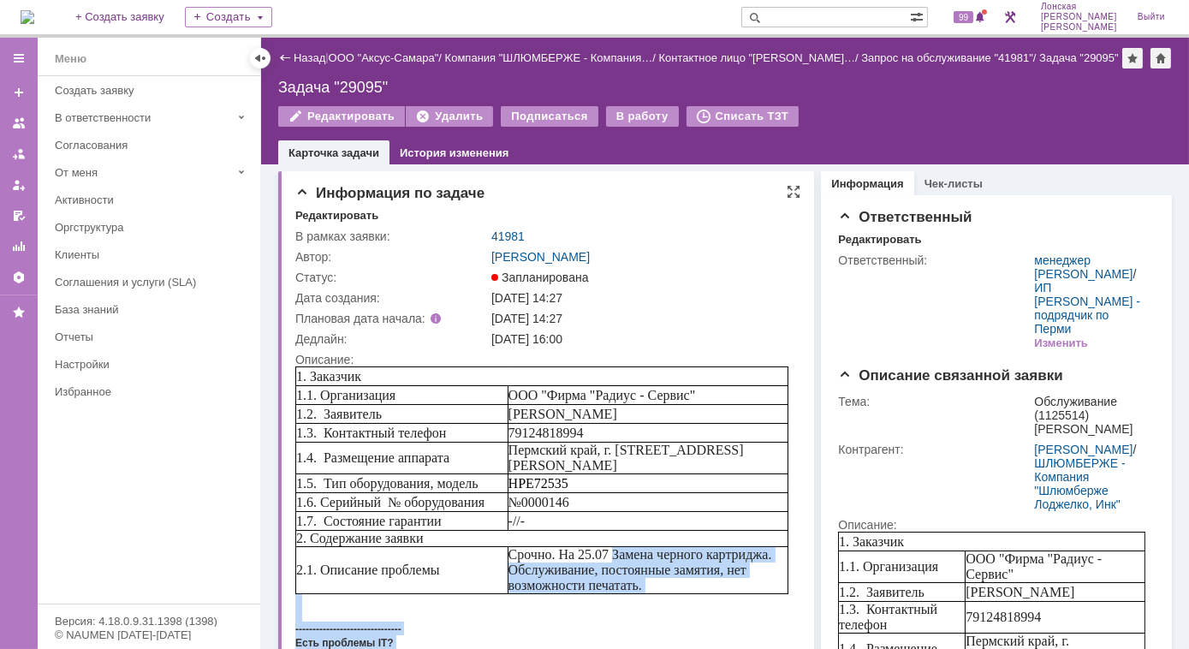
drag, startPoint x: 619, startPoint y: 558, endPoint x: 787, endPoint y: 573, distance: 169.3
click at [787, 573] on html "1. Заказчик 1.1. Организация ООО "Фирма "Радиус - Сервис" 1.2. Заявитель Olga G…" at bounding box center [540, 554] width 493 height 378
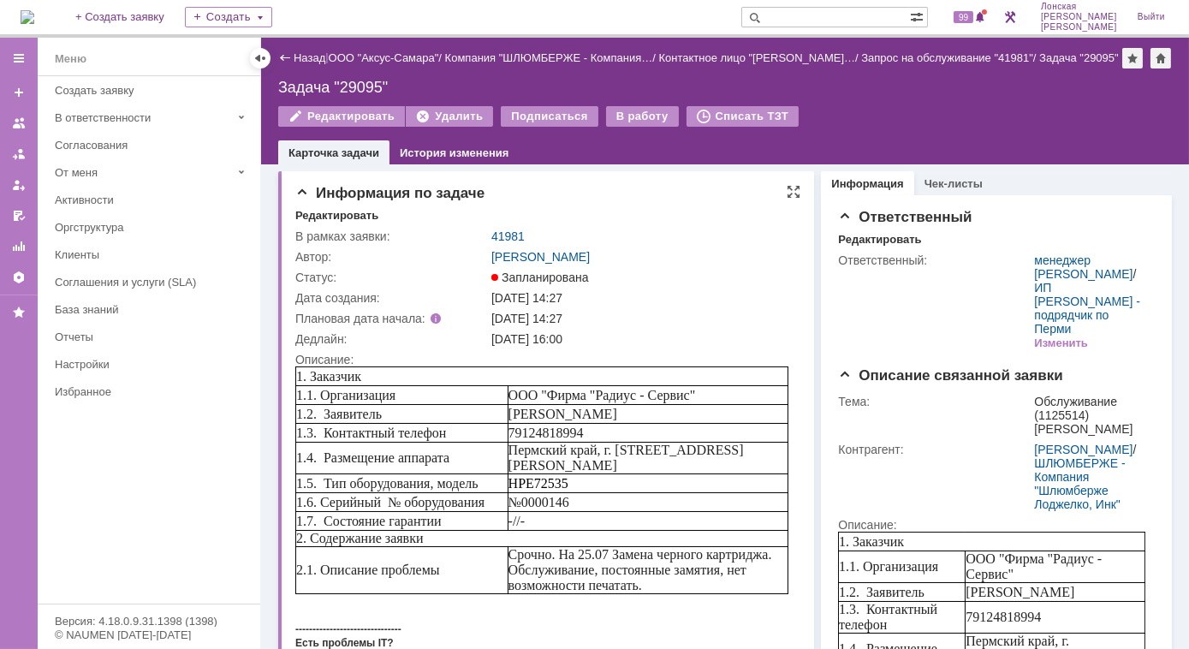
click at [597, 554] on span "Срочно. На 25.07 Замена черного картриджа. Обслуживание, постоянные замятия, не…" at bounding box center [639, 568] width 264 height 45
click at [470, 151] on link "История изменения" at bounding box center [454, 152] width 109 height 13
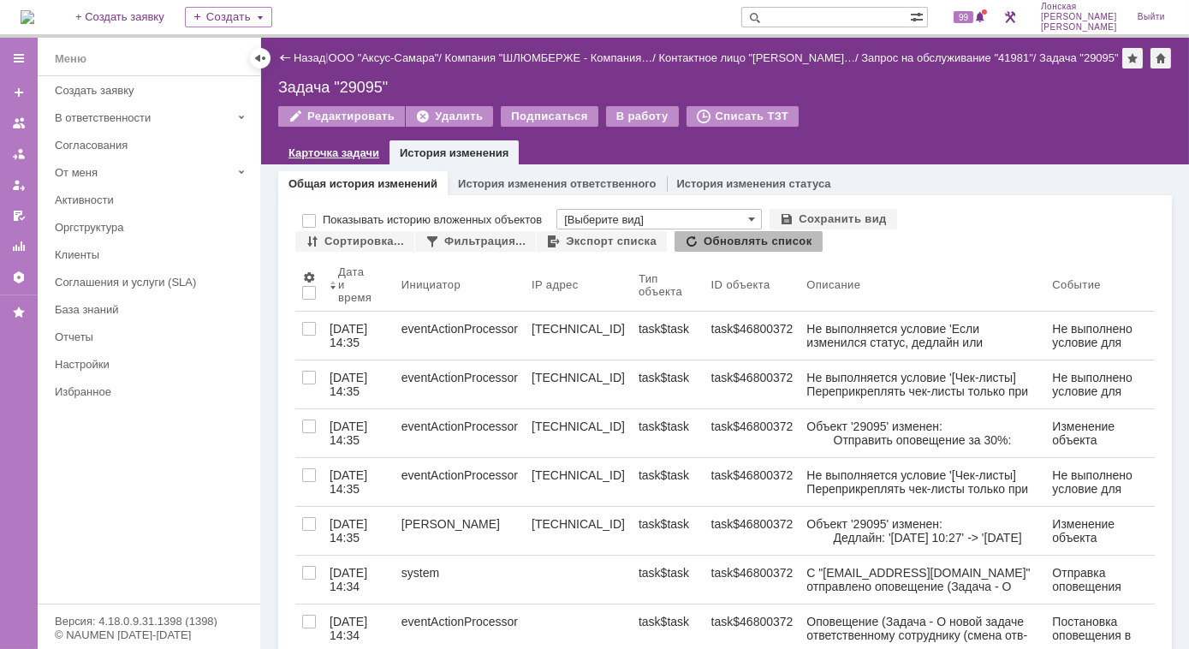
click at [354, 151] on link "Карточка задачи" at bounding box center [333, 152] width 91 height 13
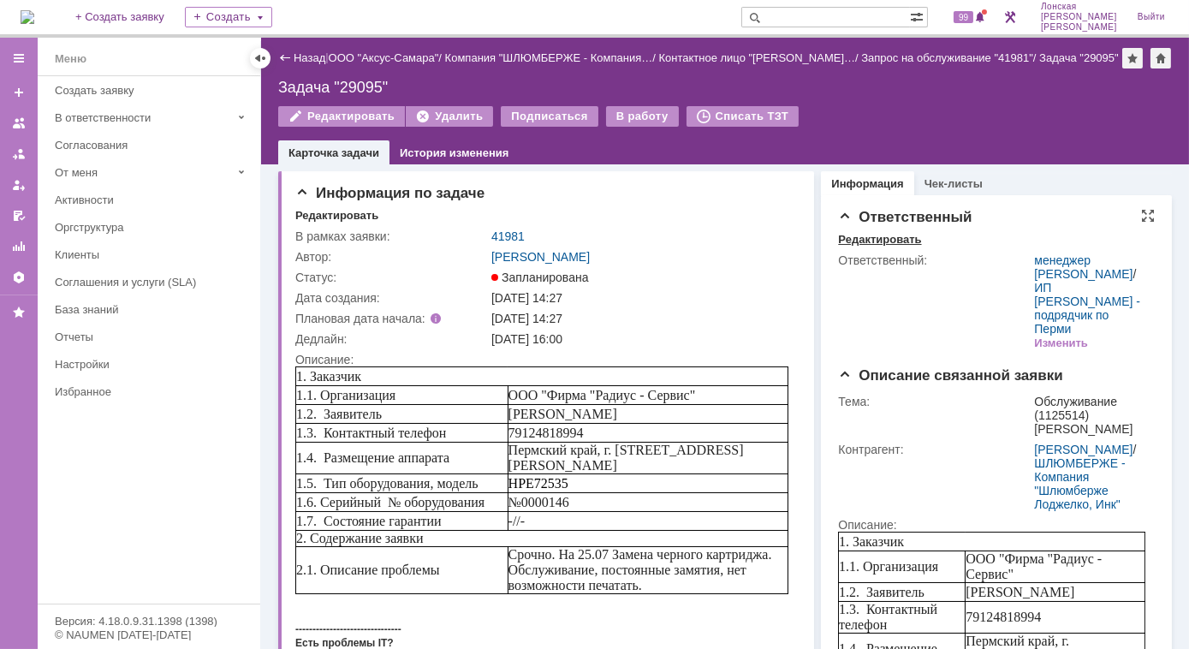
click at [872, 244] on div "Редактировать" at bounding box center [879, 240] width 83 height 14
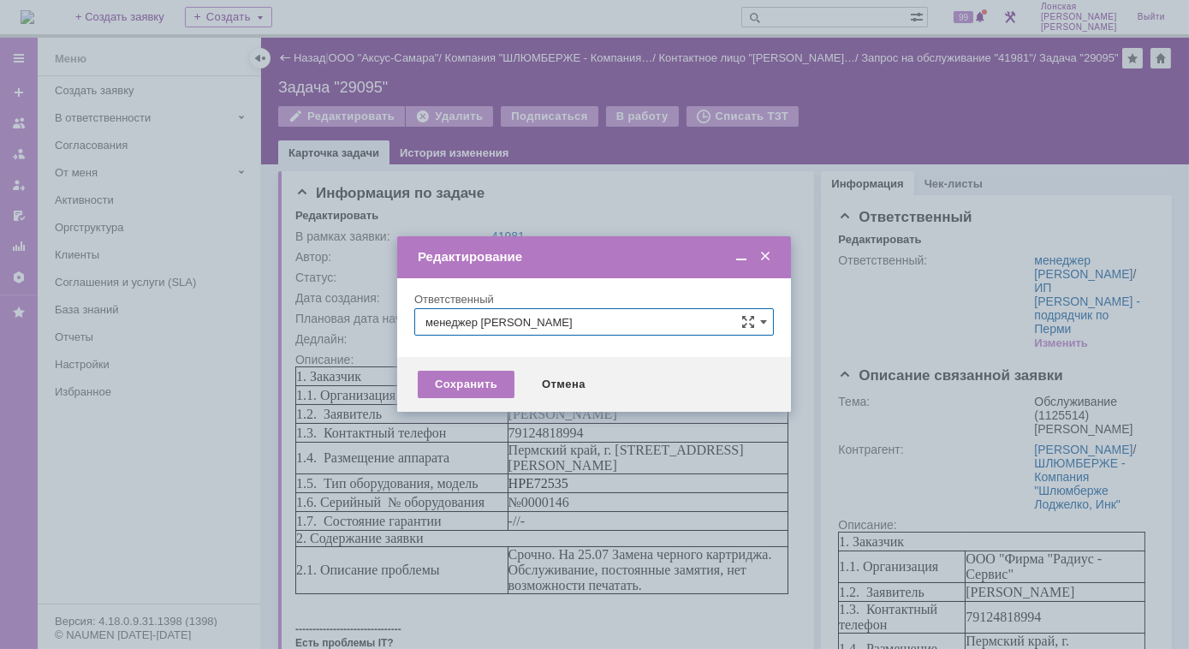
click at [767, 258] on span at bounding box center [764, 256] width 17 height 15
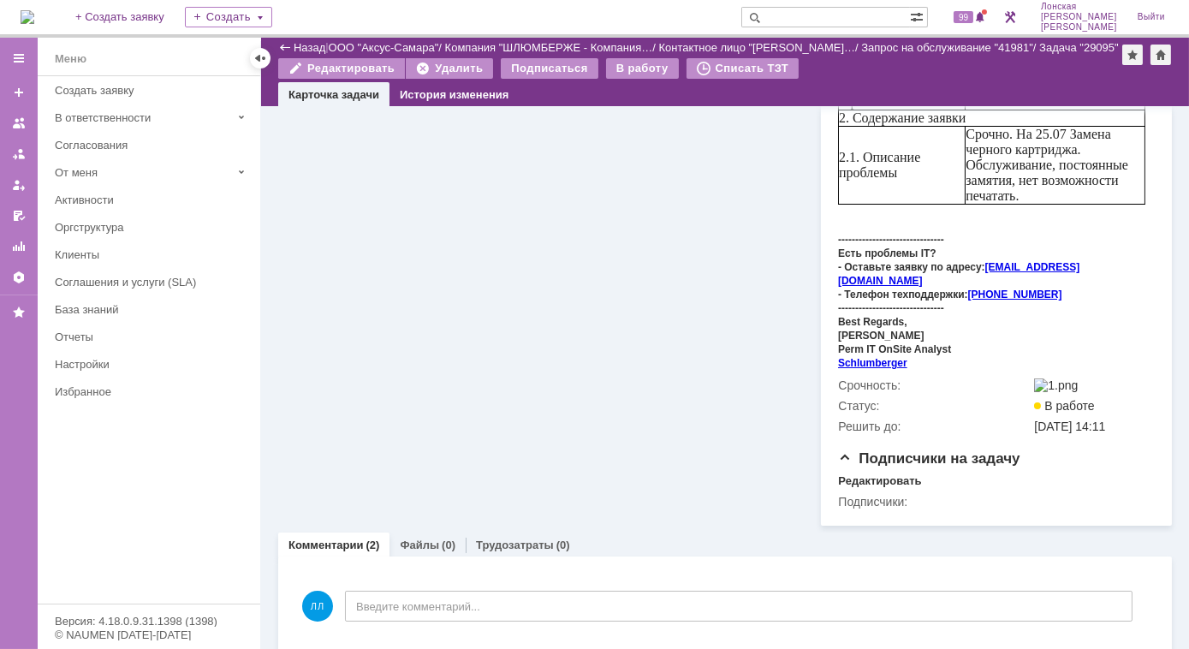
scroll to position [155, 0]
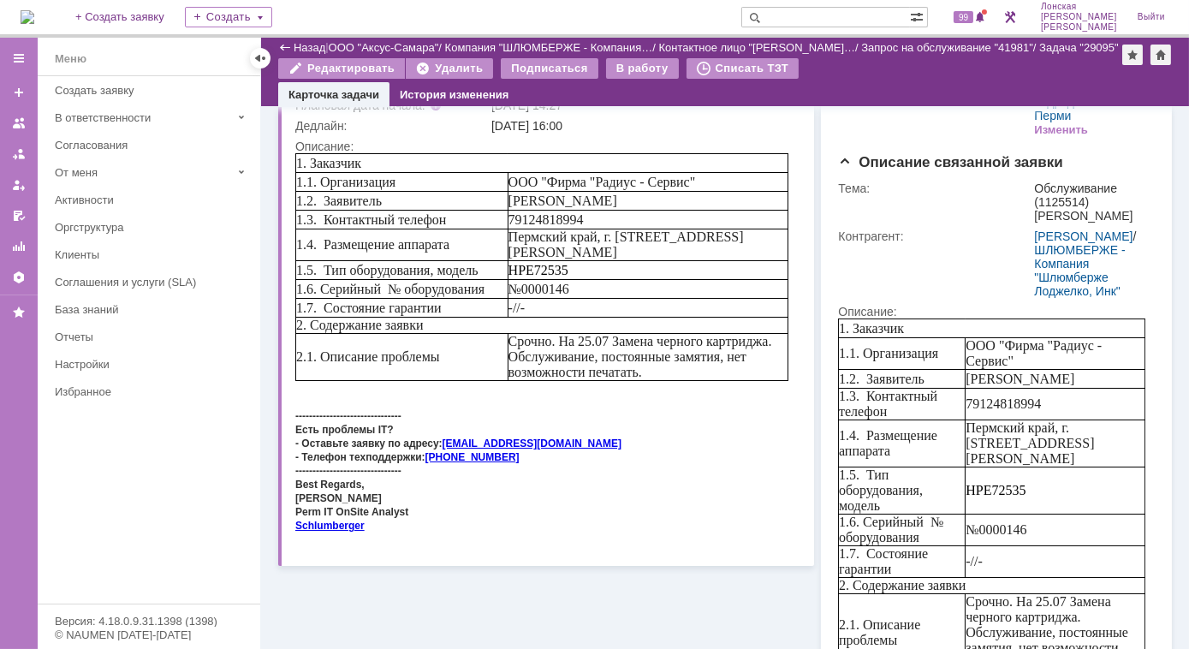
click at [34, 16] on img at bounding box center [28, 17] width 14 height 14
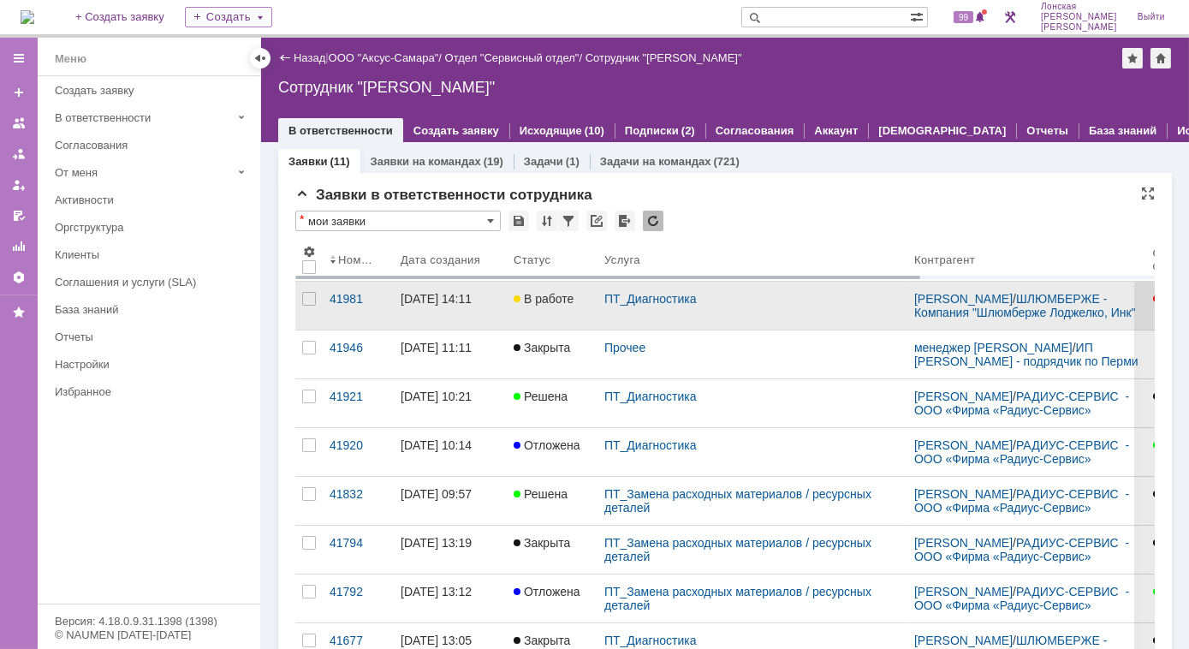
click at [406, 292] on div "[DATE] 14:11" at bounding box center [435, 299] width 71 height 14
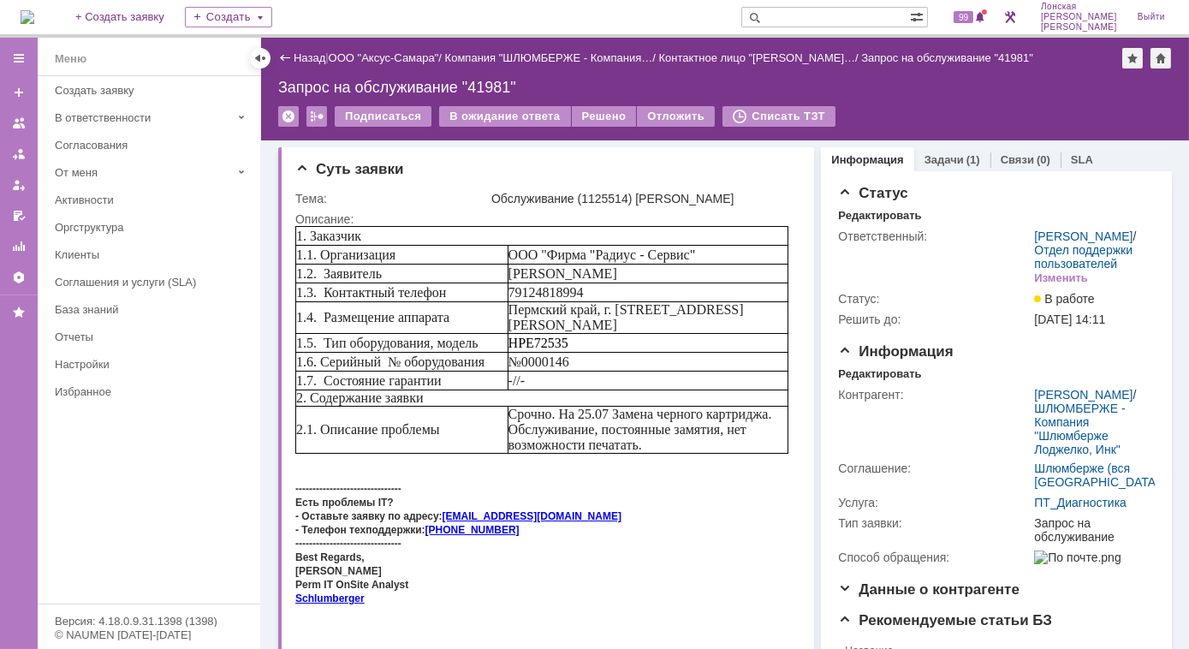
click at [940, 160] on link "Задачи" at bounding box center [943, 159] width 39 height 13
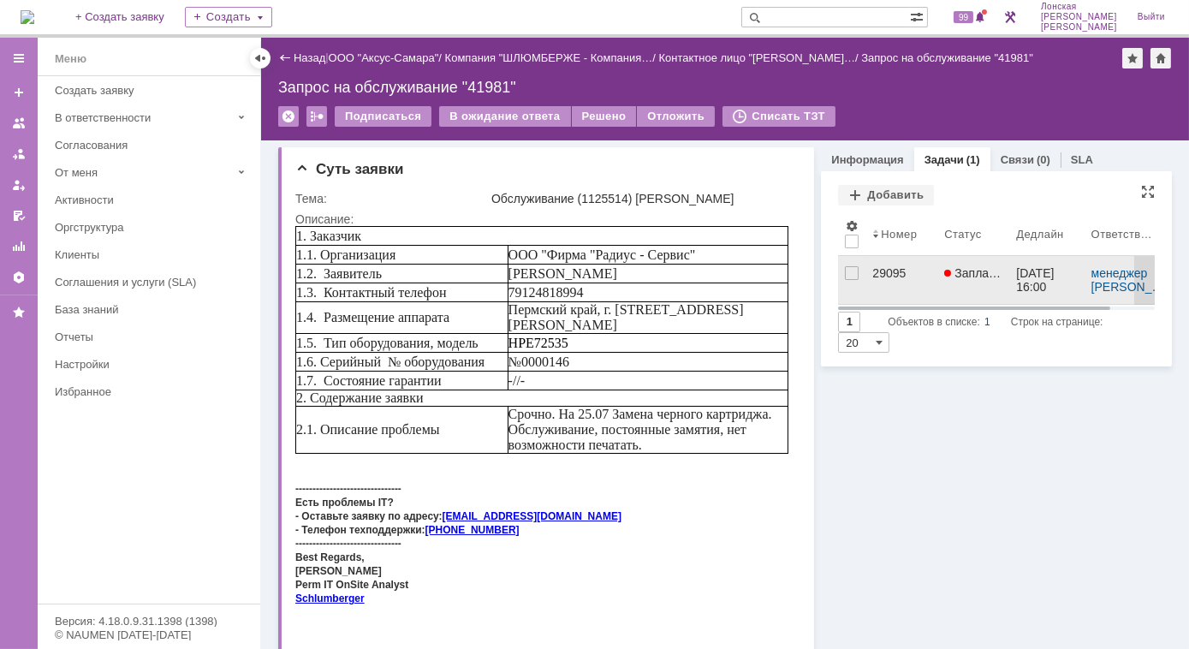
click at [881, 274] on div "29095" at bounding box center [901, 273] width 58 height 14
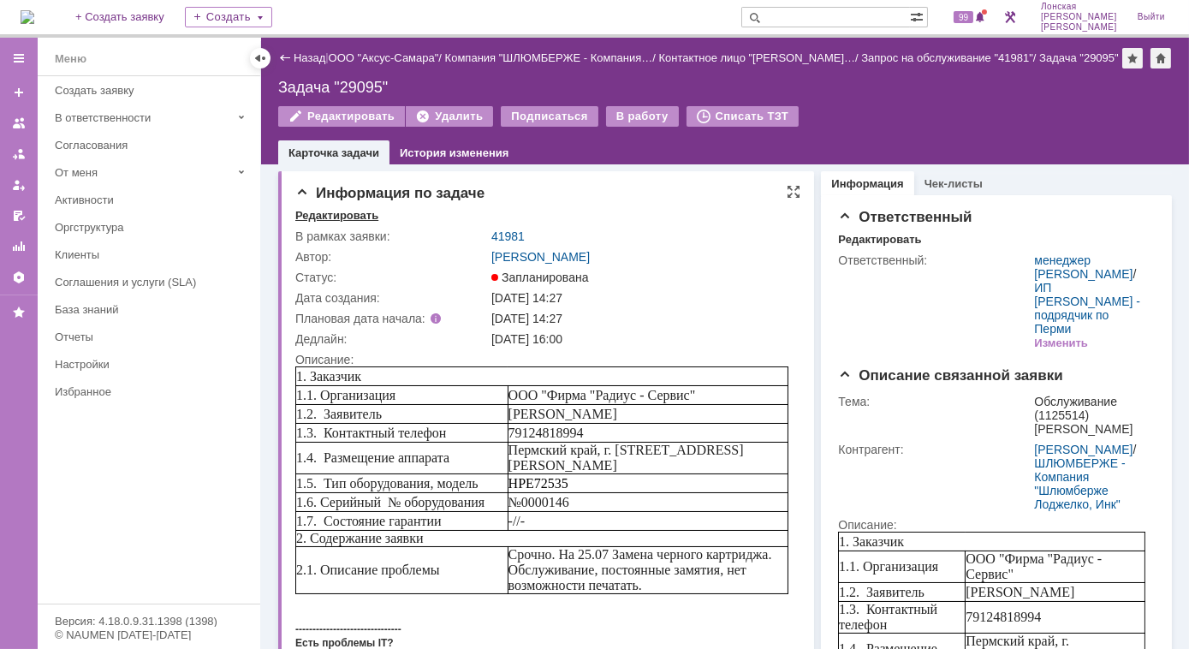
click at [341, 214] on div "Редактировать" at bounding box center [336, 216] width 83 height 14
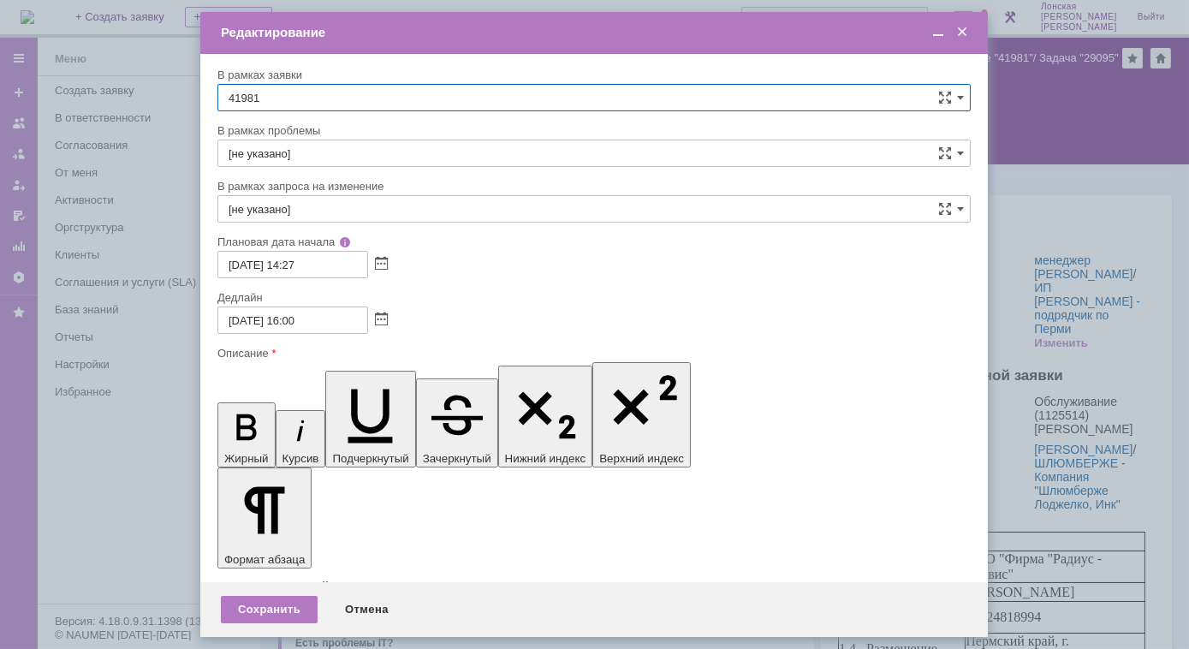
scroll to position [82, 0]
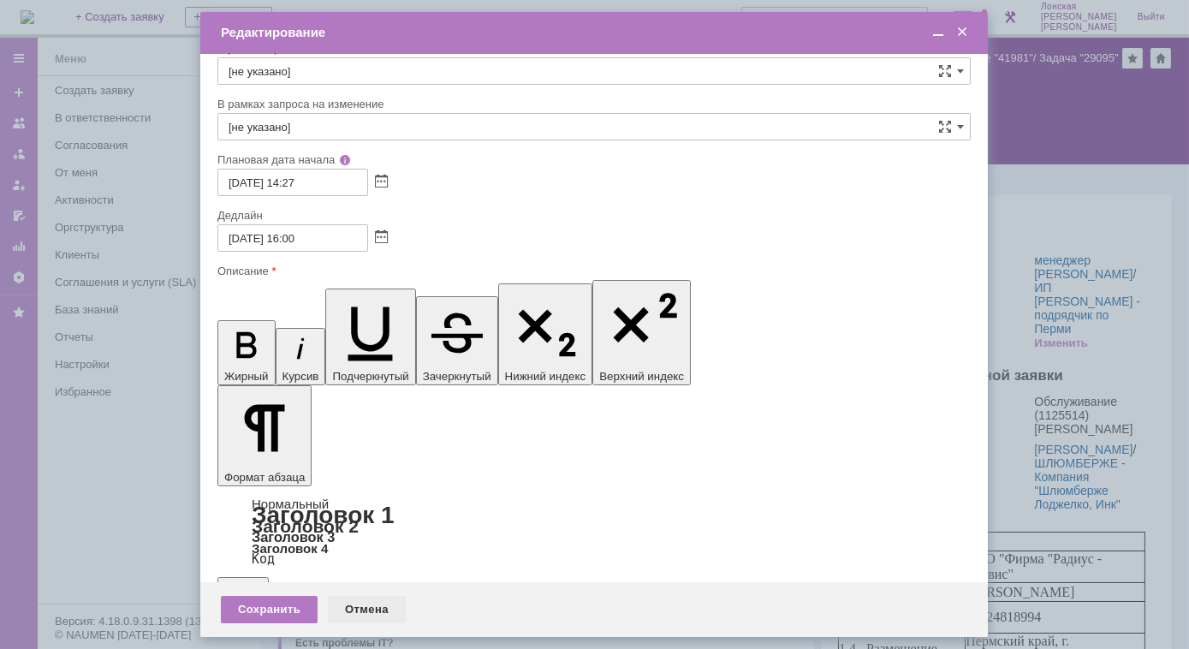
click at [366, 611] on div "Отмена" at bounding box center [367, 609] width 78 height 27
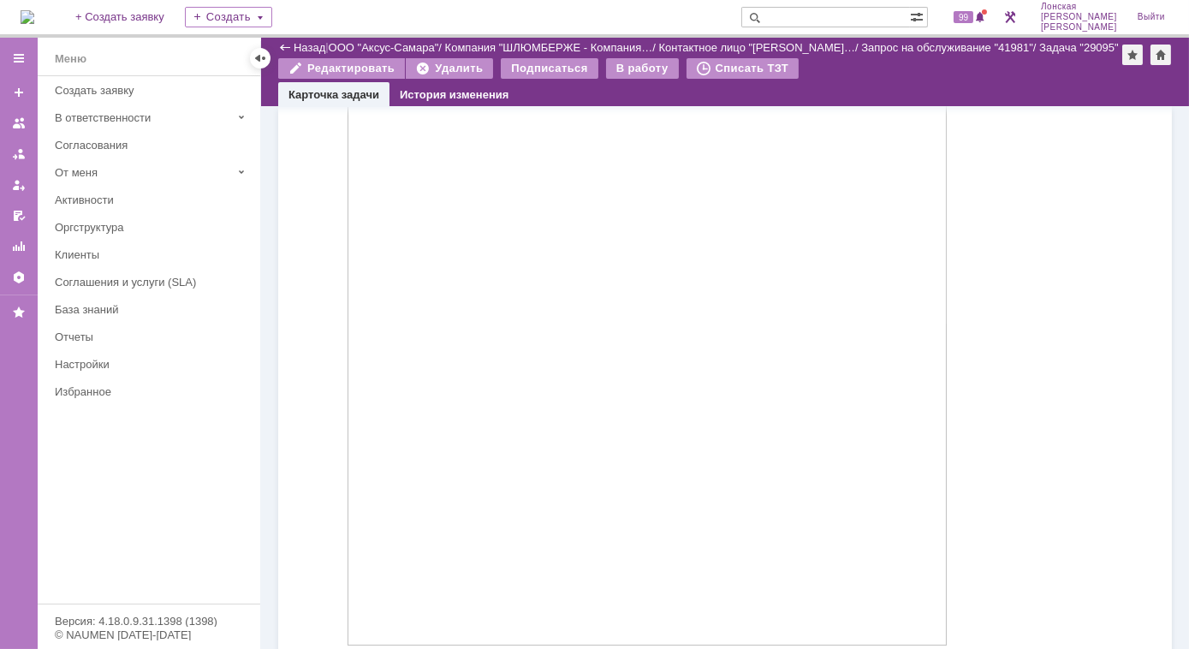
scroll to position [994, 0]
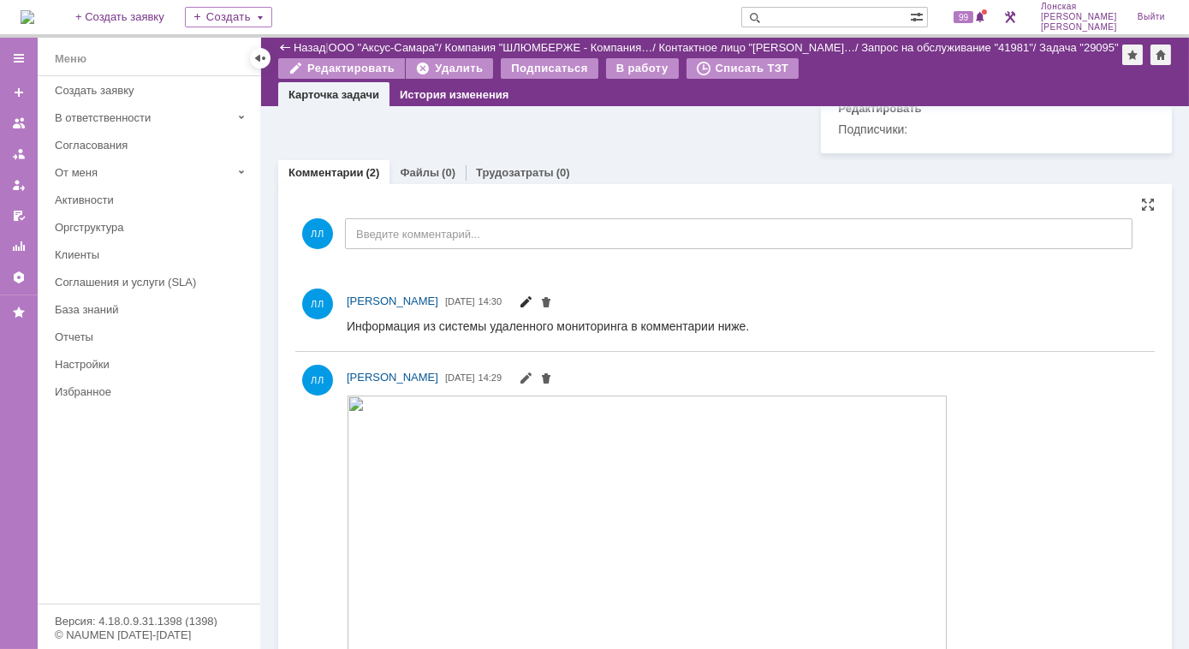
click at [532, 297] on span at bounding box center [526, 304] width 14 height 14
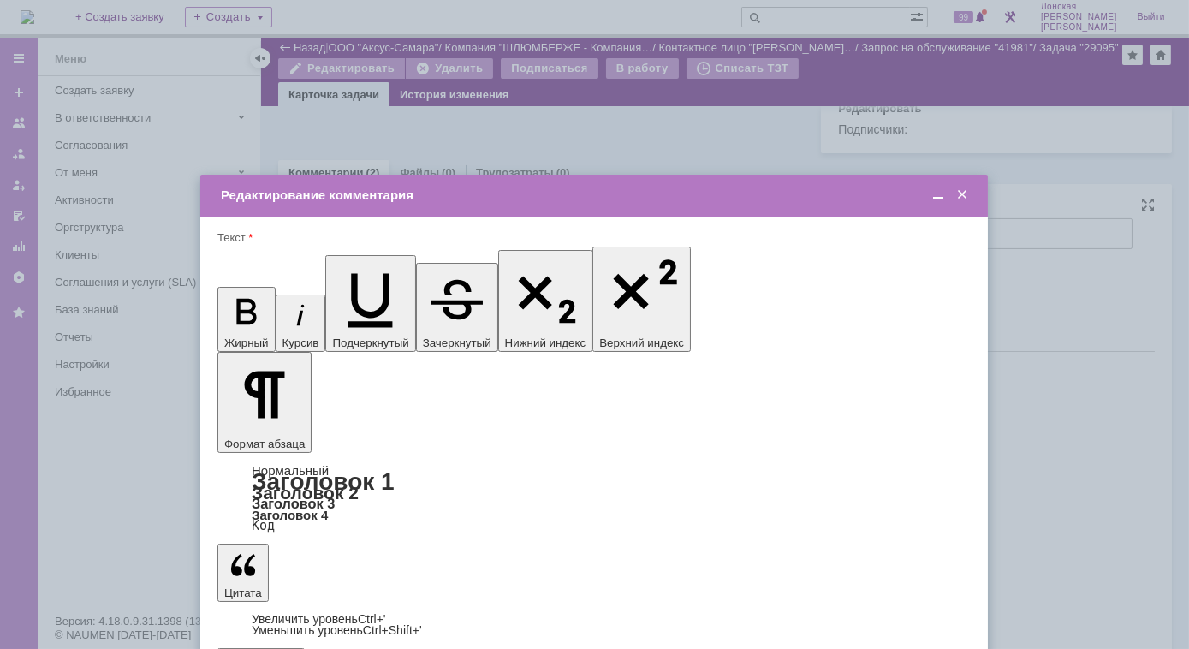
scroll to position [0, 0]
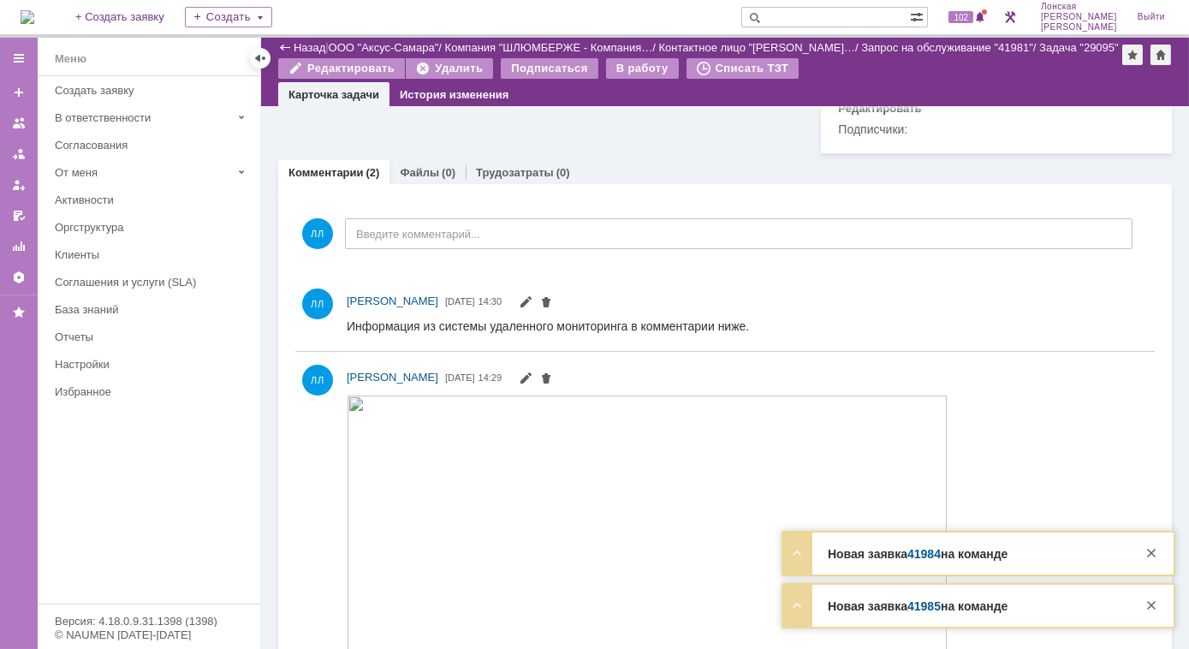
click at [34, 14] on img at bounding box center [28, 17] width 14 height 14
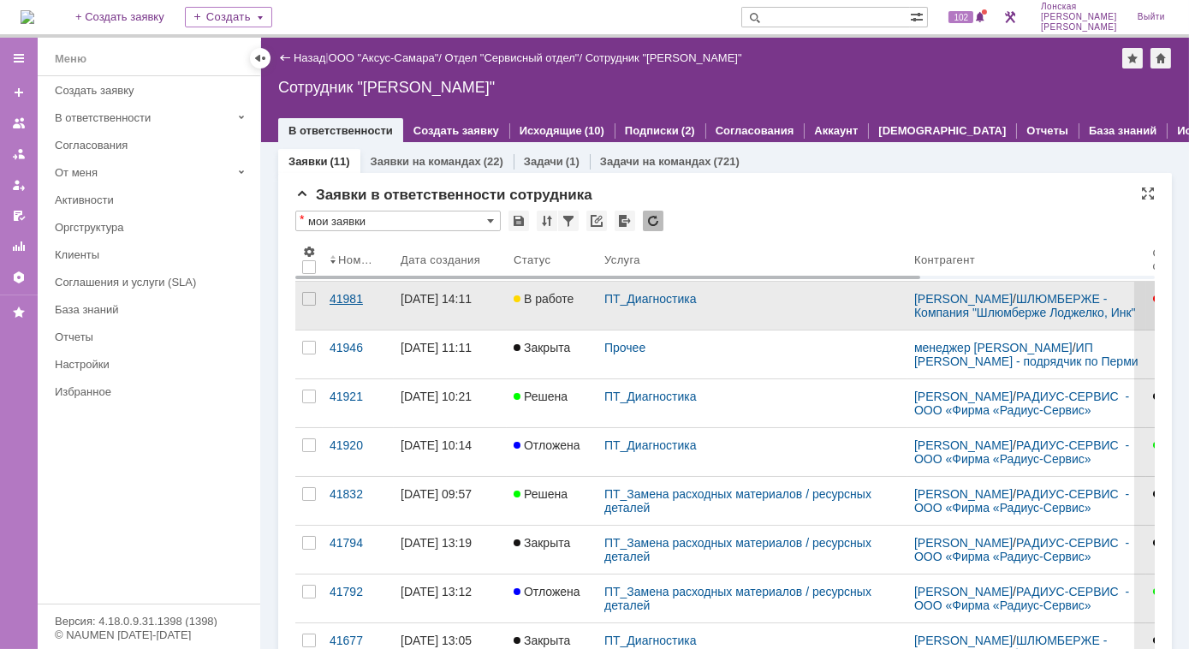
click at [343, 299] on div "41981" at bounding box center [357, 299] width 57 height 14
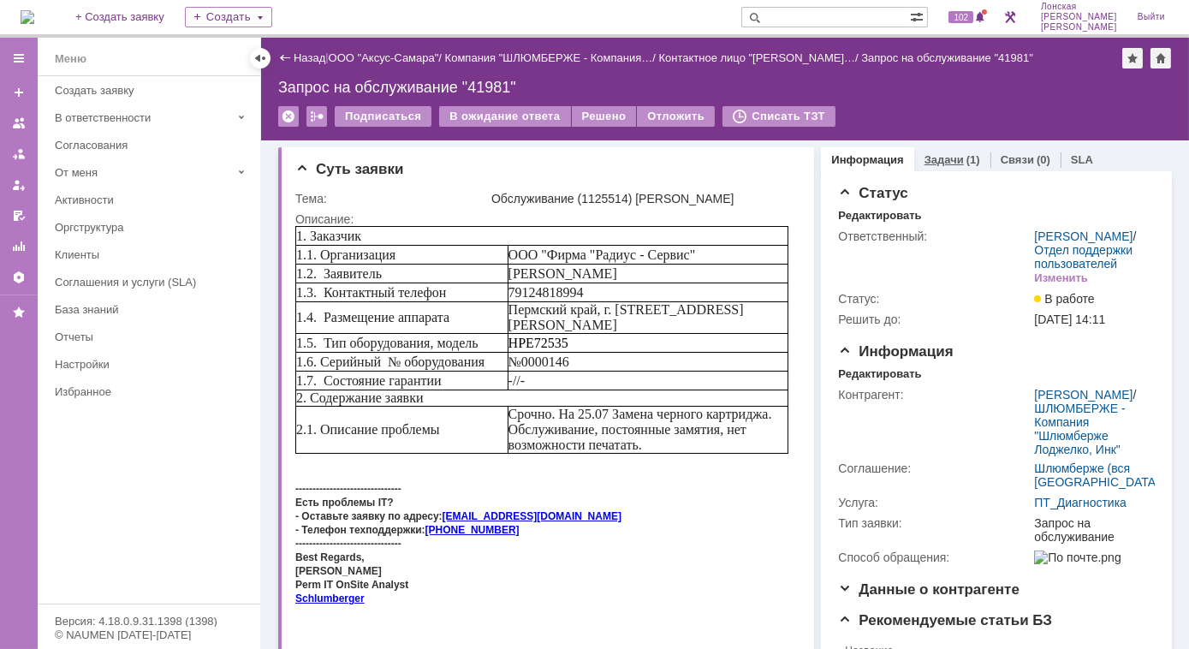
click at [929, 154] on link "Задачи" at bounding box center [943, 159] width 39 height 13
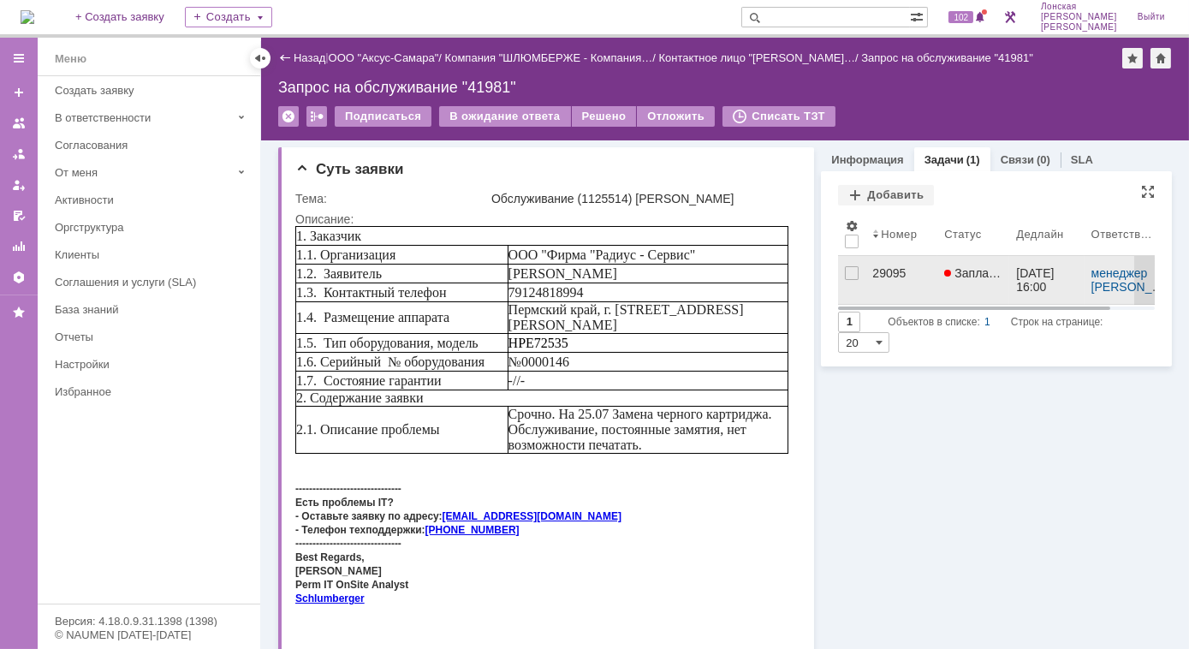
click at [878, 269] on div "29095" at bounding box center [901, 273] width 58 height 14
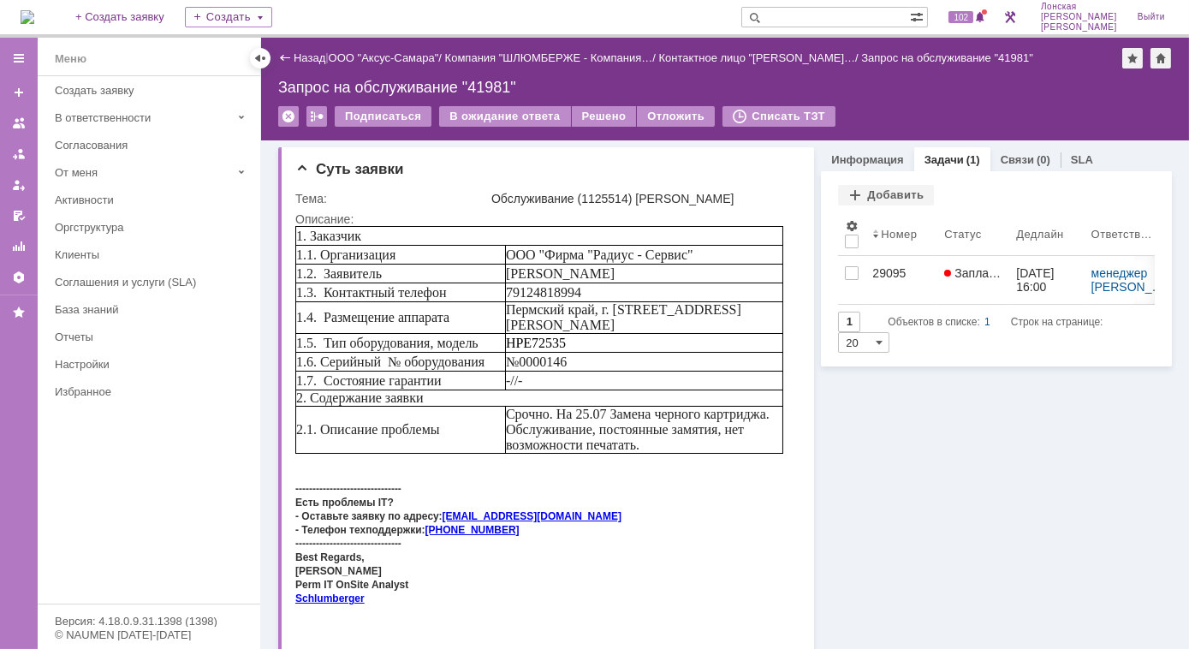
click at [34, 15] on img at bounding box center [28, 17] width 14 height 14
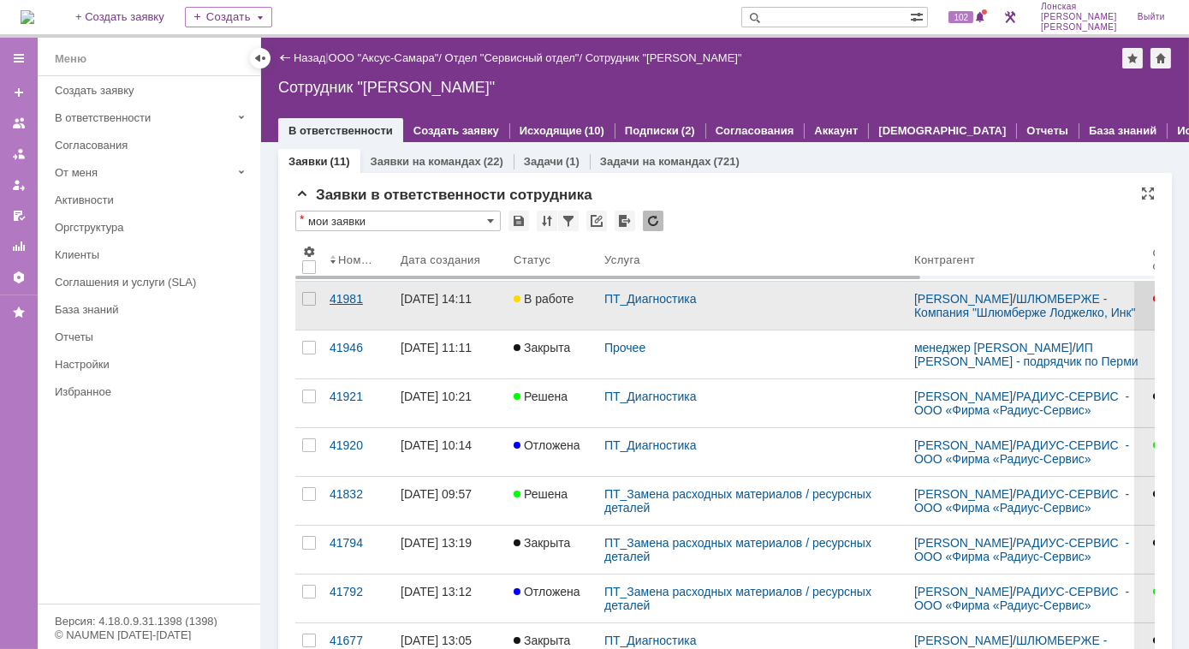
click at [349, 298] on div "41981" at bounding box center [357, 299] width 57 height 14
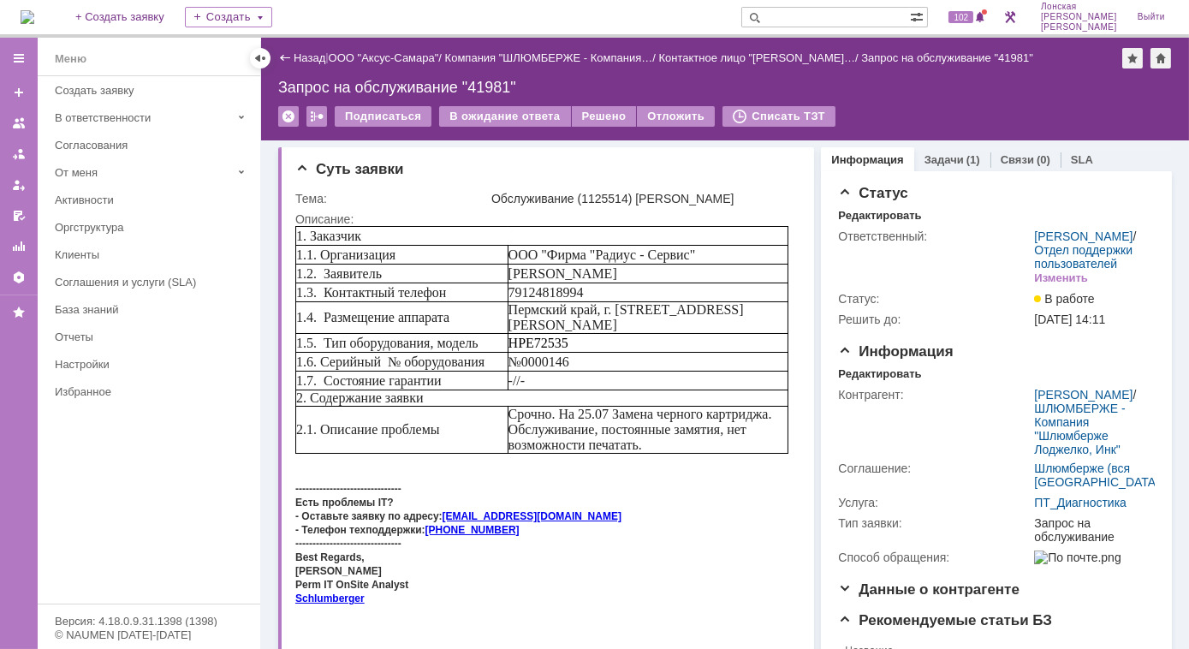
click at [34, 17] on img at bounding box center [28, 17] width 14 height 14
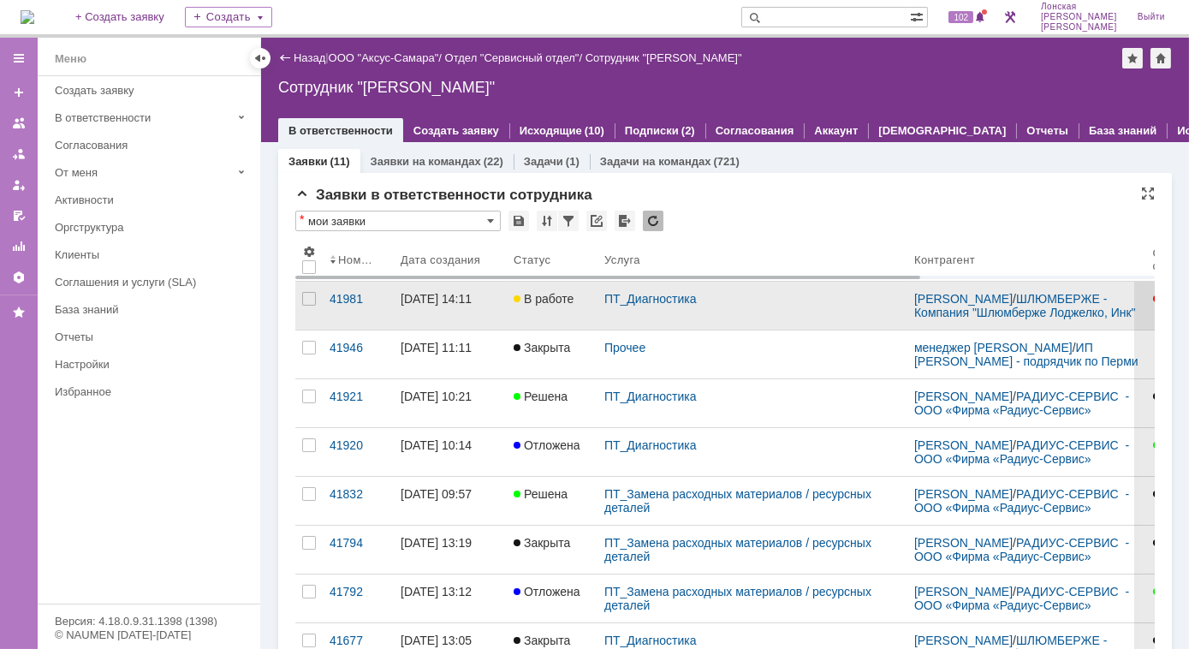
click at [594, 302] on link "В работе" at bounding box center [552, 306] width 91 height 48
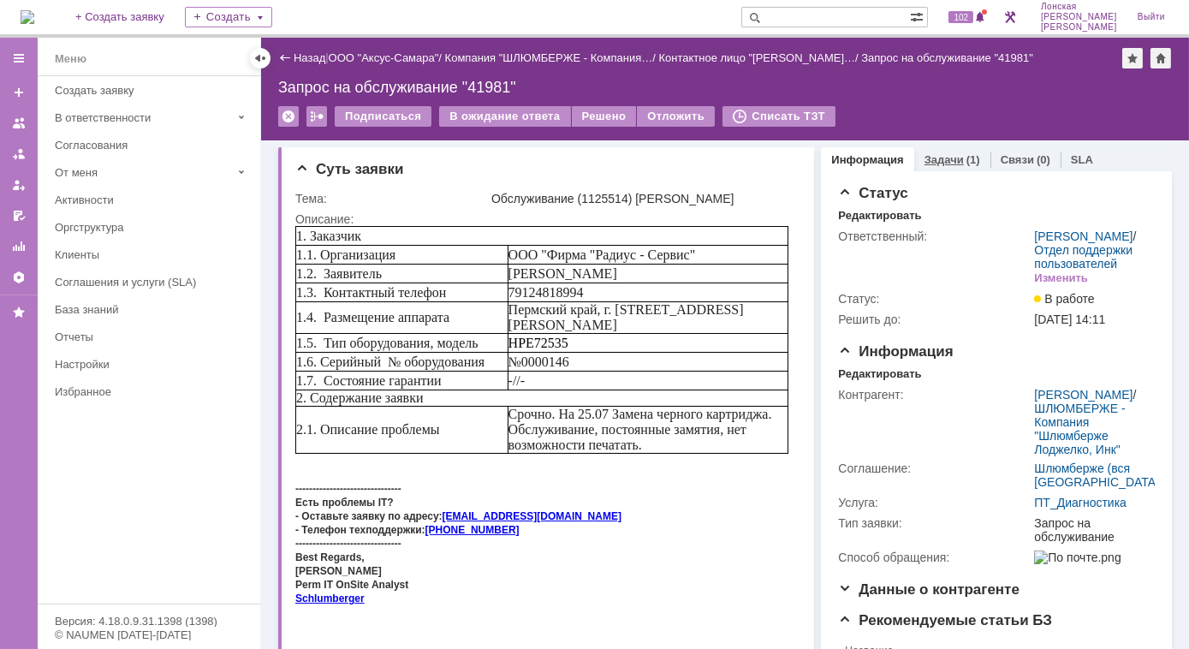
click at [924, 156] on link "Задачи" at bounding box center [943, 159] width 39 height 13
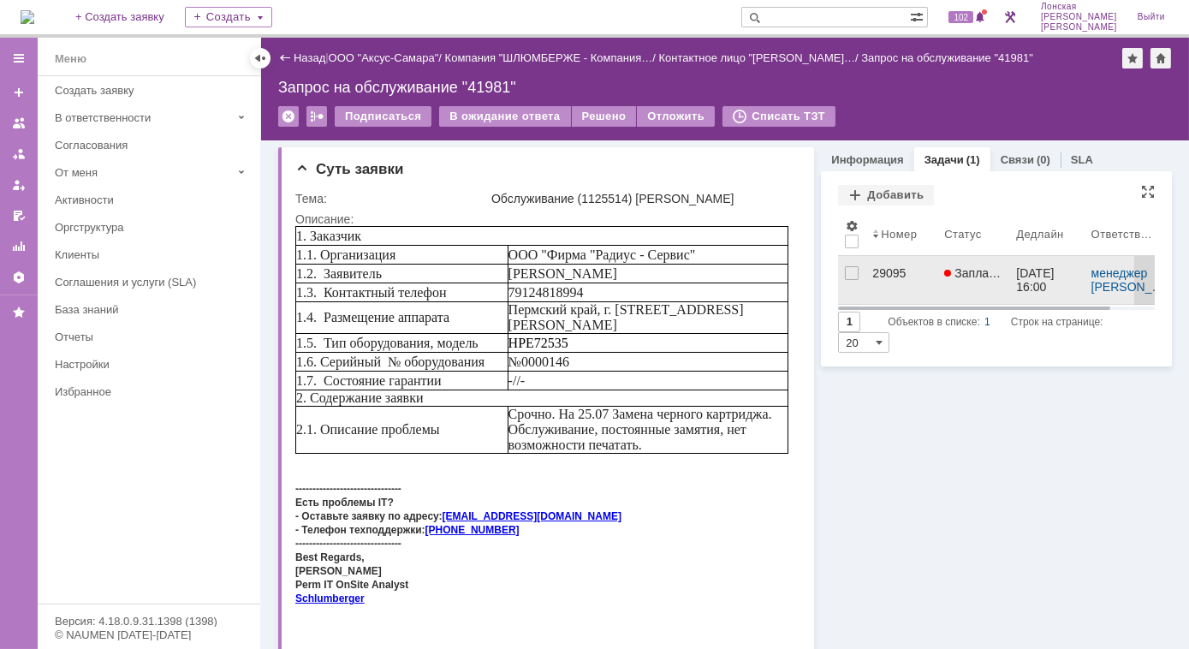
click at [872, 273] on div "29095" at bounding box center [901, 273] width 58 height 14
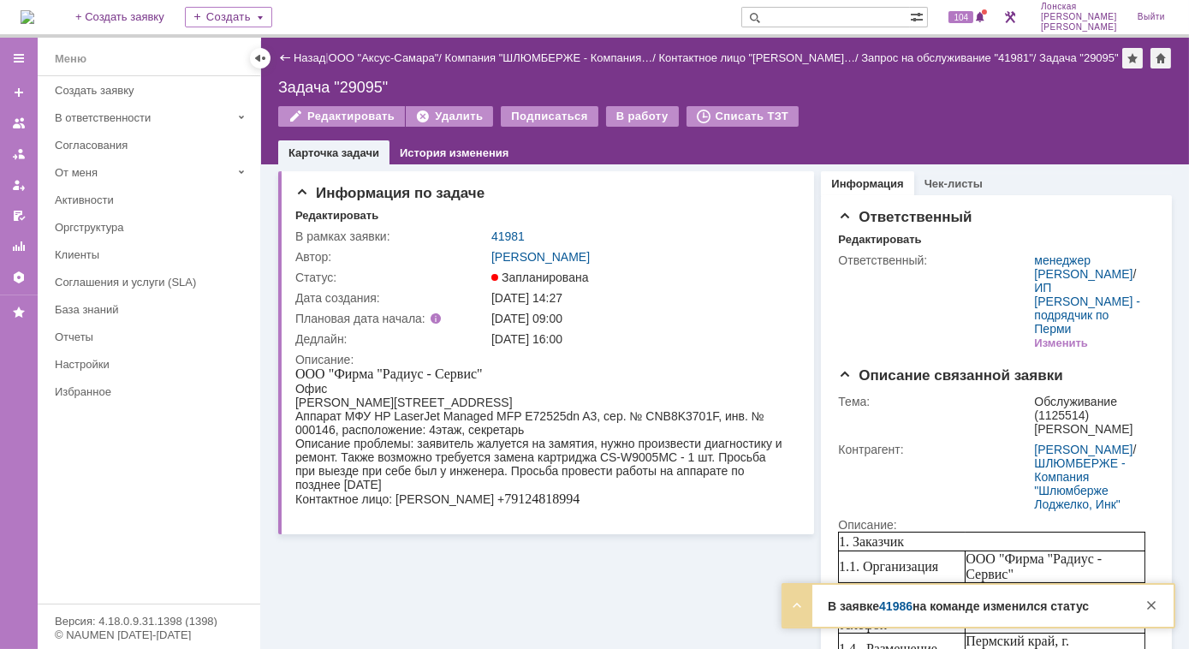
click at [899, 606] on link "41986" at bounding box center [895, 606] width 33 height 14
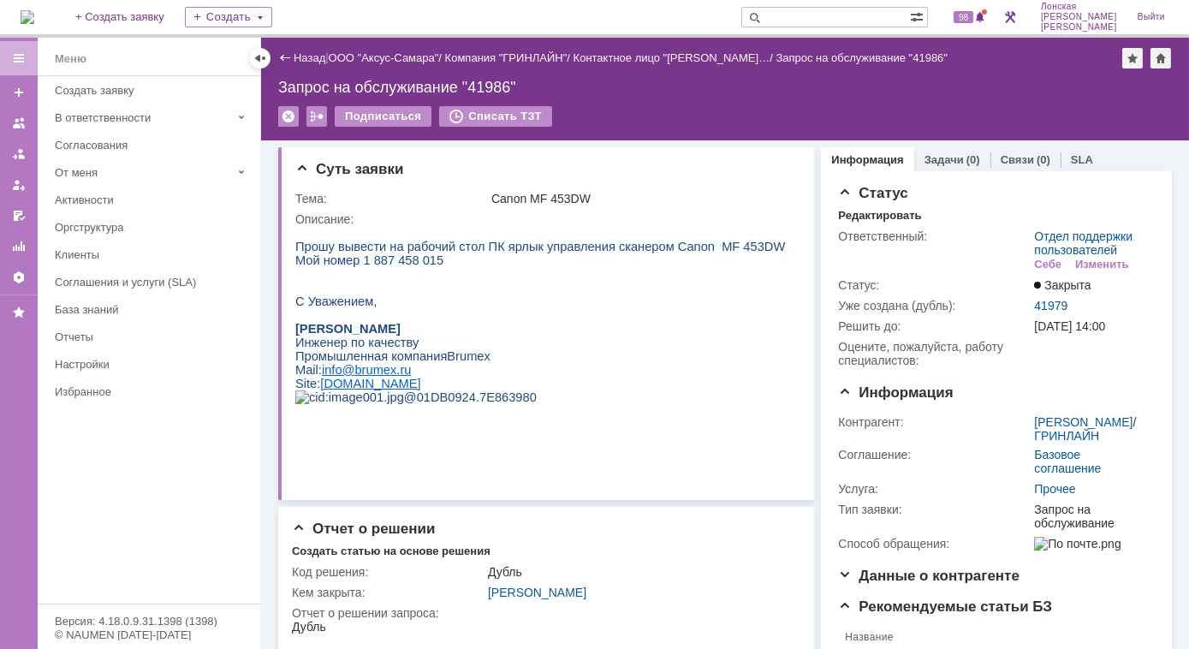
click at [34, 12] on img at bounding box center [28, 17] width 14 height 14
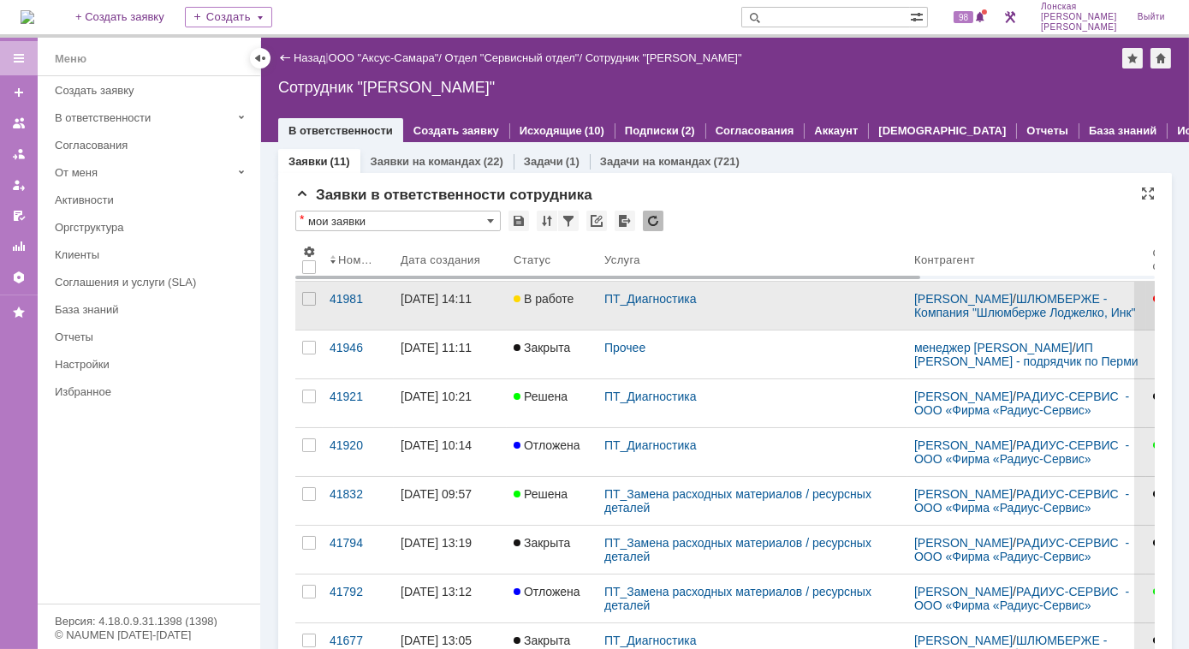
click at [449, 301] on div "[DATE] 14:11" at bounding box center [435, 299] width 71 height 14
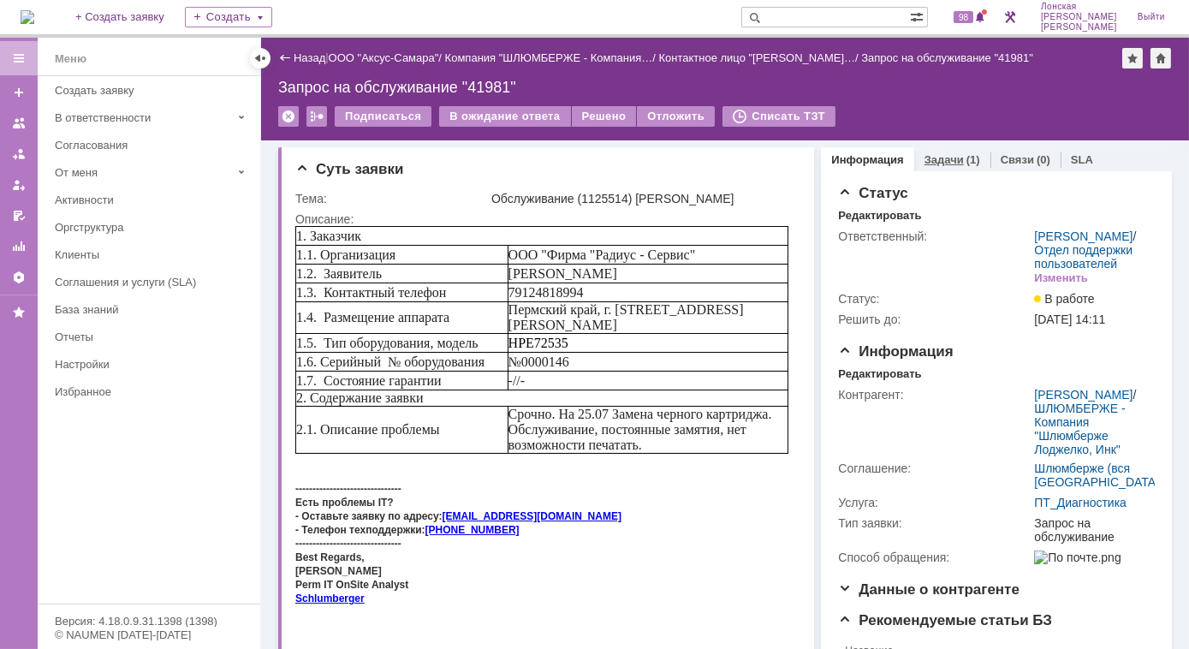
drag, startPoint x: 922, startPoint y: 156, endPoint x: 930, endPoint y: 161, distance: 9.3
click at [924, 156] on link "Задачи" at bounding box center [943, 159] width 39 height 13
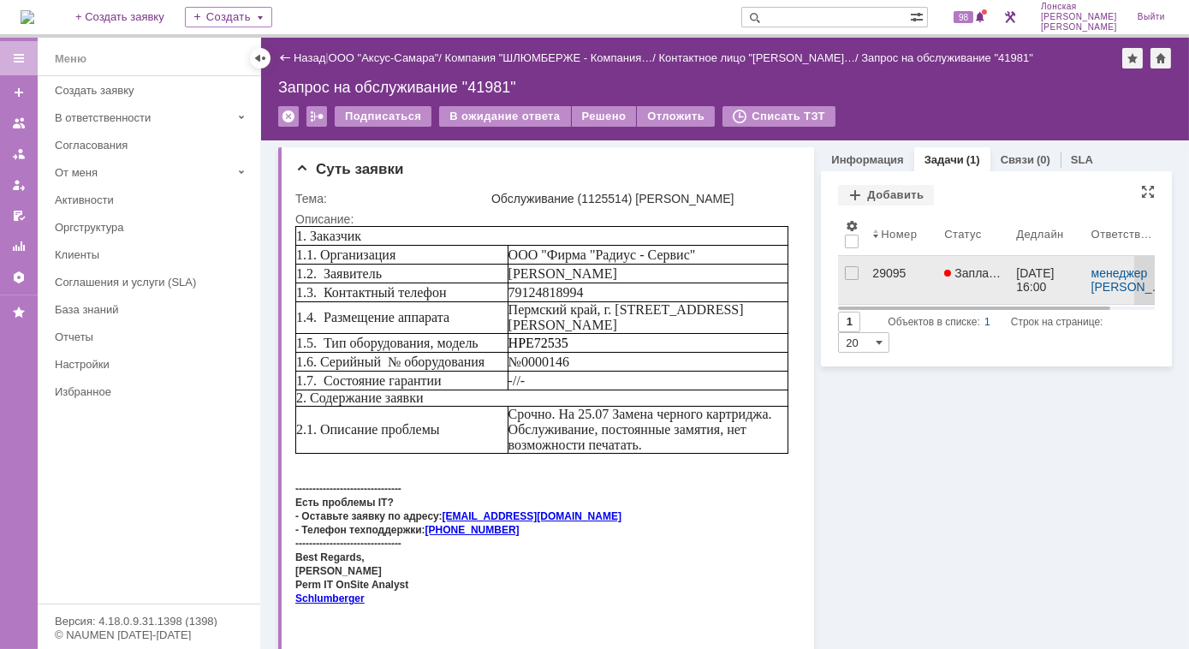
click at [877, 277] on div "29095" at bounding box center [901, 273] width 58 height 14
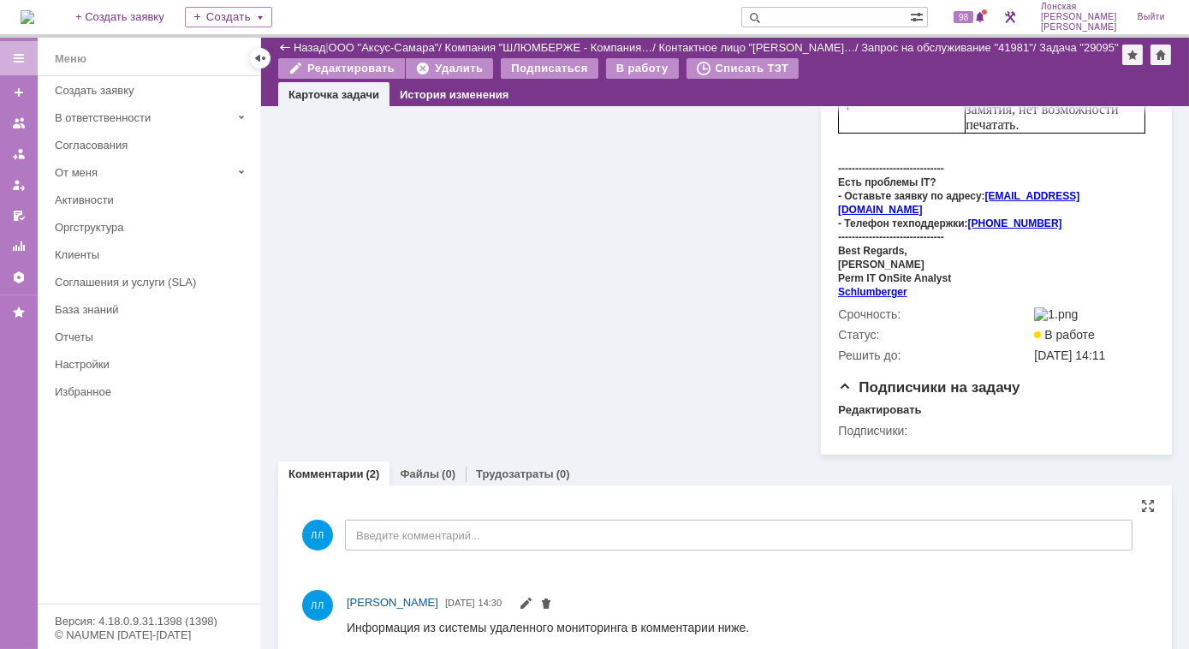
scroll to position [684, 0]
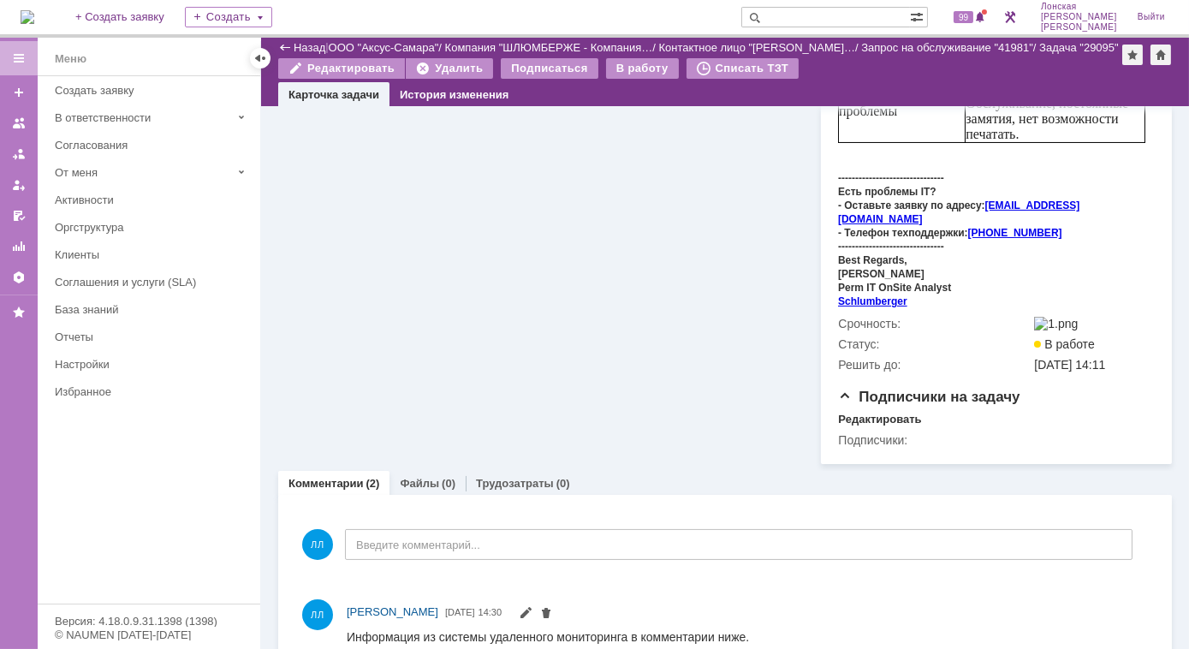
click at [34, 22] on img at bounding box center [28, 17] width 14 height 14
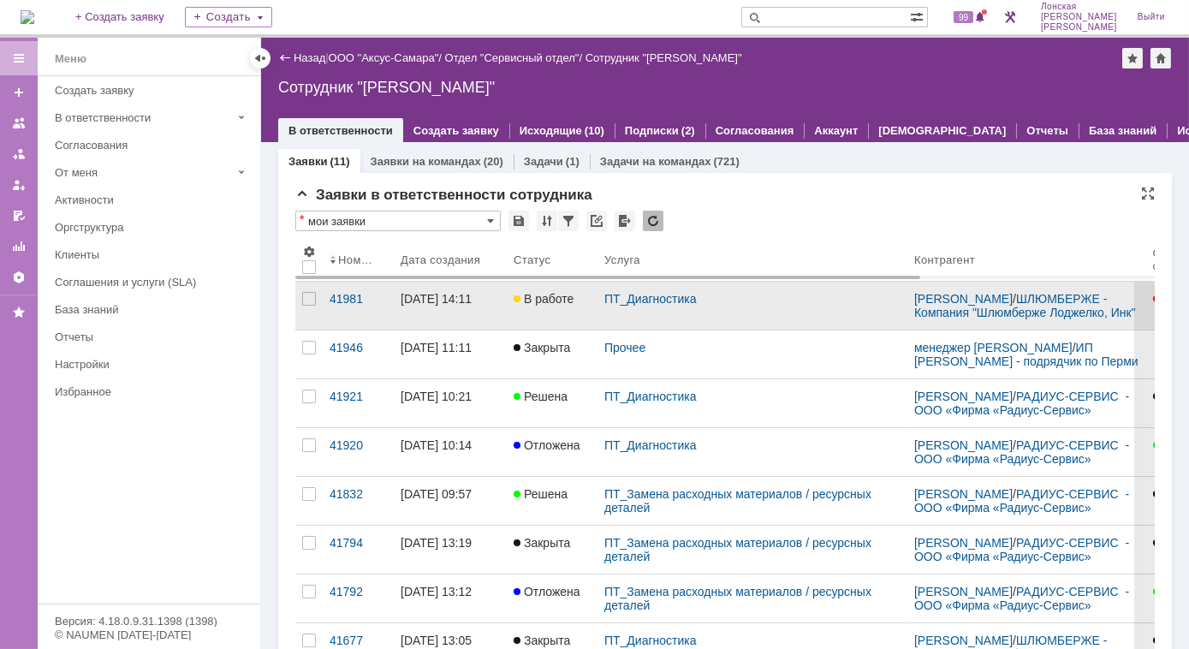
click at [473, 308] on link "[DATE] 14:11" at bounding box center [450, 306] width 113 height 48
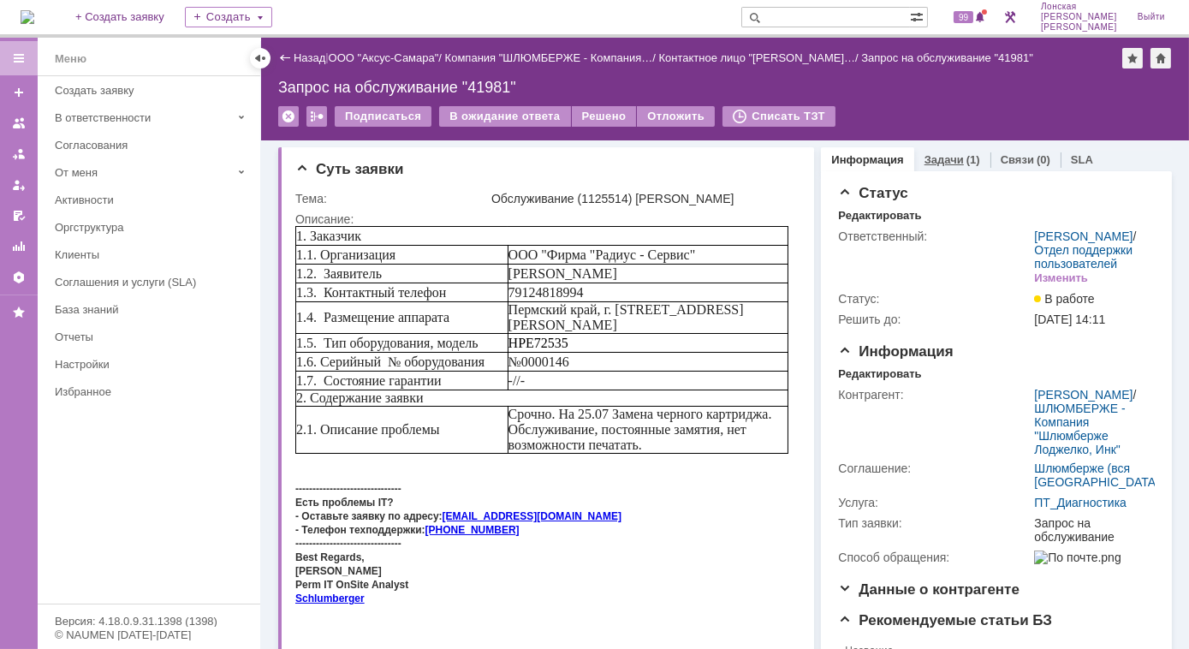
click at [924, 156] on link "Задачи" at bounding box center [943, 159] width 39 height 13
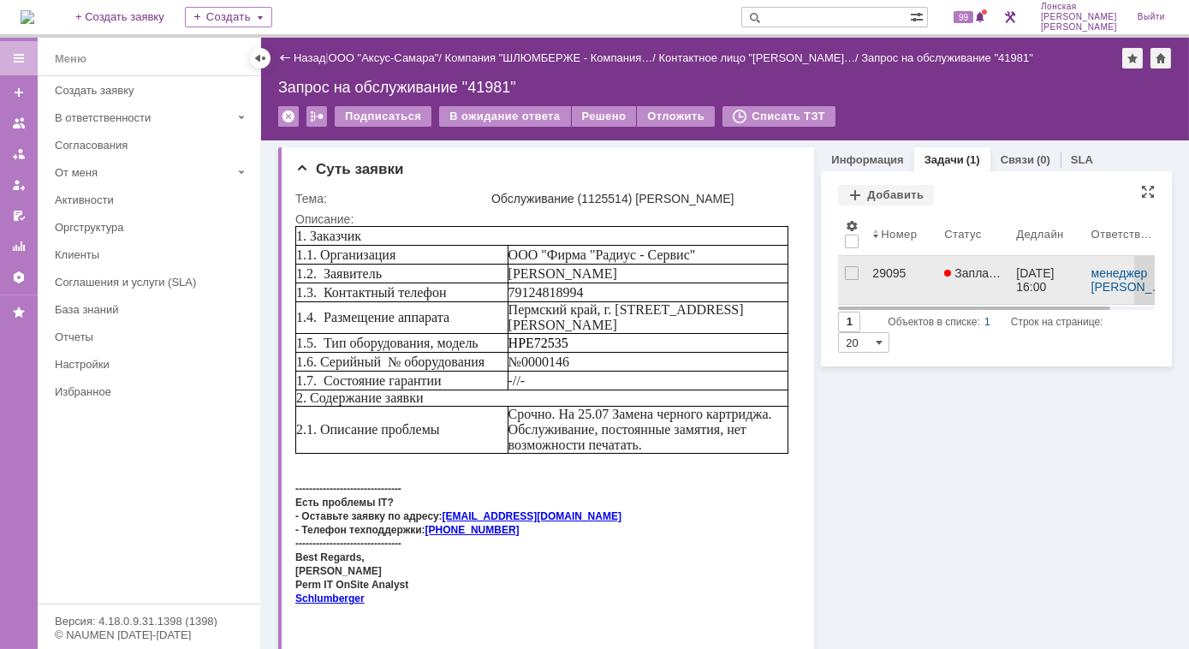
click at [878, 269] on div "29095" at bounding box center [901, 273] width 58 height 14
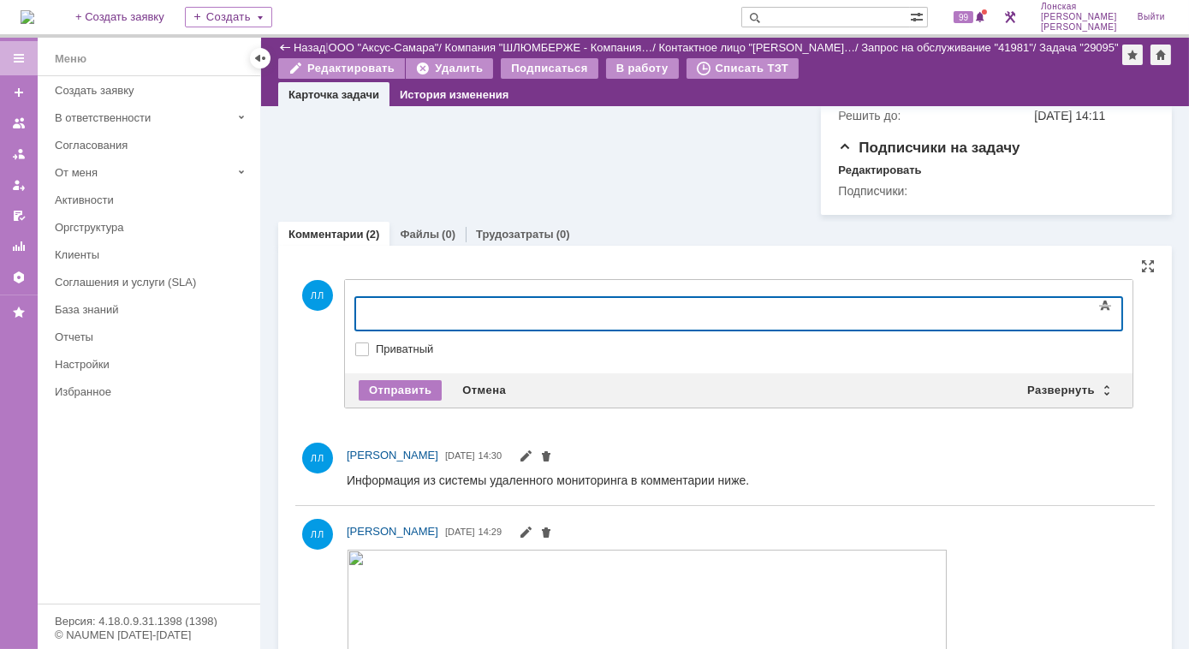
click at [432, 310] on div at bounding box center [493, 311] width 243 height 14
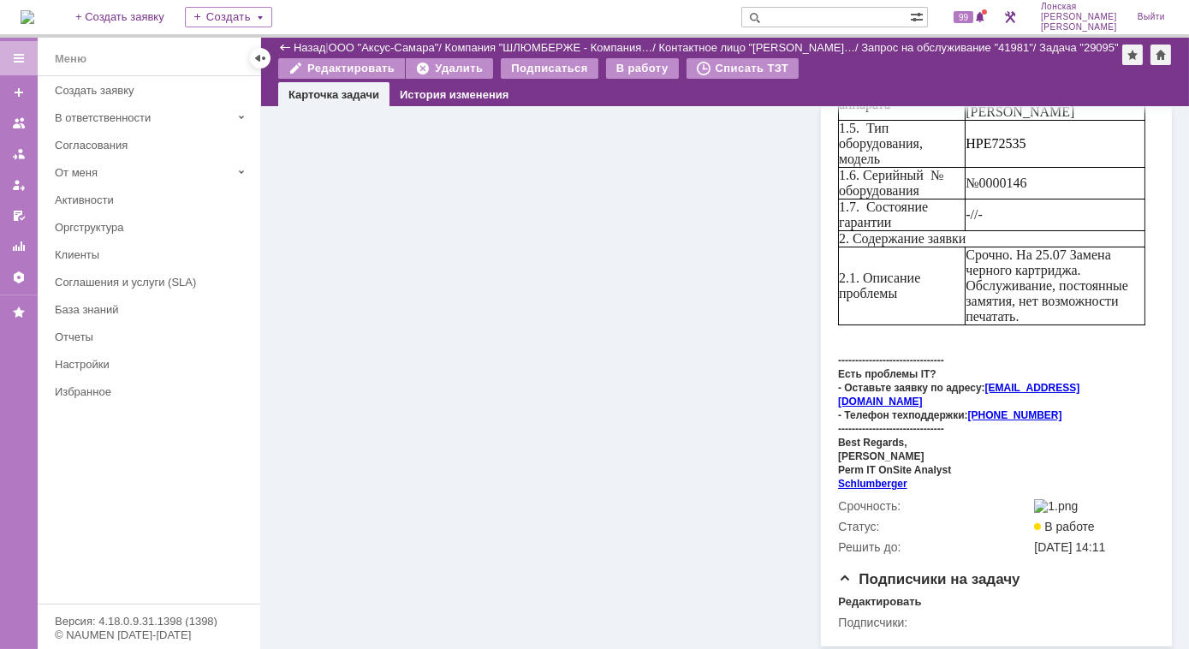
scroll to position [700, 0]
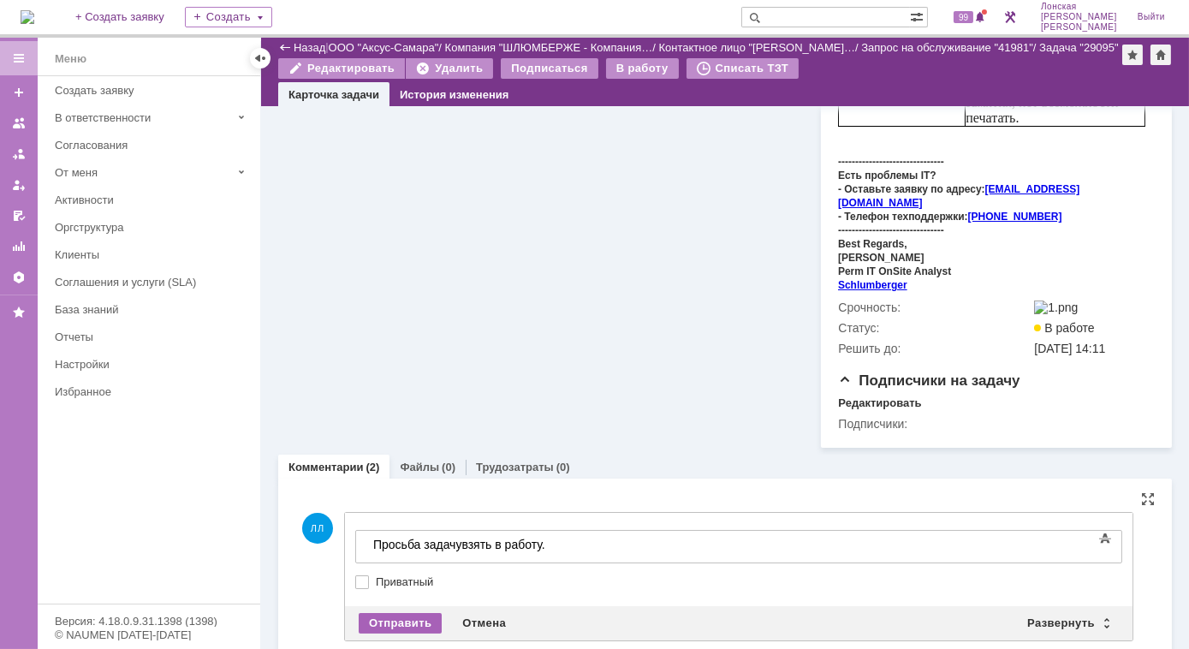
click at [406, 613] on div "Отправить" at bounding box center [400, 623] width 83 height 21
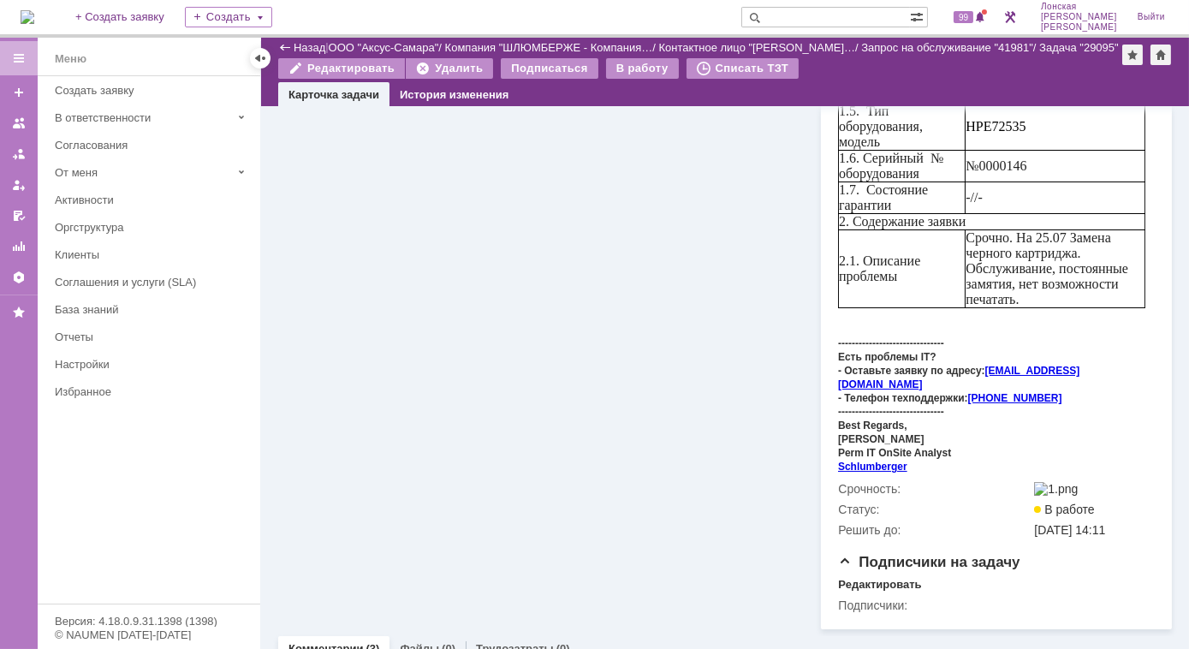
scroll to position [544, 0]
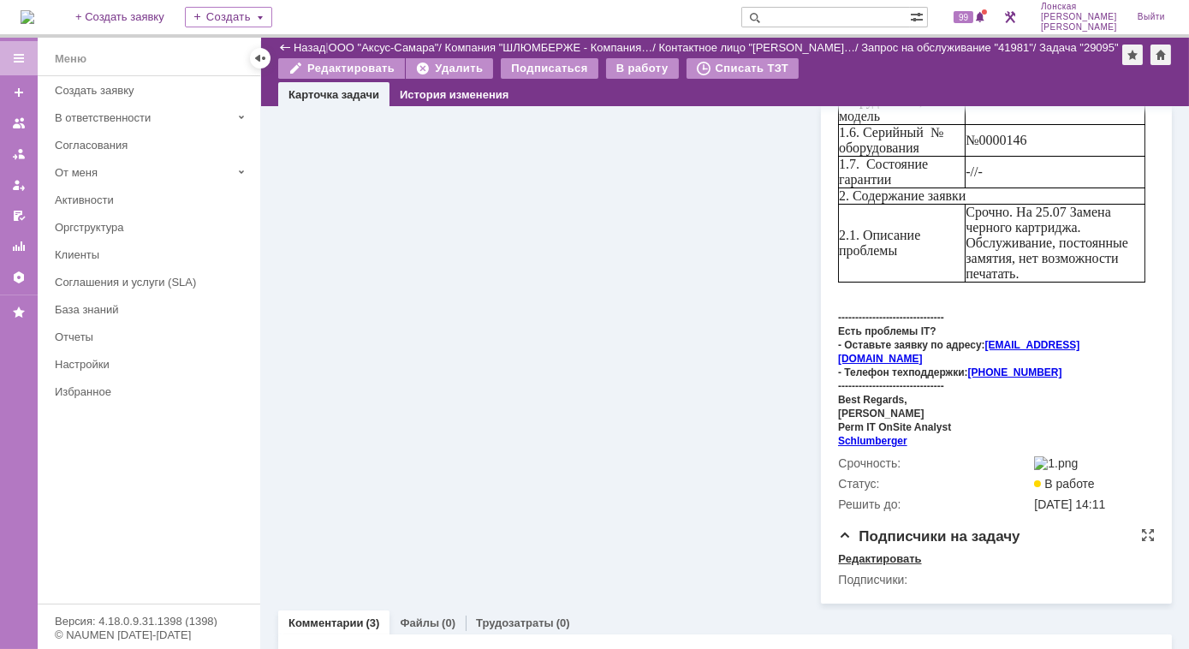
click at [866, 552] on div "Редактировать" at bounding box center [879, 559] width 83 height 14
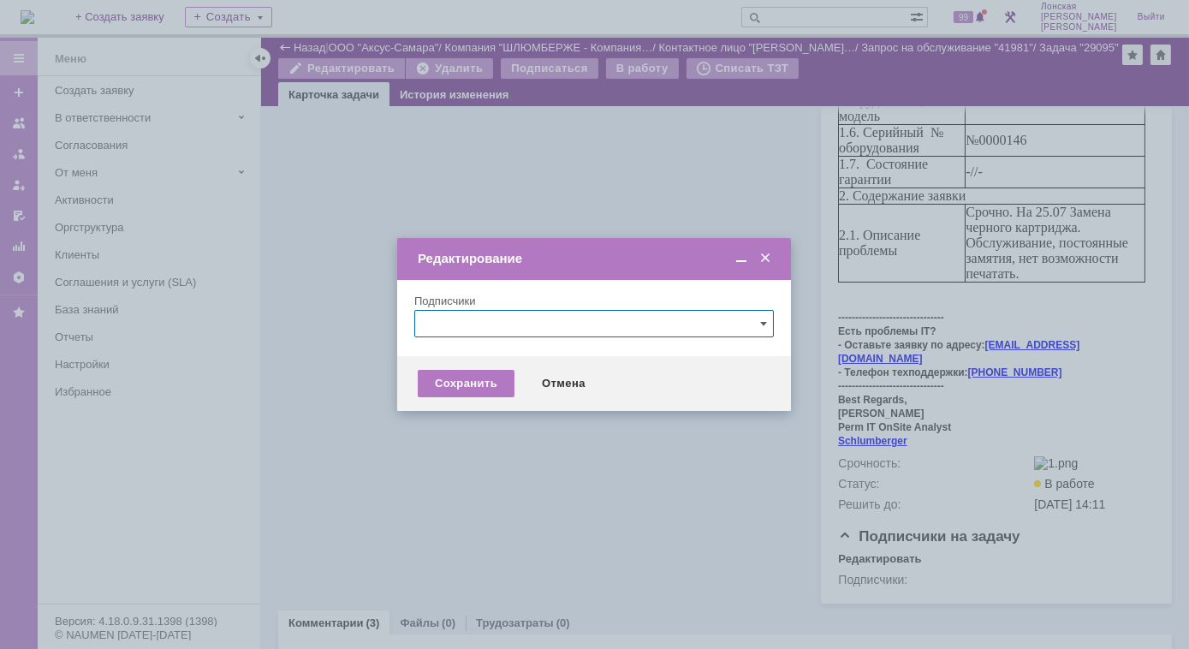
click at [771, 258] on span at bounding box center [764, 258] width 17 height 15
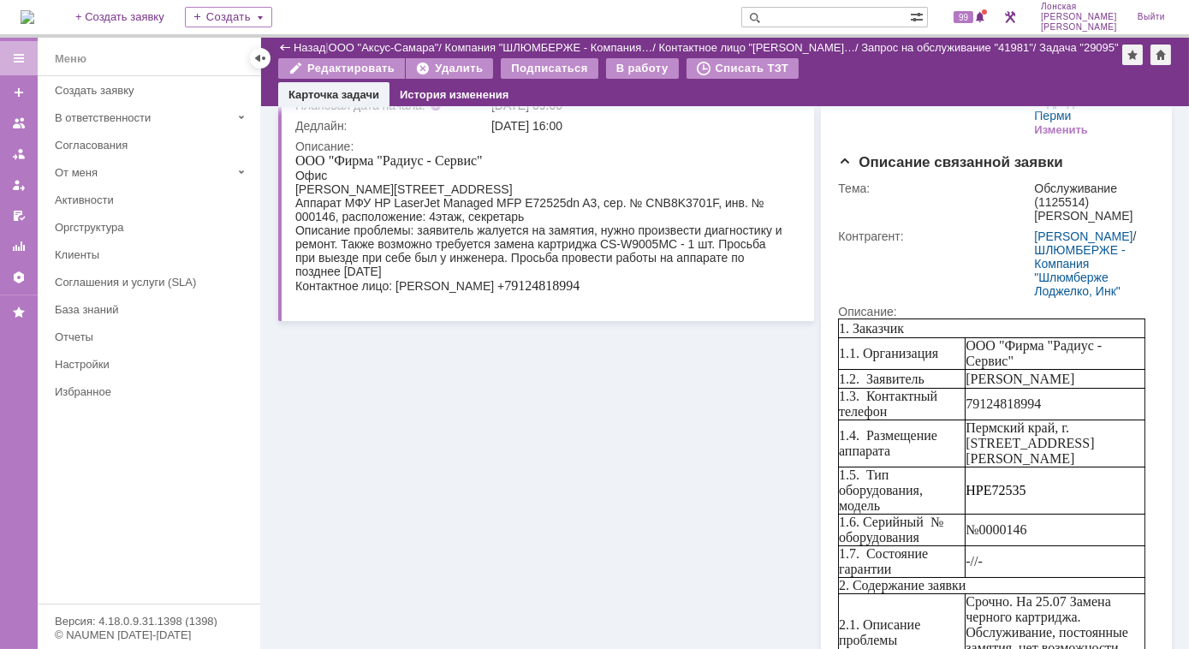
scroll to position [0, 0]
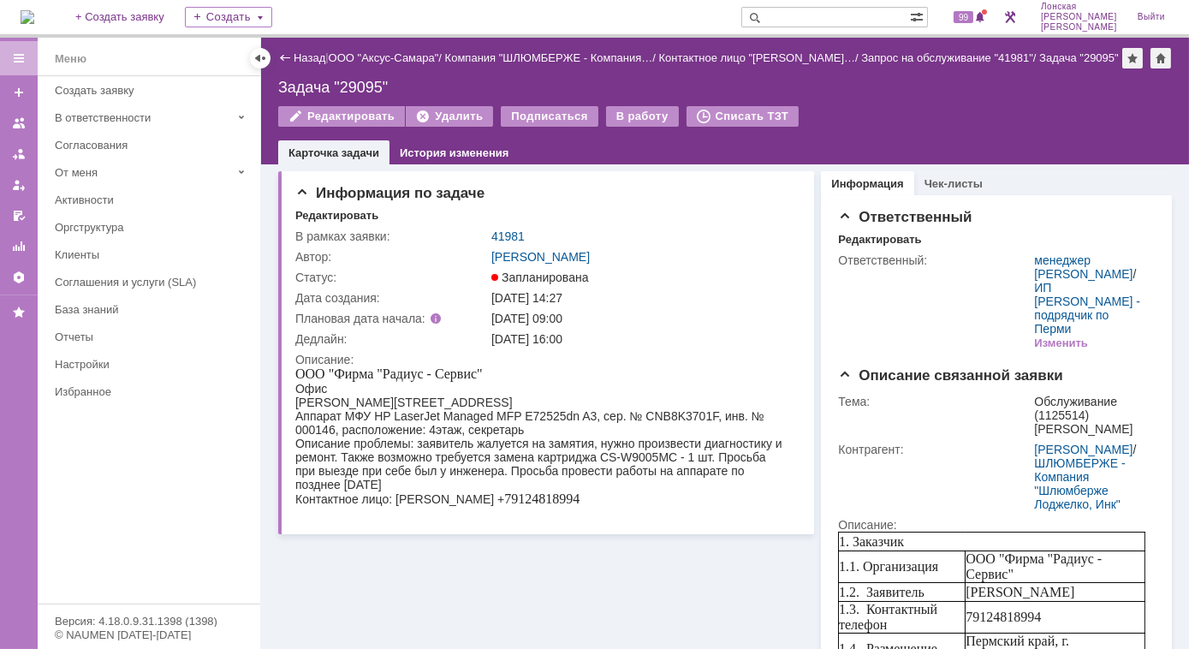
click at [34, 12] on img at bounding box center [28, 17] width 14 height 14
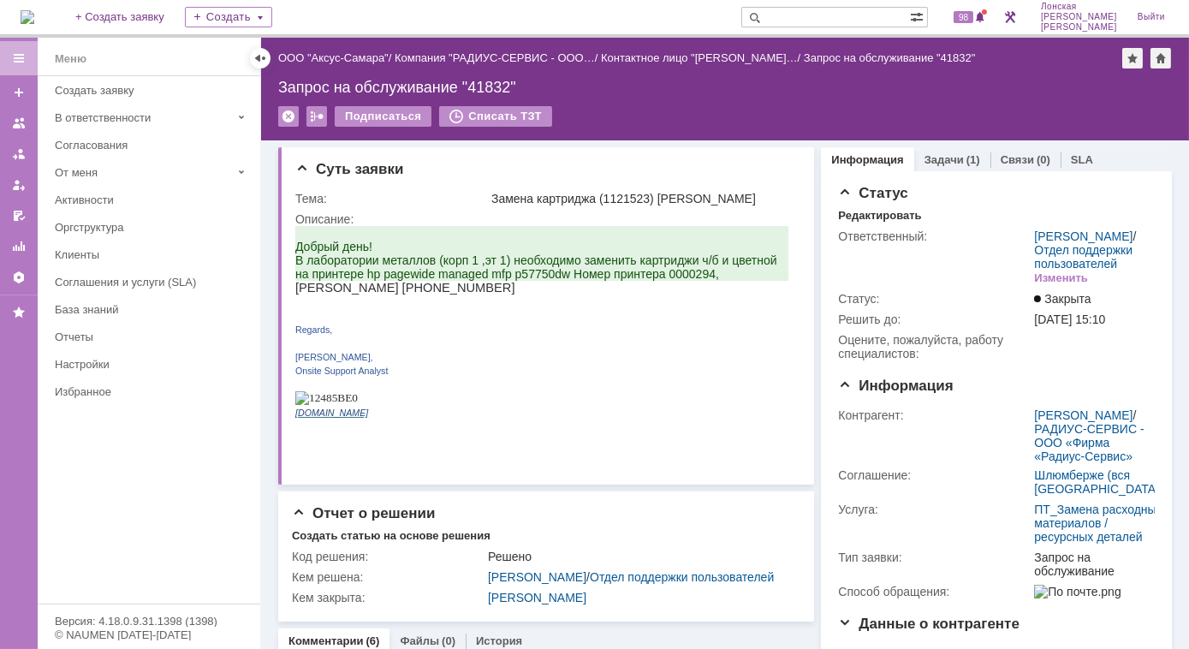
click at [34, 11] on img at bounding box center [28, 17] width 14 height 14
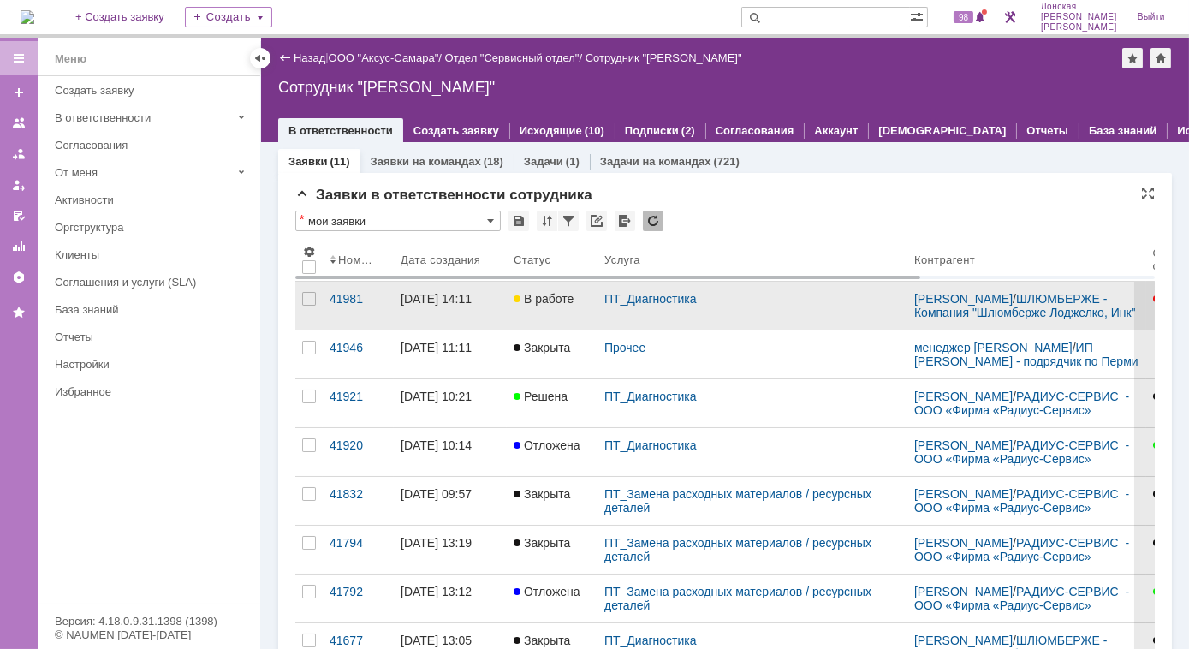
click at [649, 327] on div "ПТ_Диагностика" at bounding box center [752, 306] width 310 height 48
click at [351, 299] on div "41981" at bounding box center [357, 299] width 57 height 14
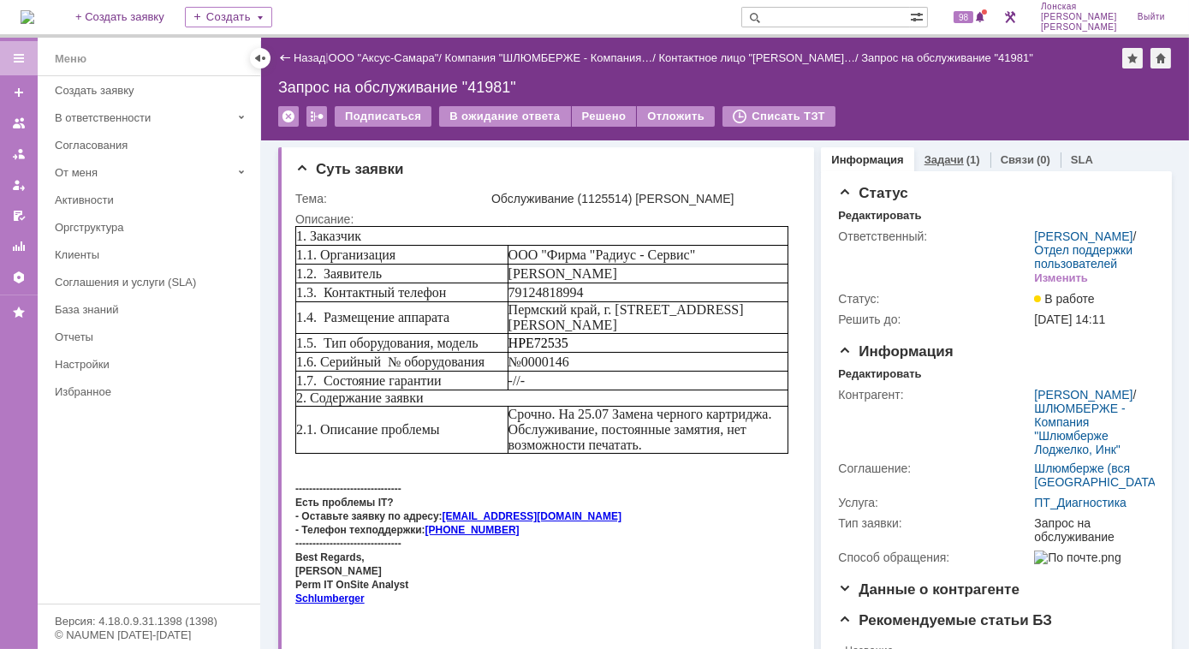
click at [940, 161] on link "Задачи" at bounding box center [943, 159] width 39 height 13
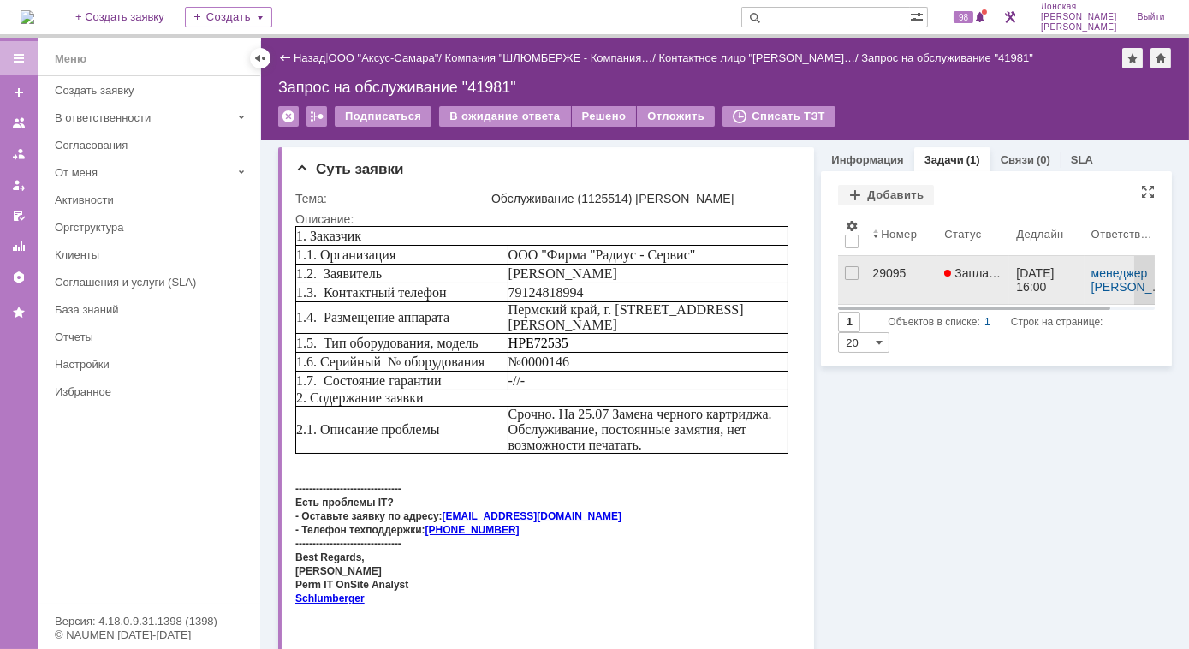
click at [880, 277] on div "29095" at bounding box center [901, 273] width 58 height 14
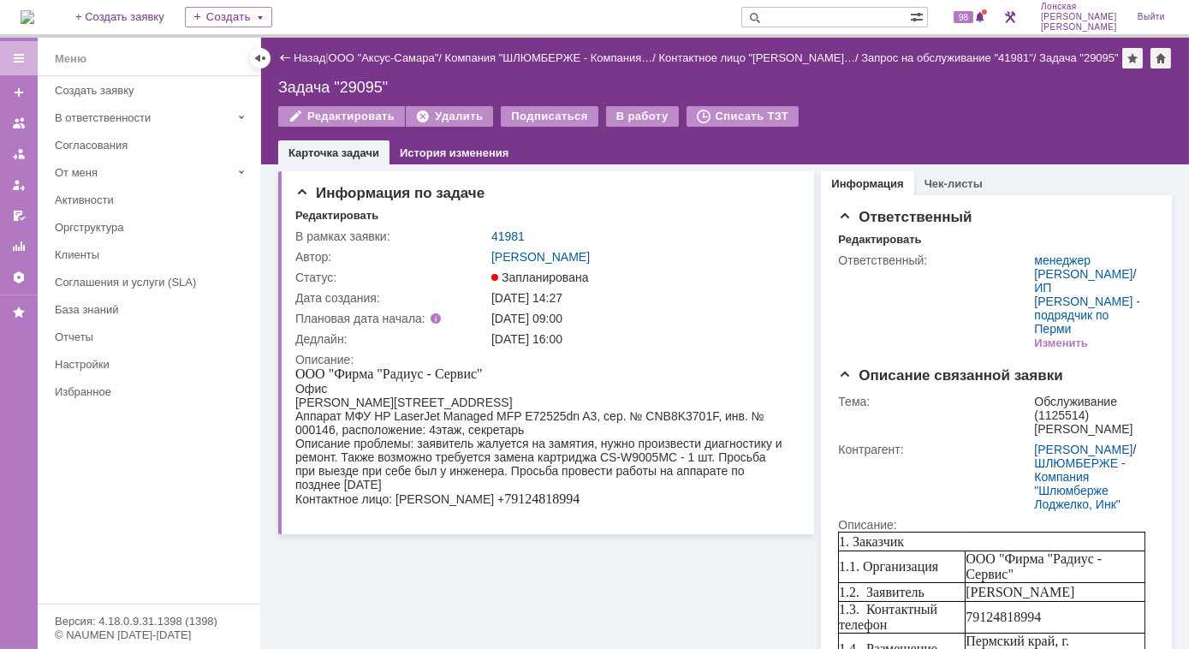
click at [507, 230] on link "41981" at bounding box center [507, 236] width 33 height 14
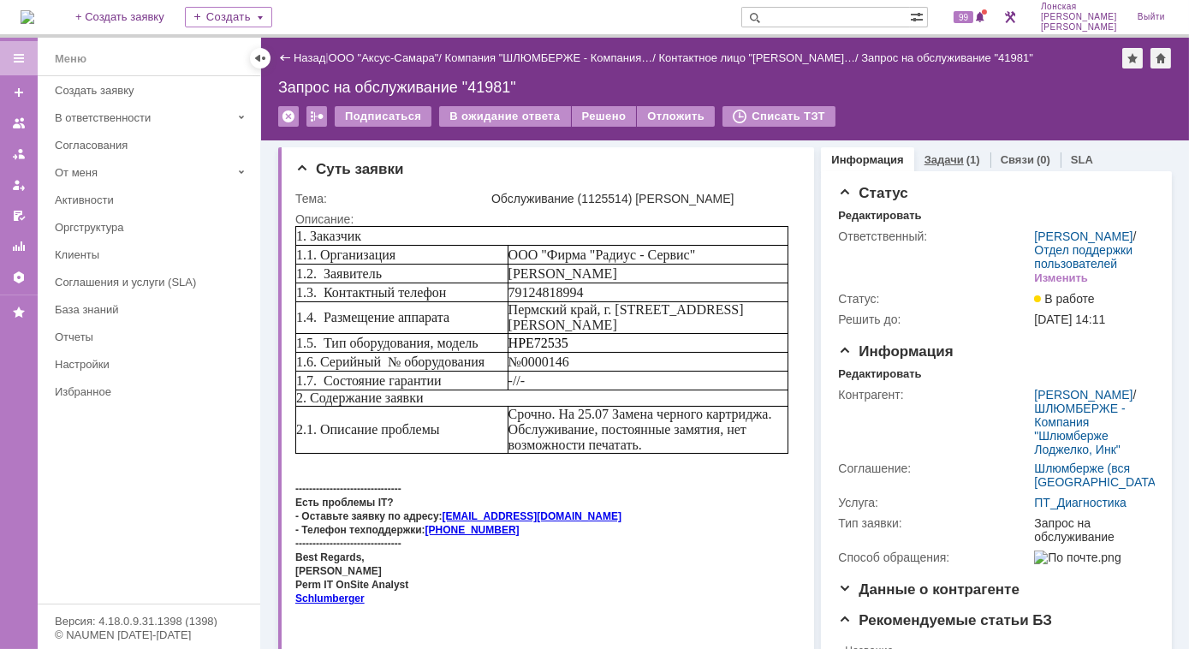
click at [937, 164] on link "Задачи" at bounding box center [943, 159] width 39 height 13
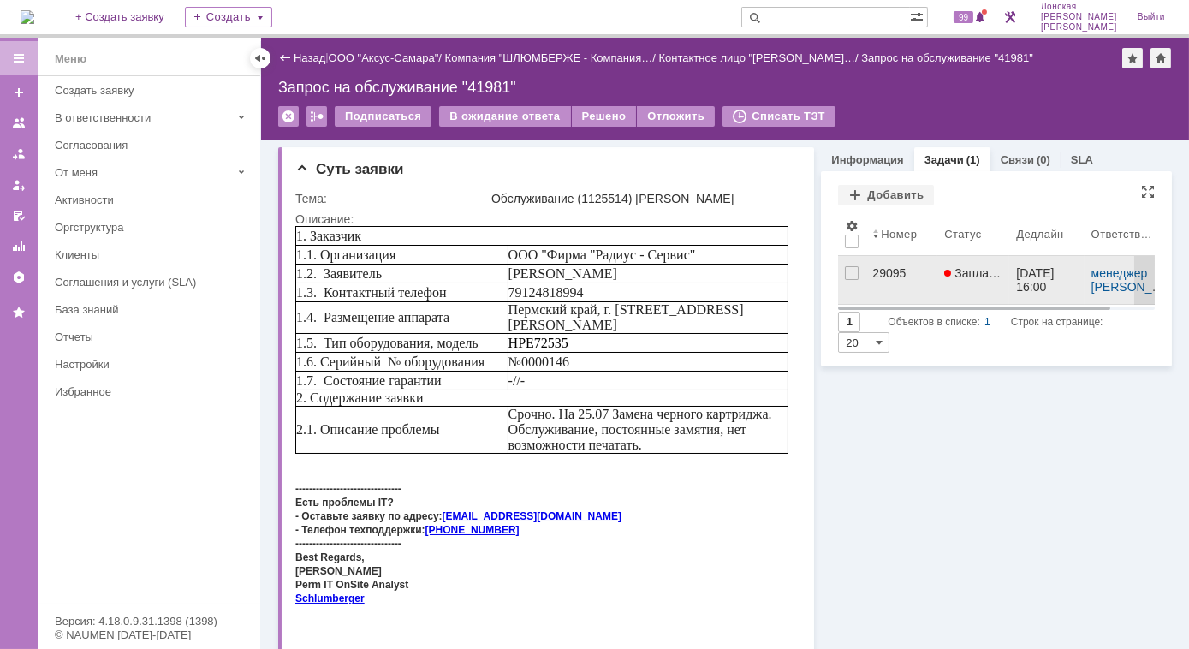
click at [964, 275] on span "Запланирована" at bounding box center [993, 273] width 98 height 14
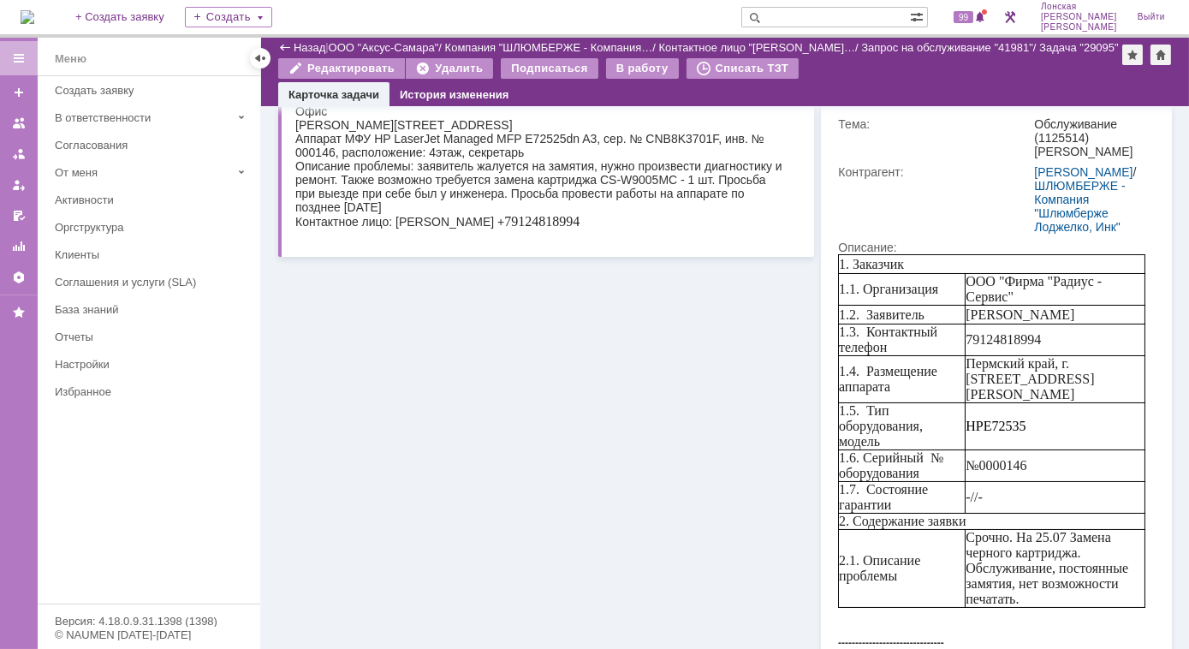
scroll to position [233, 0]
